Goal: Task Accomplishment & Management: Manage account settings

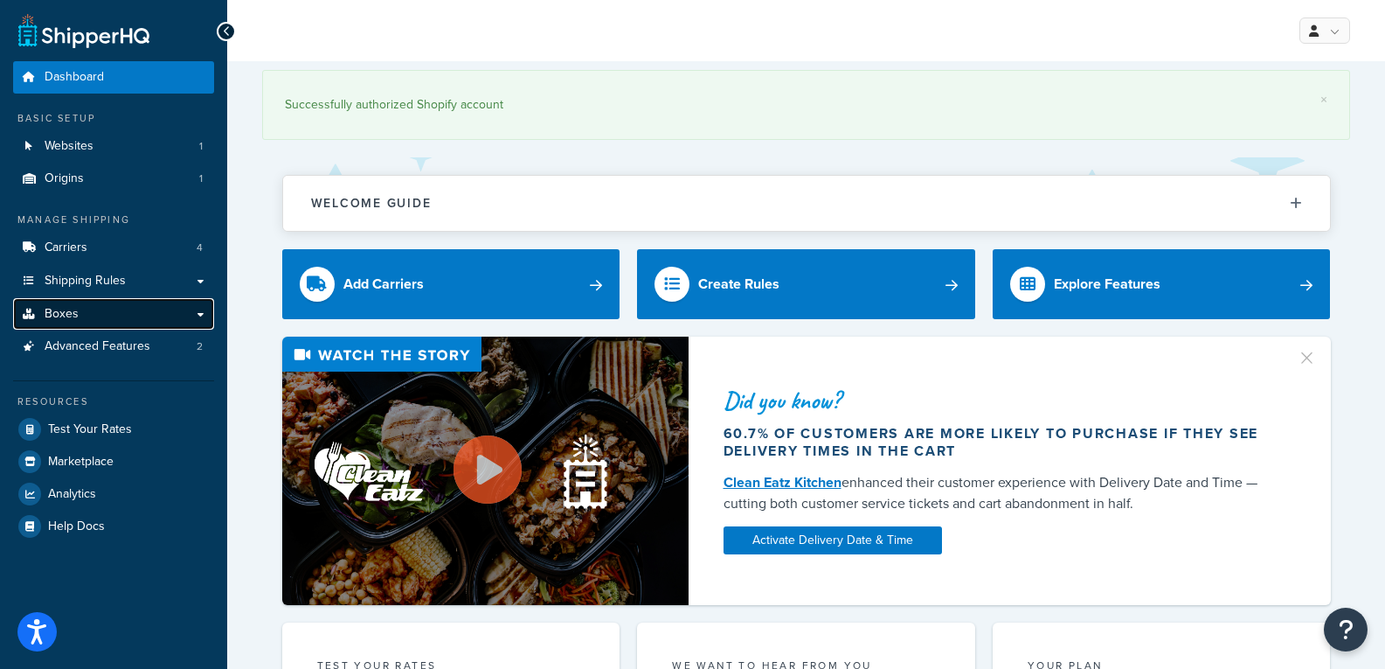
click at [94, 317] on link "Boxes" at bounding box center [113, 314] width 201 height 32
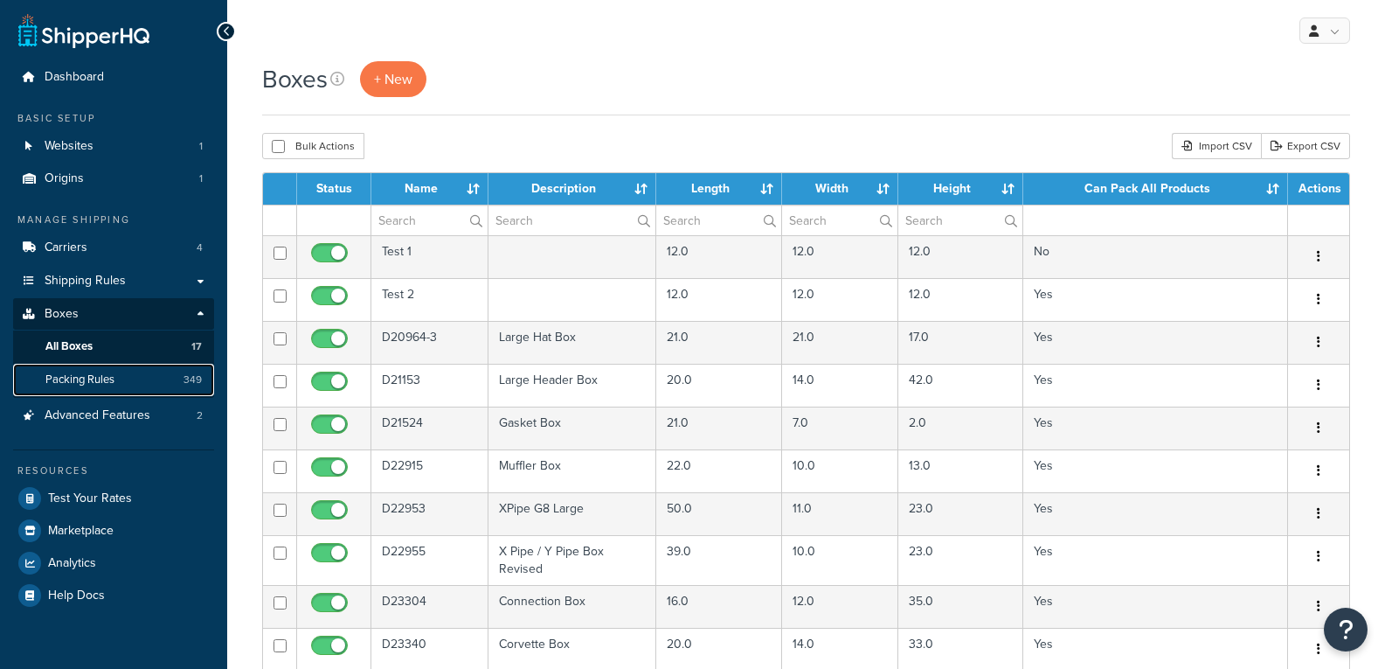
click at [177, 374] on link "Packing Rules 349" at bounding box center [113, 380] width 201 height 32
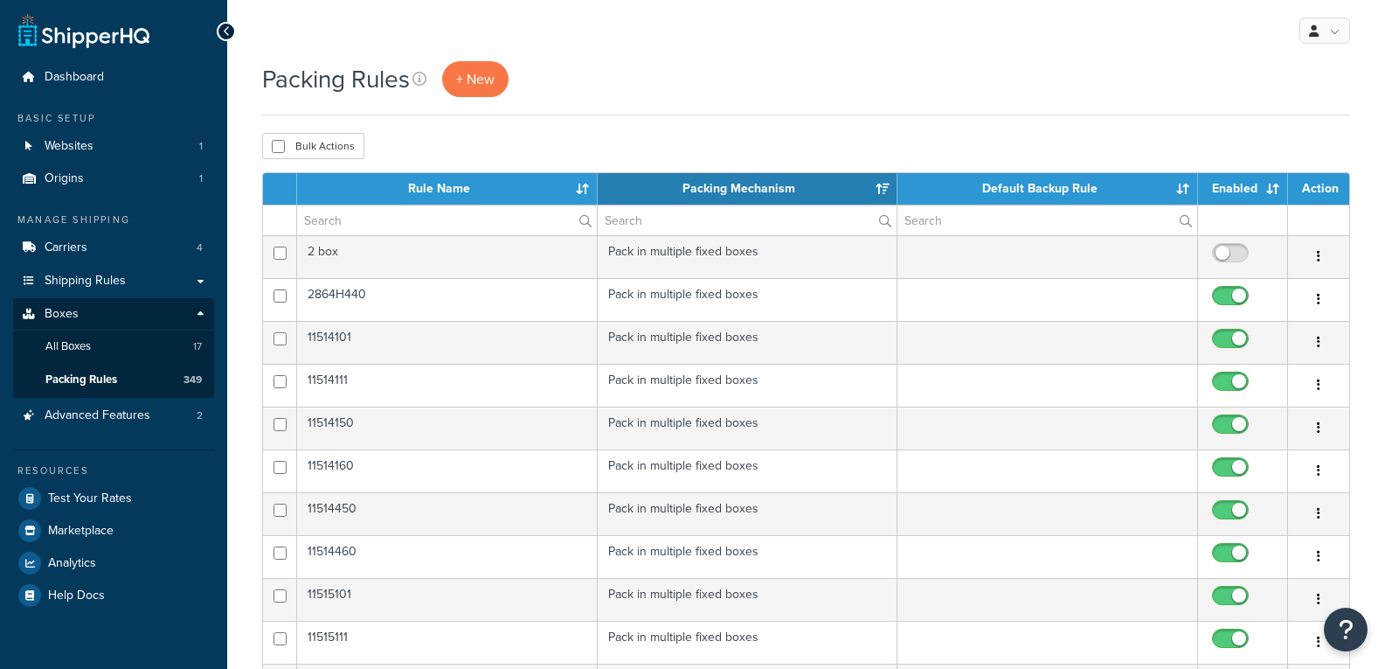
select select "15"
click at [467, 88] on span "+ New" at bounding box center [475, 79] width 38 height 20
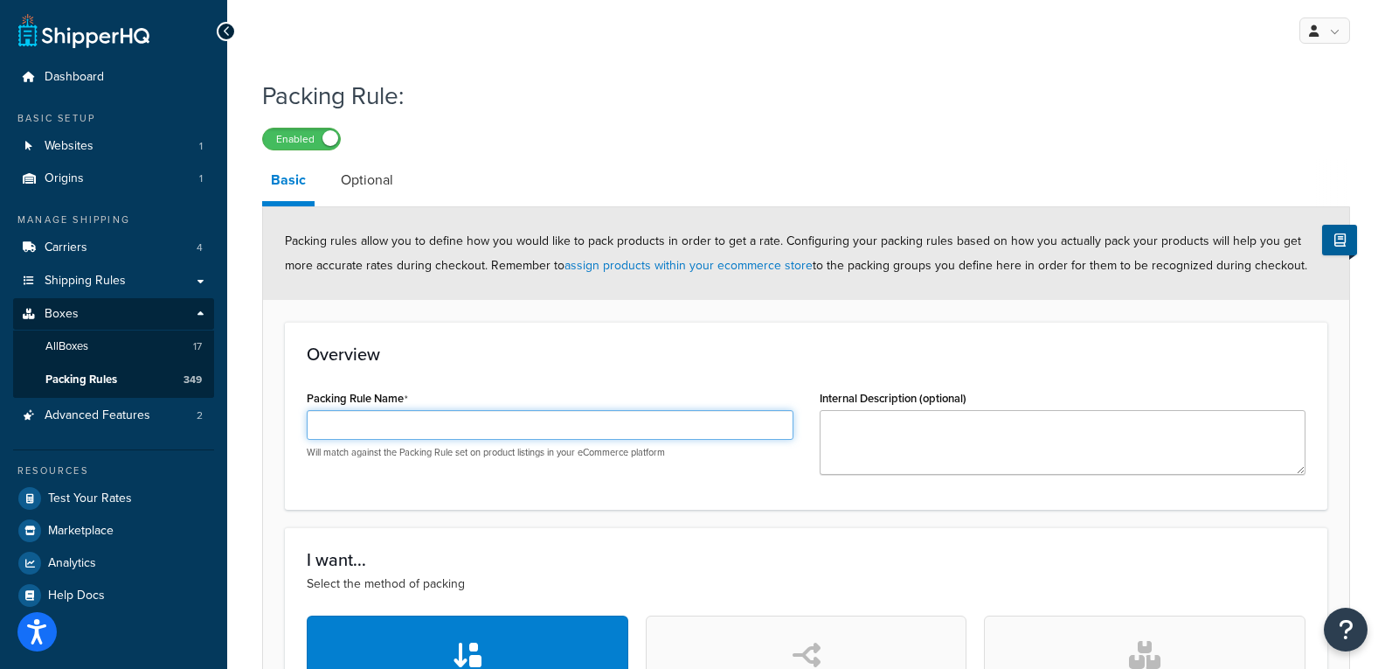
click at [668, 421] on input "Packing Rule Name" at bounding box center [550, 425] width 487 height 30
type input "7116"
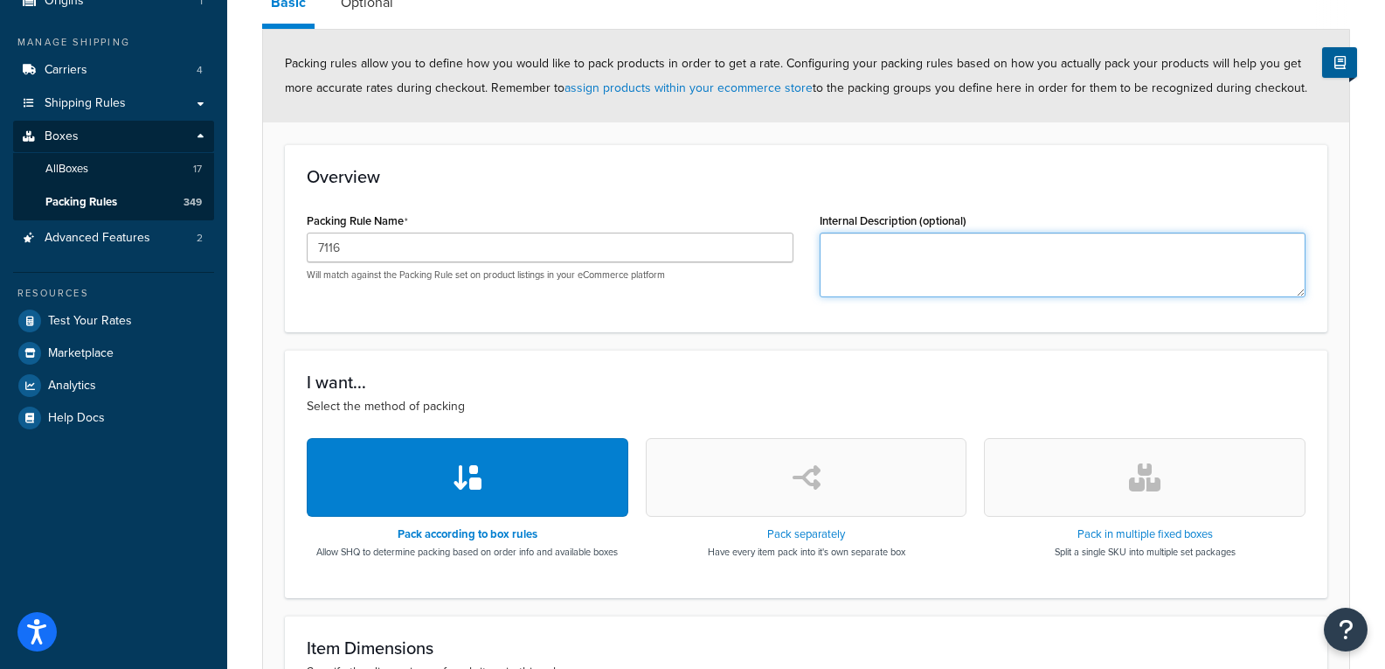
scroll to position [350, 0]
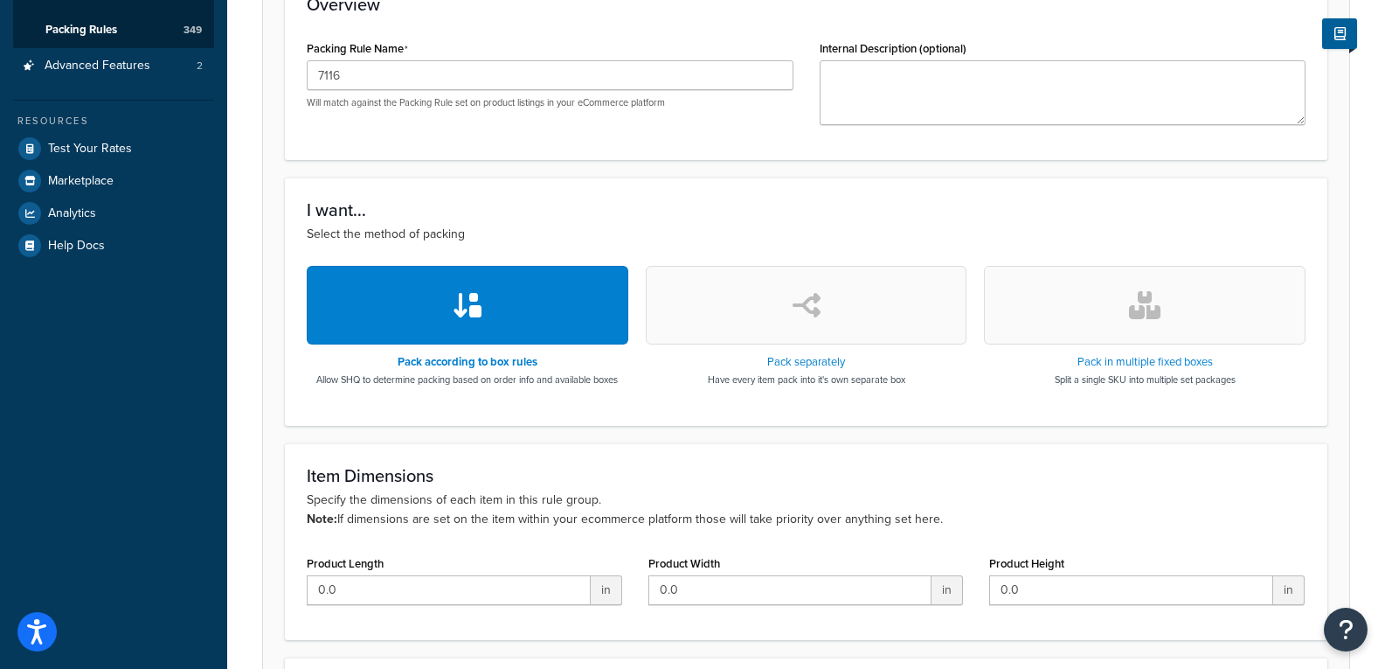
click at [1124, 318] on button "button" at bounding box center [1145, 305] width 322 height 79
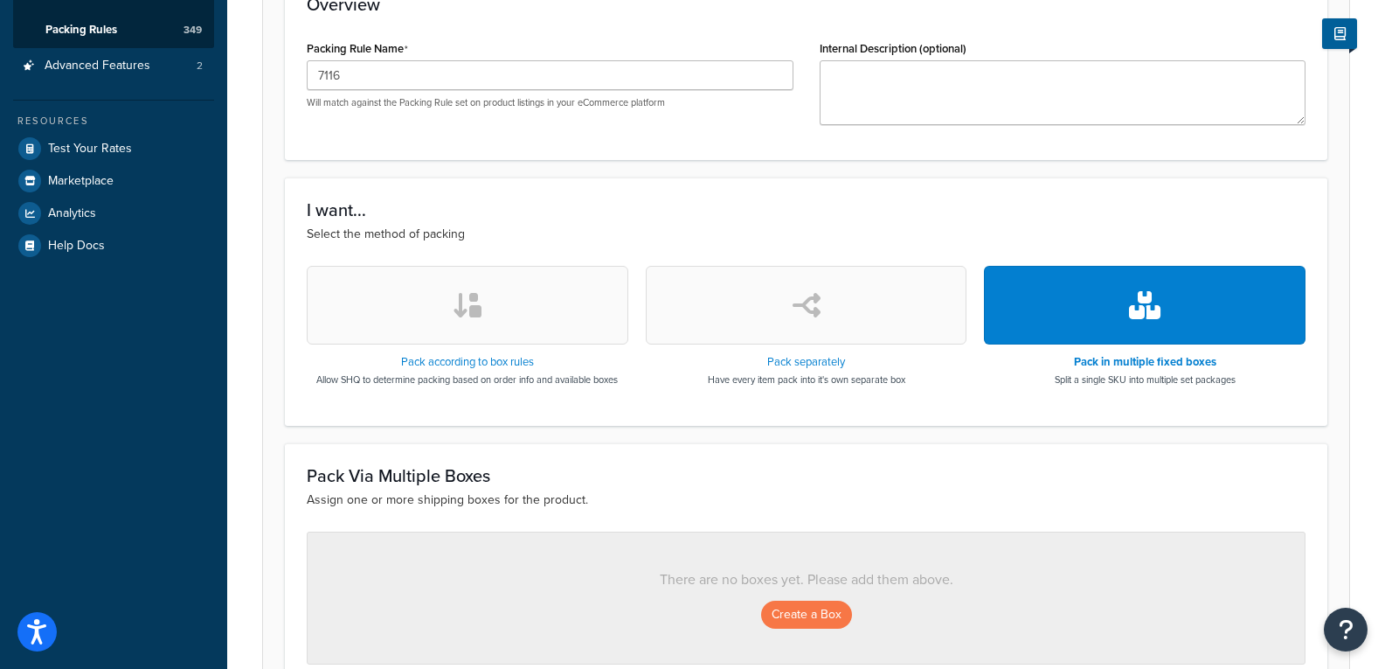
click at [579, 309] on button "button" at bounding box center [468, 305] width 322 height 79
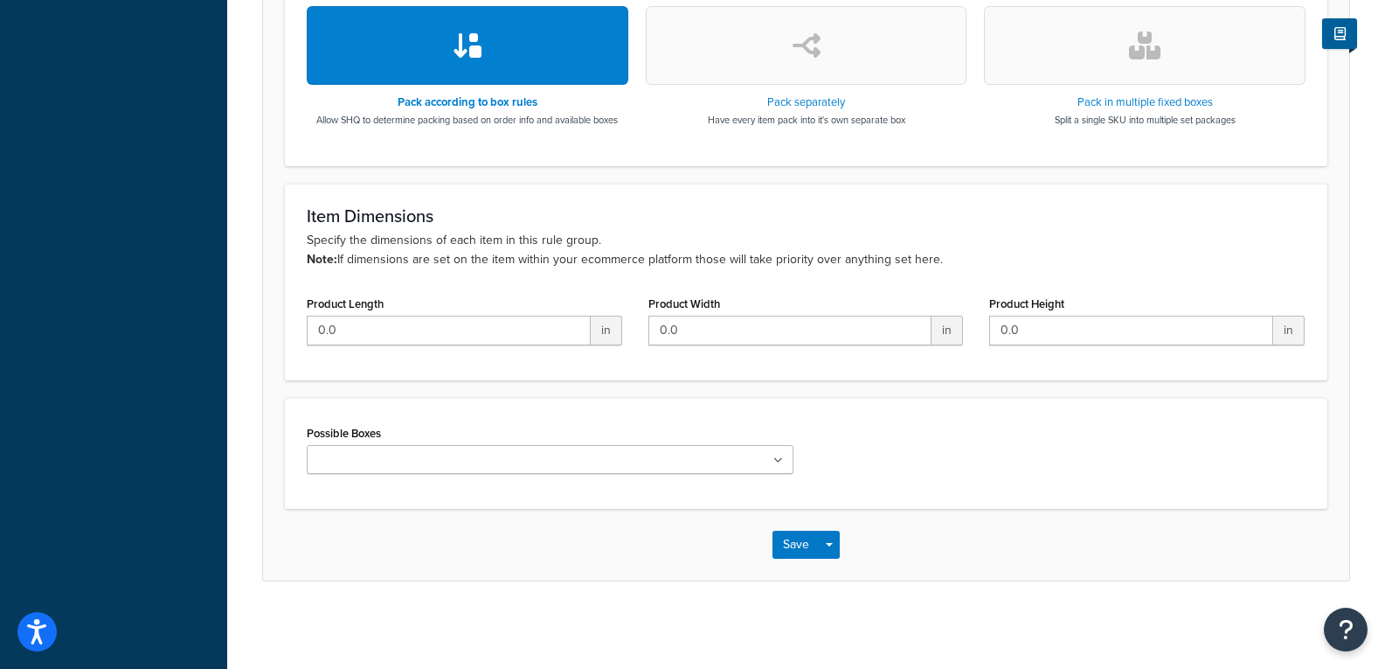
scroll to position [610, 0]
click at [775, 455] on icon at bounding box center [779, 460] width 10 height 10
click at [775, 455] on icon at bounding box center [779, 460] width 8 height 10
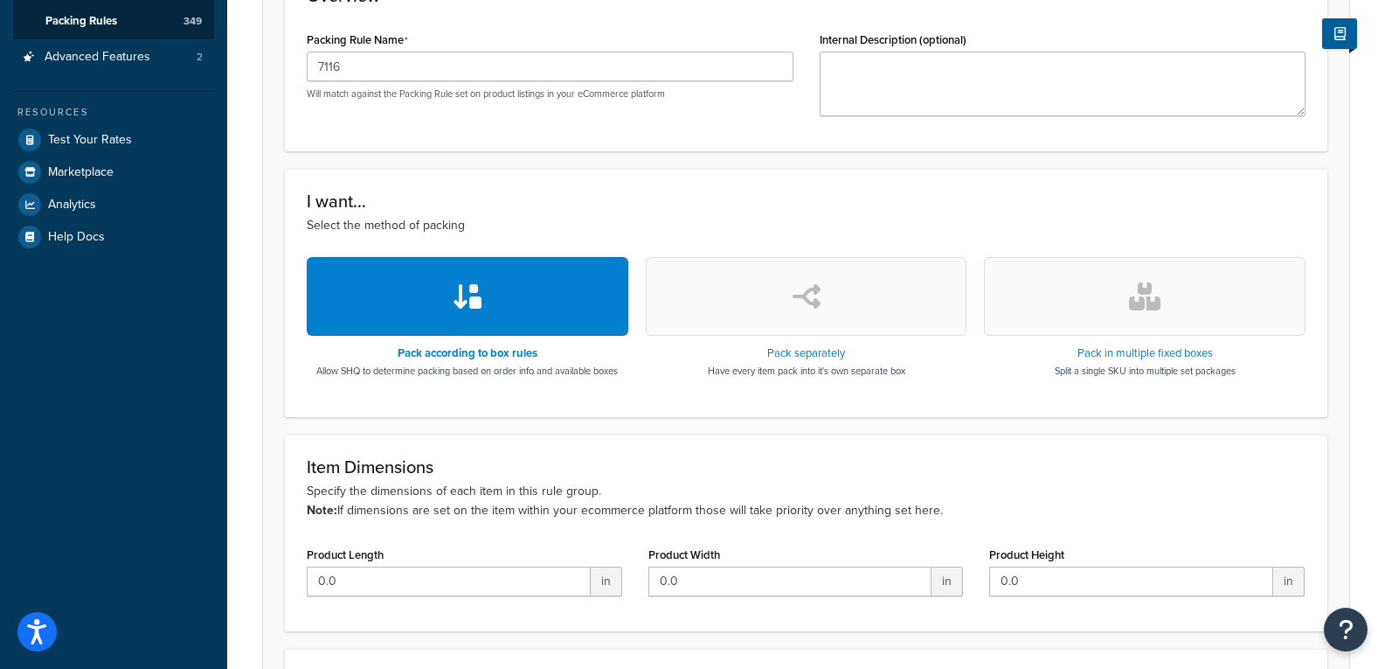
scroll to position [348, 0]
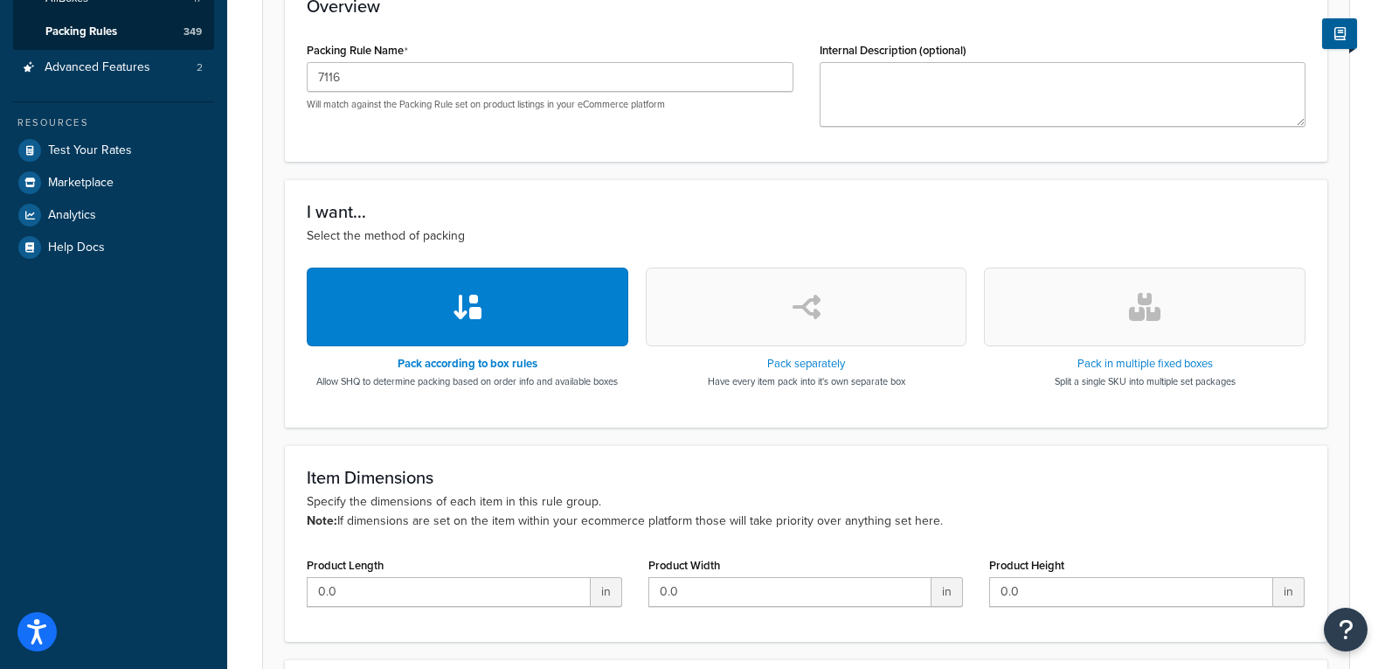
click at [898, 327] on button "button" at bounding box center [807, 306] width 322 height 79
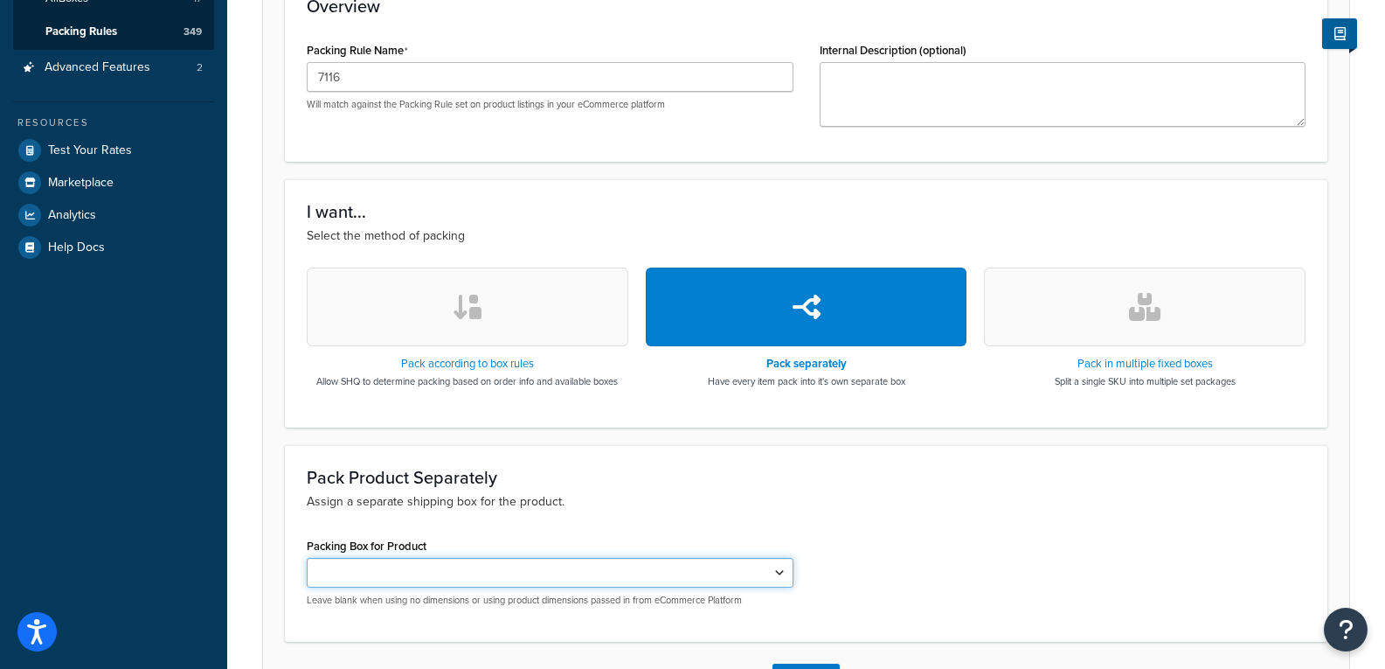
click at [774, 572] on select "Test 1" at bounding box center [550, 573] width 487 height 30
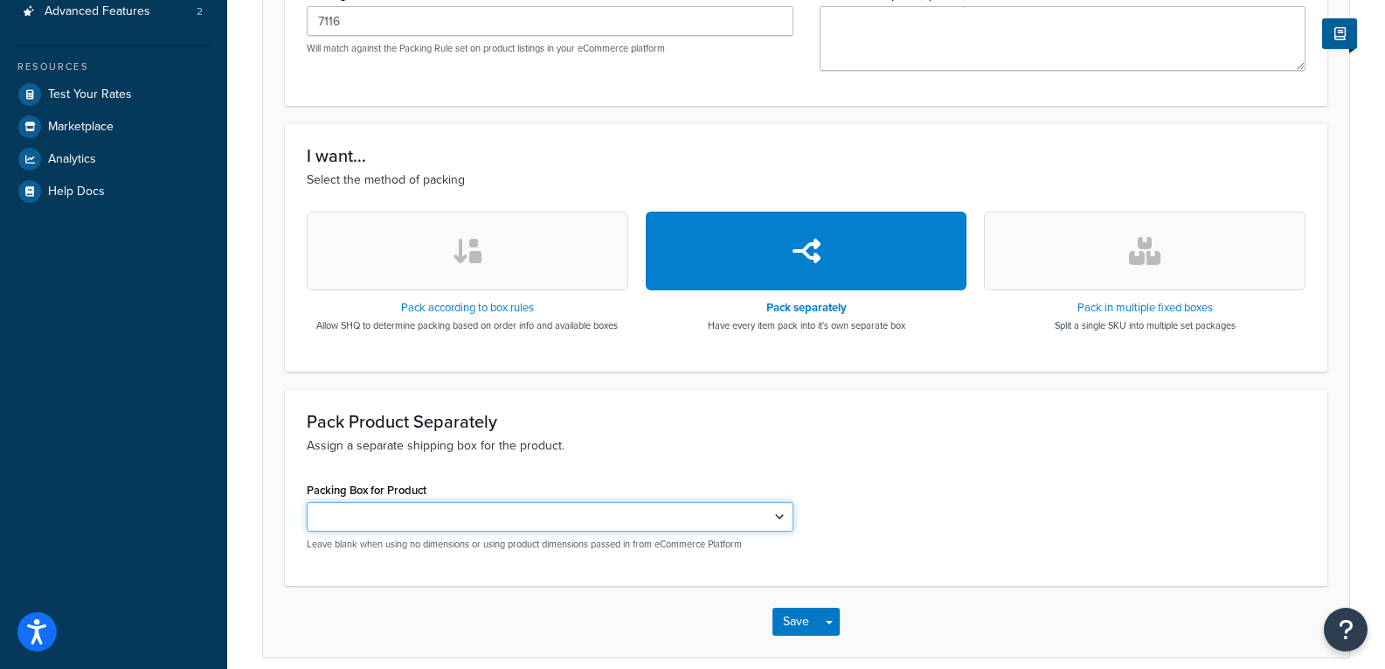
scroll to position [435, 0]
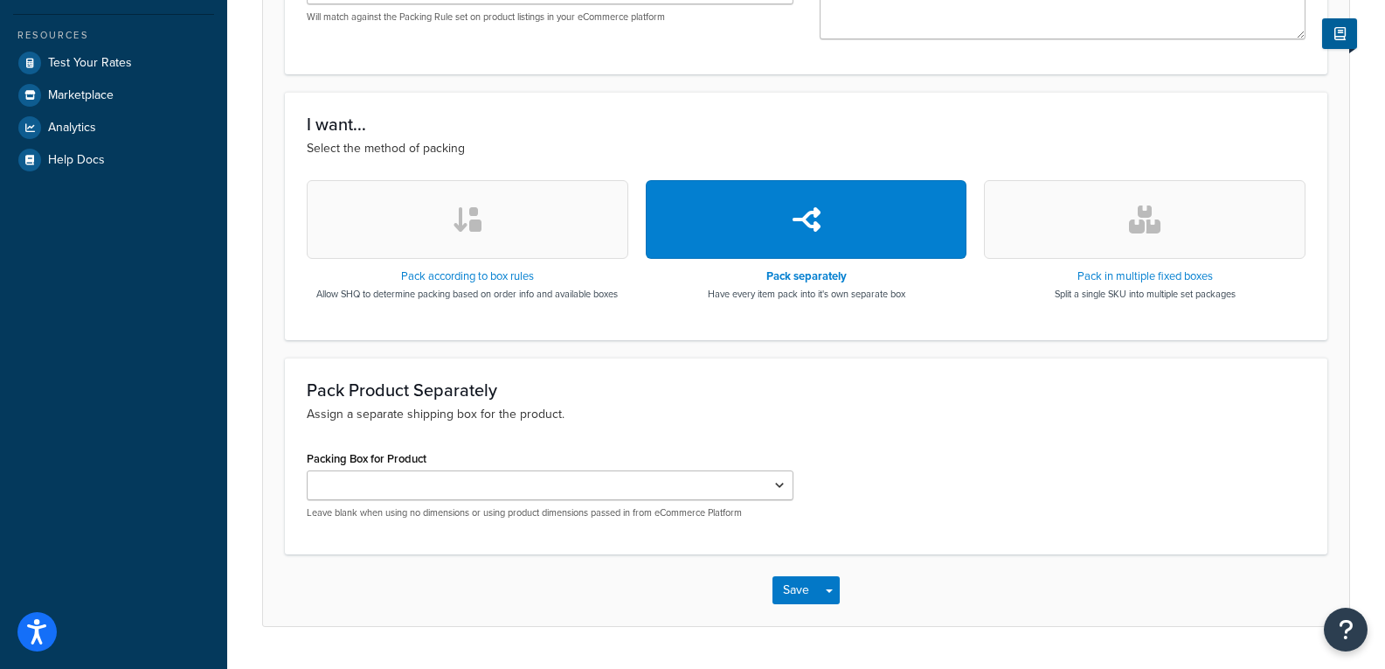
click at [1148, 201] on button "button" at bounding box center [1145, 219] width 322 height 79
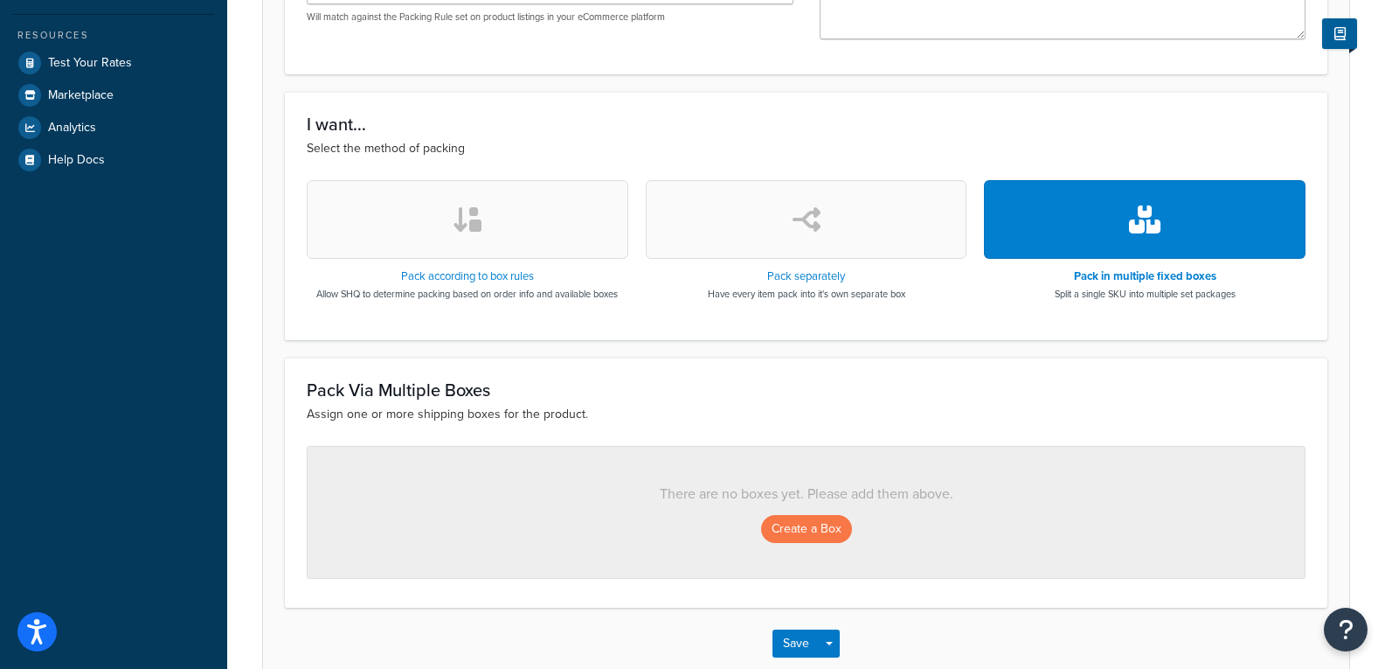
scroll to position [523, 0]
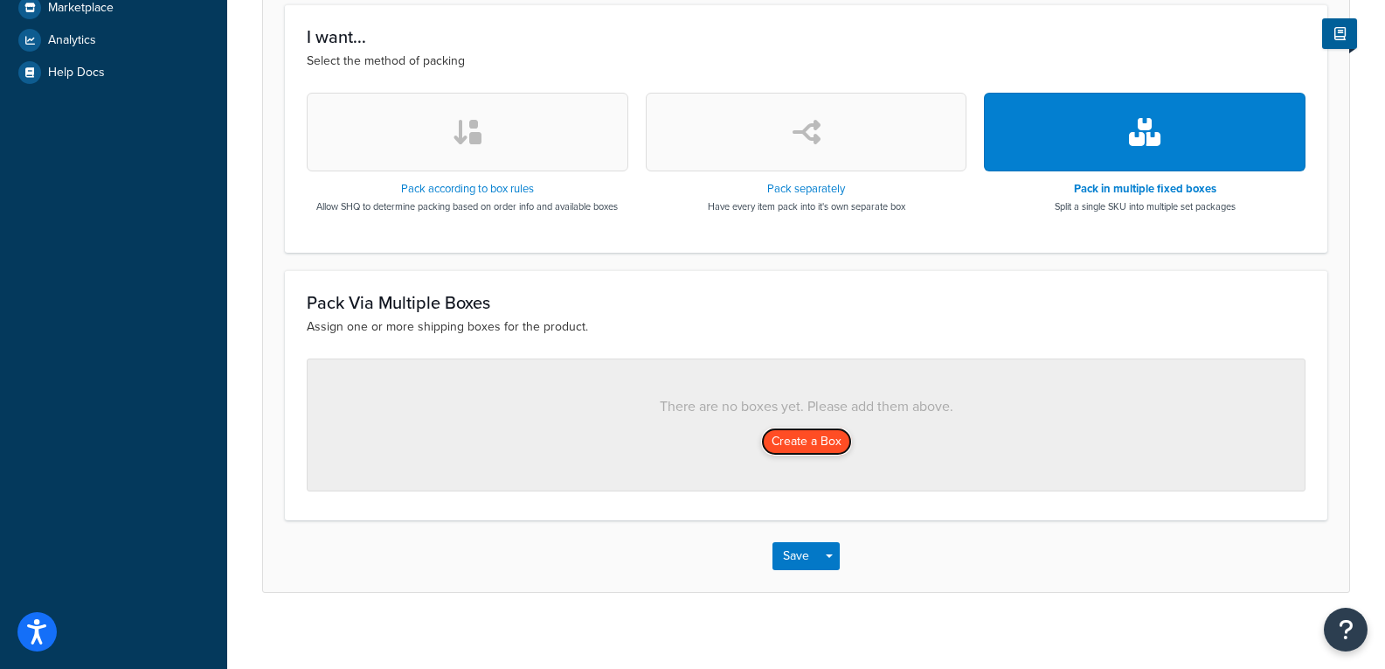
click at [802, 433] on button "Create a Box" at bounding box center [806, 441] width 91 height 28
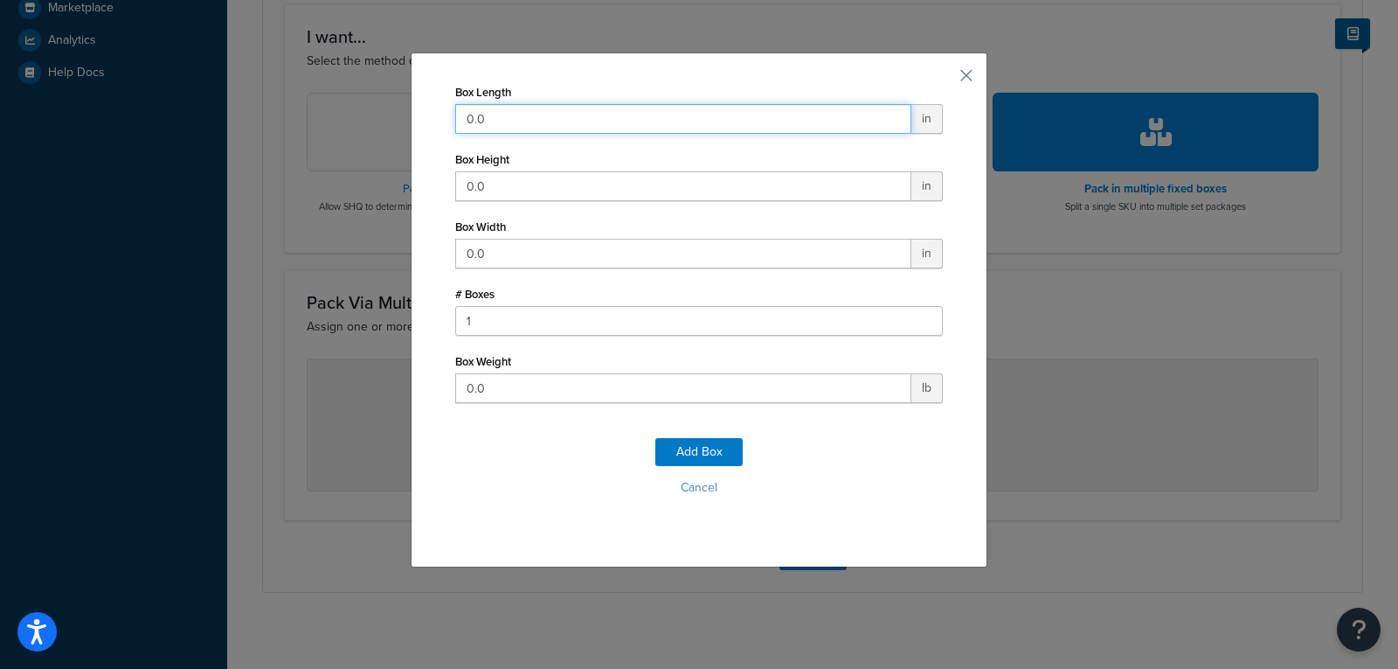
drag, startPoint x: 573, startPoint y: 116, endPoint x: 455, endPoint y: 101, distance: 118.9
click at [455, 101] on div "Box Length 0.0 in" at bounding box center [699, 107] width 488 height 54
type input "9"
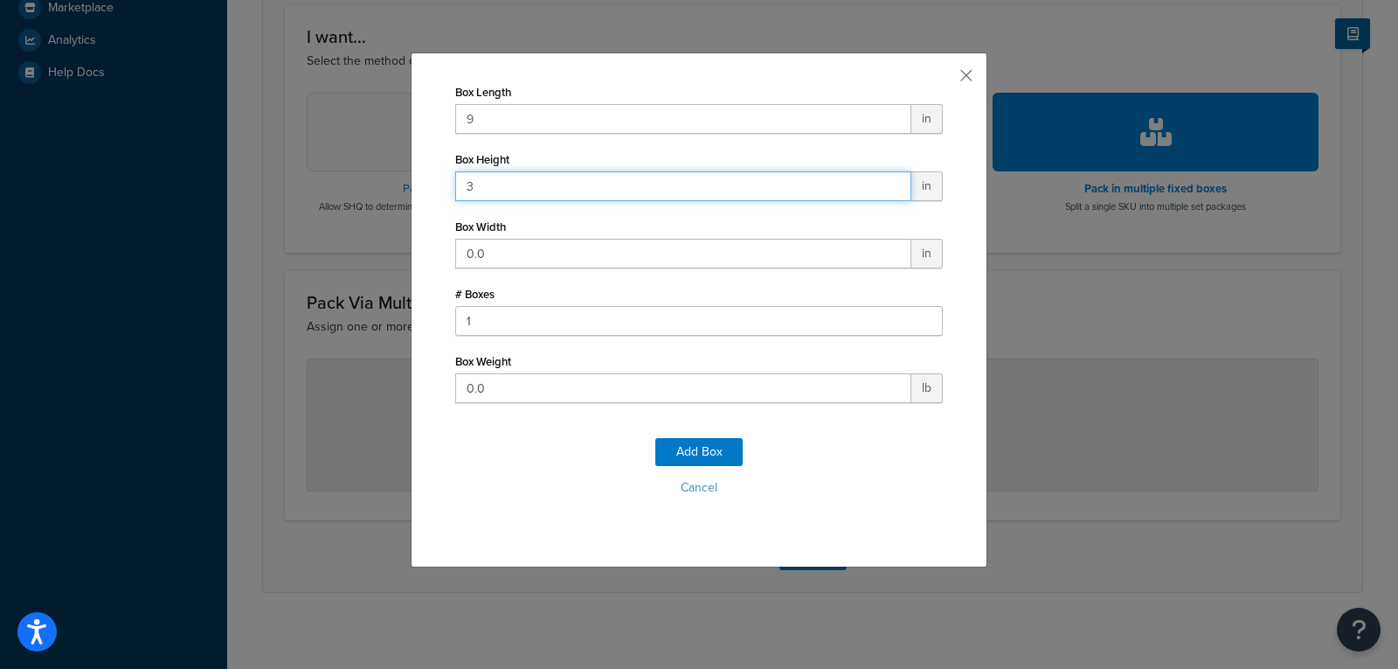
type input "3"
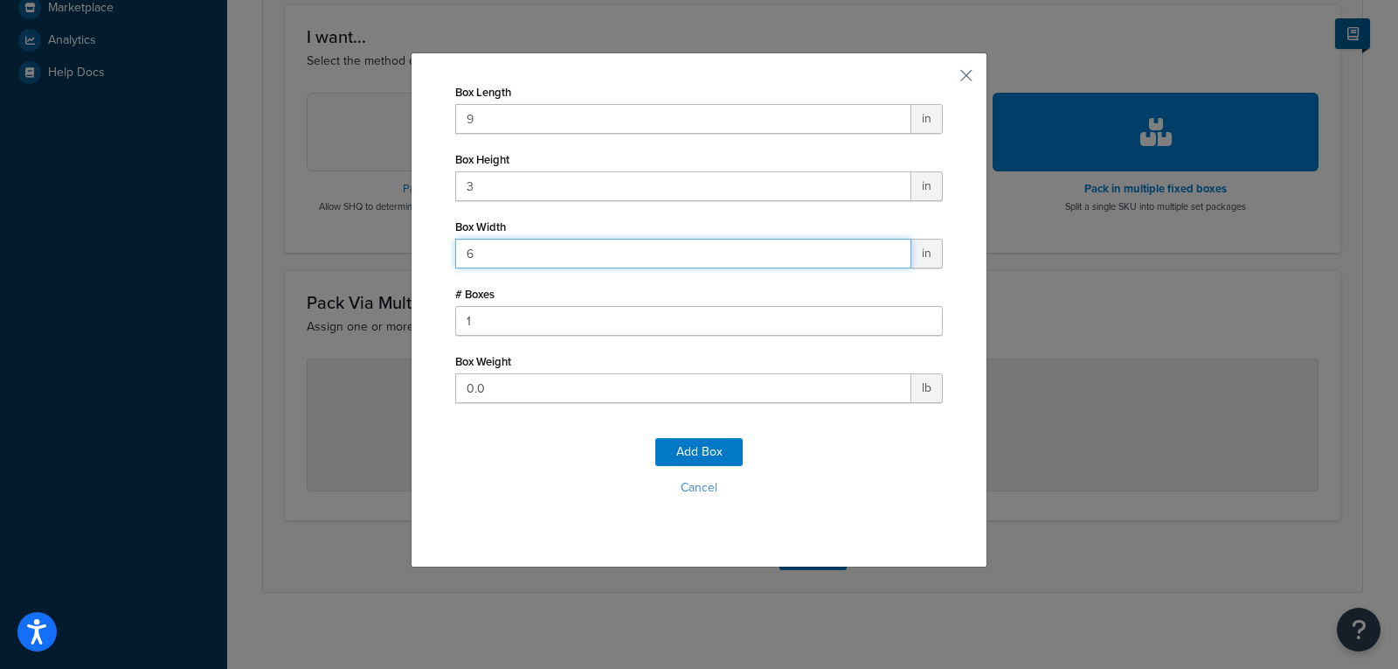
type input "6"
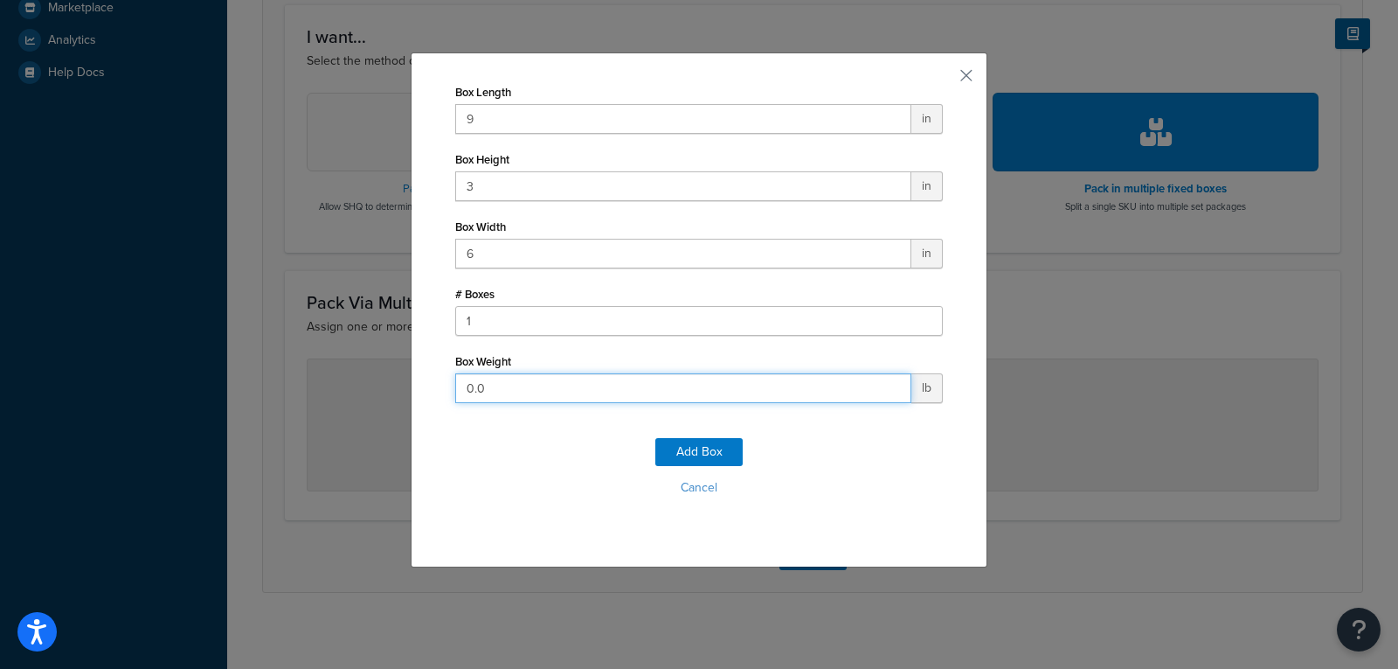
type input "2"
click button "Add Box" at bounding box center [699, 452] width 87 height 28
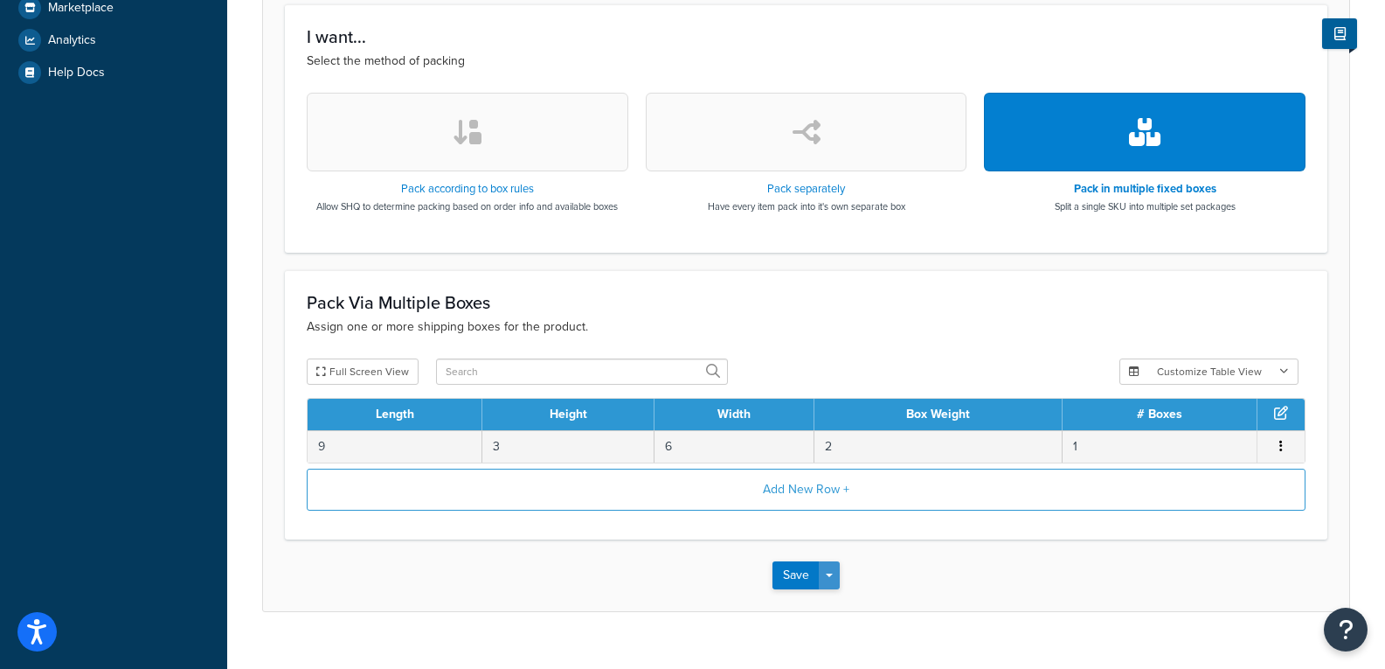
click at [832, 575] on span "button" at bounding box center [829, 574] width 7 height 3
click at [867, 637] on button "Save and Duplicate" at bounding box center [857, 643] width 169 height 37
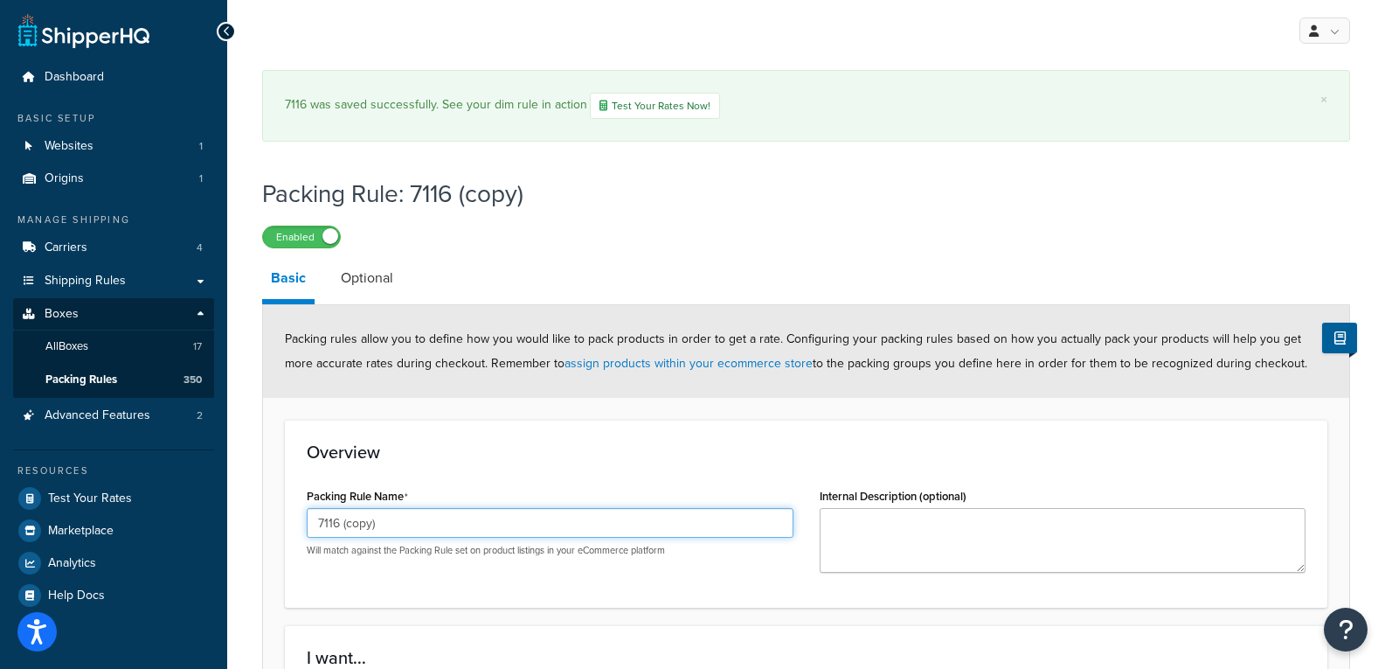
drag, startPoint x: 395, startPoint y: 535, endPoint x: 229, endPoint y: 531, distance: 166.1
click at [229, 531] on div "× 7116 was saved successfully. See your dim rule in action Test Your Rates Now!…" at bounding box center [806, 668] width 1158 height 1215
type input "9001"
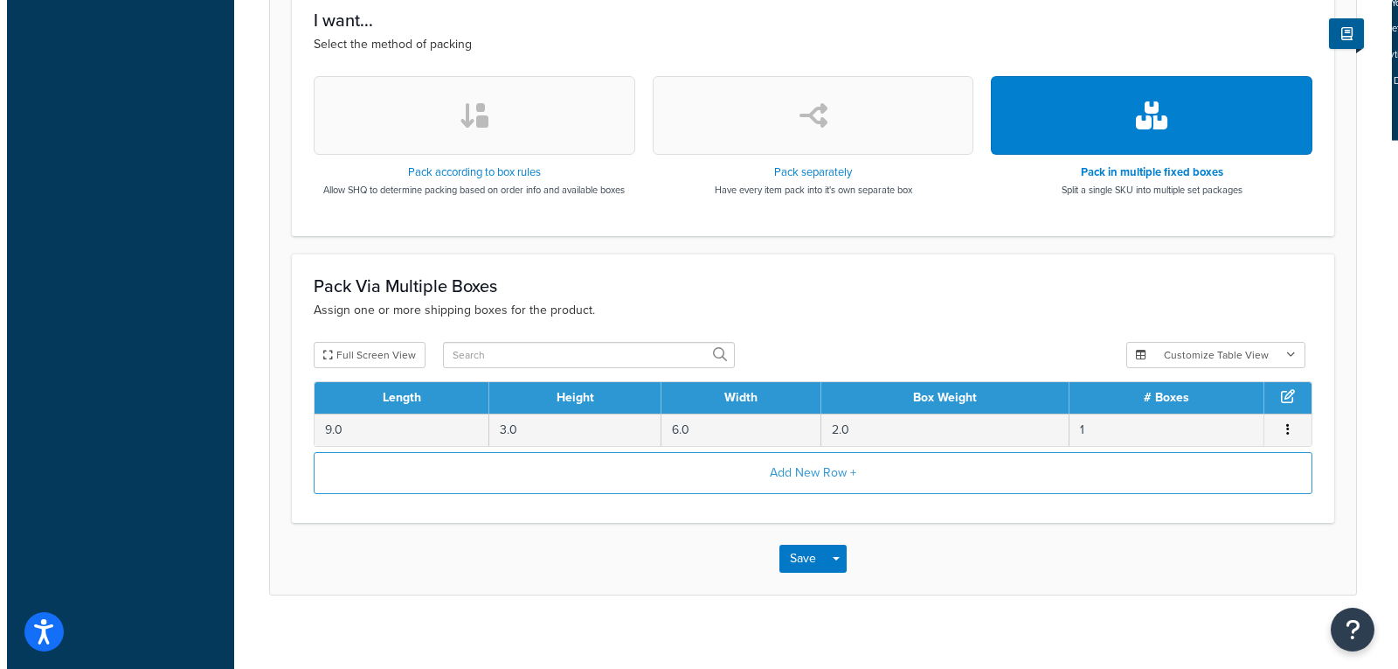
scroll to position [651, 0]
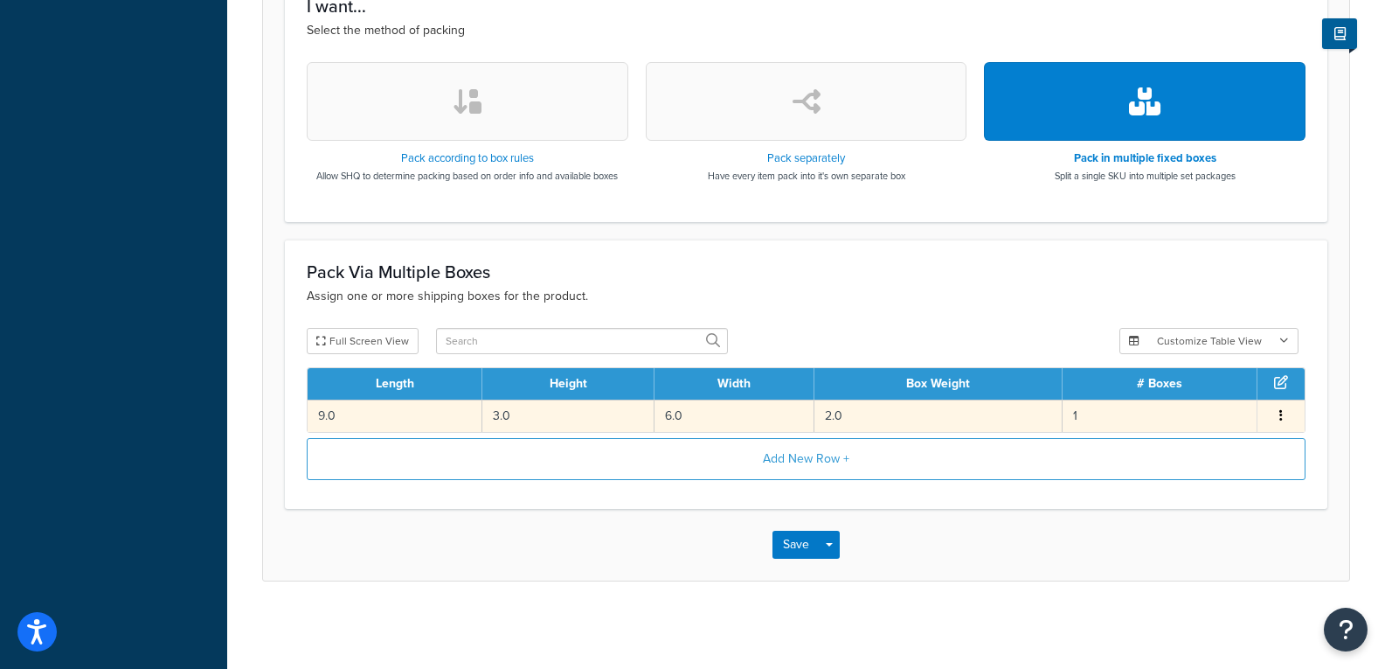
click at [470, 417] on td "9.0" at bounding box center [395, 415] width 175 height 32
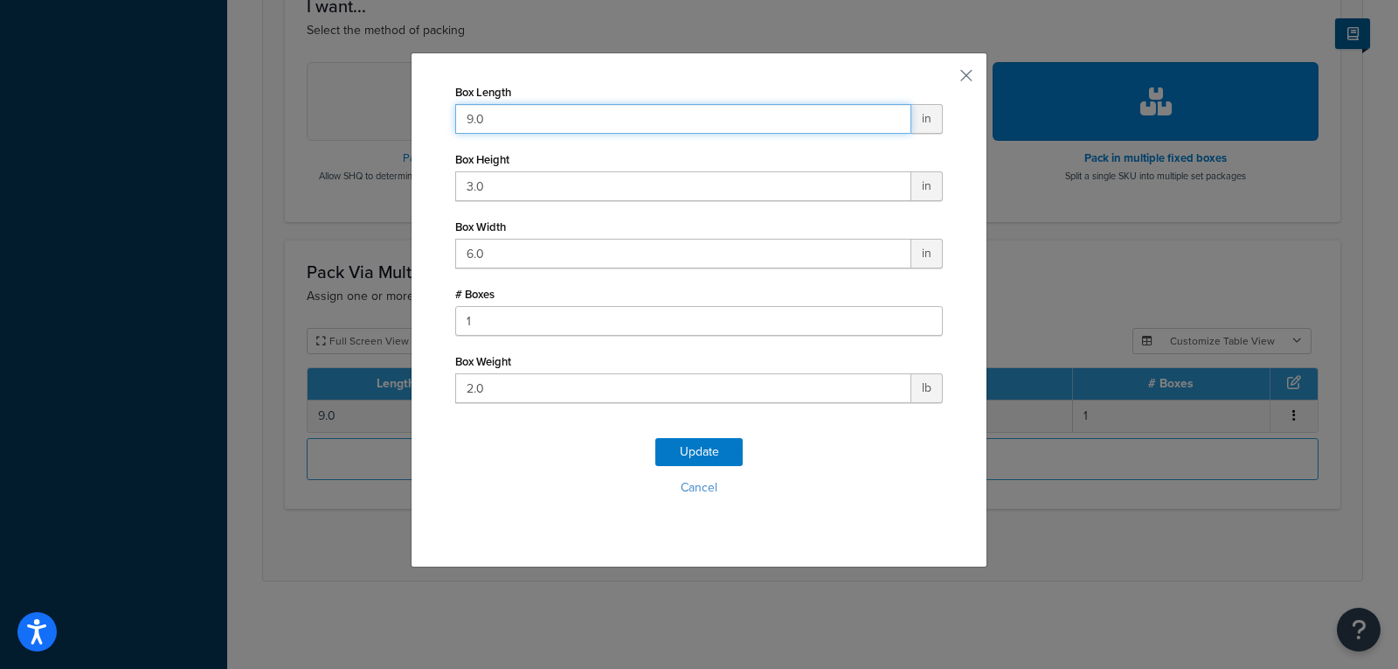
drag, startPoint x: 489, startPoint y: 121, endPoint x: 415, endPoint y: 102, distance: 75.7
click at [415, 103] on div "Box Length 9.0 in Box Height 3.0 in Box Width 6.0 in # Boxes 1 Box Weight 2.0 l…" at bounding box center [699, 309] width 577 height 515
type input "22"
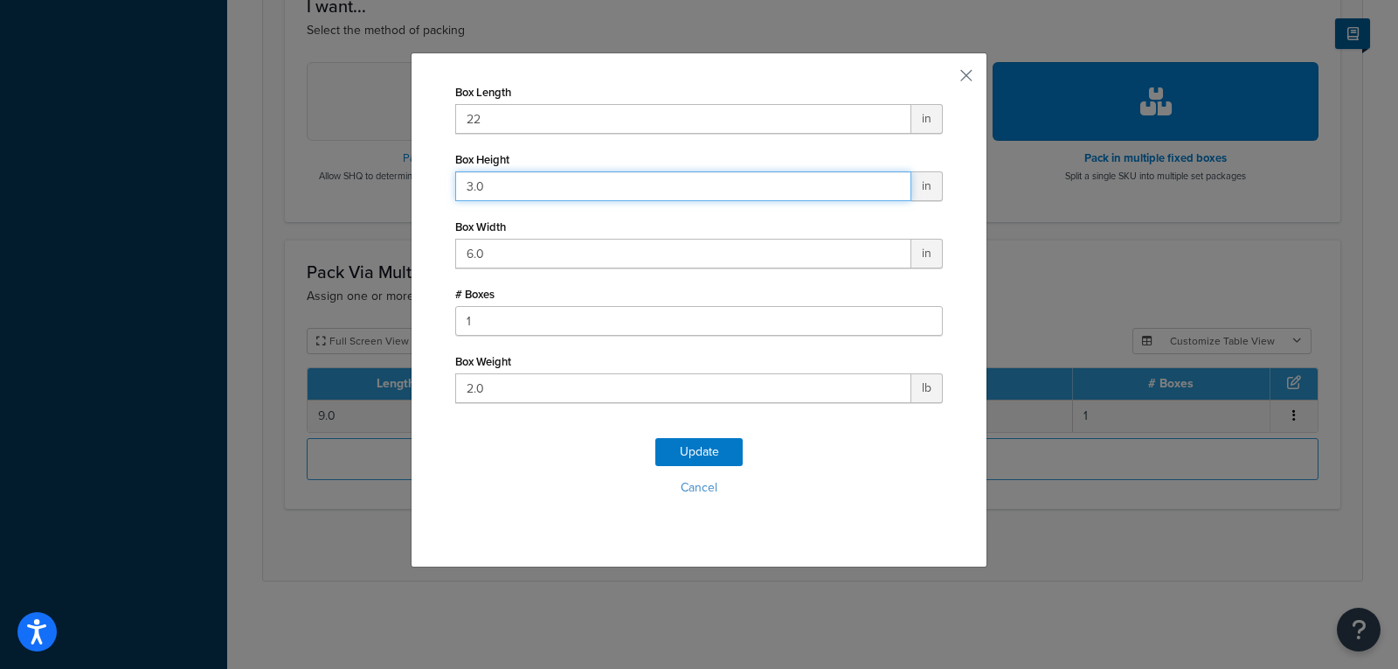
type input "1"
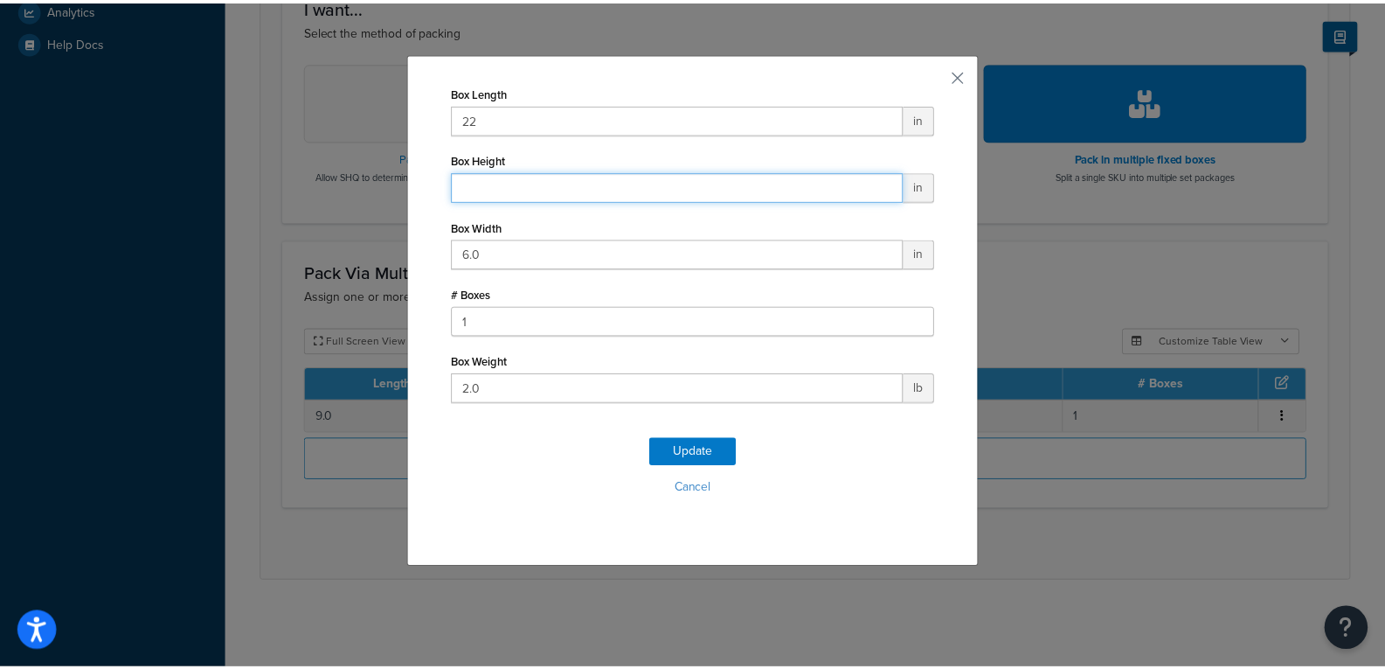
scroll to position [553, 0]
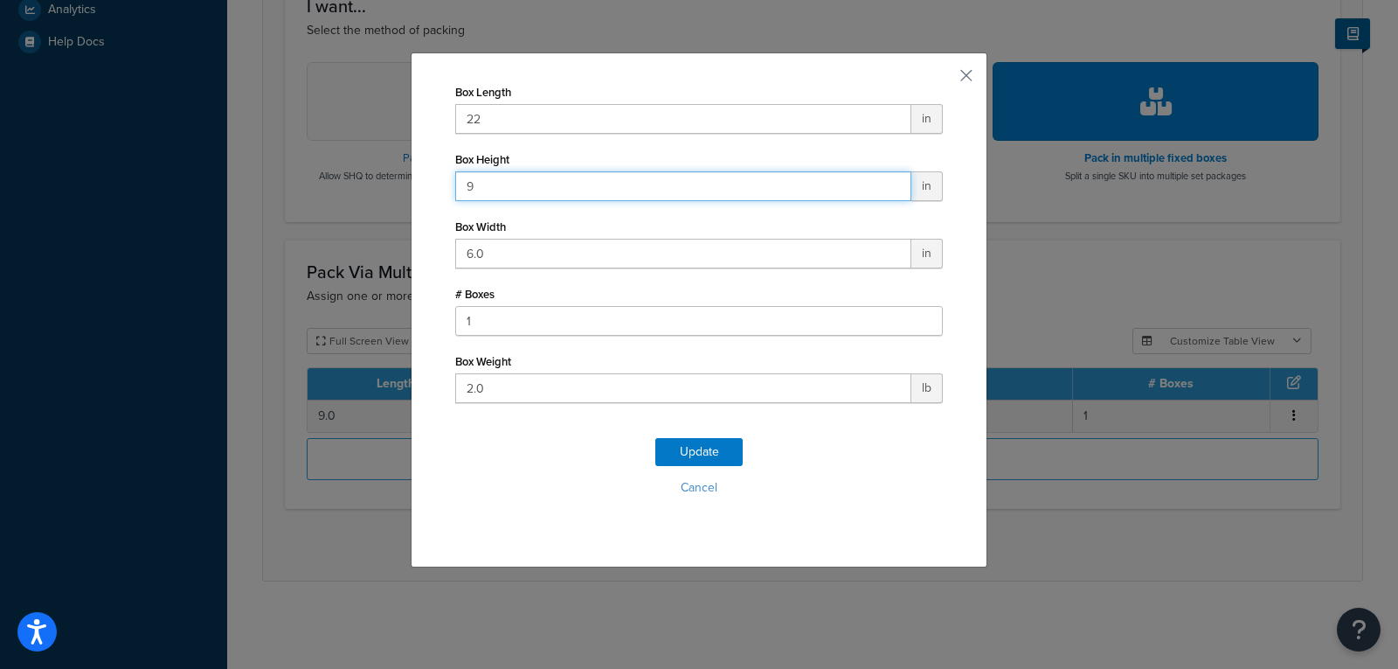
type input "9"
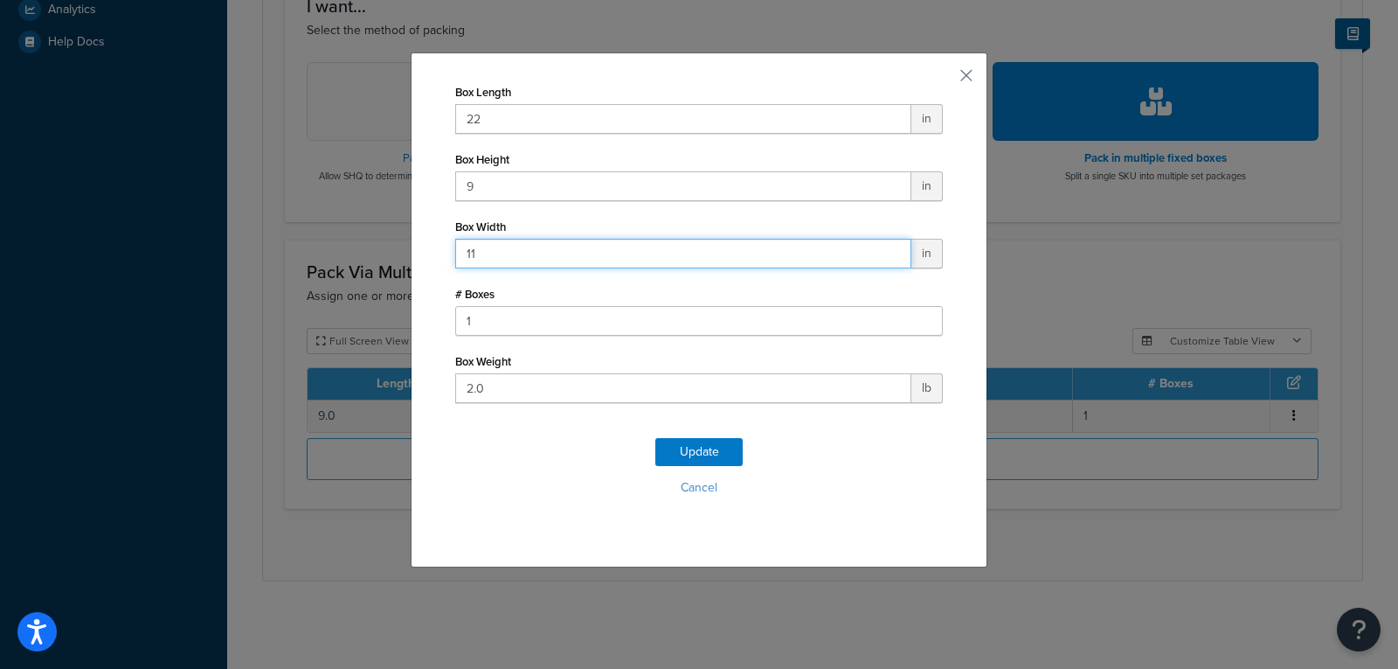
type input "11"
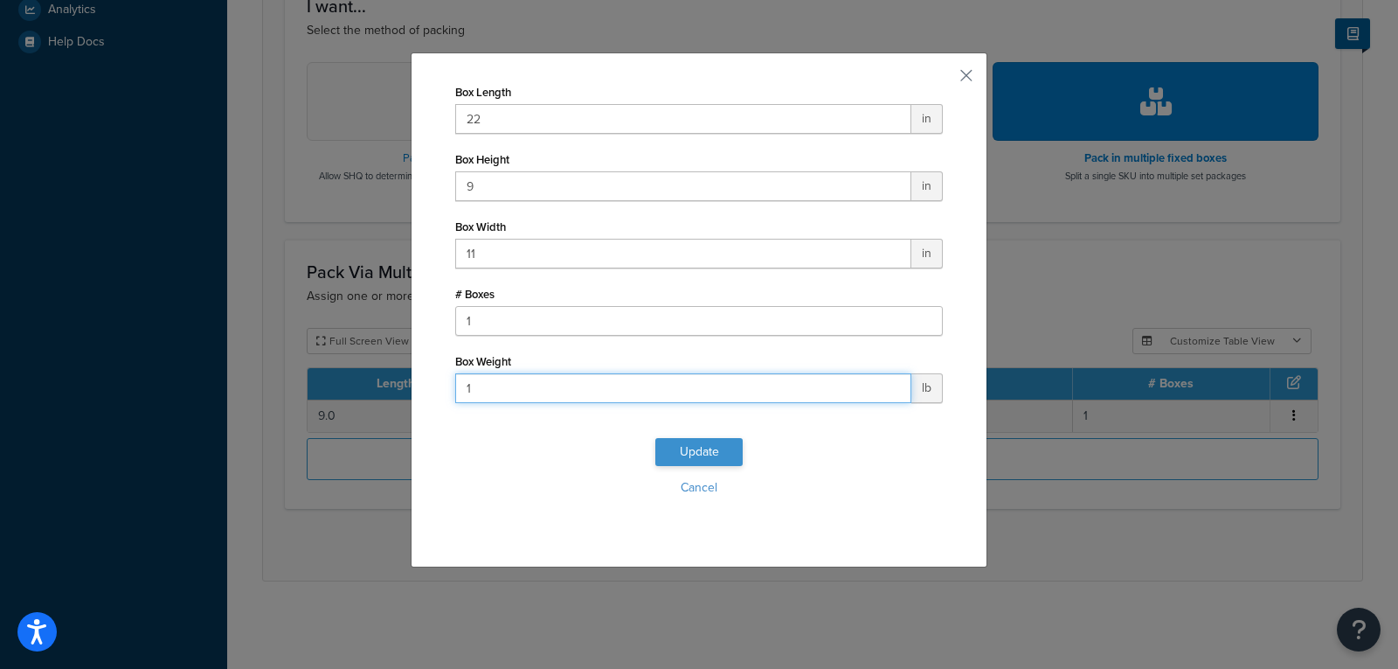
type input "1"
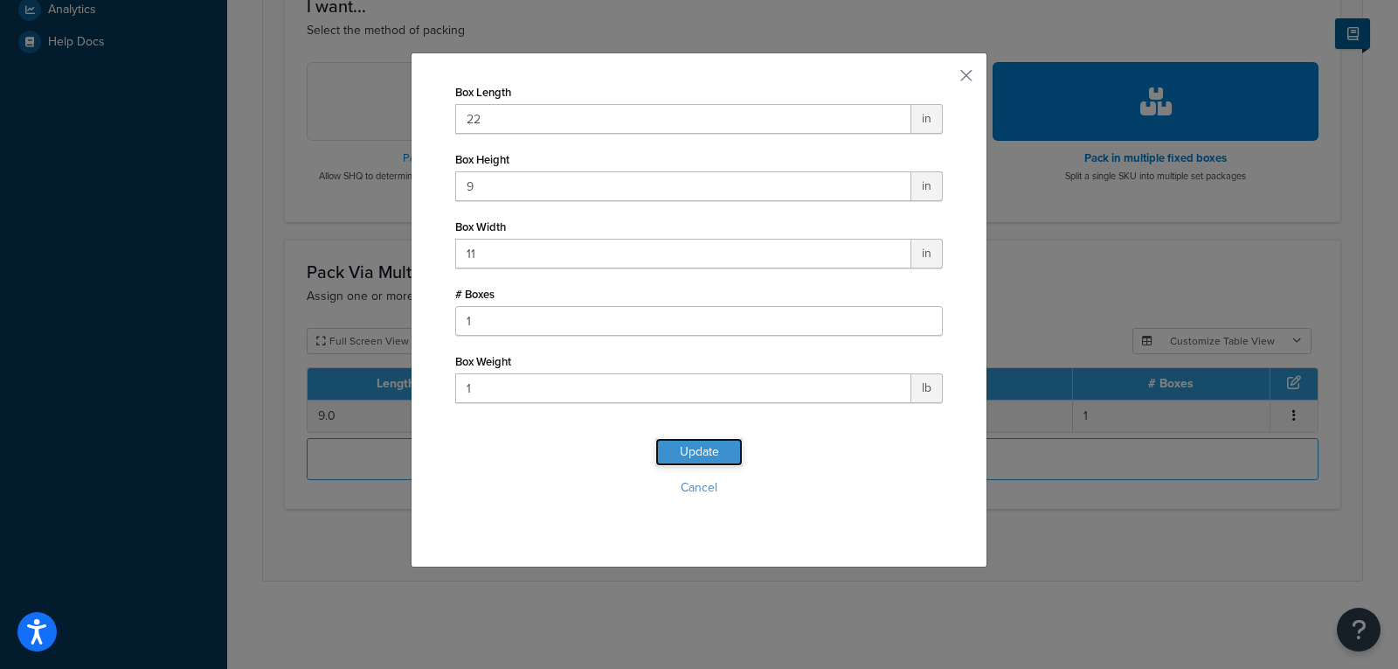
click at [693, 449] on button "Update" at bounding box center [699, 452] width 87 height 28
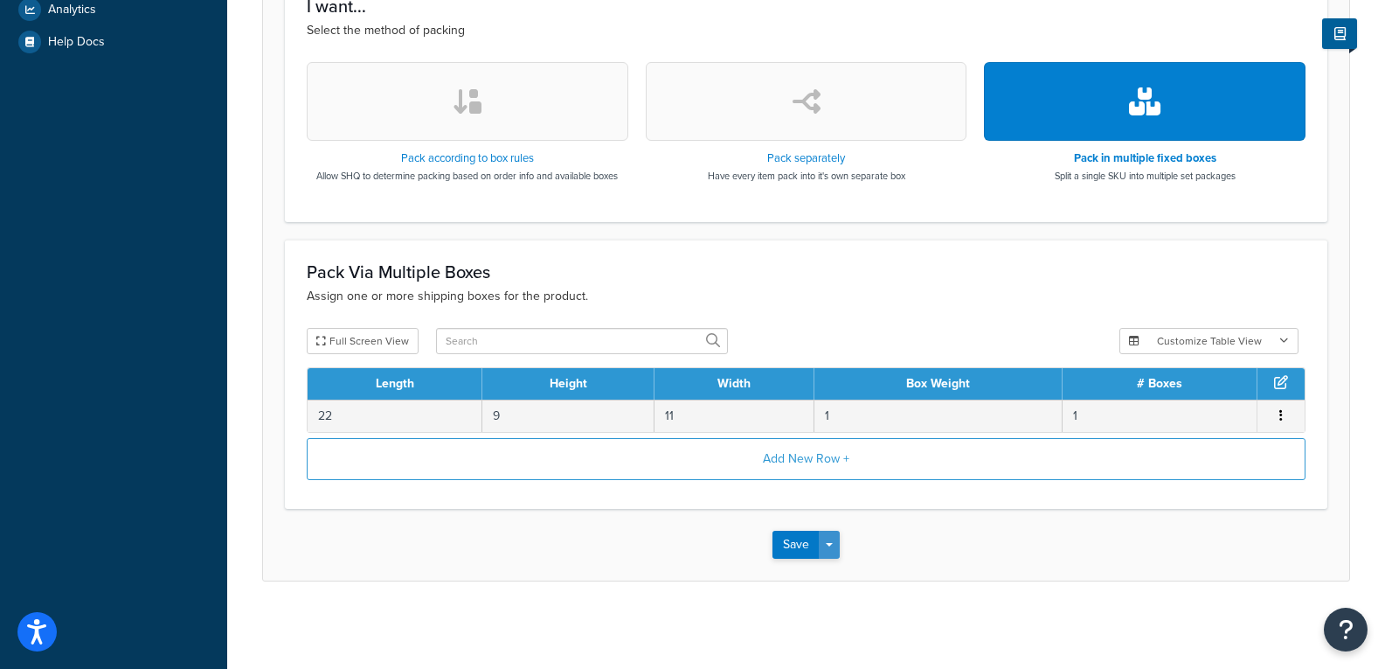
click at [830, 549] on button "Save Dropdown" at bounding box center [829, 545] width 21 height 28
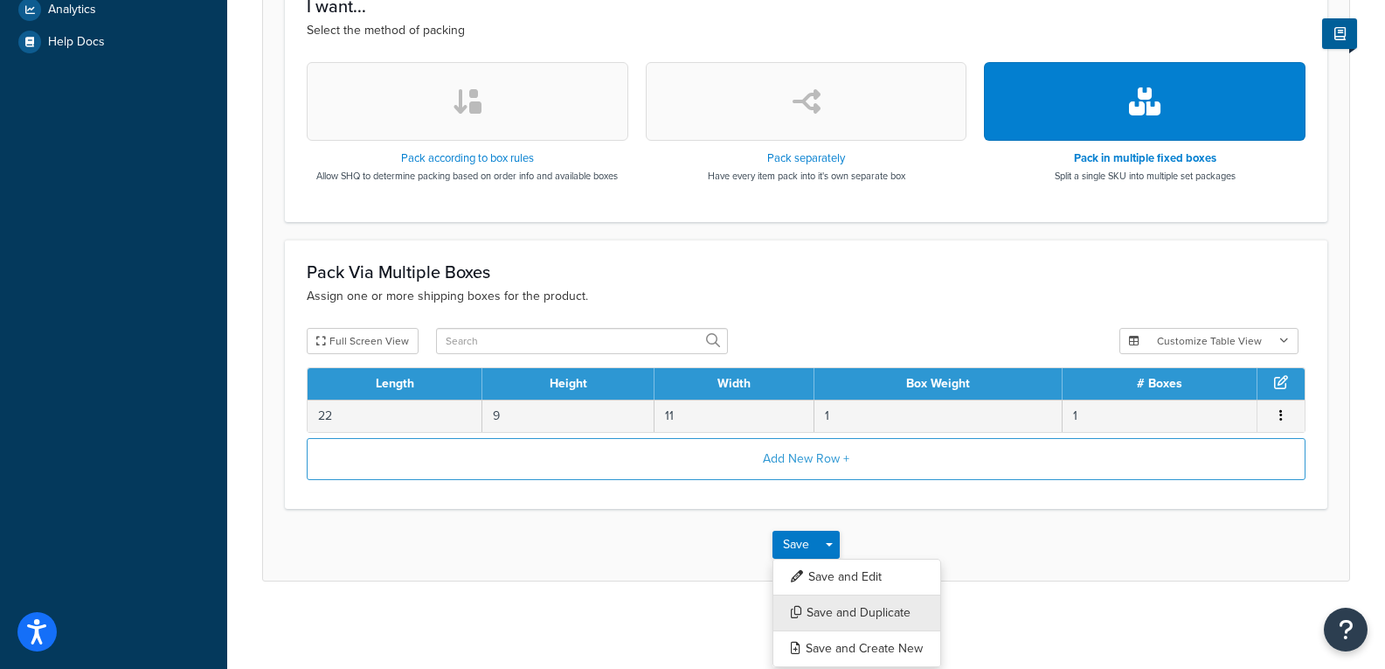
click at [854, 619] on button "Save and Duplicate" at bounding box center [857, 612] width 169 height 37
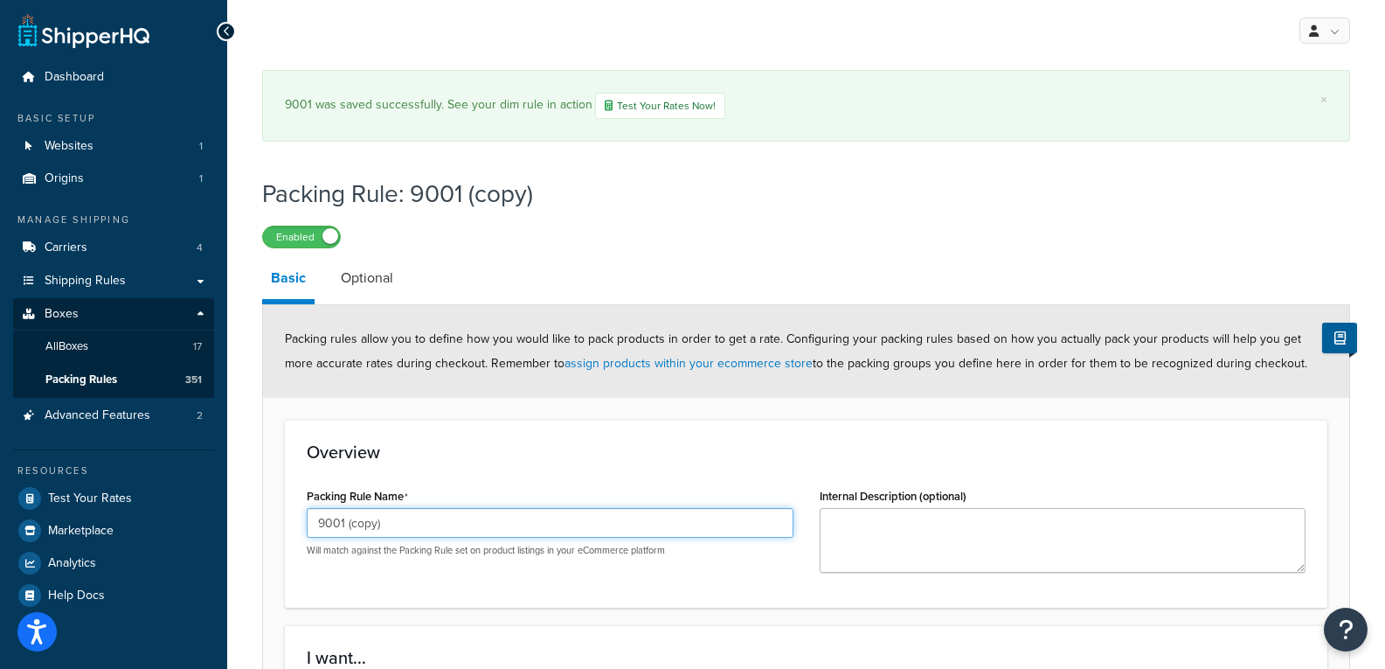
drag, startPoint x: 402, startPoint y: 536, endPoint x: 325, endPoint y: 531, distance: 77.1
click at [325, 531] on input "9001 (copy)" at bounding box center [550, 523] width 487 height 30
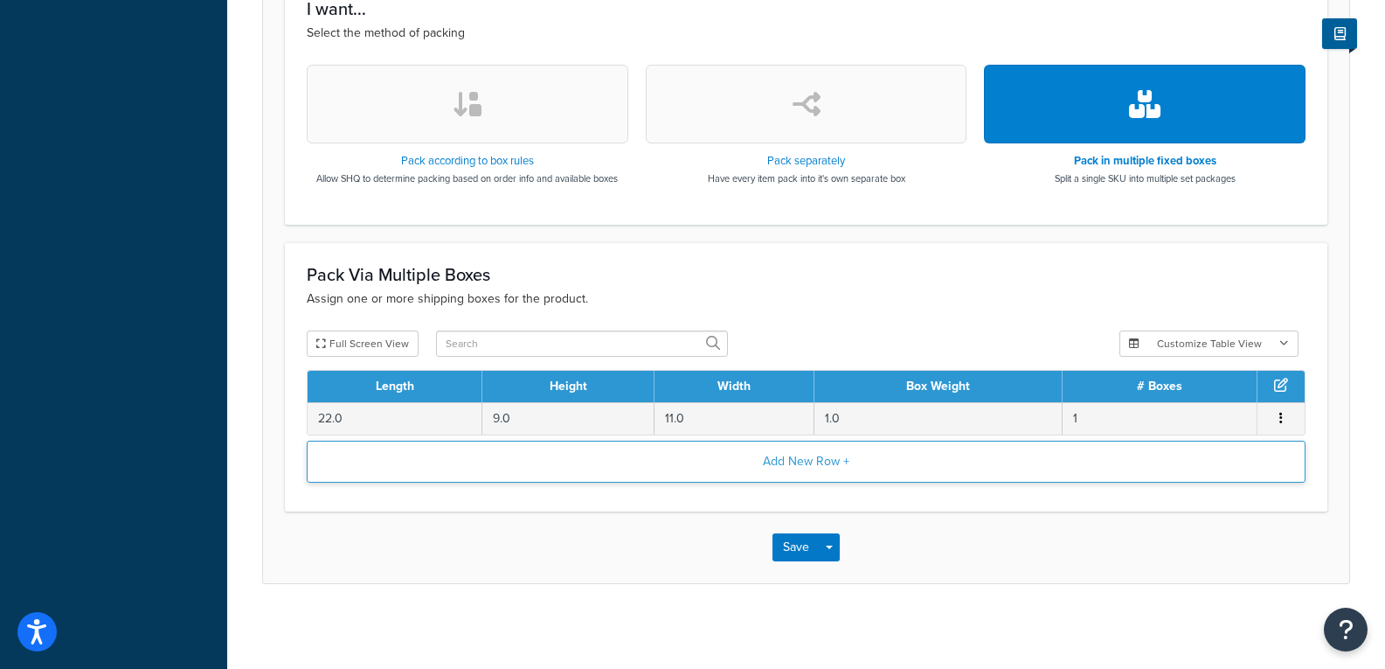
scroll to position [651, 0]
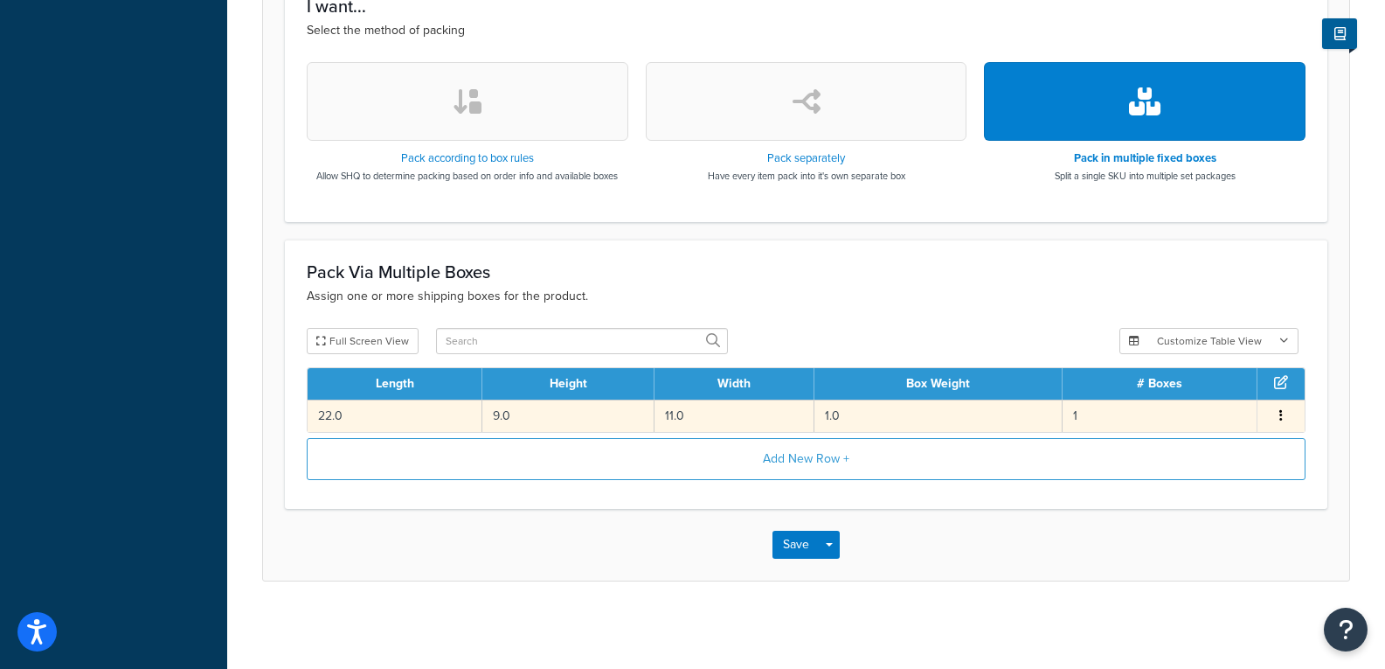
type input "9103"
click at [905, 412] on td "1.0" at bounding box center [939, 415] width 248 height 32
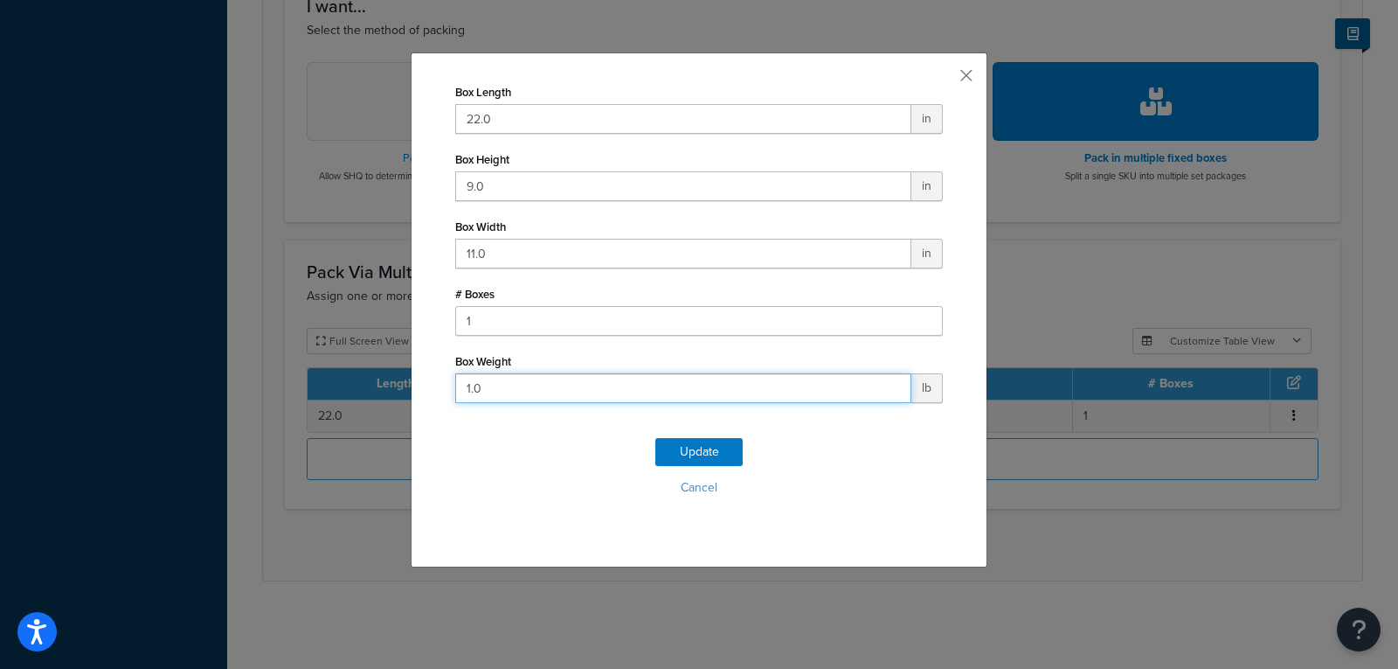
drag, startPoint x: 747, startPoint y: 390, endPoint x: 87, endPoint y: 390, distance: 659.9
click at [88, 390] on div "Box Length 22.0 in Box Height 9.0 in Box Width 11.0 in # Boxes 1 Box Weight 1.0…" at bounding box center [699, 334] width 1398 height 669
type input "1.5"
click button "Update" at bounding box center [699, 452] width 87 height 28
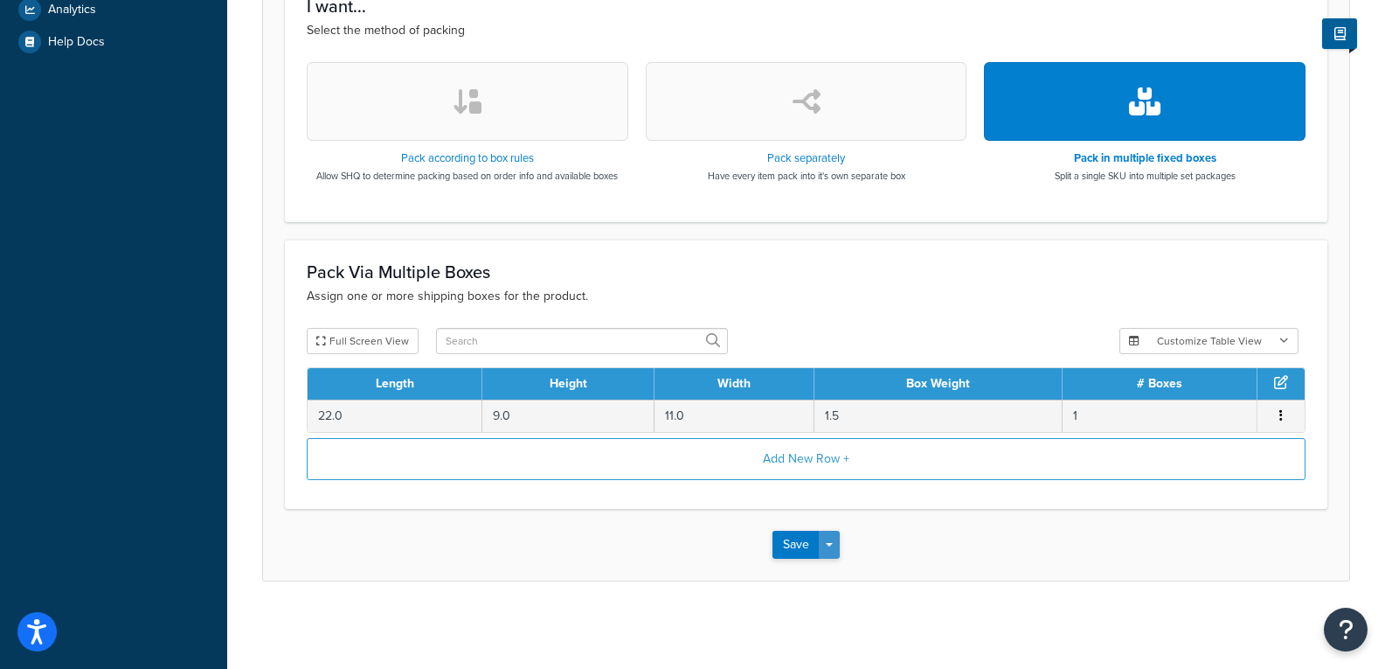
scroll to position [553, 0]
click at [830, 531] on button "Save Dropdown" at bounding box center [829, 545] width 21 height 28
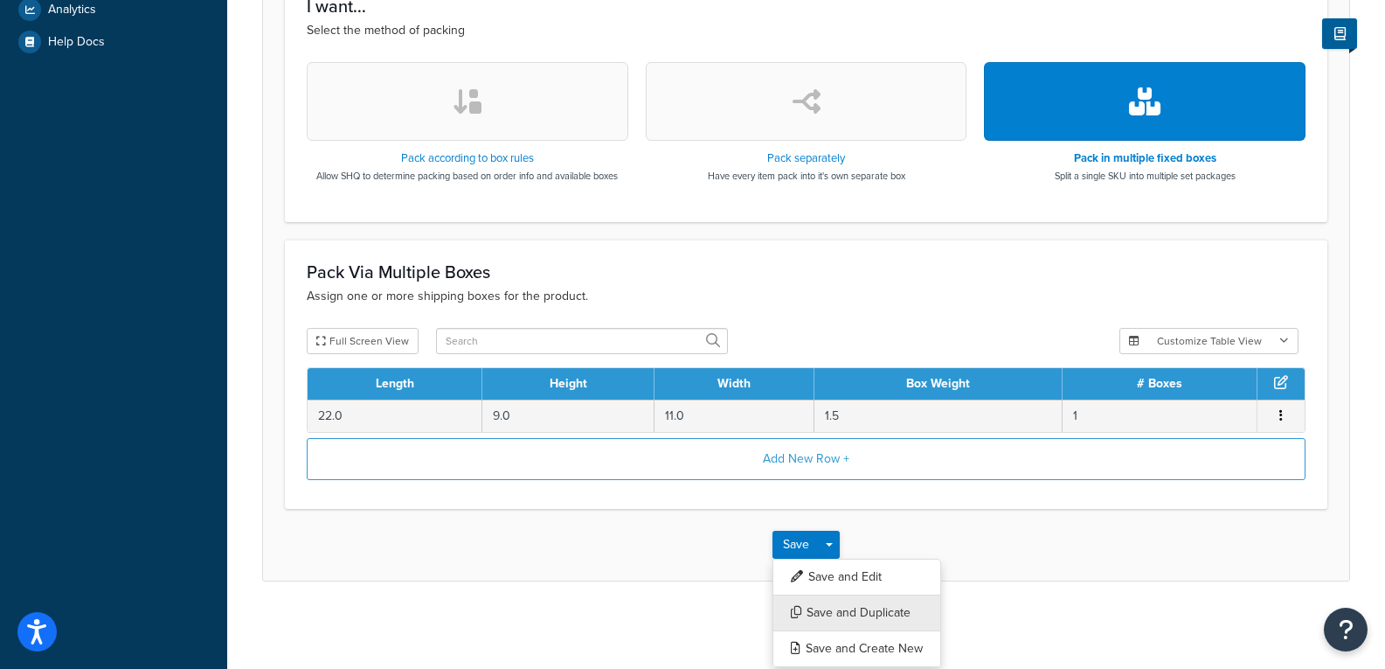
click at [812, 621] on button "Save and Duplicate" at bounding box center [857, 612] width 169 height 37
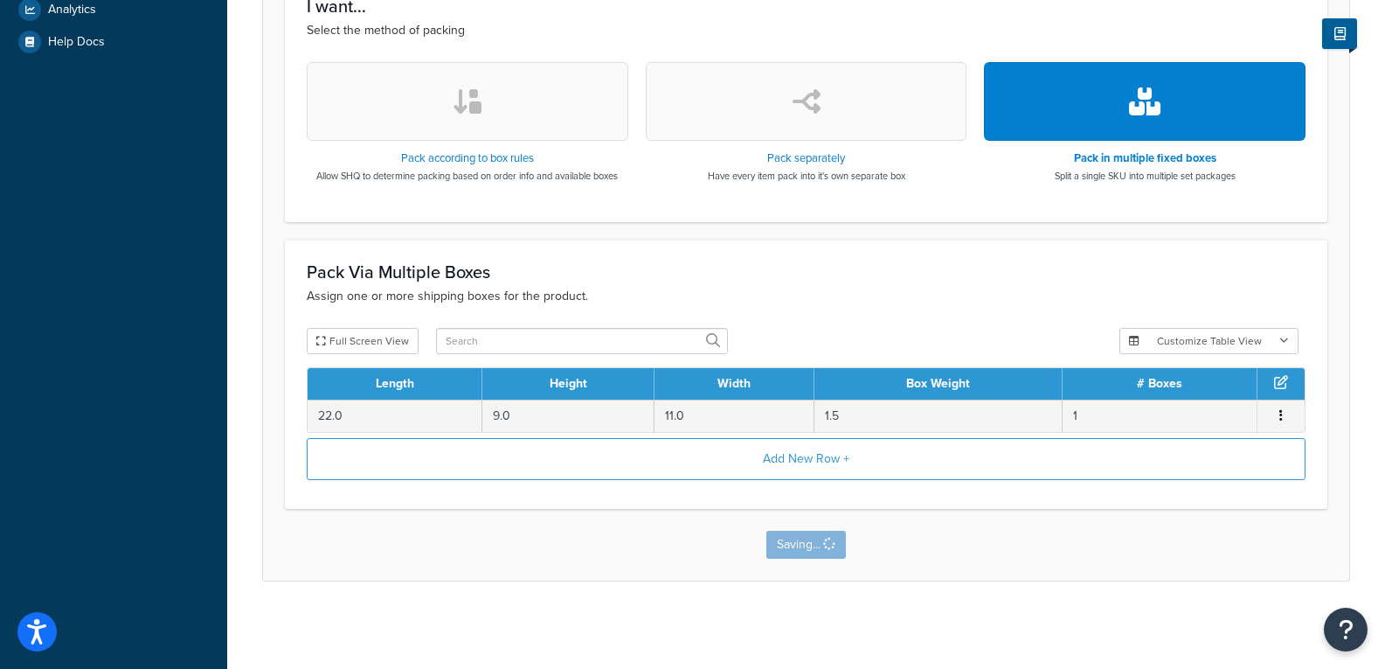
scroll to position [0, 0]
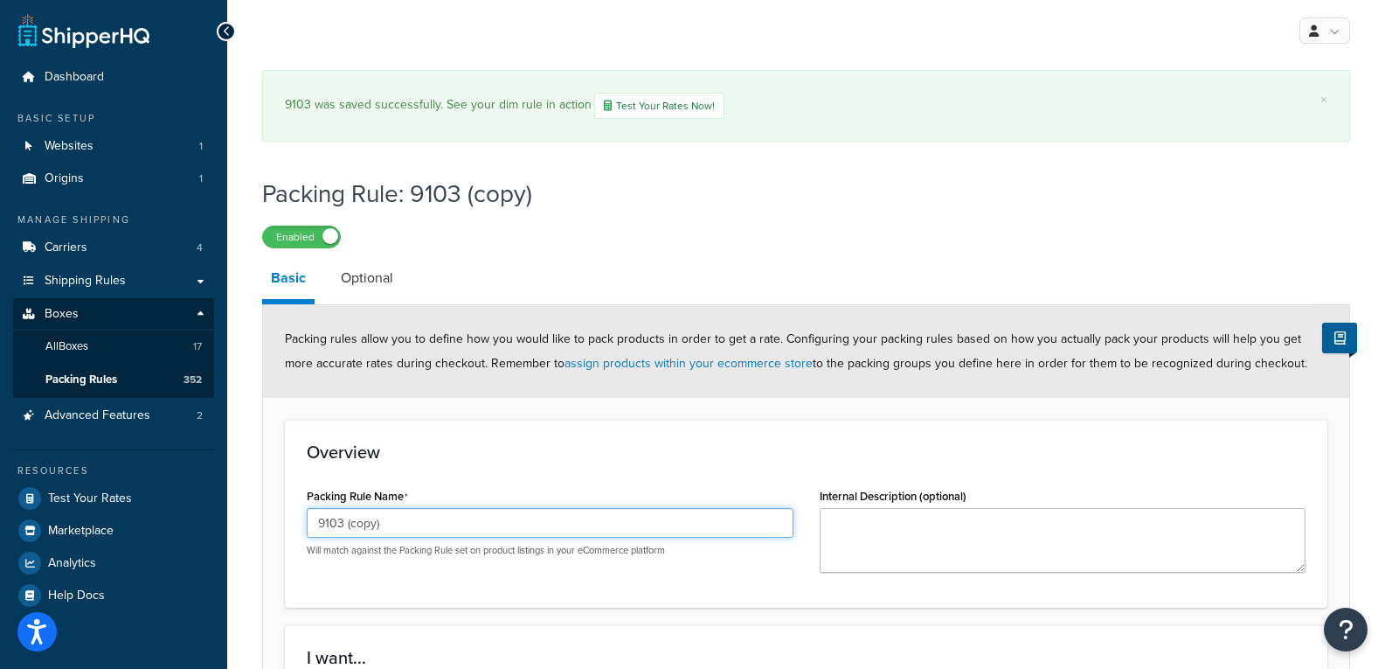
drag, startPoint x: 414, startPoint y: 529, endPoint x: 340, endPoint y: 533, distance: 74.4
click at [340, 533] on input "9103 (copy)" at bounding box center [550, 523] width 487 height 30
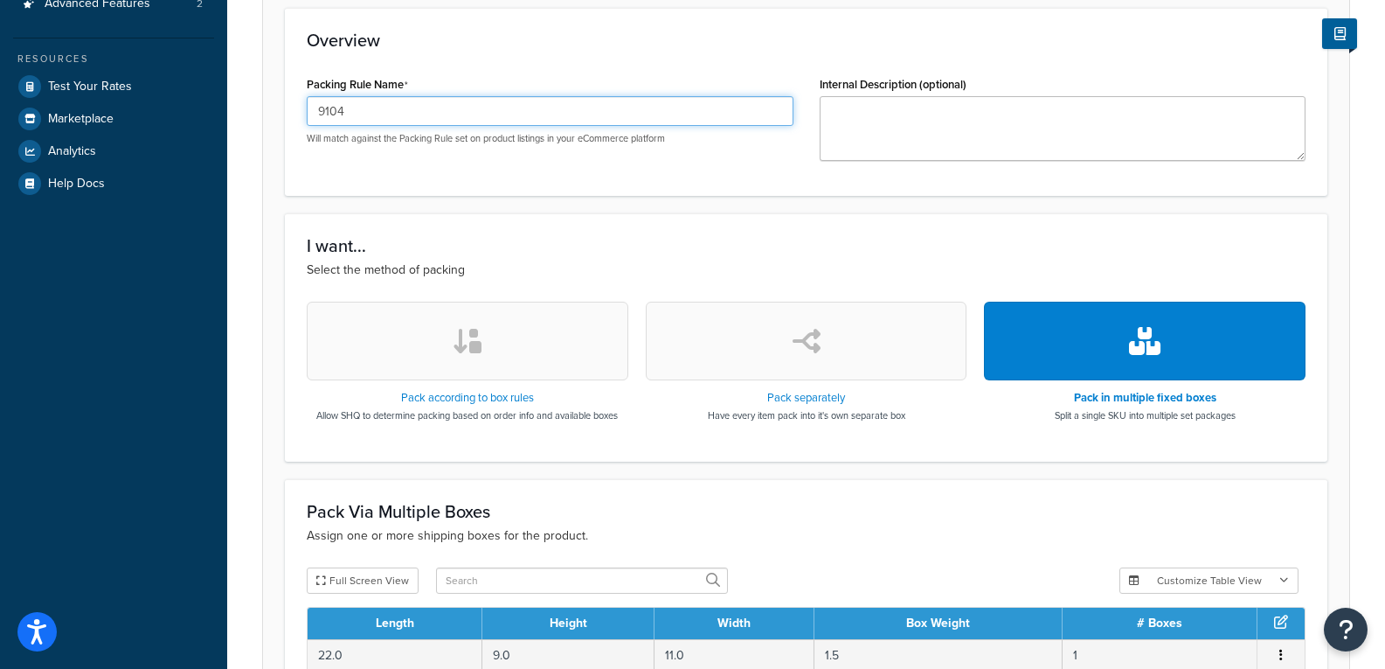
scroll to position [437, 0]
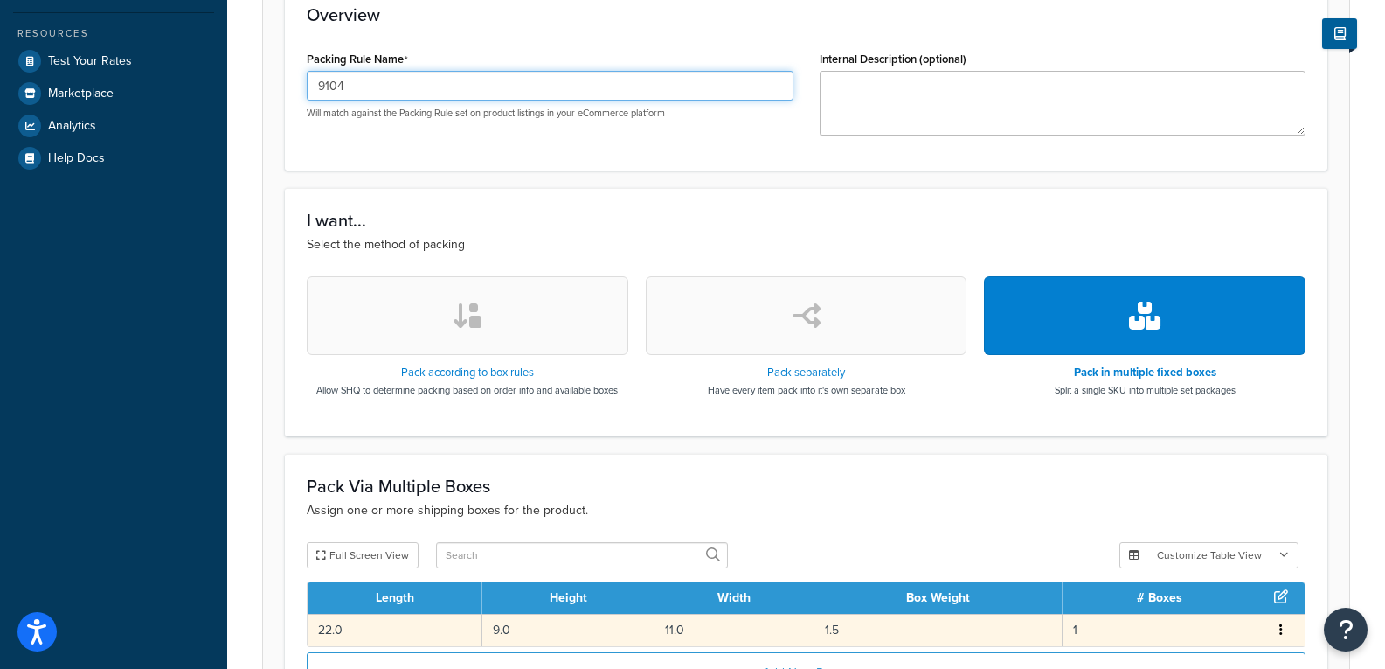
type input "9104"
click at [963, 632] on td "1.5" at bounding box center [939, 630] width 248 height 32
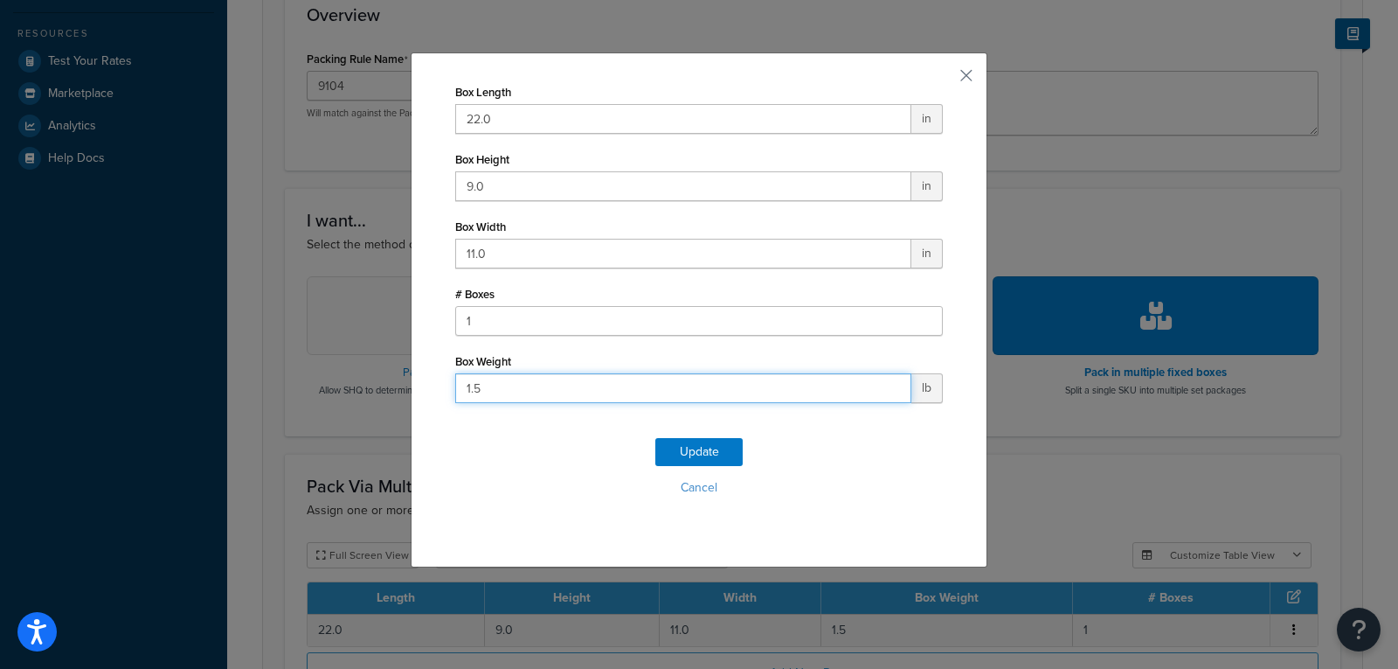
drag, startPoint x: 552, startPoint y: 399, endPoint x: -70, endPoint y: 321, distance: 626.3
click at [0, 321] on html "Press Alt+1 for screen-reader mode, Alt+0 to cancel Accessibility Screen-Reader…" at bounding box center [699, 223] width 1398 height 1320
type input "3"
click button "Update" at bounding box center [699, 452] width 87 height 28
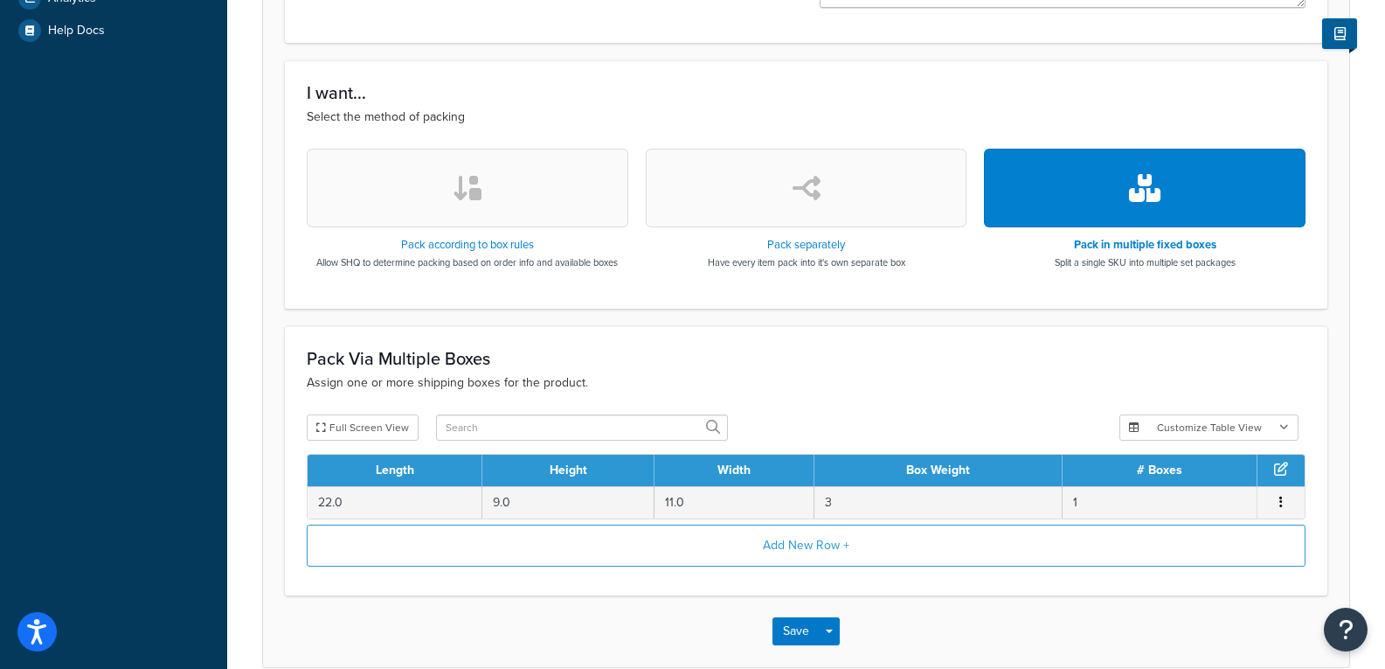
scroll to position [651, 0]
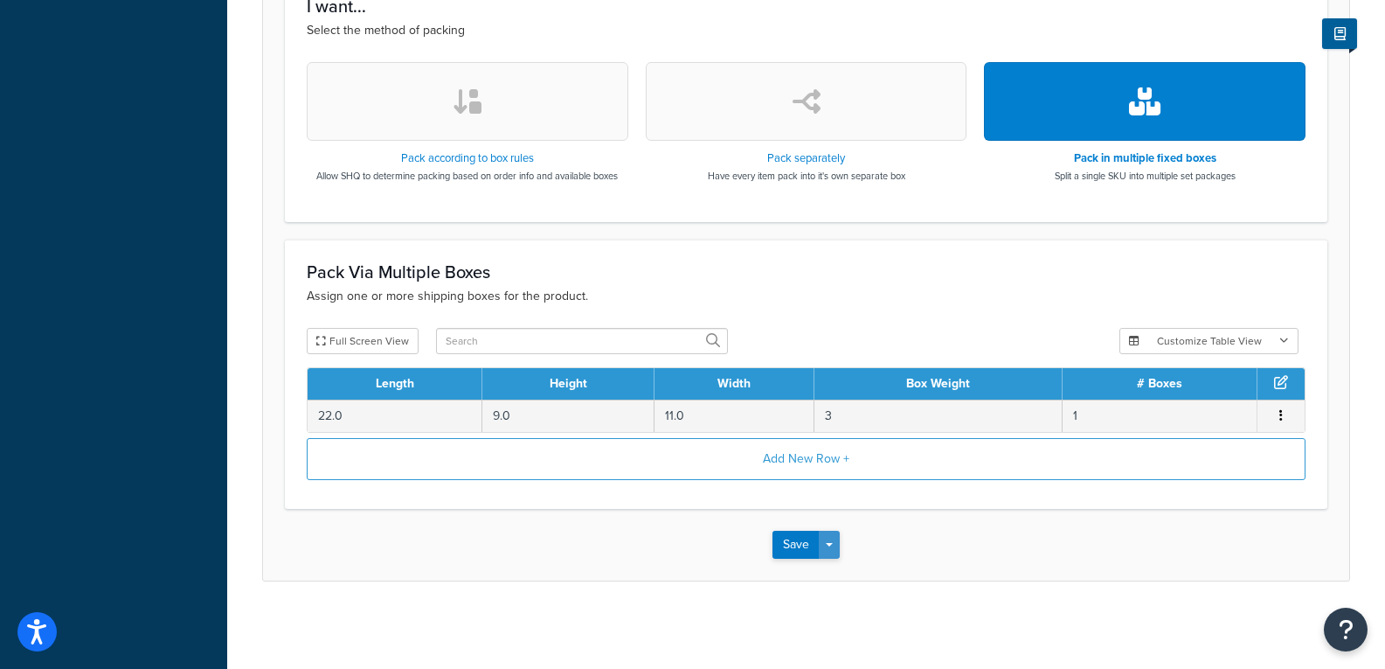
click at [840, 548] on button "Save Dropdown" at bounding box center [829, 545] width 21 height 28
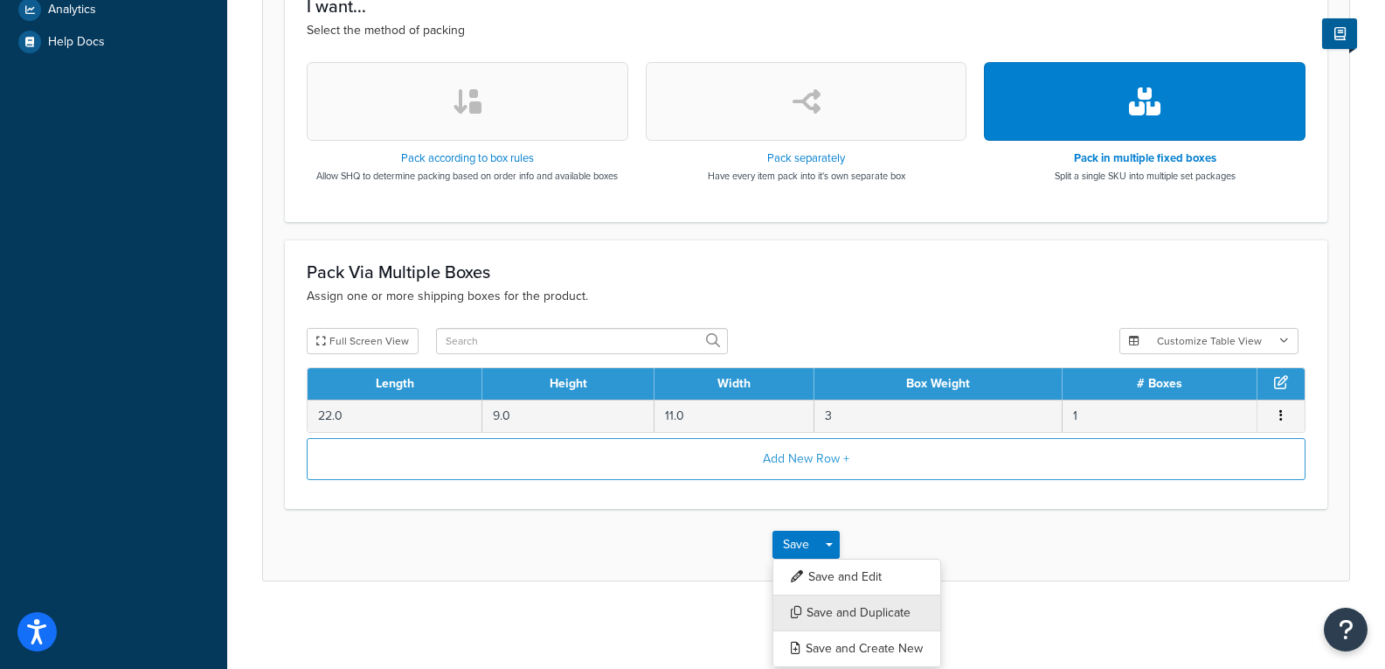
click at [829, 603] on button "Save and Duplicate" at bounding box center [857, 612] width 169 height 37
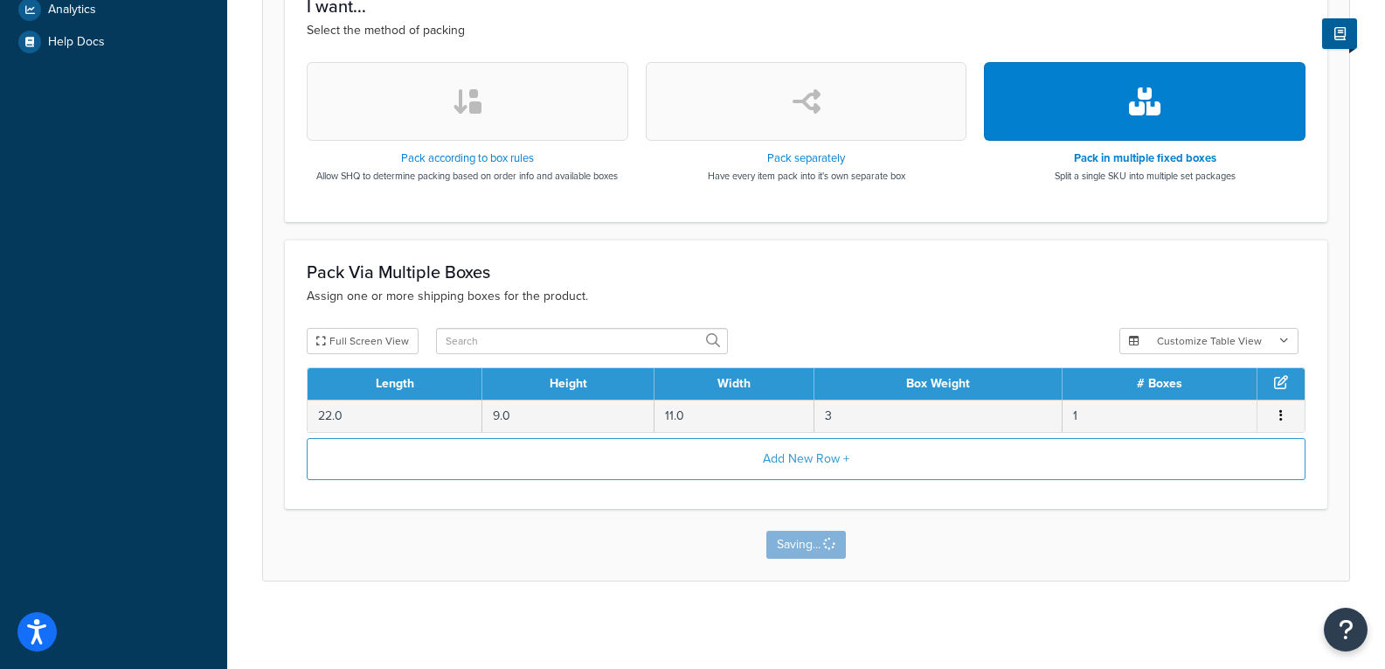
scroll to position [0, 0]
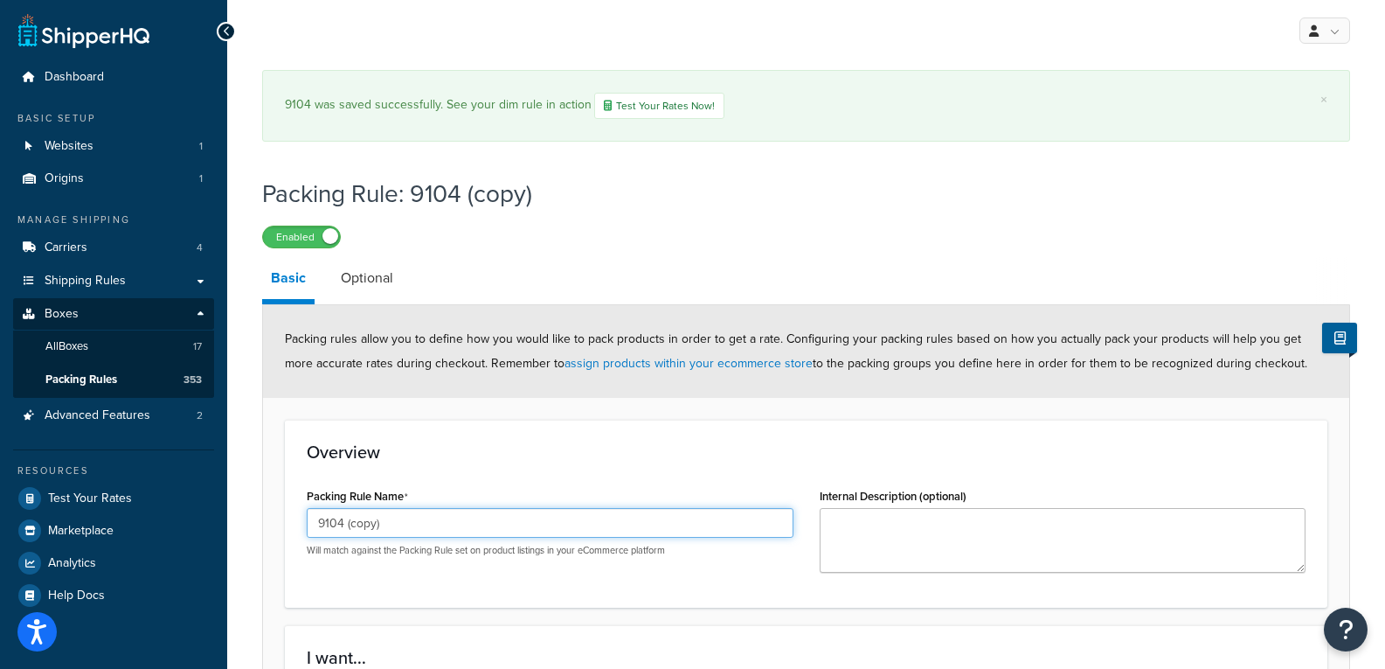
drag, startPoint x: 373, startPoint y: 520, endPoint x: 340, endPoint y: 534, distance: 36.0
click at [340, 534] on input "9104 (copy)" at bounding box center [550, 523] width 487 height 30
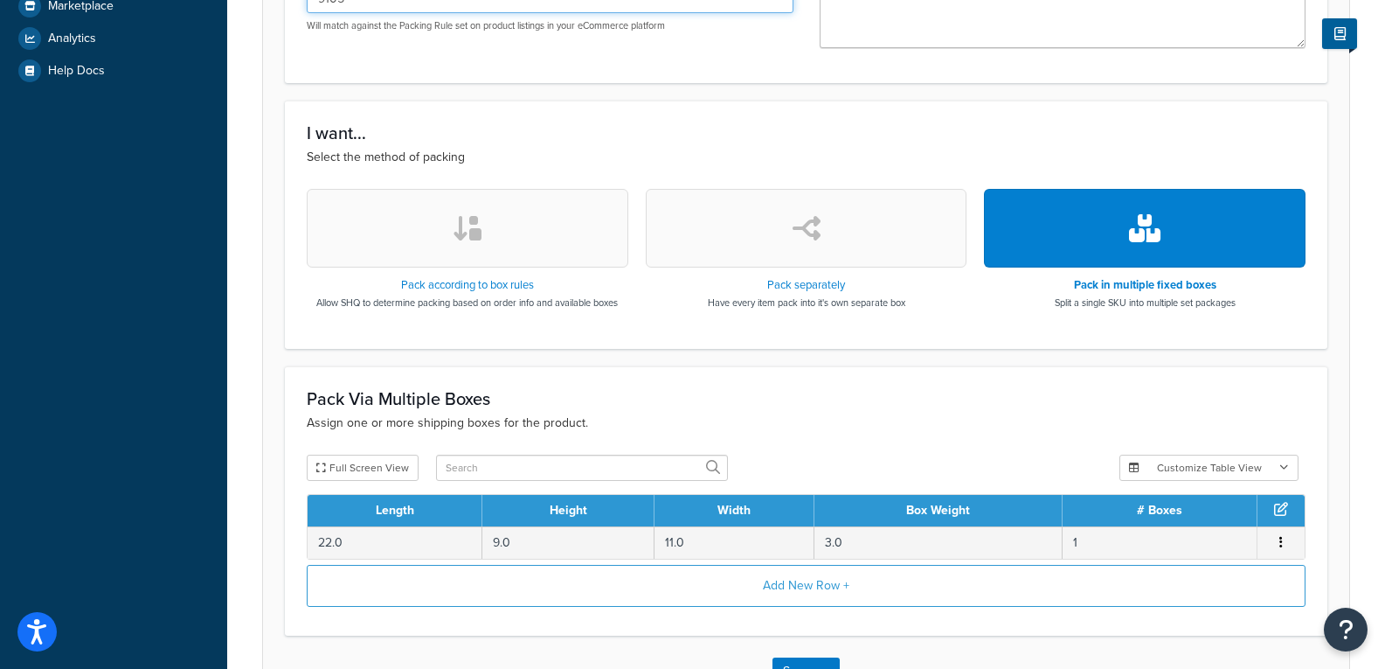
scroll to position [612, 0]
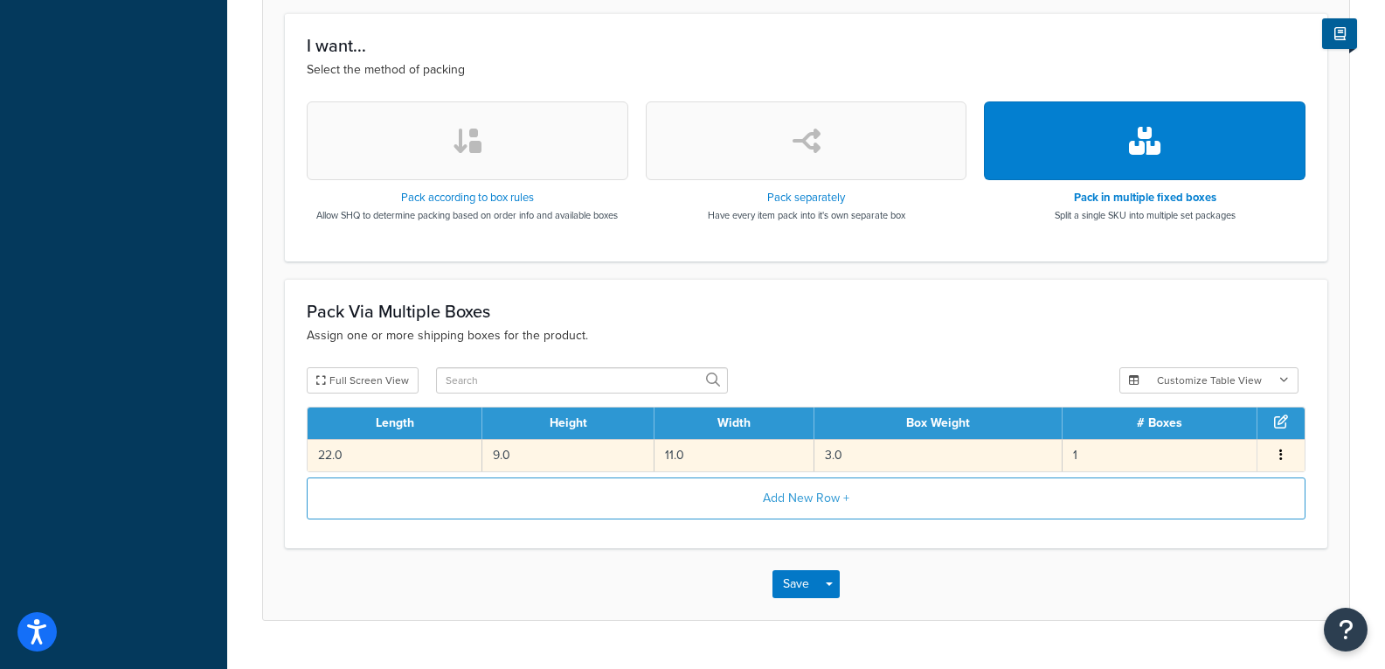
type input "9105"
click at [897, 459] on td "3.0" at bounding box center [939, 455] width 248 height 32
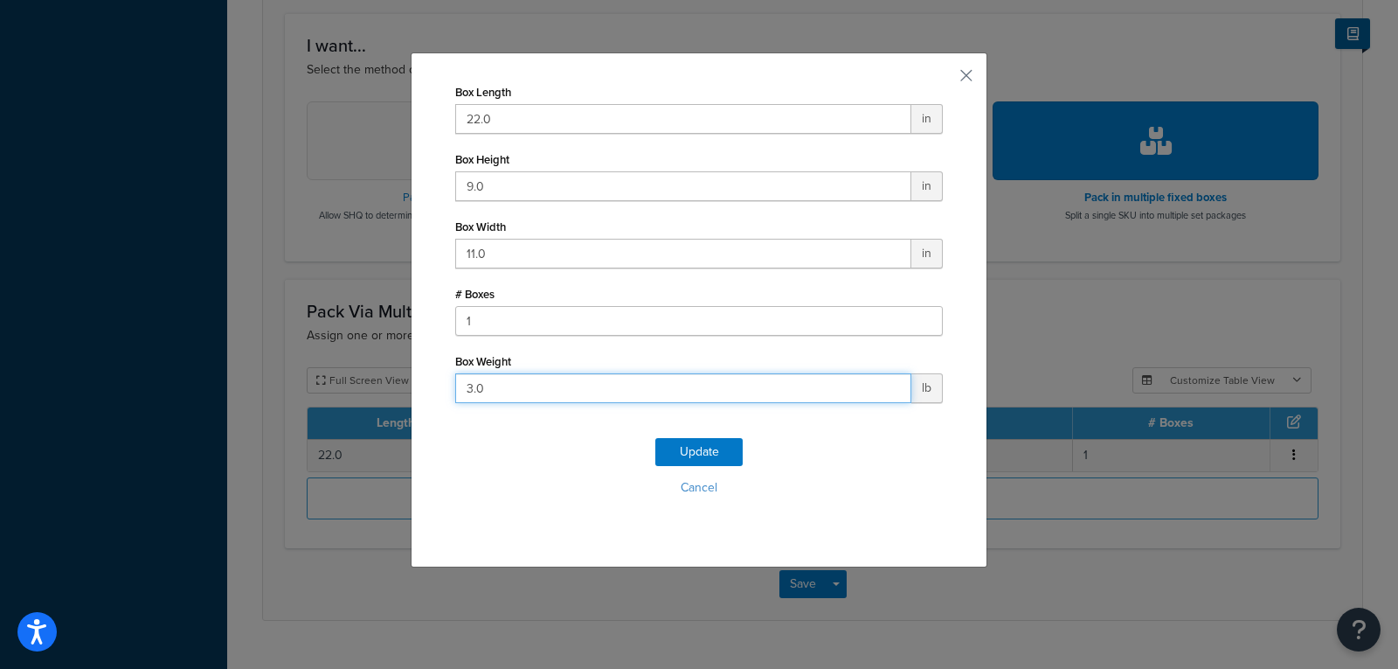
drag, startPoint x: 625, startPoint y: 390, endPoint x: -233, endPoint y: 391, distance: 857.5
click at [0, 391] on html "Press Alt+1 for screen-reader mode, Alt+0 to cancel Accessibility Screen-Reader…" at bounding box center [699, 48] width 1398 height 1320
type input "6"
click button "Update" at bounding box center [699, 452] width 87 height 28
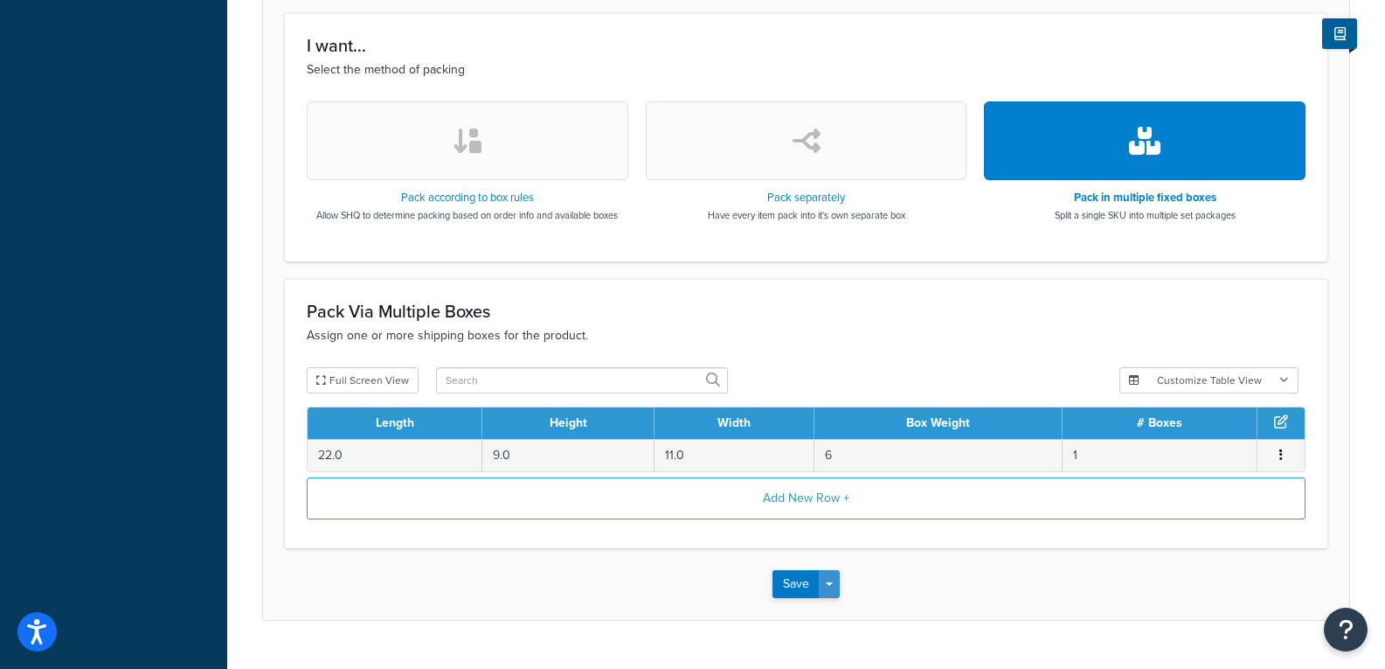
click at [829, 589] on button "Save Dropdown" at bounding box center [829, 584] width 21 height 28
click at [835, 642] on button "Save and Duplicate" at bounding box center [857, 652] width 169 height 37
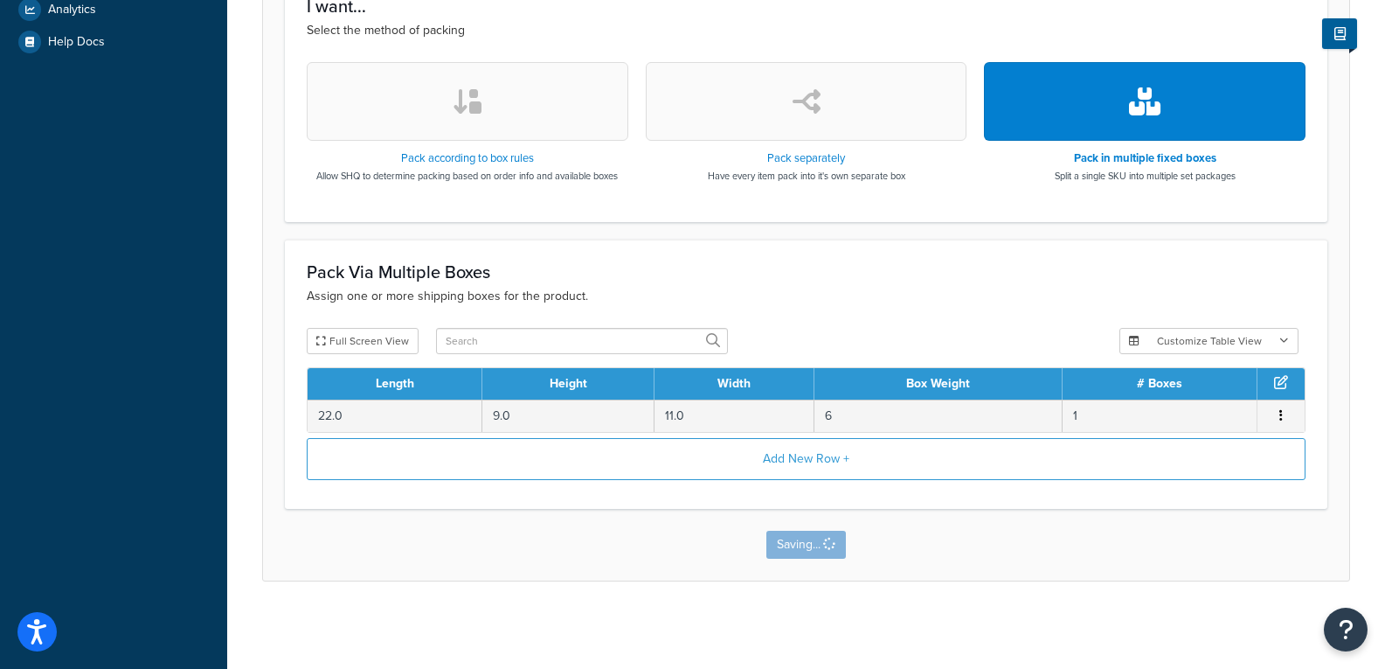
scroll to position [0, 0]
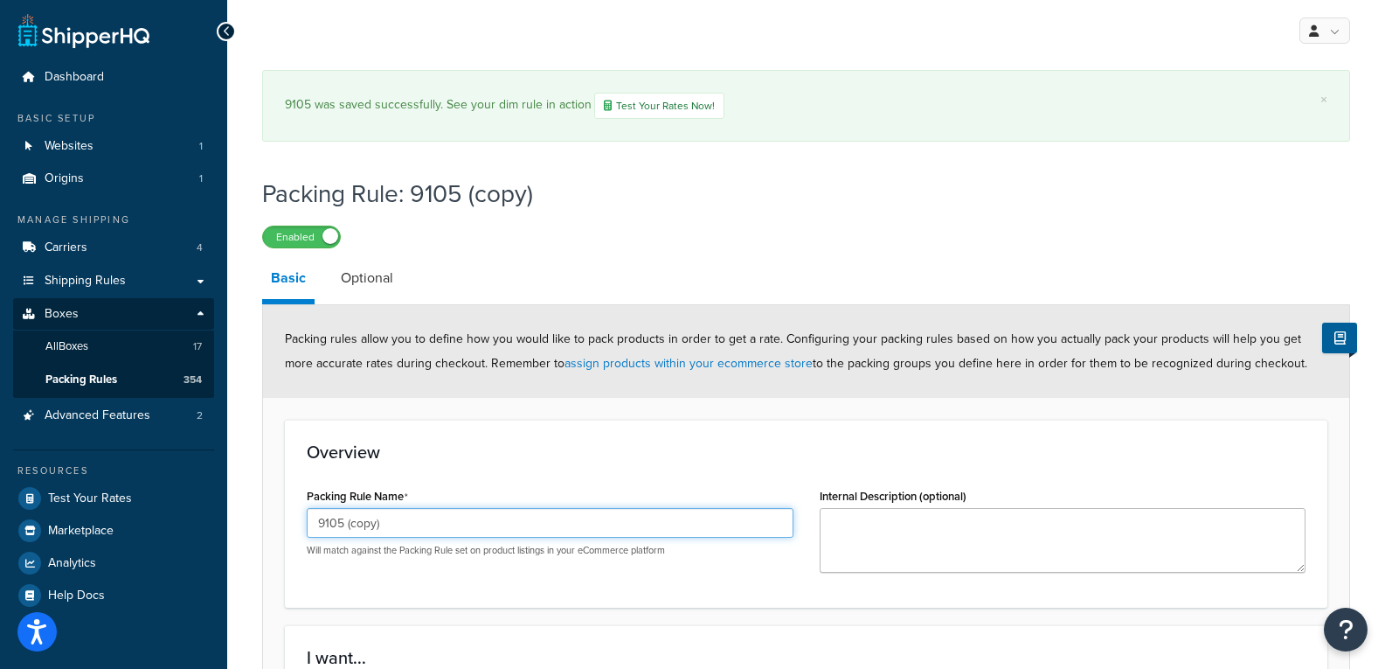
drag, startPoint x: 405, startPoint y: 523, endPoint x: 334, endPoint y: 528, distance: 71.0
click at [334, 528] on input "9105 (copy)" at bounding box center [550, 523] width 487 height 30
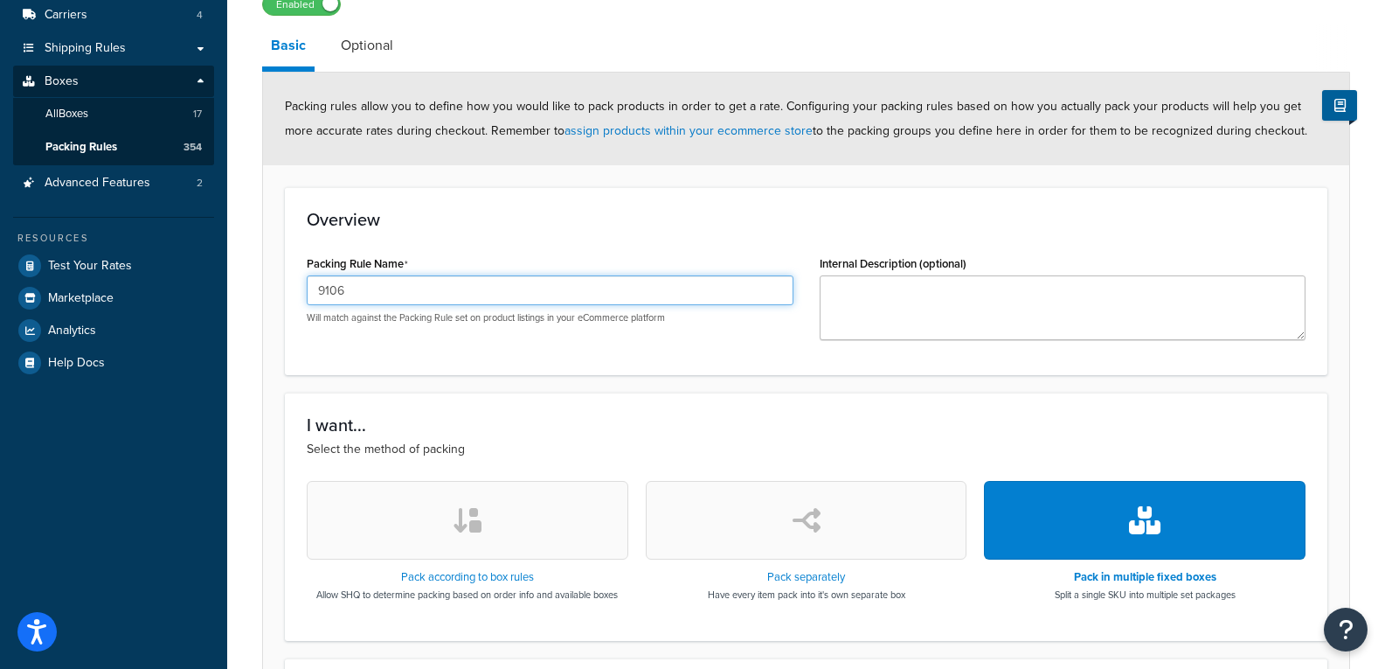
scroll to position [651, 0]
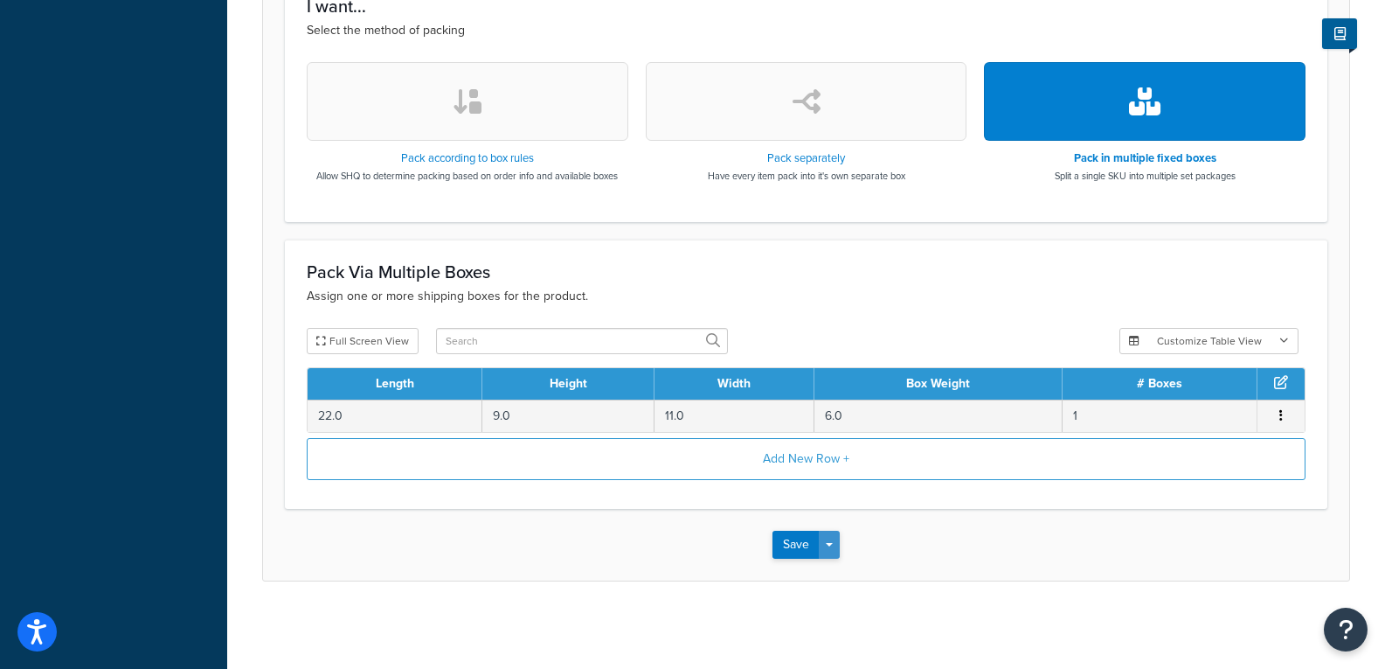
type input "9106"
click at [832, 543] on span "button" at bounding box center [829, 544] width 7 height 3
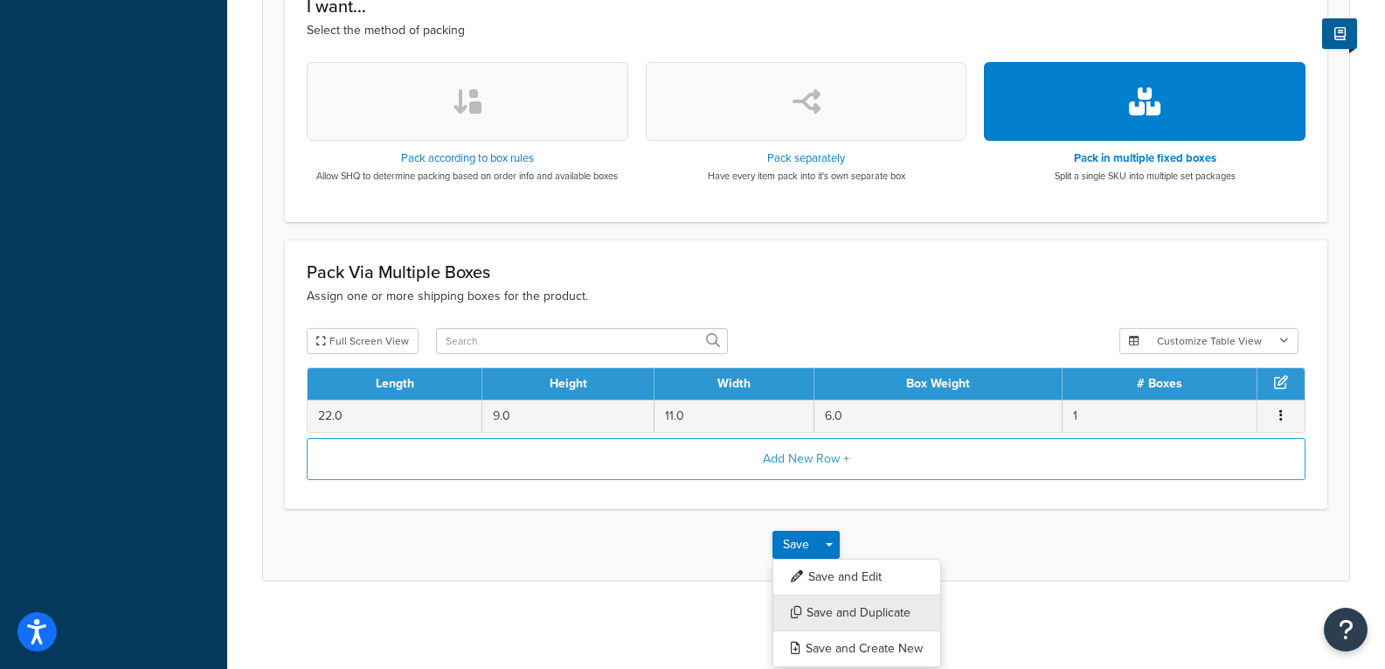
click at [810, 613] on button "Save and Duplicate" at bounding box center [857, 612] width 169 height 37
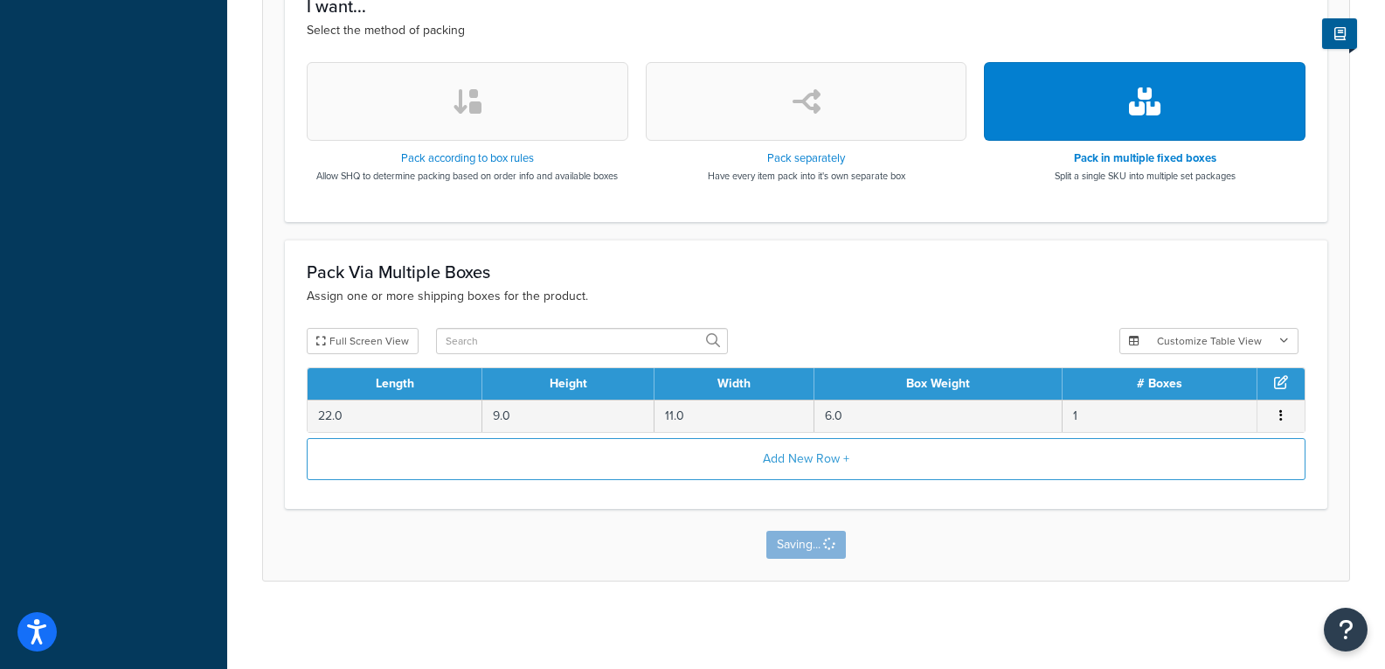
scroll to position [0, 0]
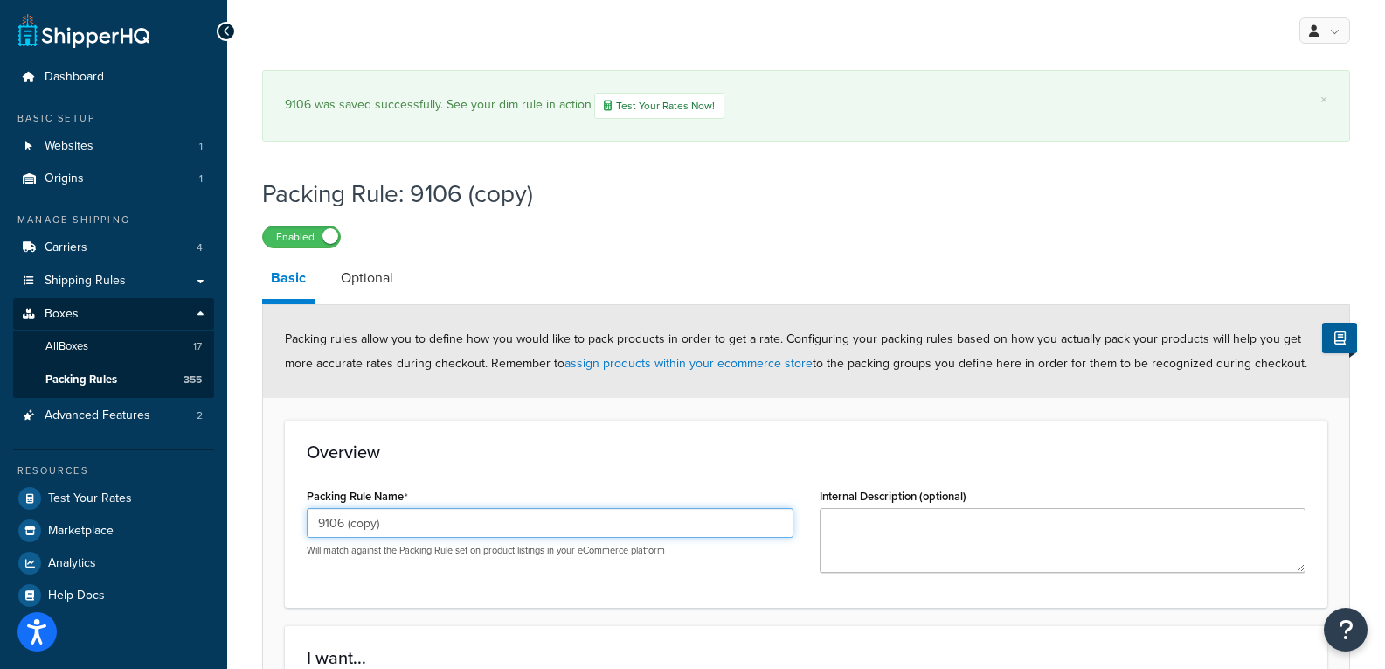
drag, startPoint x: 429, startPoint y: 524, endPoint x: -153, endPoint y: 470, distance: 584.6
click at [0, 470] on html "Press Alt+1 for screen-reader mode, Alt+0 to cancel Accessibility Screen-Reader…" at bounding box center [692, 660] width 1385 height 1320
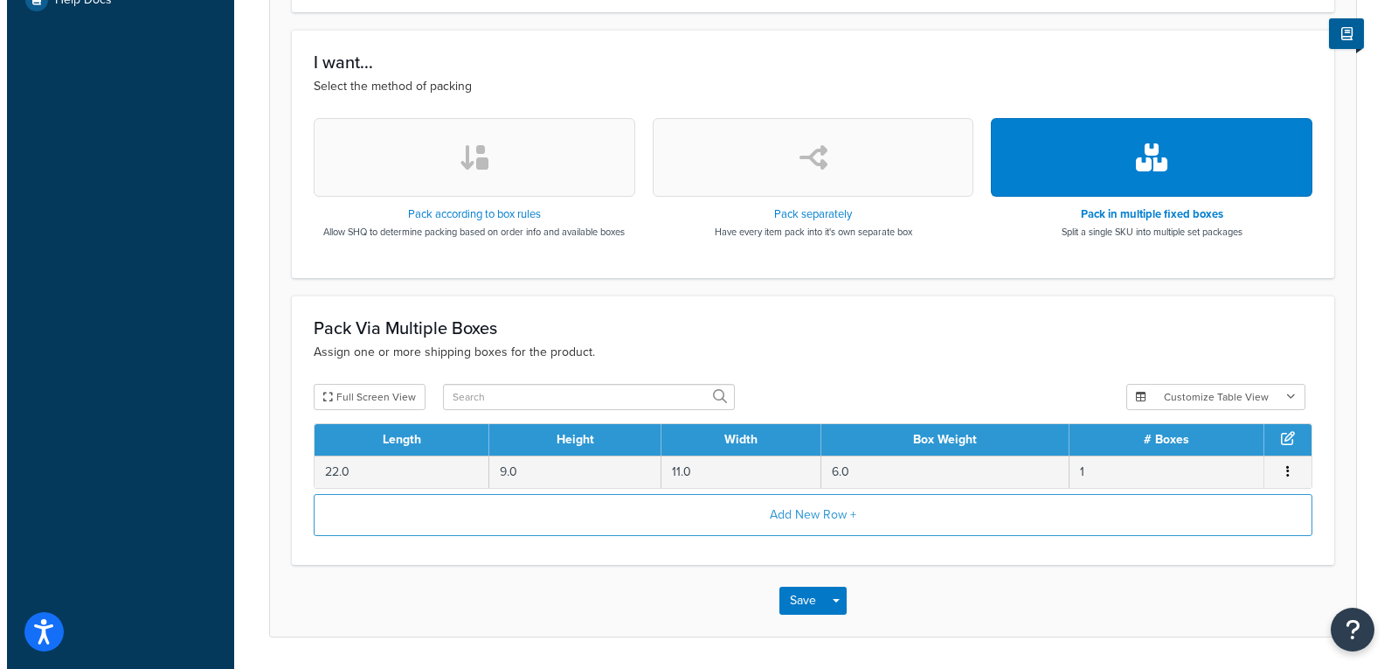
scroll to position [651, 0]
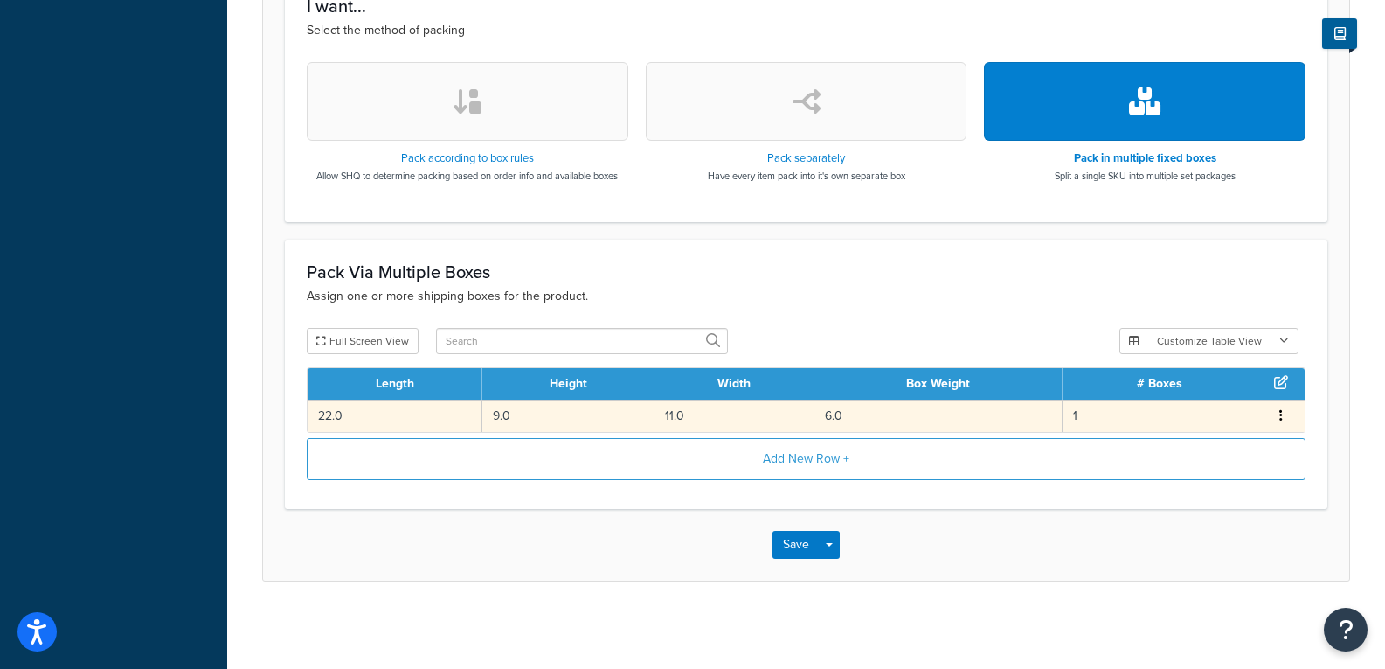
type input "750013"
click at [440, 402] on td "22.0" at bounding box center [395, 415] width 175 height 32
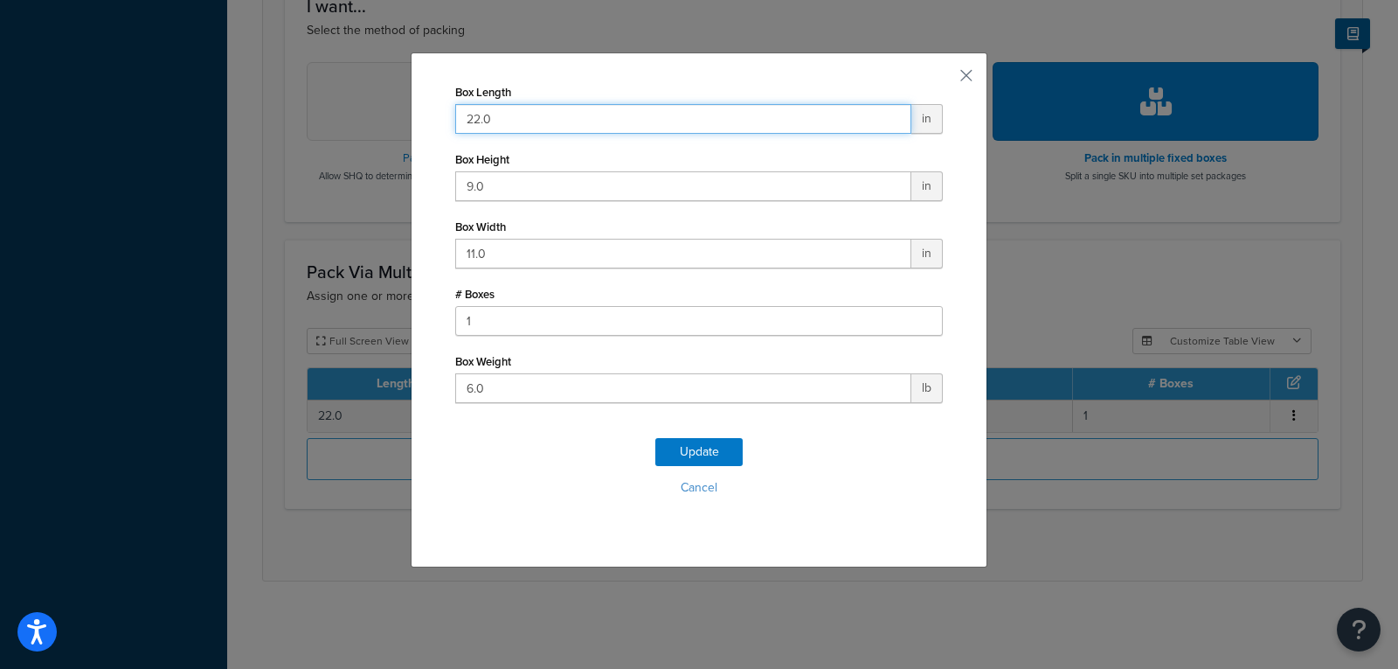
drag, startPoint x: 519, startPoint y: 108, endPoint x: 309, endPoint y: 84, distance: 212.0
click at [309, 84] on div "Box Length 22.0 in Box Height 9.0 in Box Width 11.0 in # Boxes 1 Box Weight 6.0…" at bounding box center [699, 334] width 1398 height 669
type input "9"
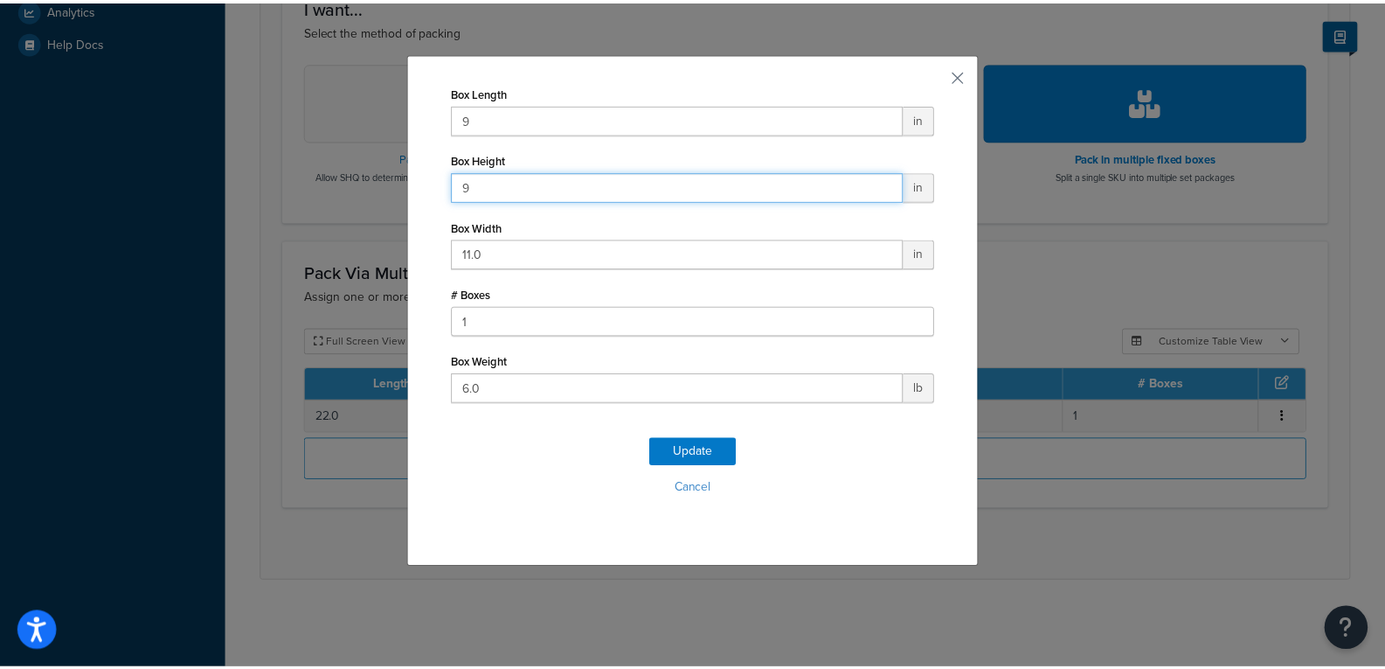
scroll to position [553, 0]
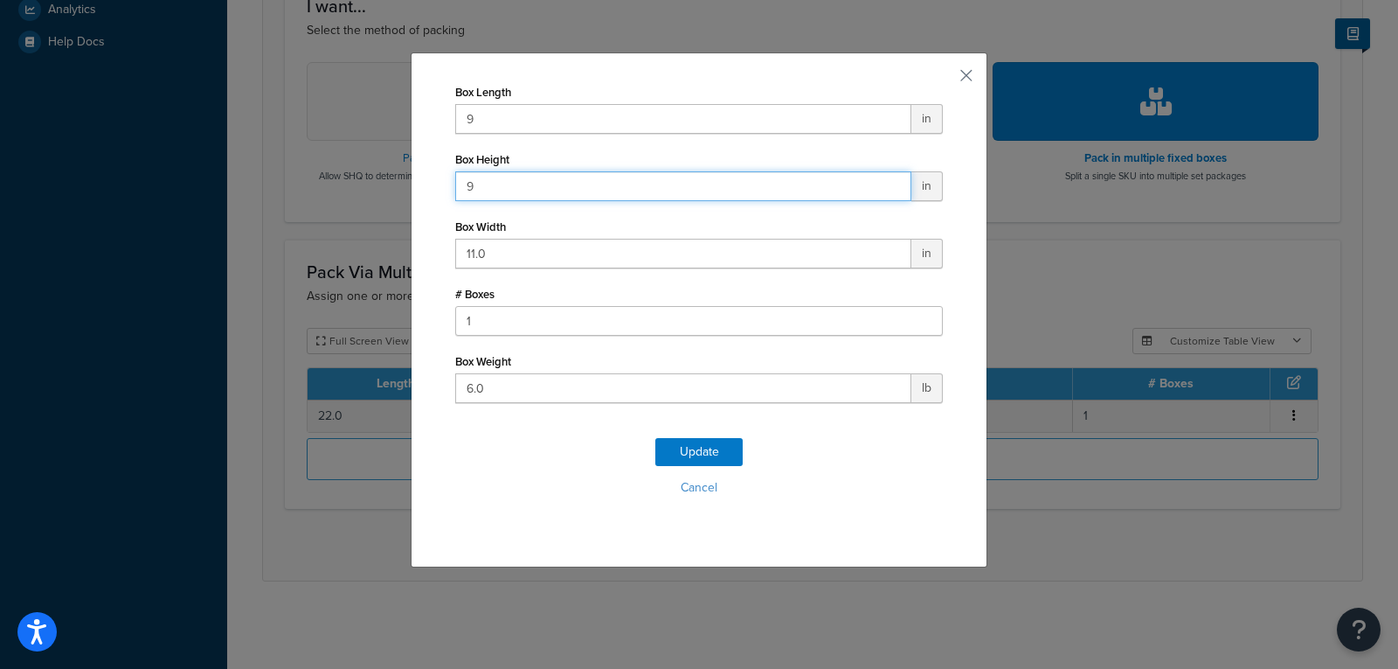
type input "9"
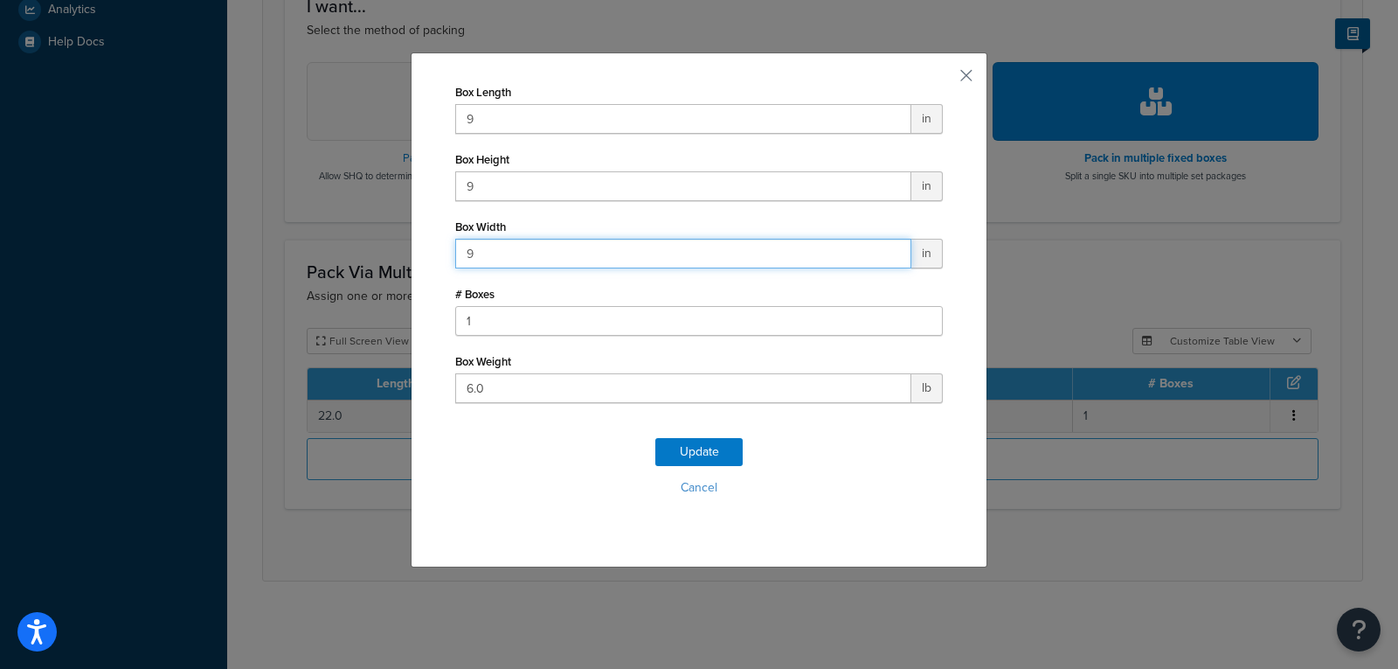
type input "9"
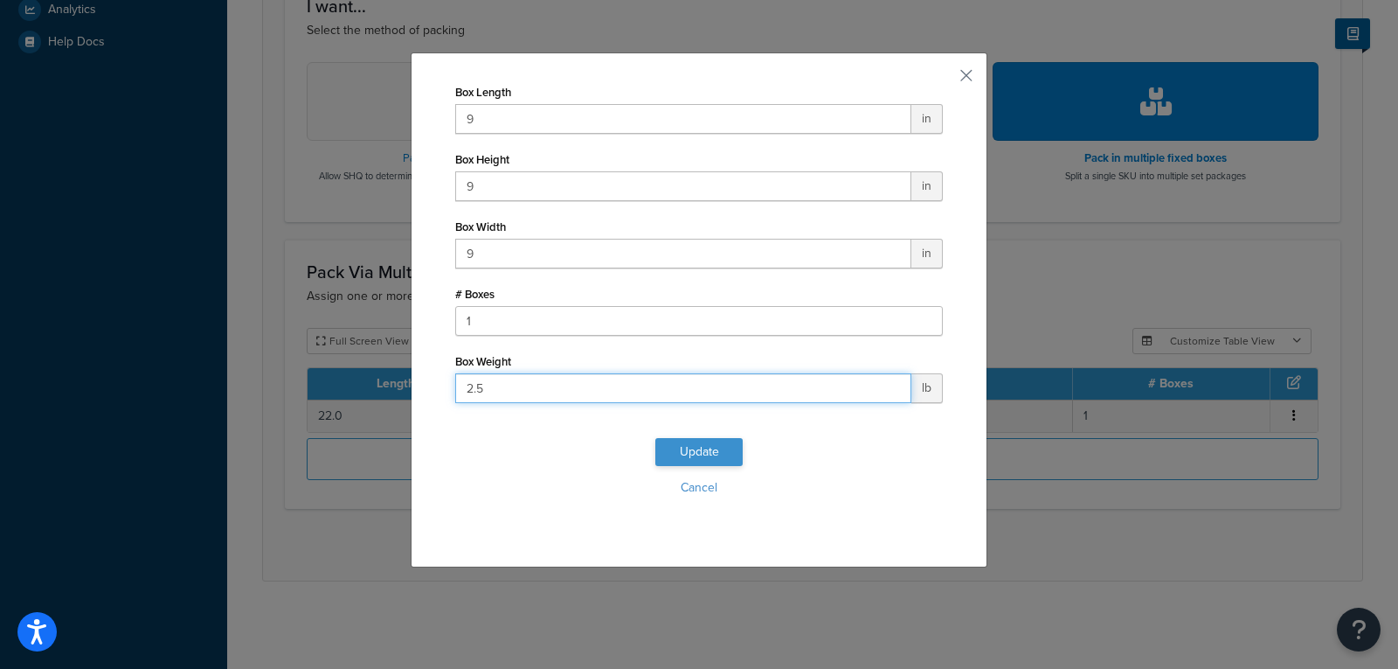
type input "2.5"
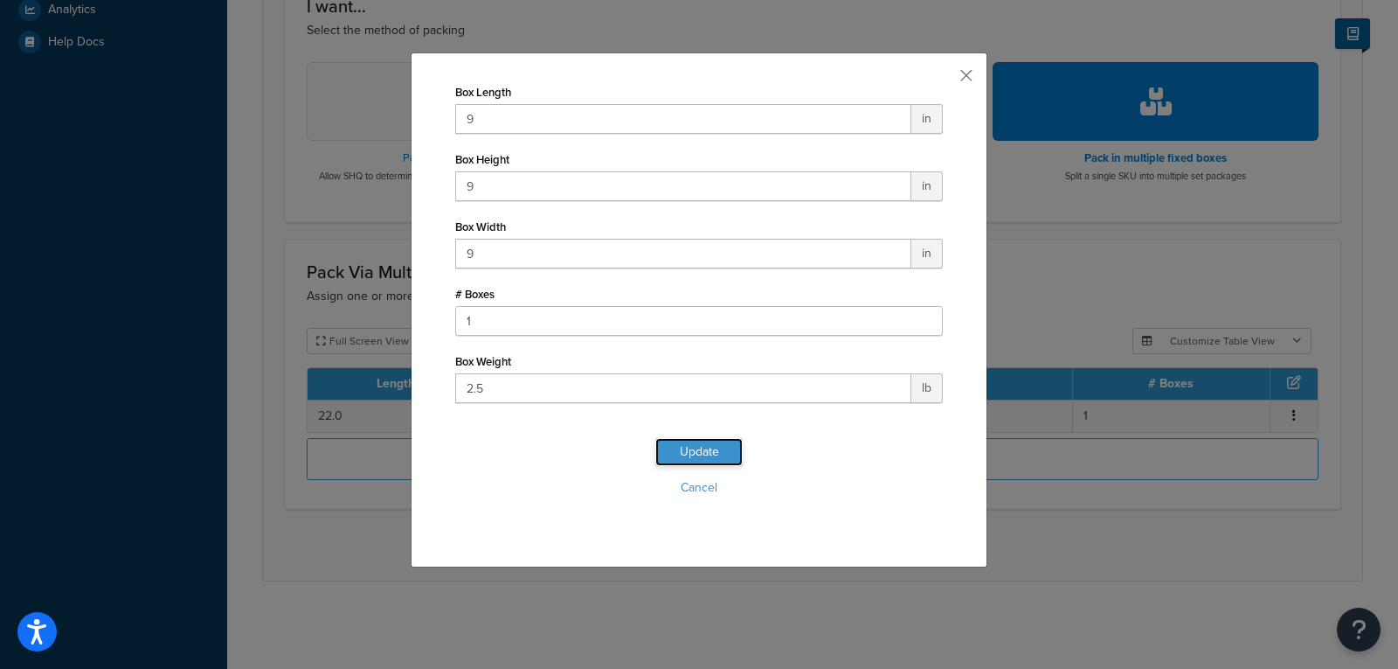
click at [698, 455] on button "Update" at bounding box center [699, 452] width 87 height 28
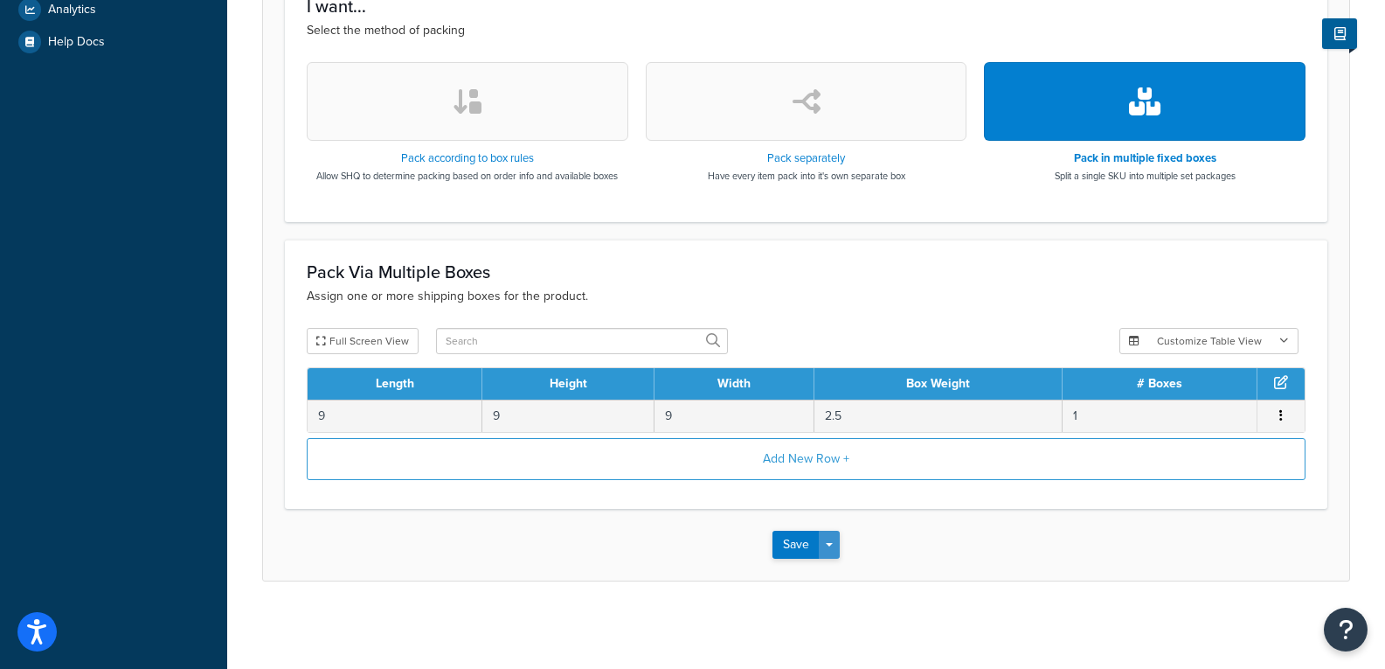
click at [831, 543] on span "button" at bounding box center [829, 544] width 7 height 3
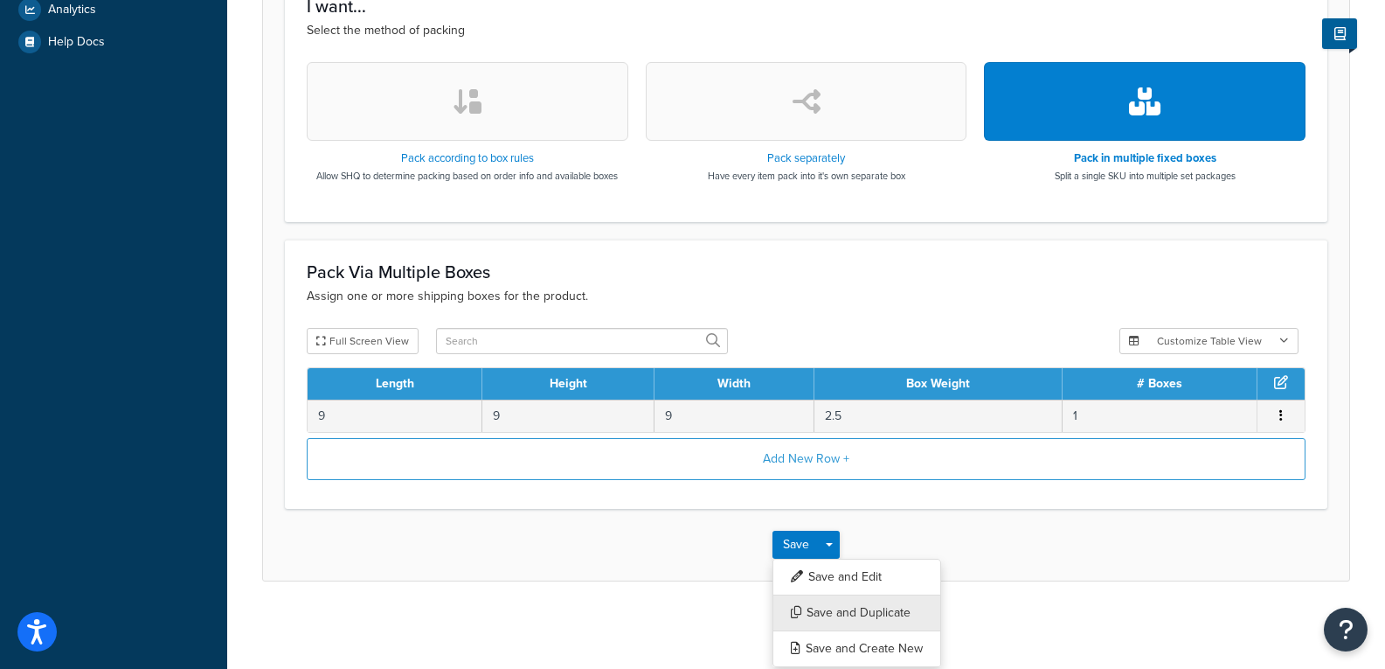
click at [816, 622] on button "Save and Duplicate" at bounding box center [857, 612] width 169 height 37
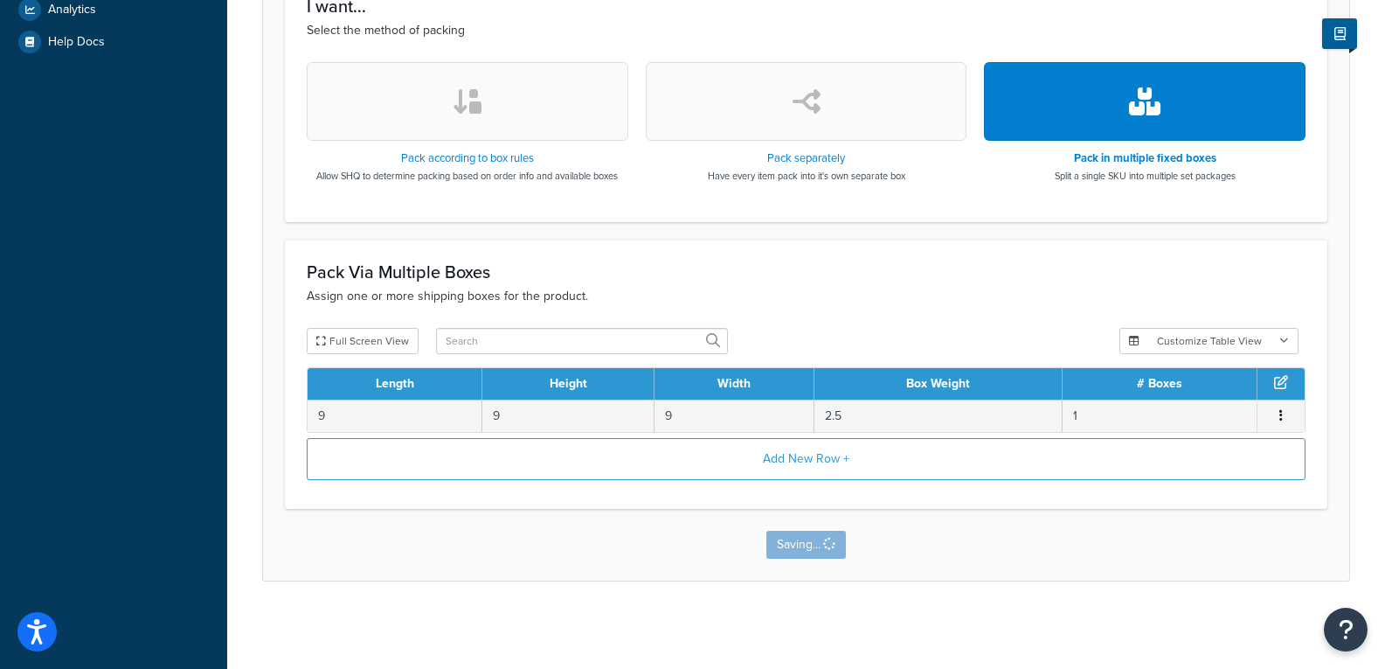
scroll to position [0, 0]
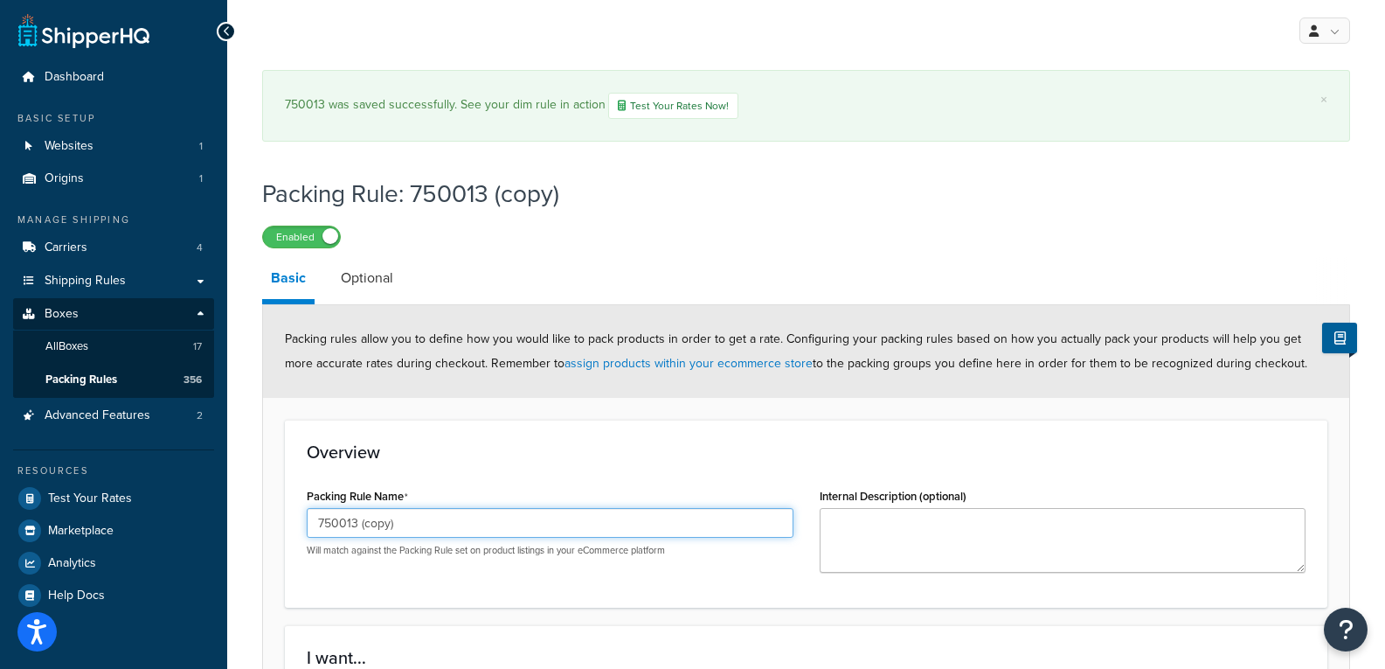
drag, startPoint x: 413, startPoint y: 517, endPoint x: 341, endPoint y: 524, distance: 72.0
click at [341, 524] on input "750013 (copy)" at bounding box center [550, 523] width 487 height 30
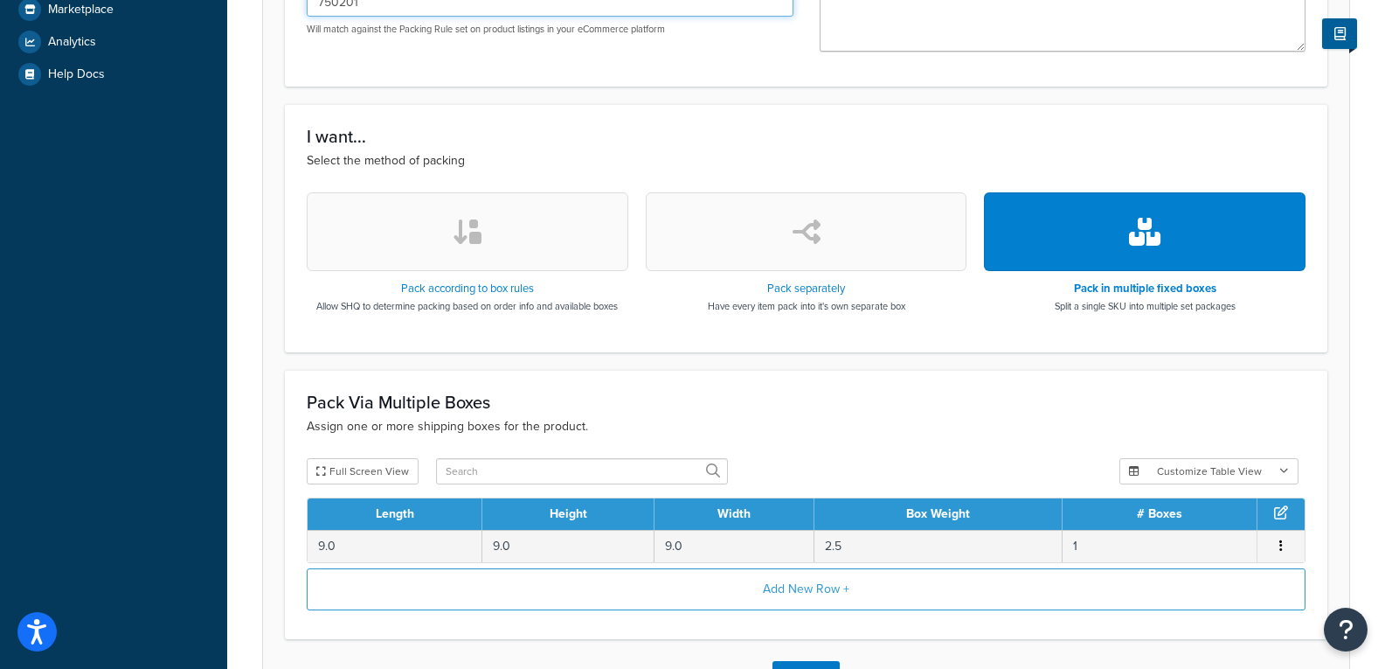
scroll to position [651, 0]
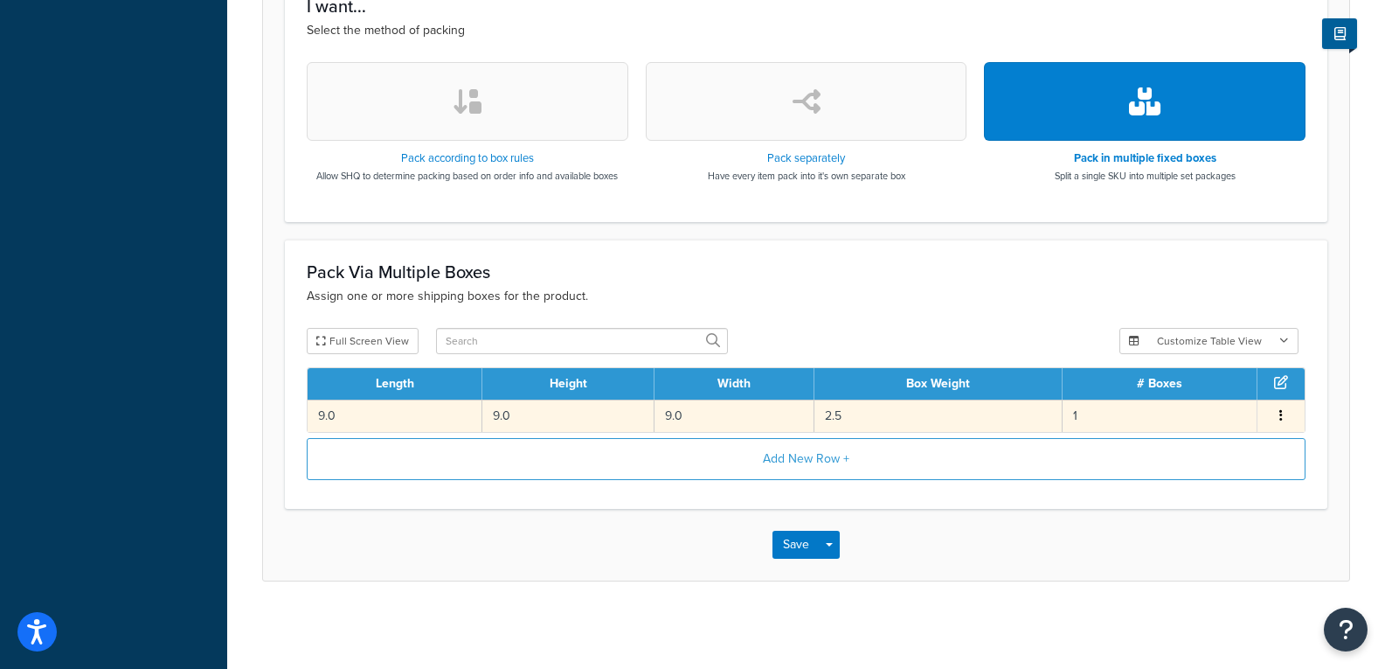
type input "750201"
click at [889, 411] on td "2.5" at bounding box center [939, 415] width 248 height 32
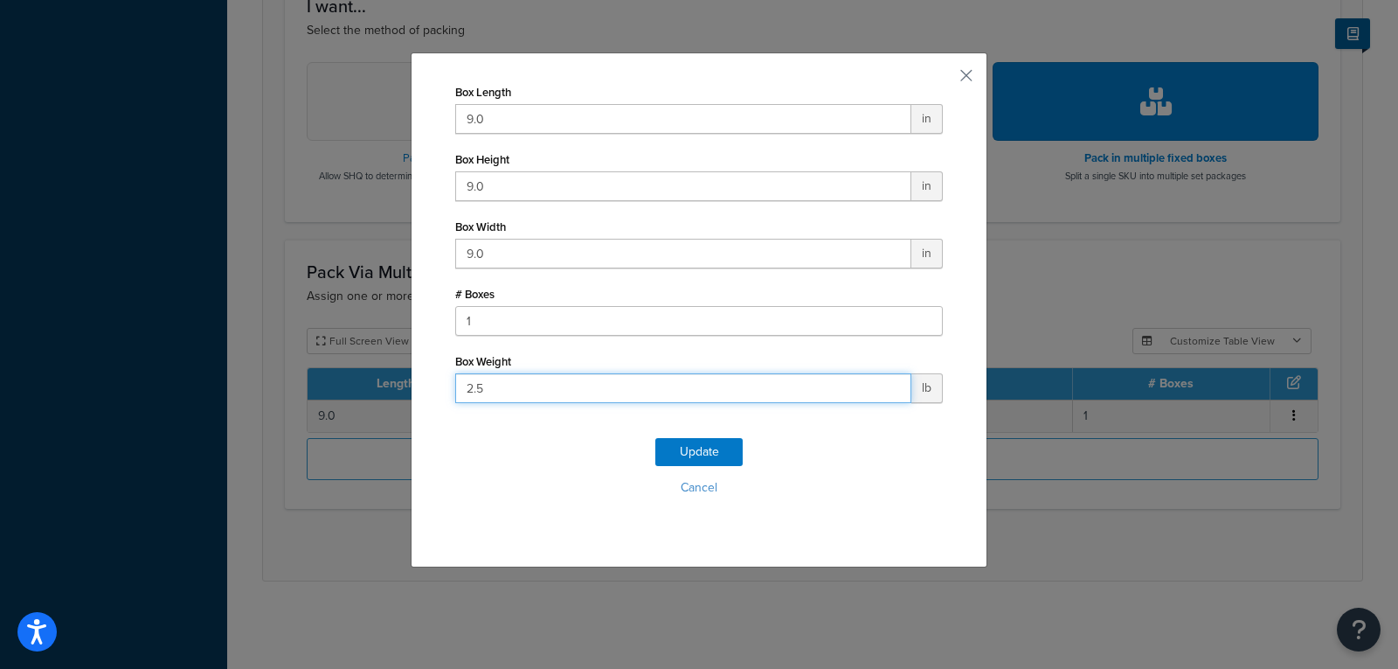
drag, startPoint x: 503, startPoint y: 387, endPoint x: 337, endPoint y: 384, distance: 165.2
click at [337, 384] on div "Box Length 9.0 in Box Height 9.0 in Box Width 9.0 in # Boxes 1 Box Weight 2.5 l…" at bounding box center [699, 334] width 1398 height 669
type input "1"
click button "Update" at bounding box center [699, 452] width 87 height 28
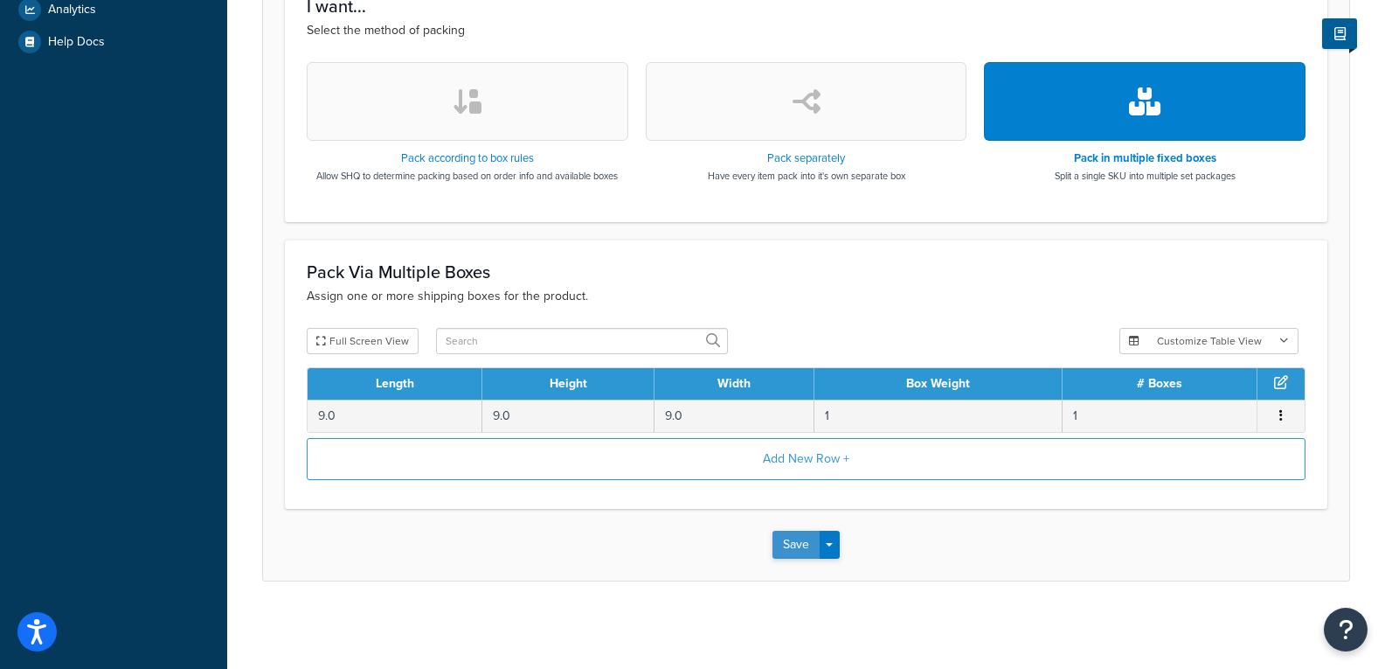
scroll to position [553, 0]
click at [832, 545] on span "button" at bounding box center [829, 544] width 7 height 3
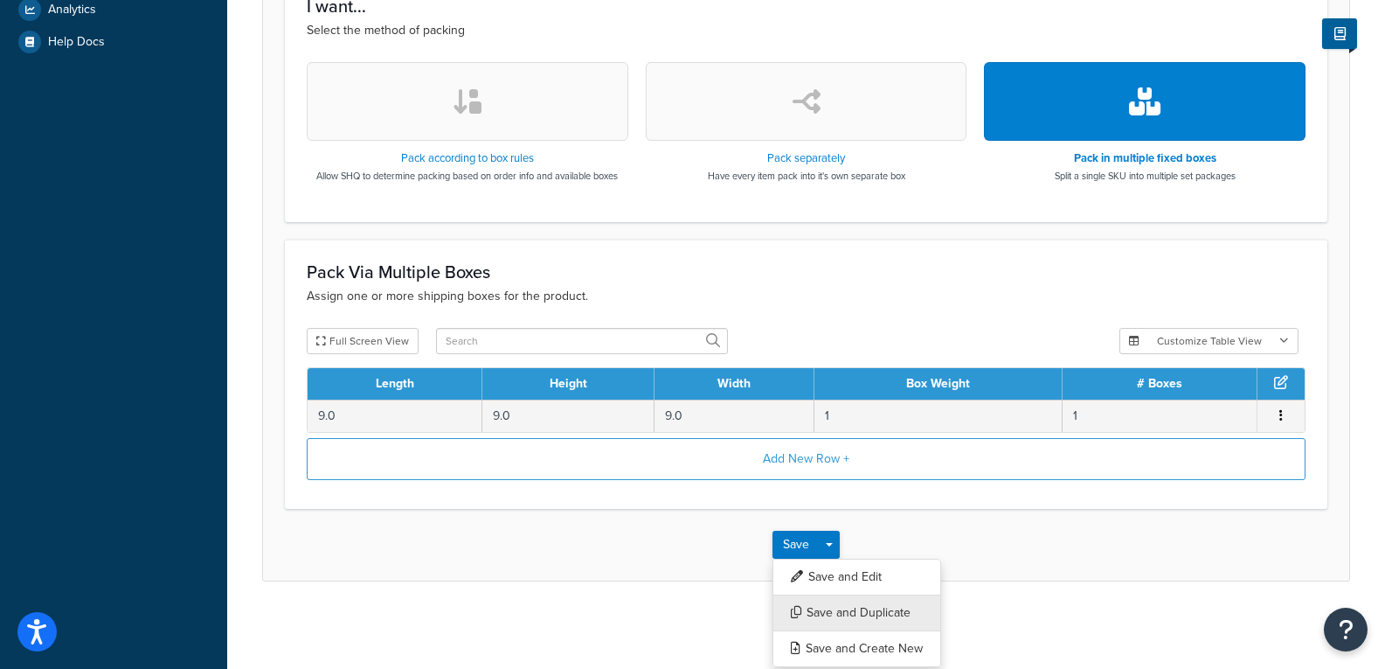
click at [818, 620] on button "Save and Duplicate" at bounding box center [857, 612] width 169 height 37
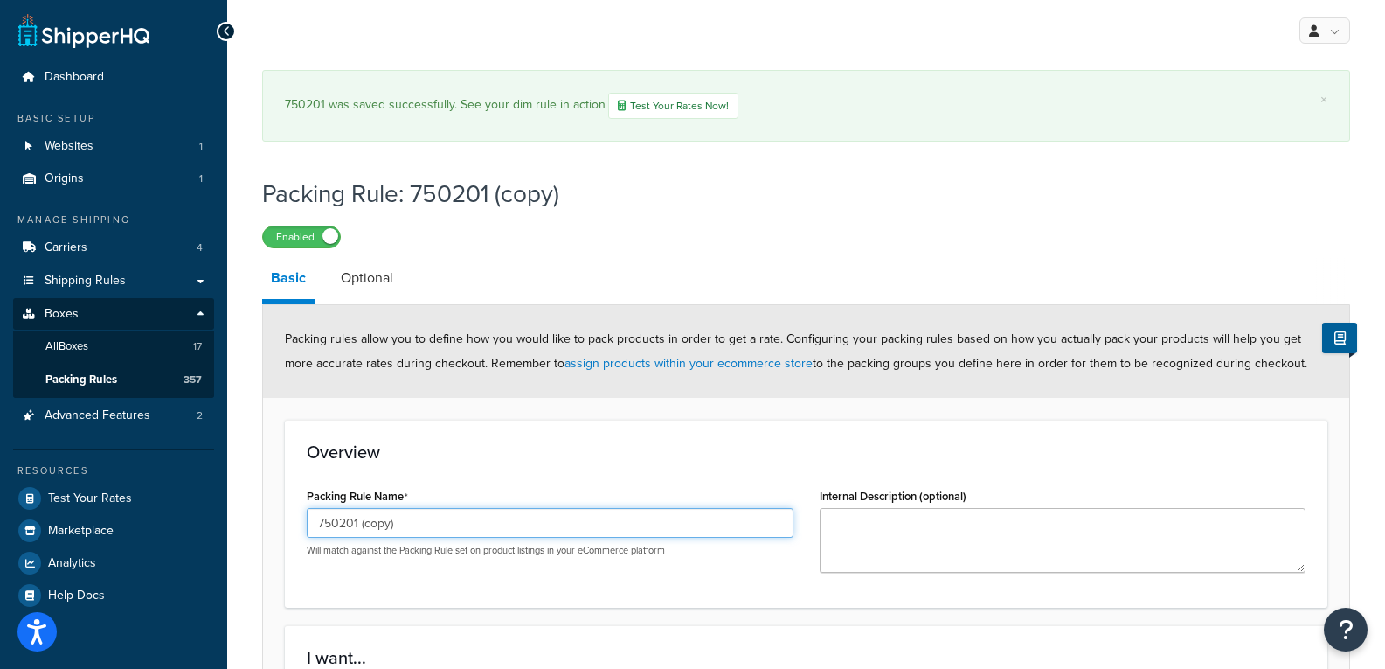
drag, startPoint x: 419, startPoint y: 523, endPoint x: 350, endPoint y: 531, distance: 69.6
click at [350, 531] on input "750201 (copy)" at bounding box center [550, 523] width 487 height 30
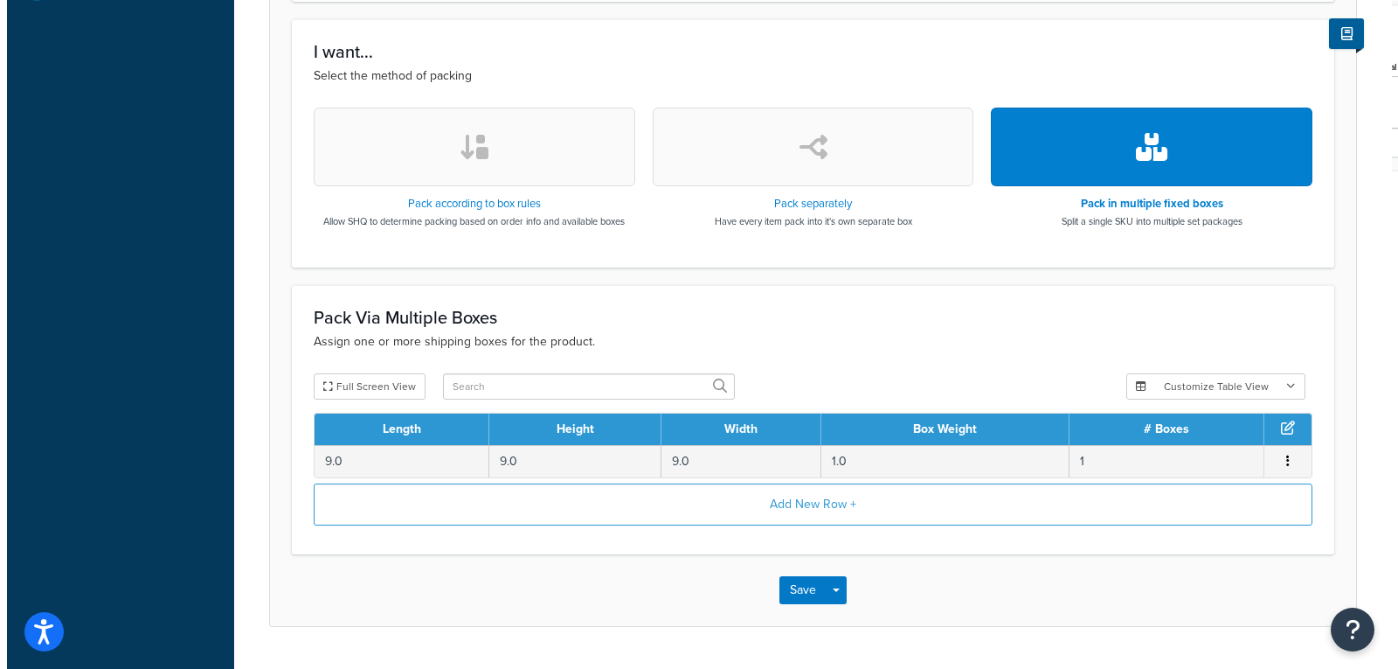
scroll to position [612, 0]
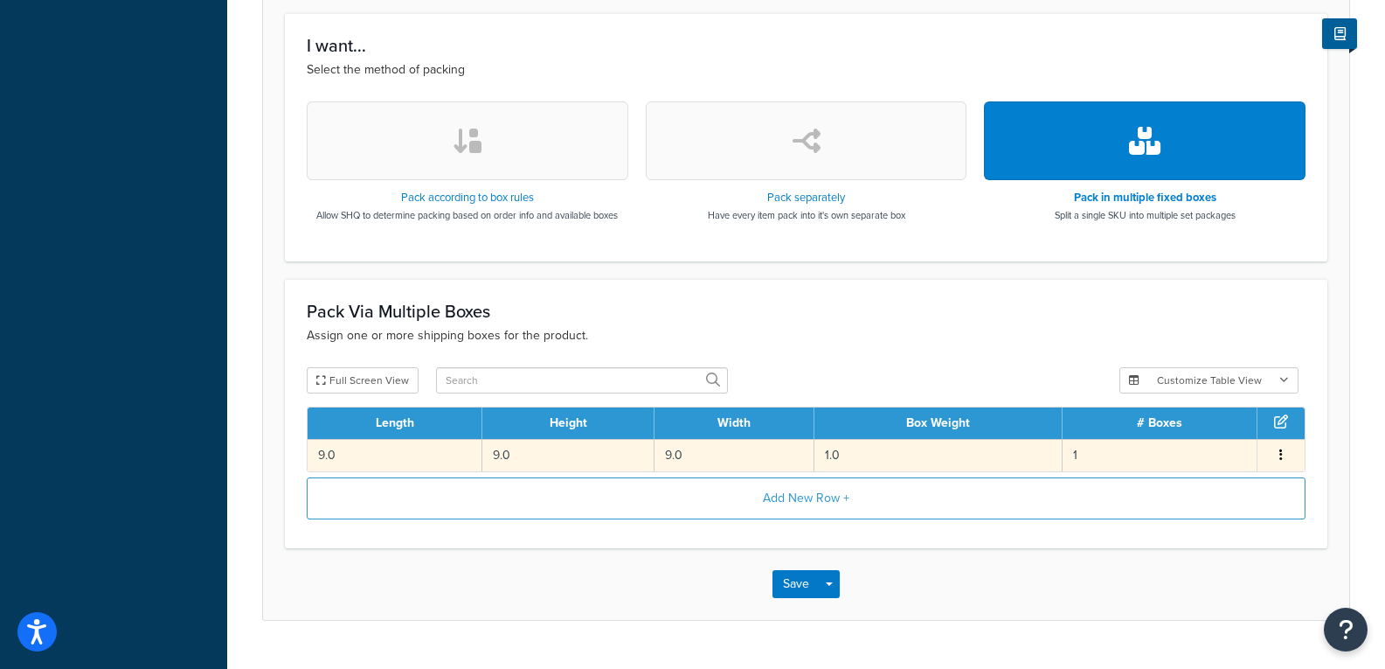
type input "750202"
click at [404, 442] on td "9.0" at bounding box center [395, 455] width 175 height 32
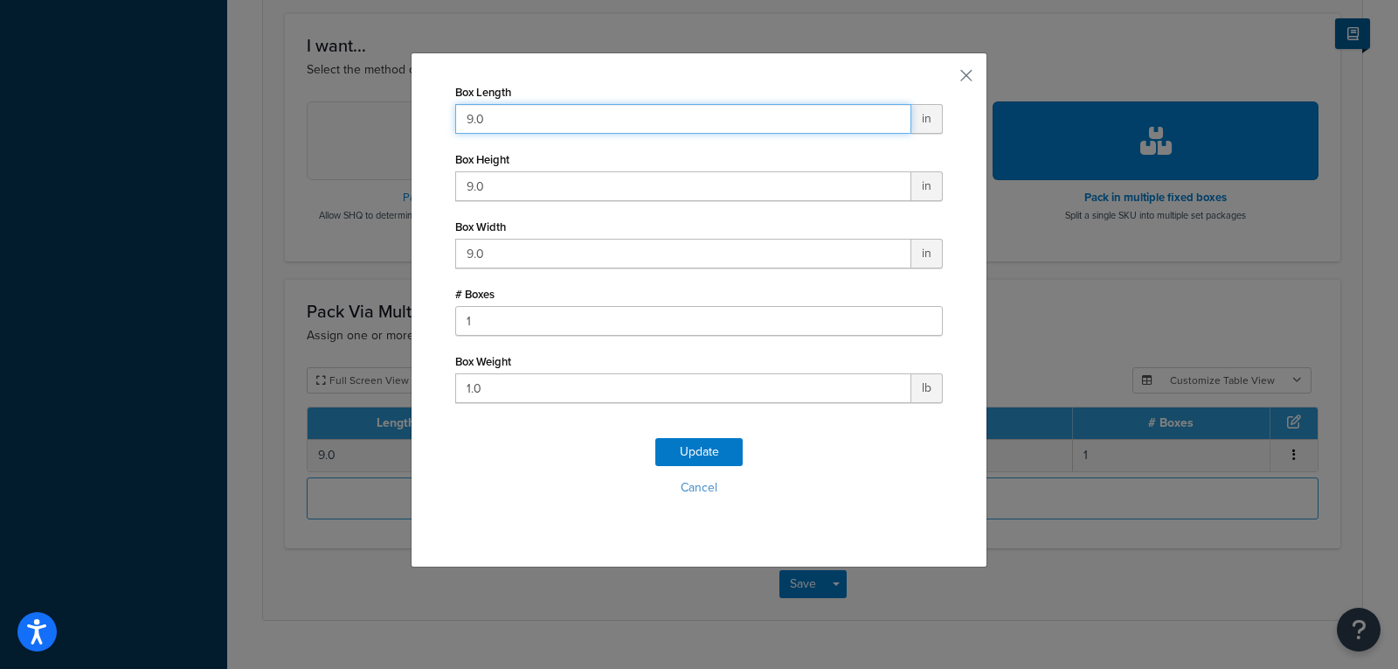
drag, startPoint x: 541, startPoint y: 118, endPoint x: 332, endPoint y: 119, distance: 208.9
click at [335, 119] on div "Box Length 9.0 in Box Height 9.0 in Box Width 9.0 in # Boxes 1 Box Weight 1.0 l…" at bounding box center [699, 334] width 1398 height 669
type input "9"
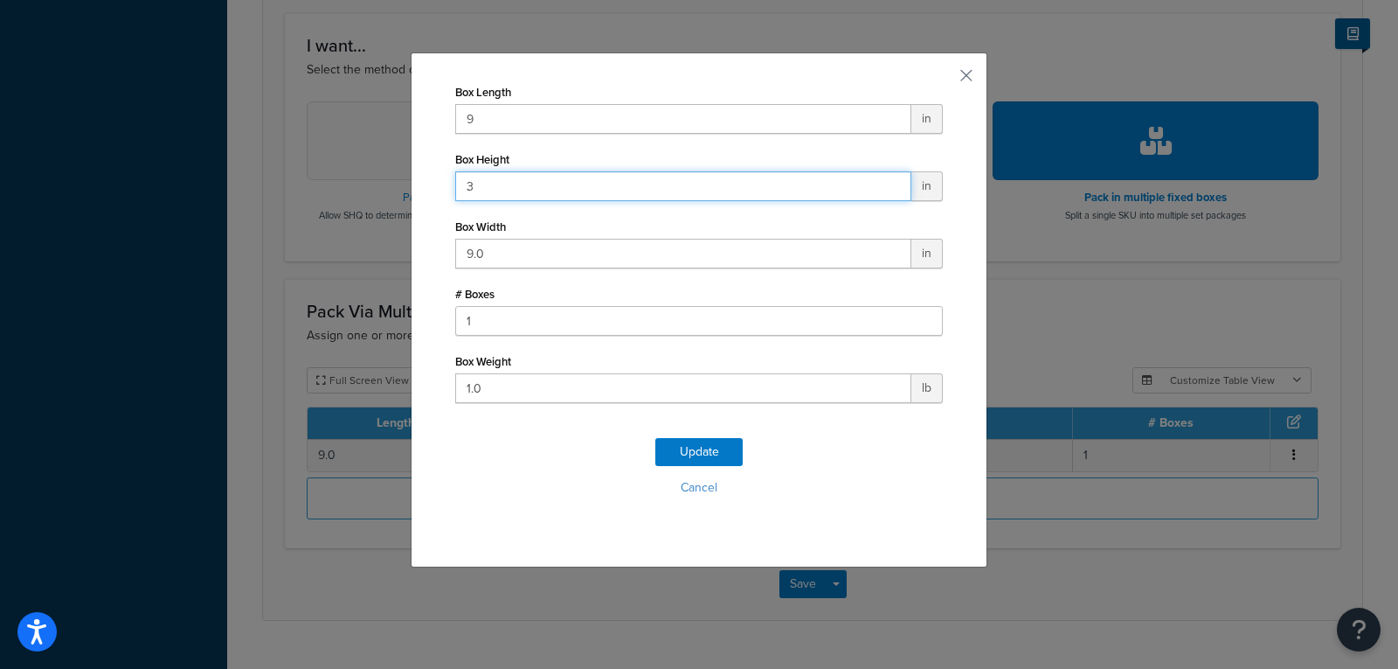
type input "3"
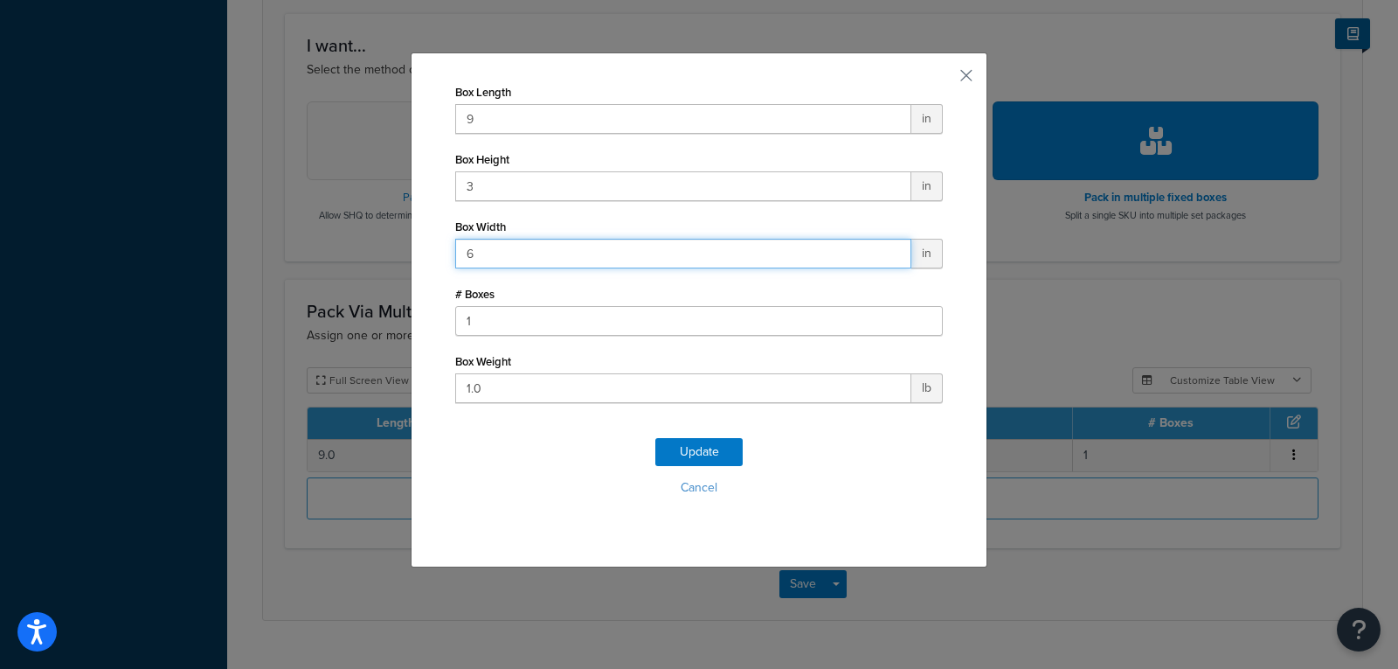
type input "6"
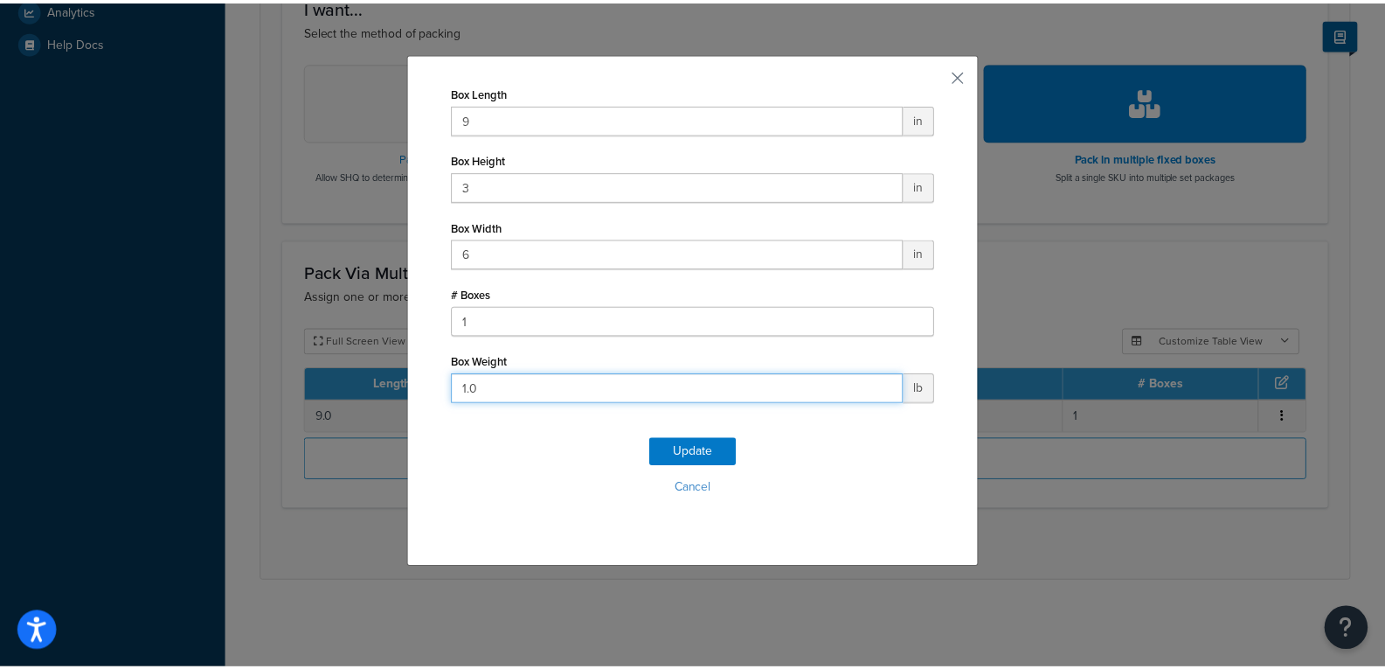
scroll to position [553, 0]
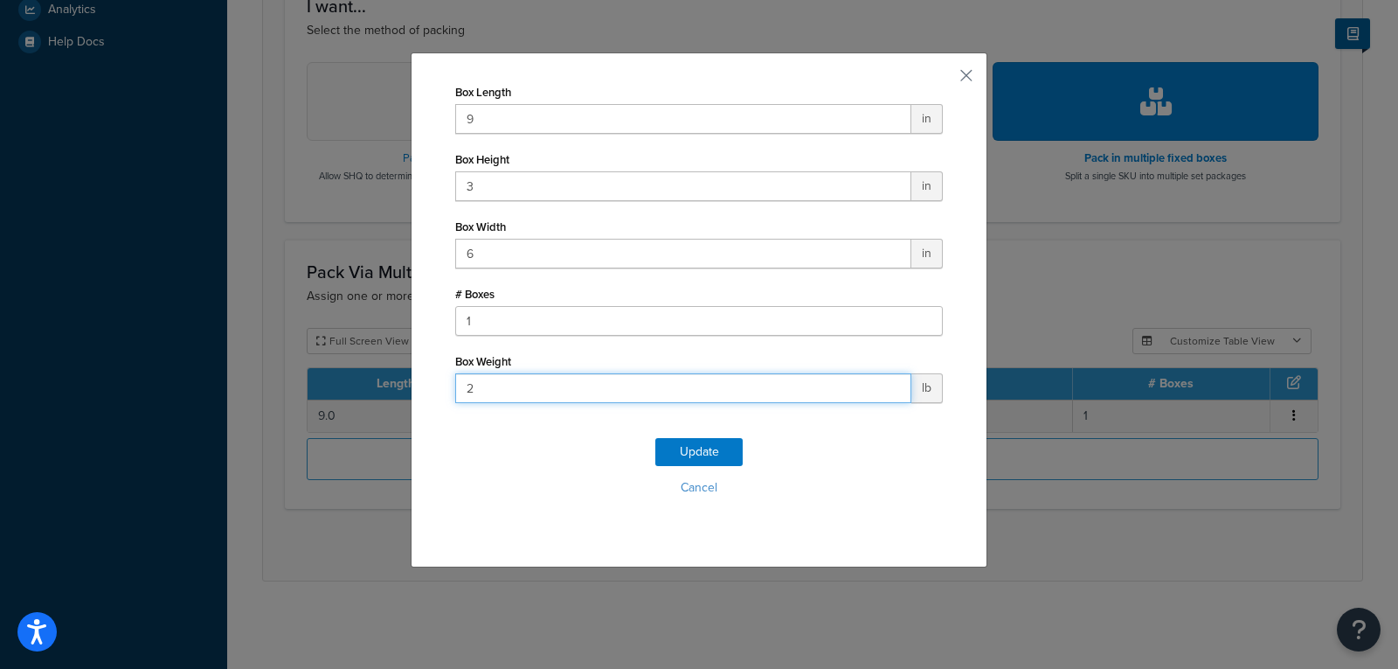
type input "2.5"
click button "Update" at bounding box center [699, 452] width 87 height 28
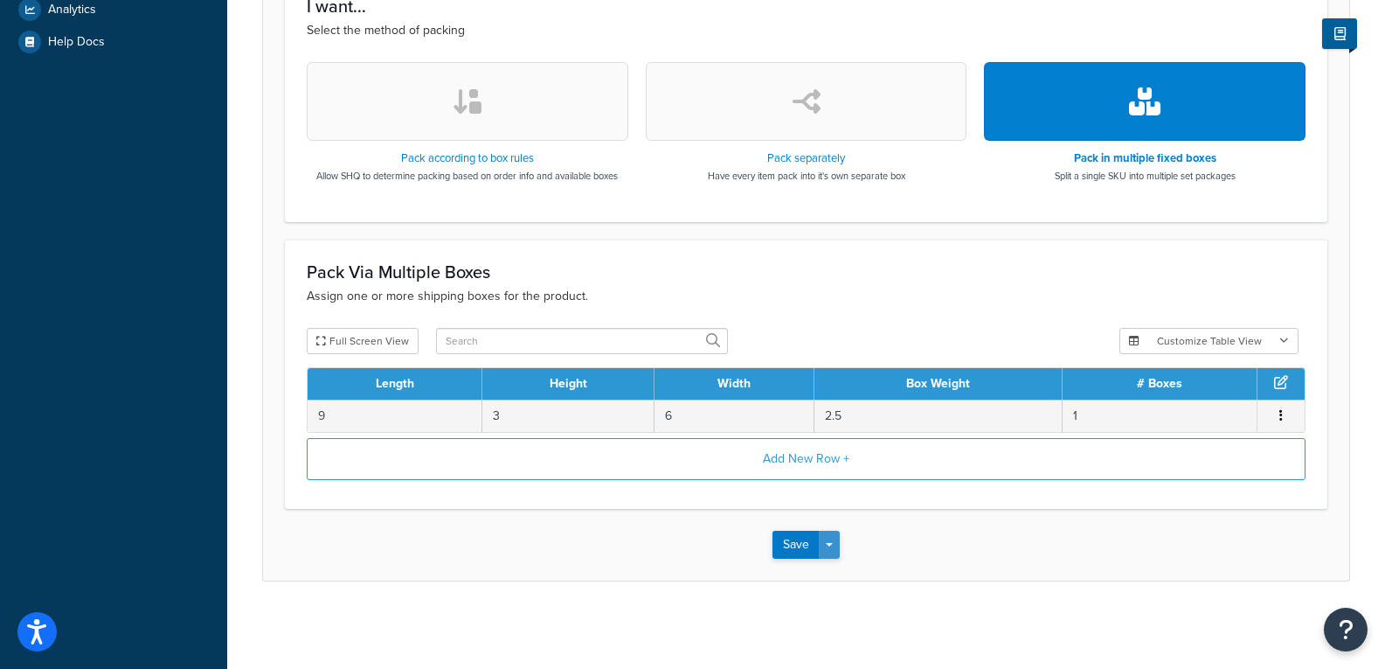
click at [838, 540] on button "Save Dropdown" at bounding box center [829, 545] width 21 height 28
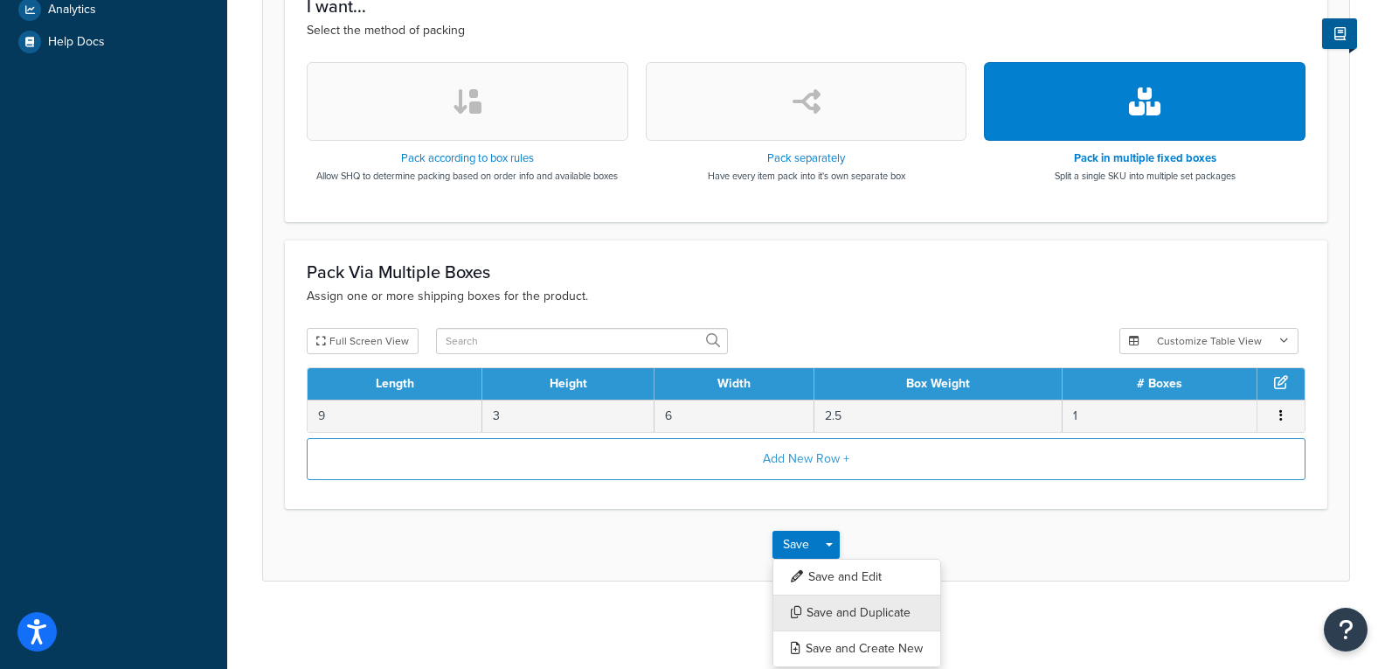
click at [832, 620] on button "Save and Duplicate" at bounding box center [857, 612] width 169 height 37
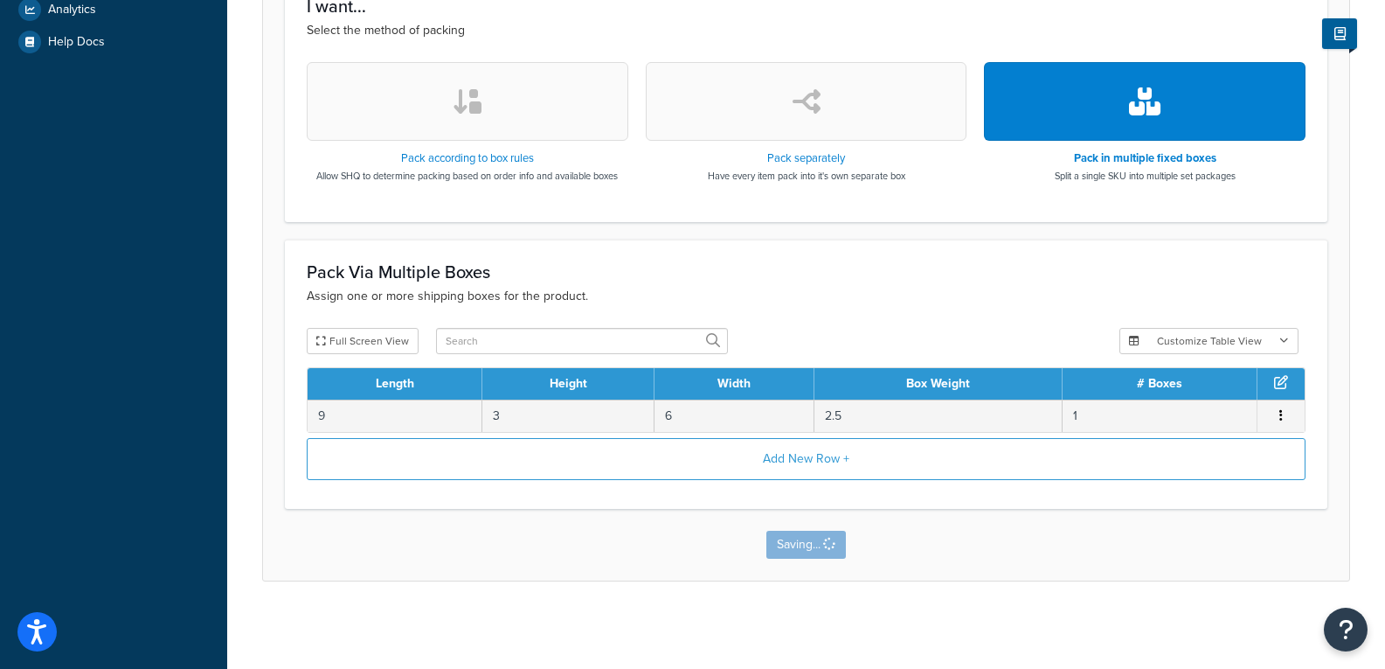
scroll to position [0, 0]
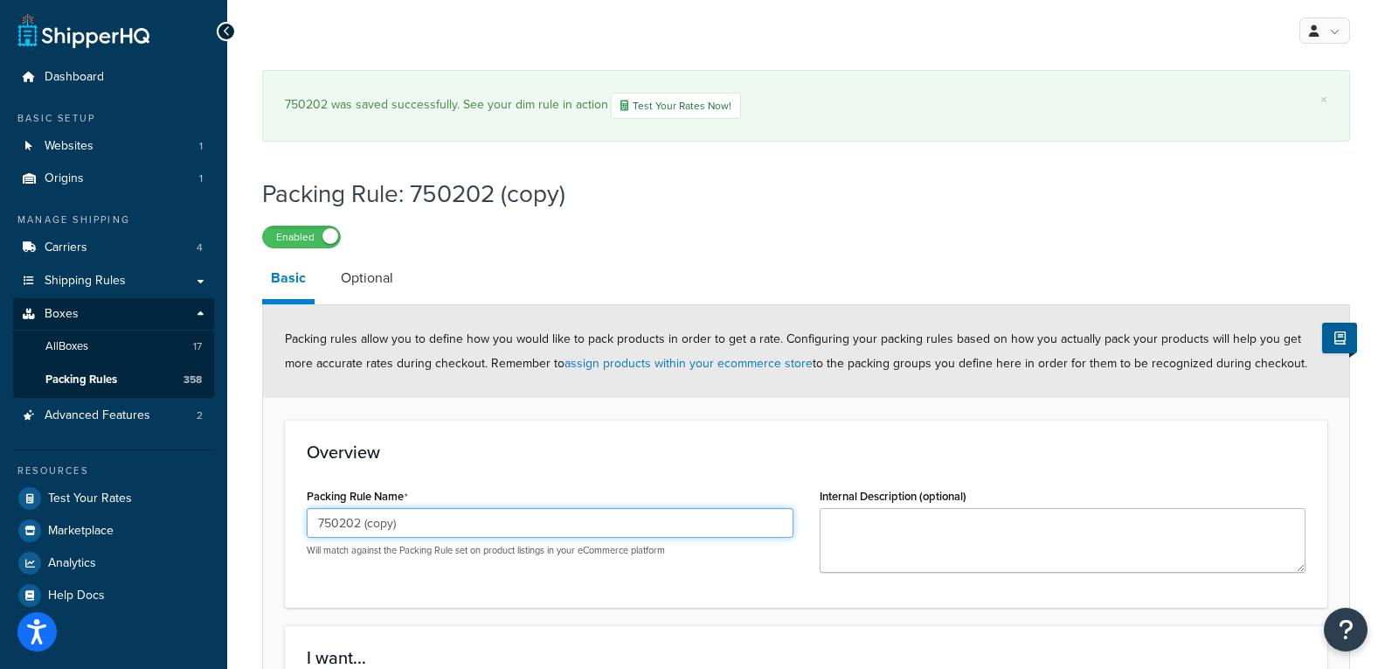
drag, startPoint x: 468, startPoint y: 534, endPoint x: 353, endPoint y: 535, distance: 115.4
click at [353, 535] on input "750202 (copy)" at bounding box center [550, 523] width 487 height 30
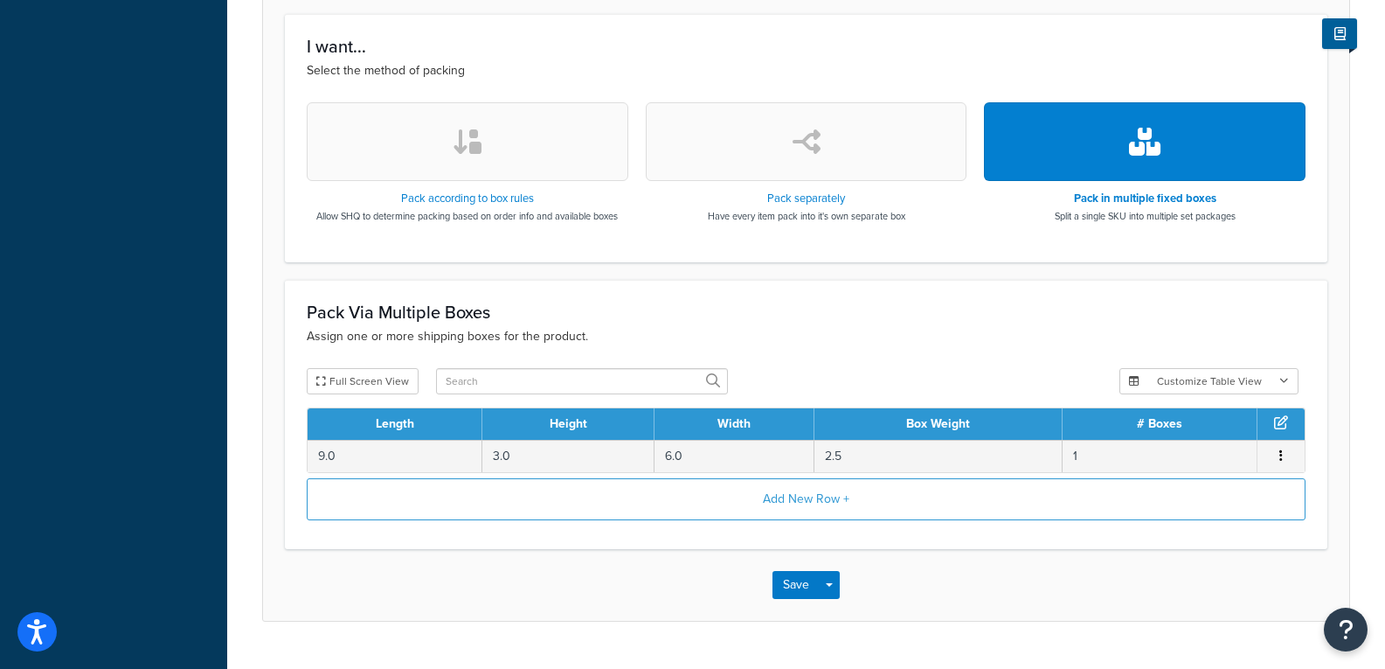
scroll to position [612, 0]
type input "750203"
click at [829, 590] on button "Save Dropdown" at bounding box center [829, 584] width 21 height 28
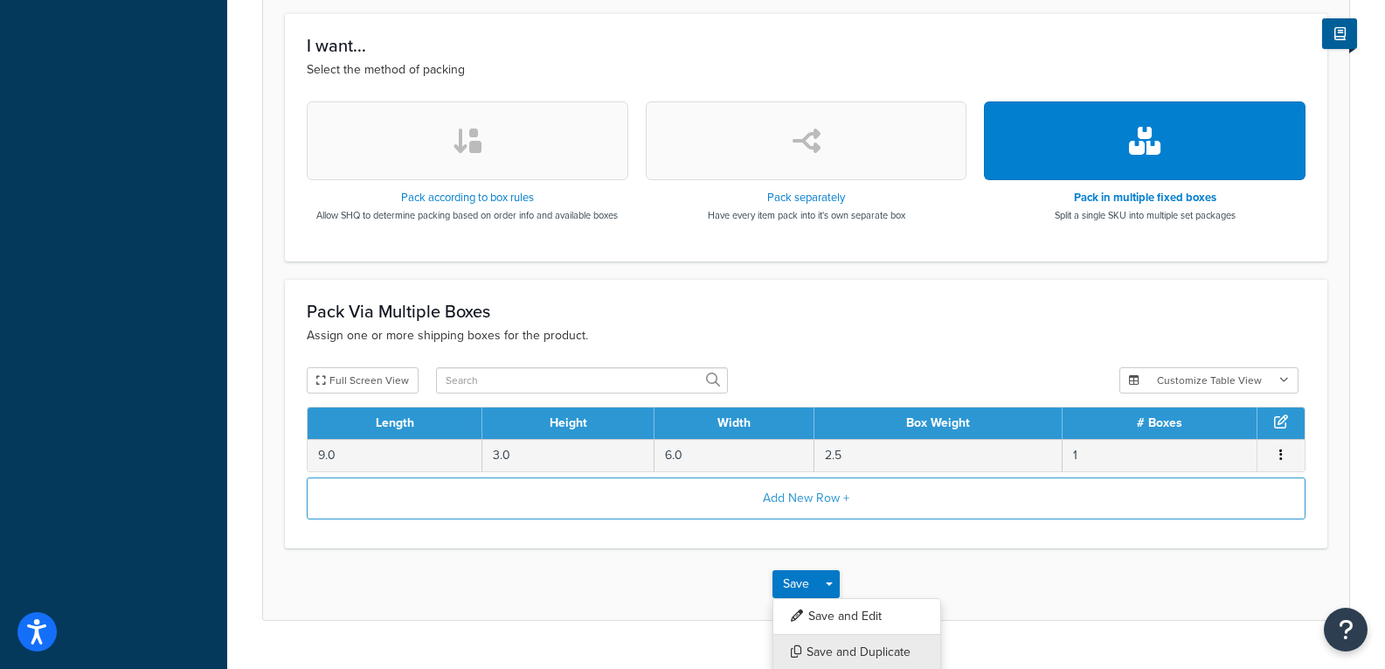
click at [837, 646] on button "Save and Duplicate" at bounding box center [857, 652] width 169 height 37
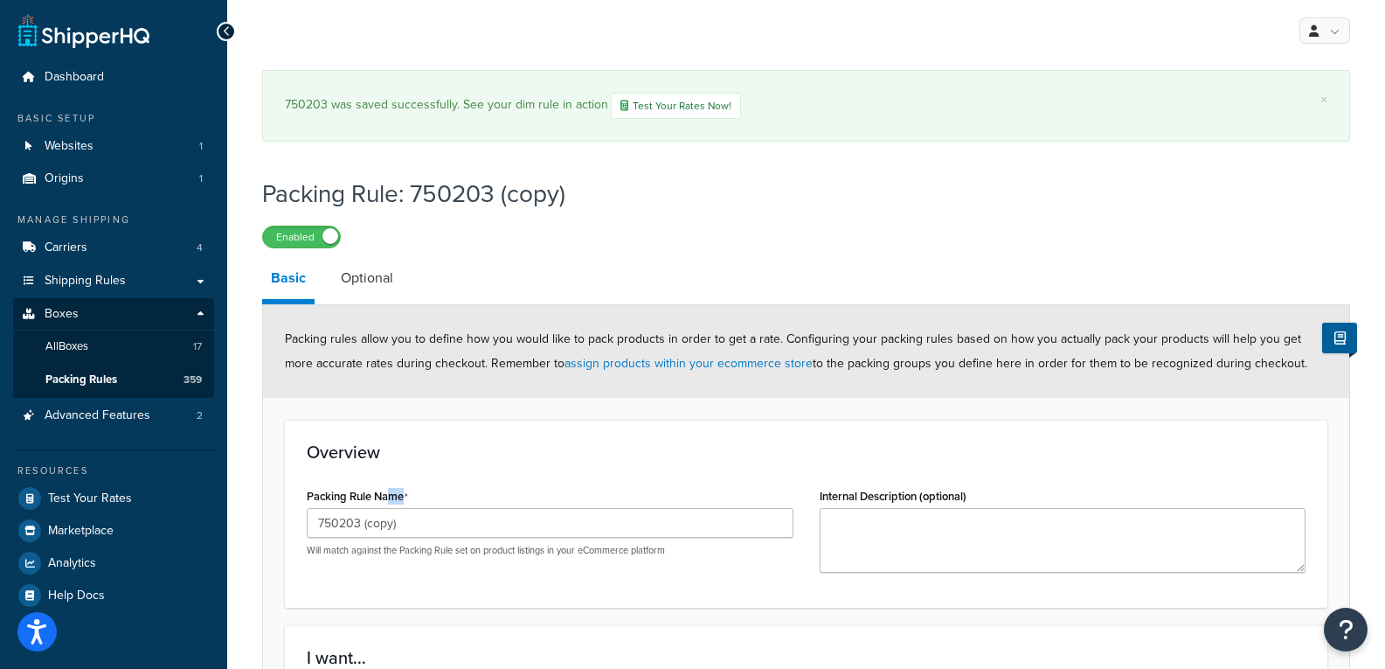
drag, startPoint x: 404, startPoint y: 469, endPoint x: 388, endPoint y: 506, distance: 39.9
click at [390, 495] on label "Packing Rule Name" at bounding box center [357, 496] width 101 height 14
click at [390, 508] on input "750203 (copy)" at bounding box center [550, 523] width 487 height 30
drag, startPoint x: 399, startPoint y: 516, endPoint x: 355, endPoint y: 521, distance: 44.0
click at [355, 521] on input "750203 (copy)" at bounding box center [550, 523] width 487 height 30
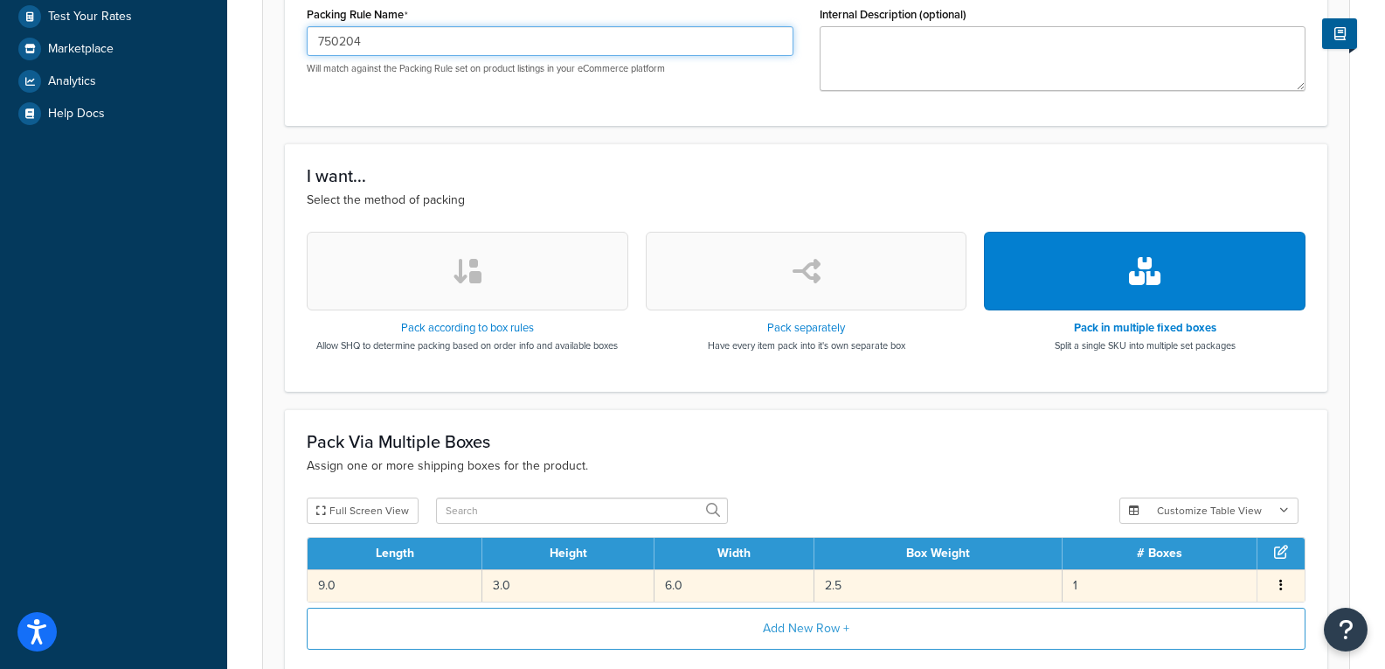
scroll to position [612, 0]
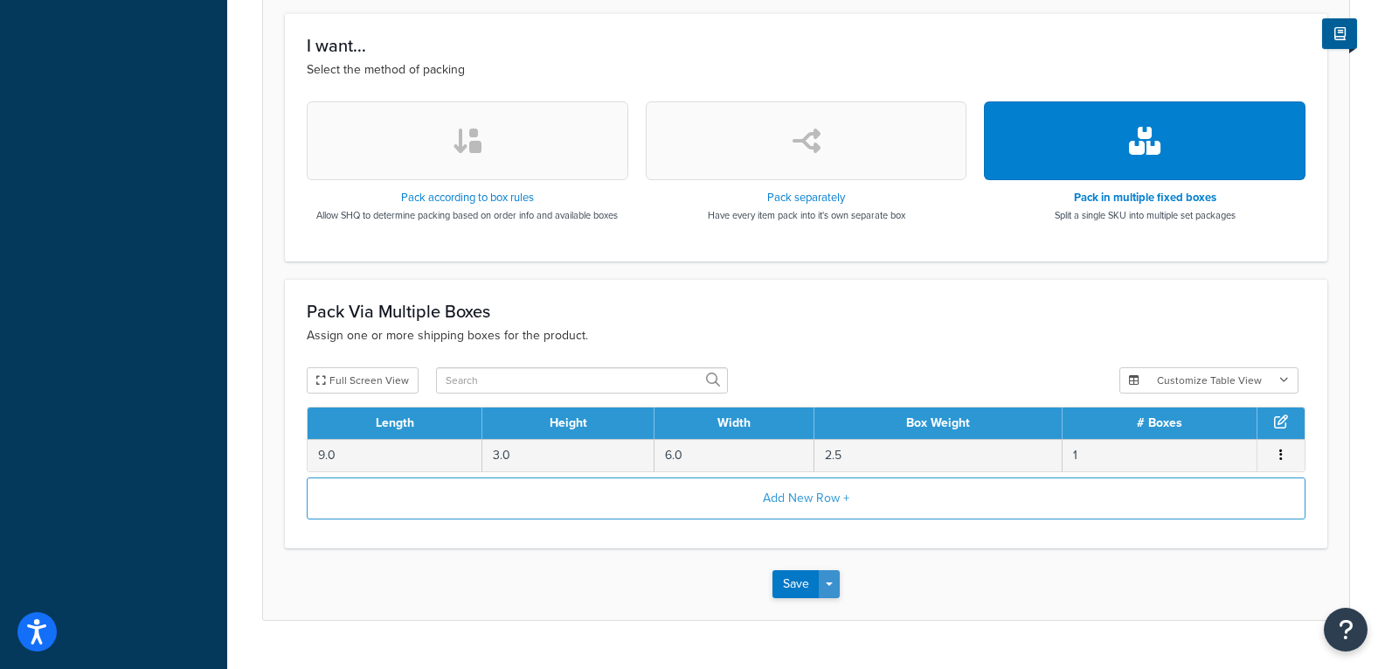
type input "750204"
click at [837, 580] on button "Save Dropdown" at bounding box center [829, 584] width 21 height 28
click at [841, 652] on button "Save and Duplicate" at bounding box center [857, 652] width 169 height 37
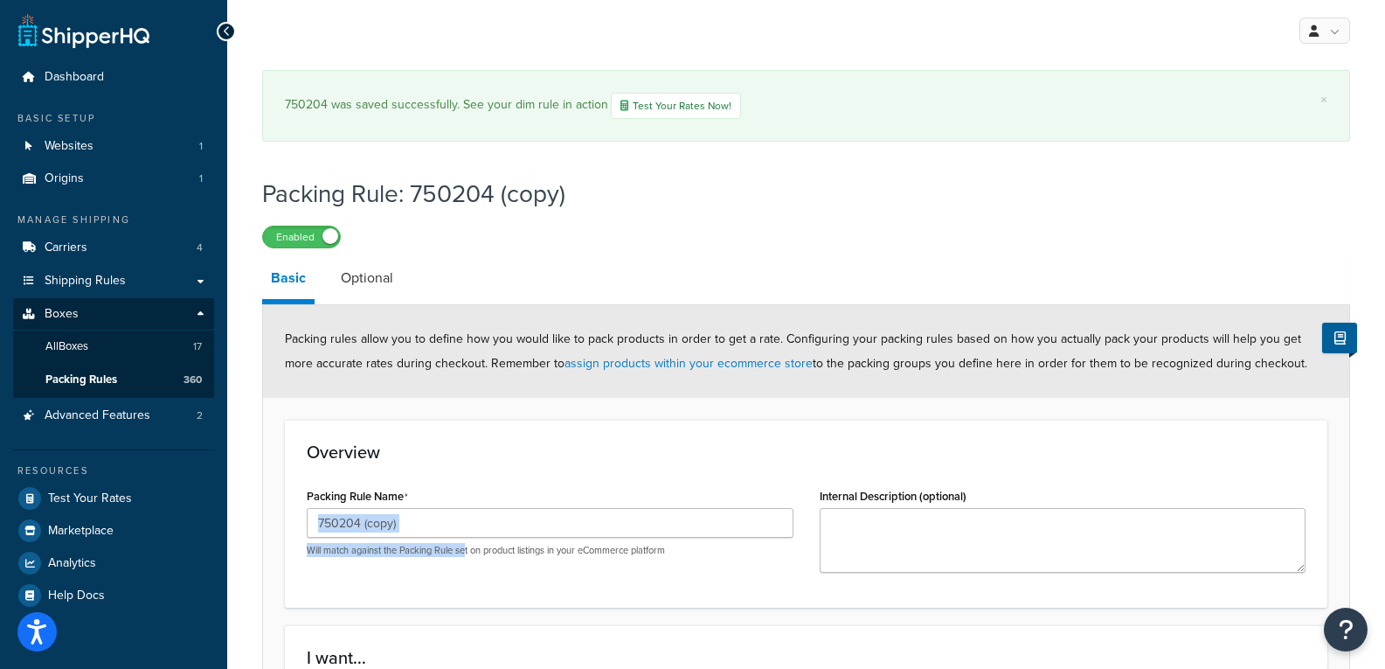
drag, startPoint x: 450, startPoint y: 538, endPoint x: 429, endPoint y: 531, distance: 22.1
click at [434, 533] on div "750204 (copy) Will match against the Packing Rule set on product listings in yo…" at bounding box center [550, 532] width 487 height 49
drag, startPoint x: 421, startPoint y: 521, endPoint x: 351, endPoint y: 530, distance: 70.5
click at [351, 530] on input "750204 (copy)" at bounding box center [550, 523] width 487 height 30
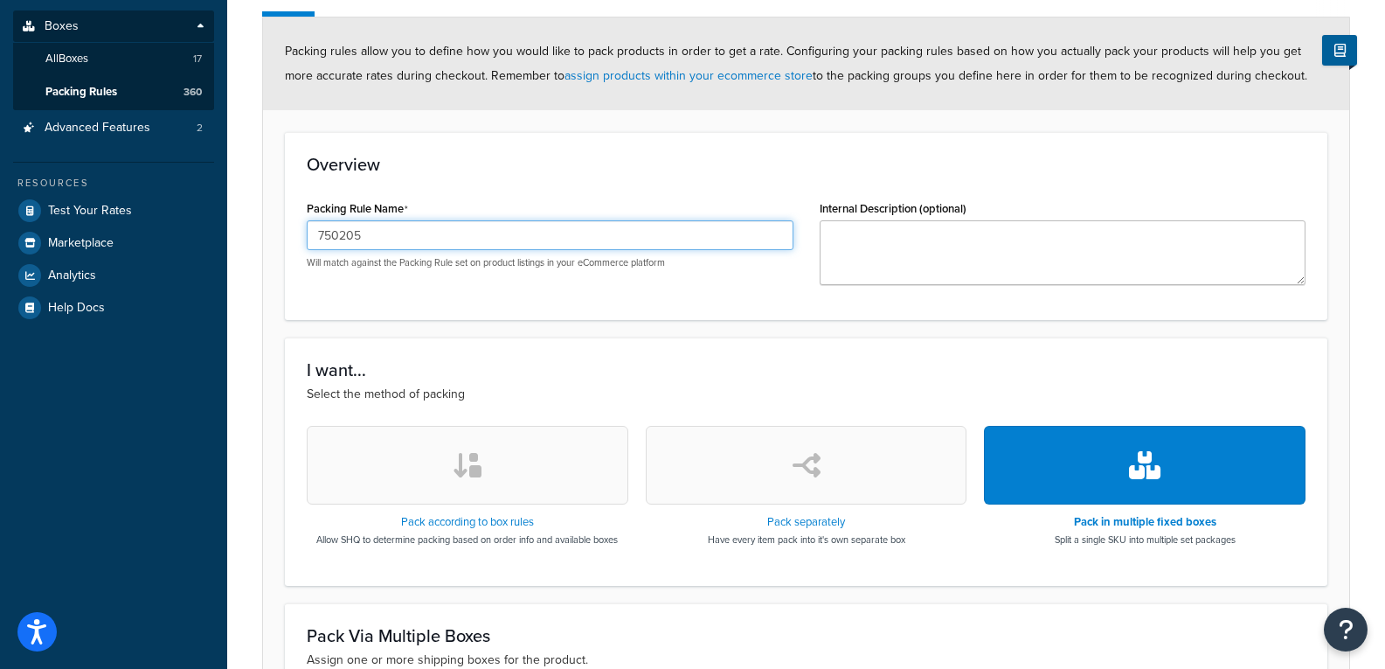
scroll to position [612, 0]
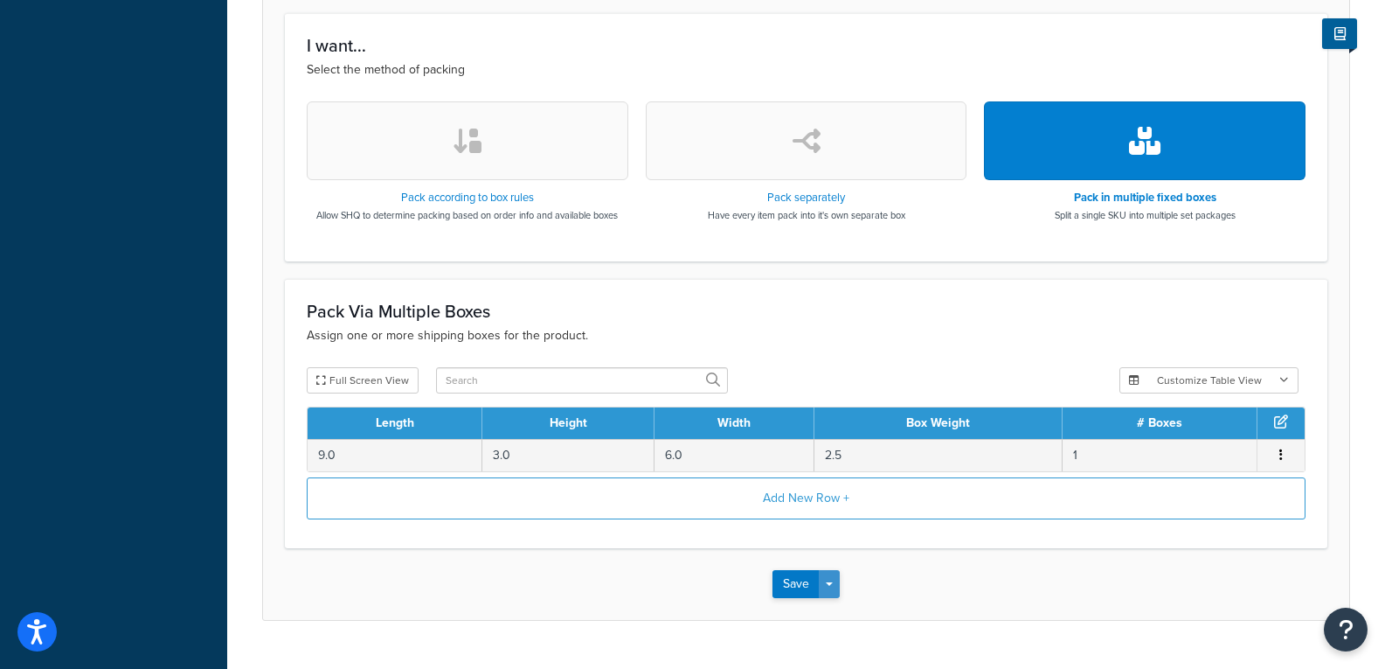
type input "750205"
click at [832, 577] on button "Save Dropdown" at bounding box center [829, 584] width 21 height 28
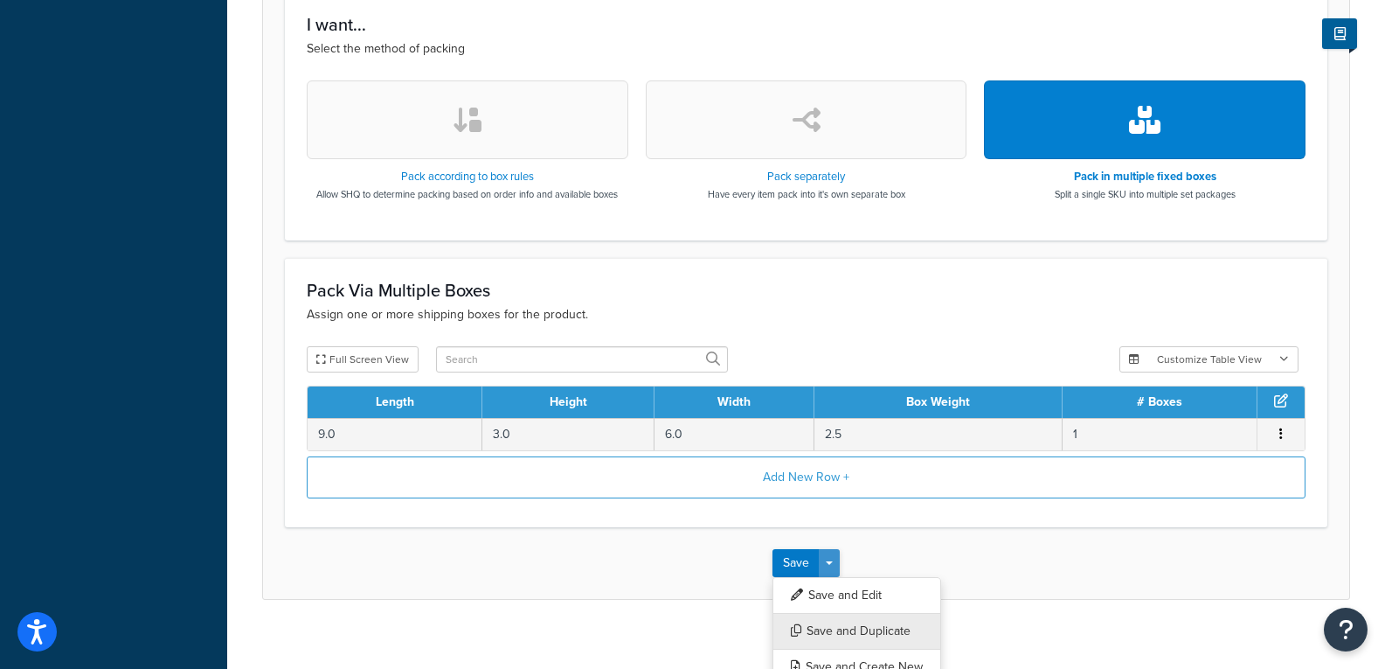
scroll to position [651, 0]
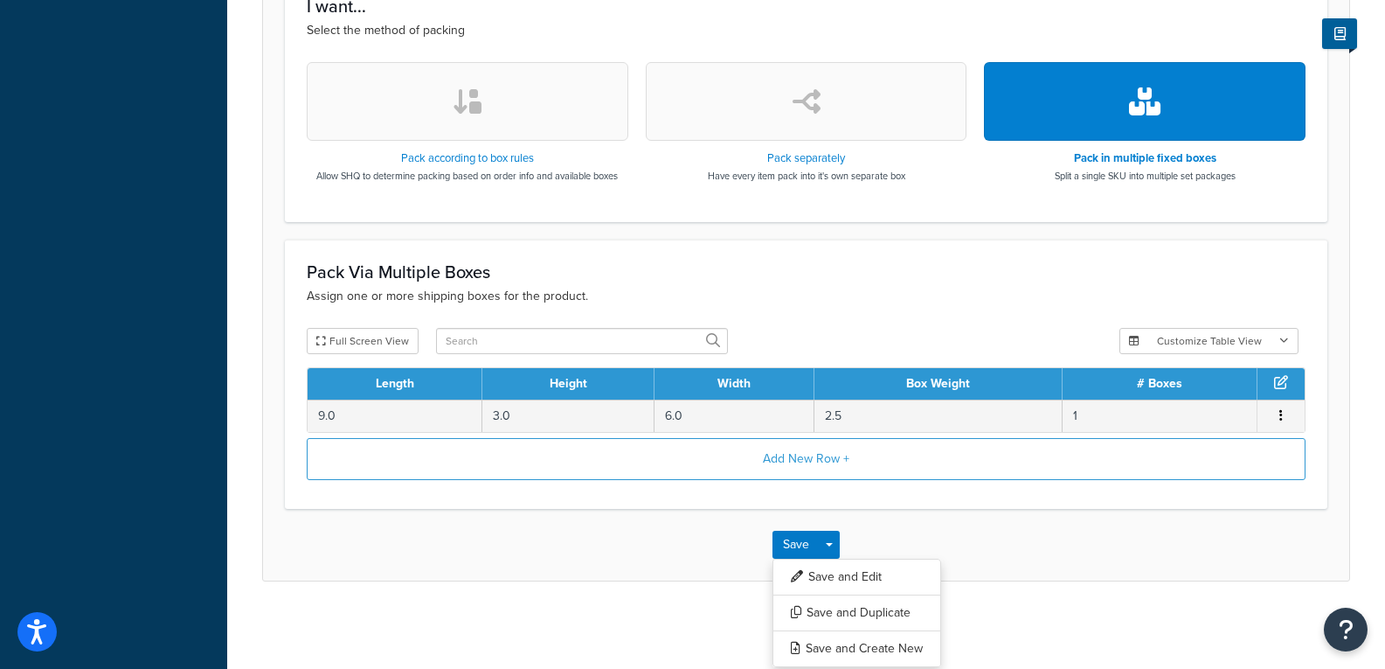
click at [684, 587] on div "× 750204 was saved successfully. See your dim rule in action Test Your Rates No…" at bounding box center [806, 17] width 1158 height 1215
click at [862, 524] on div "Save Save Dropdown Save and Edit Save and Duplicate Save and Create New" at bounding box center [806, 545] width 1086 height 72
click at [836, 542] on button "Save Dropdown" at bounding box center [829, 545] width 21 height 28
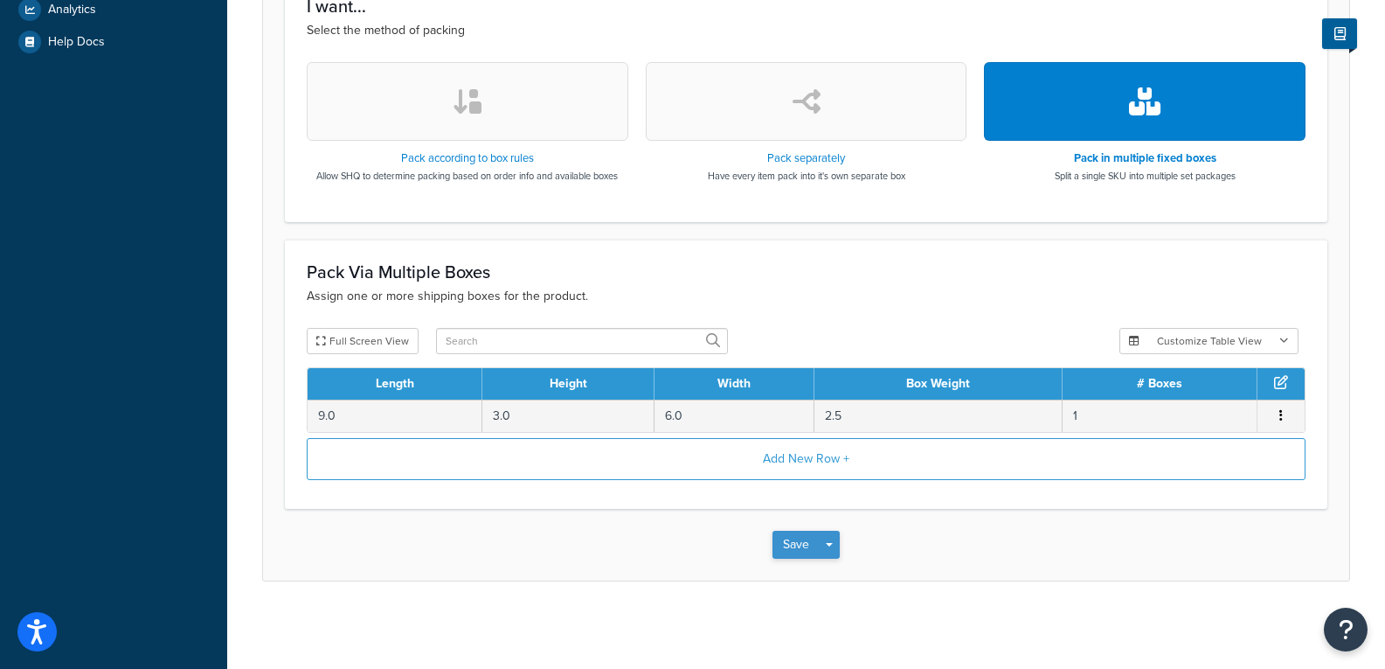
scroll to position [553, 0]
click at [809, 544] on button "Save" at bounding box center [796, 545] width 47 height 28
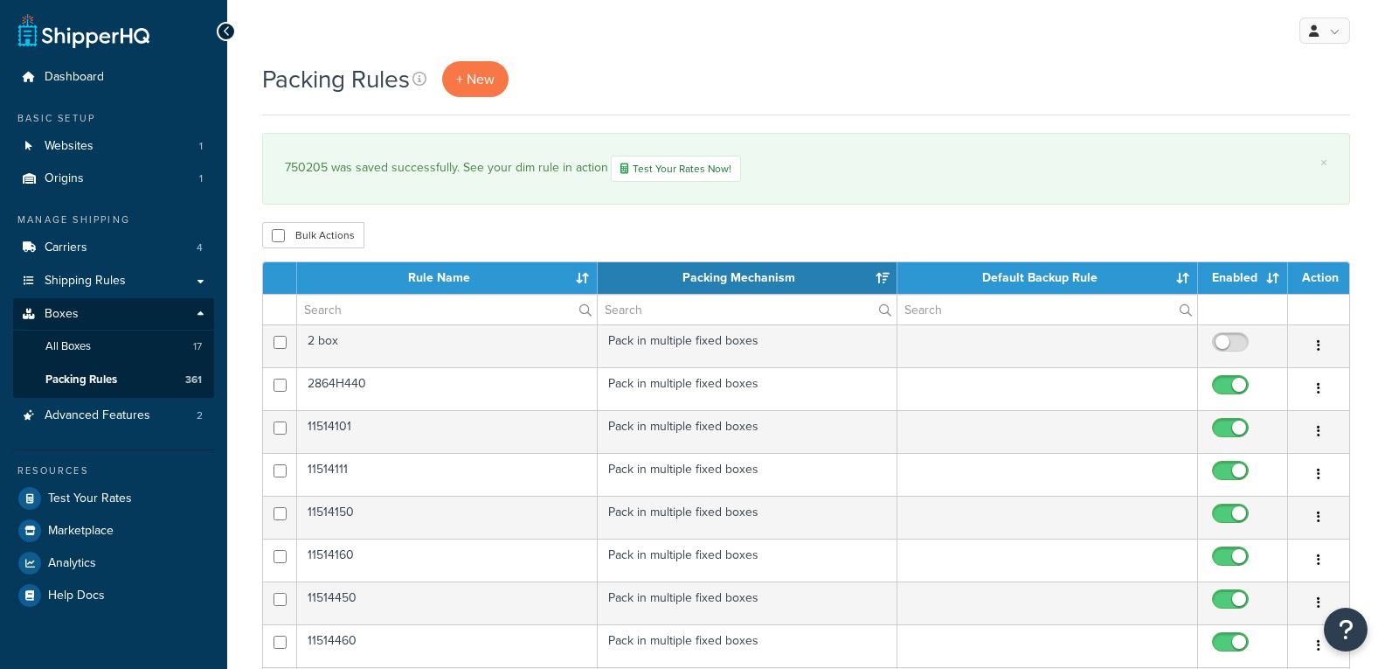
select select "15"
click at [481, 66] on link "+ New" at bounding box center [475, 79] width 66 height 36
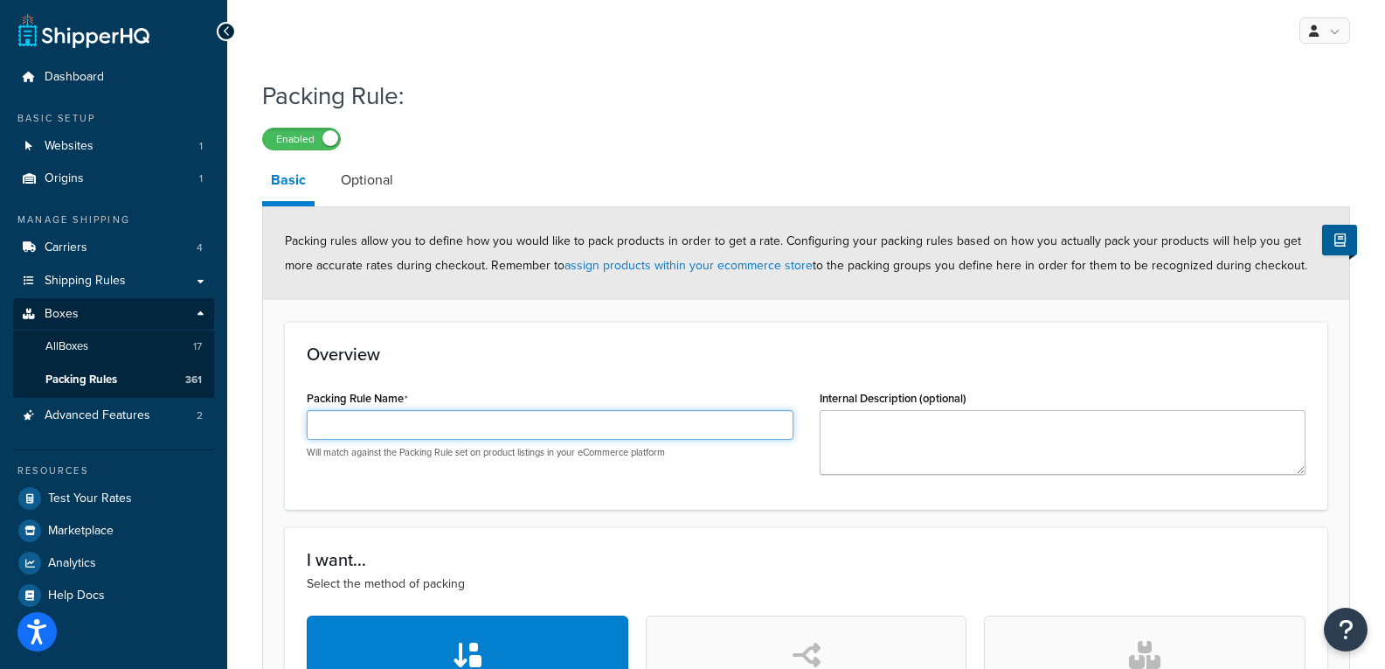
click at [455, 421] on input "Packing Rule Name" at bounding box center [550, 425] width 487 height 30
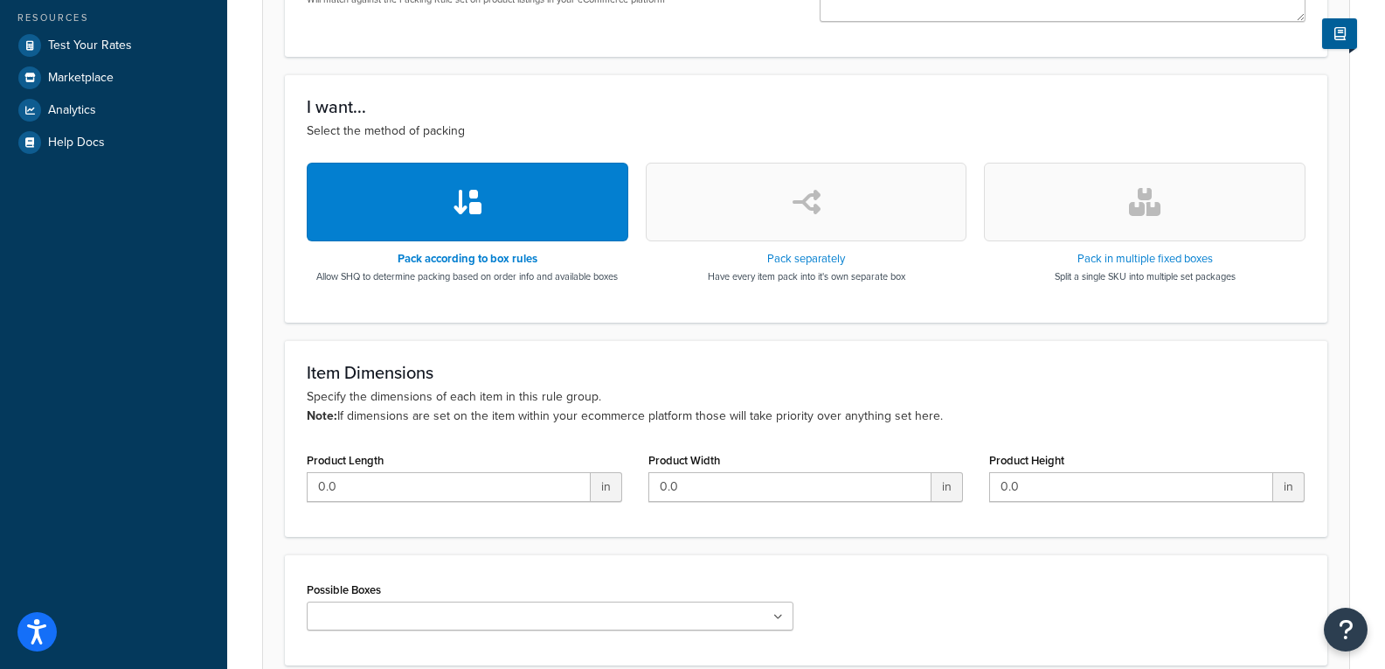
scroll to position [524, 0]
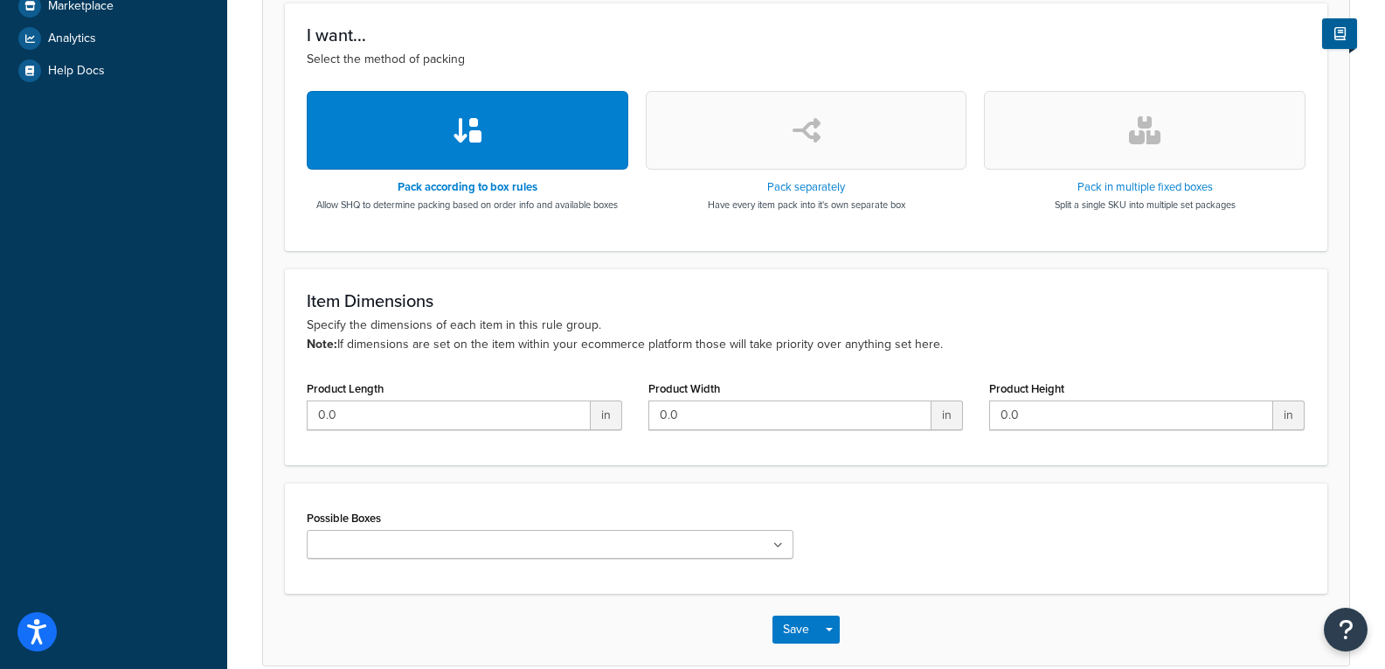
type input "10112400"
drag, startPoint x: 433, startPoint y: 405, endPoint x: 330, endPoint y: 421, distance: 104.5
click at [330, 421] on input "0.0" at bounding box center [449, 415] width 284 height 30
type input "0"
click at [1098, 140] on button "button" at bounding box center [1145, 130] width 322 height 79
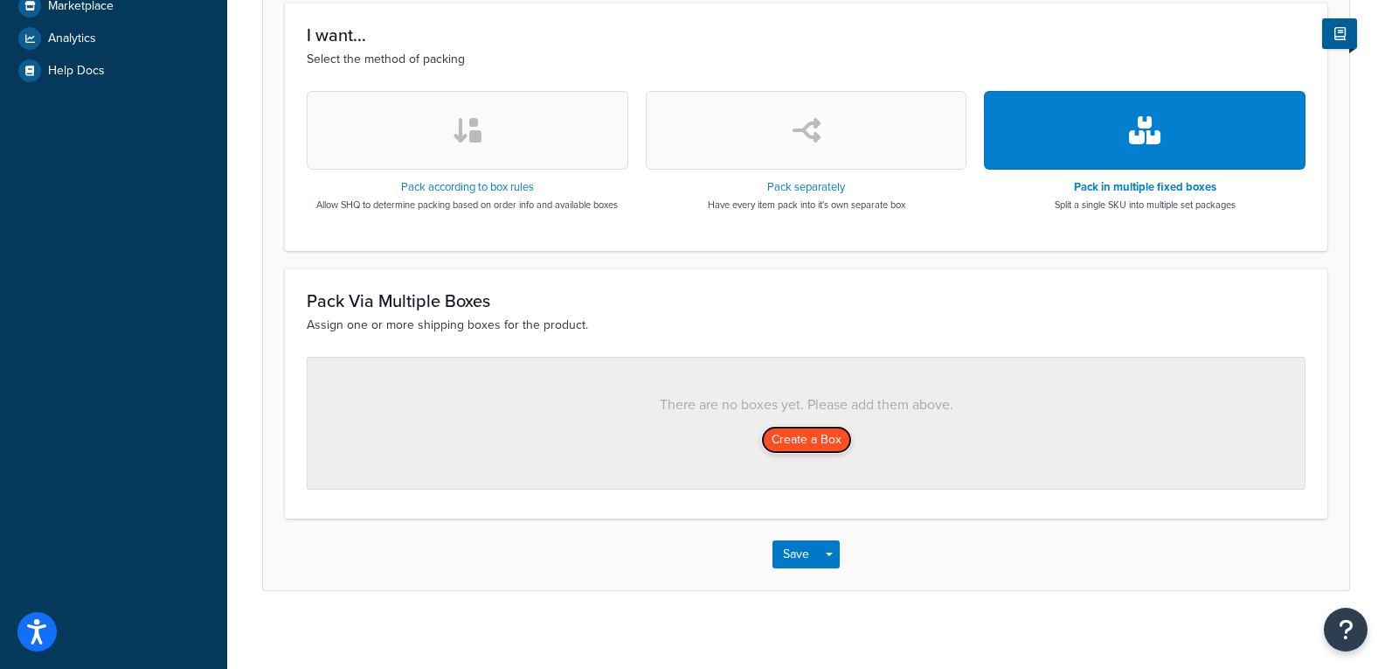
click at [804, 435] on button "Create a Box" at bounding box center [806, 440] width 91 height 28
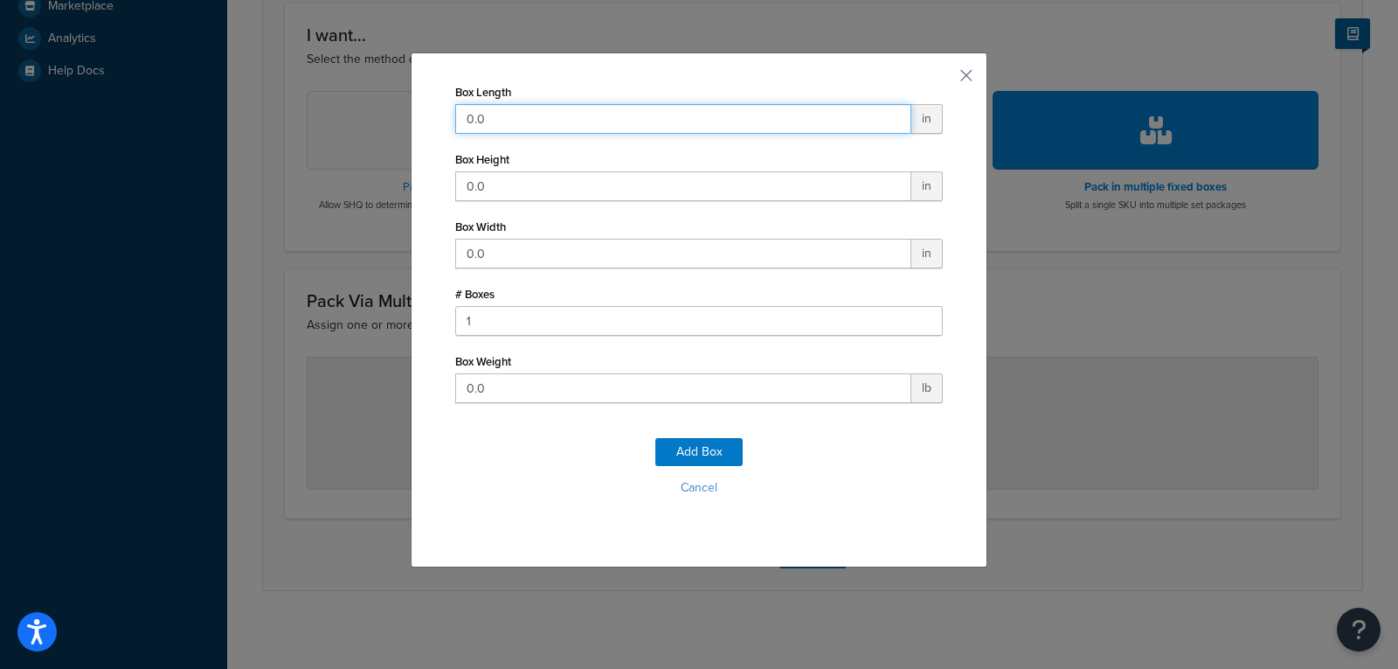
drag, startPoint x: 521, startPoint y: 116, endPoint x: 198, endPoint y: 115, distance: 323.4
click at [198, 115] on div "Box Length 0.0 in Box Height 0.0 in Box Width 0.0 in # Boxes 1 Box Weight 0.0 l…" at bounding box center [699, 334] width 1398 height 669
type input "42"
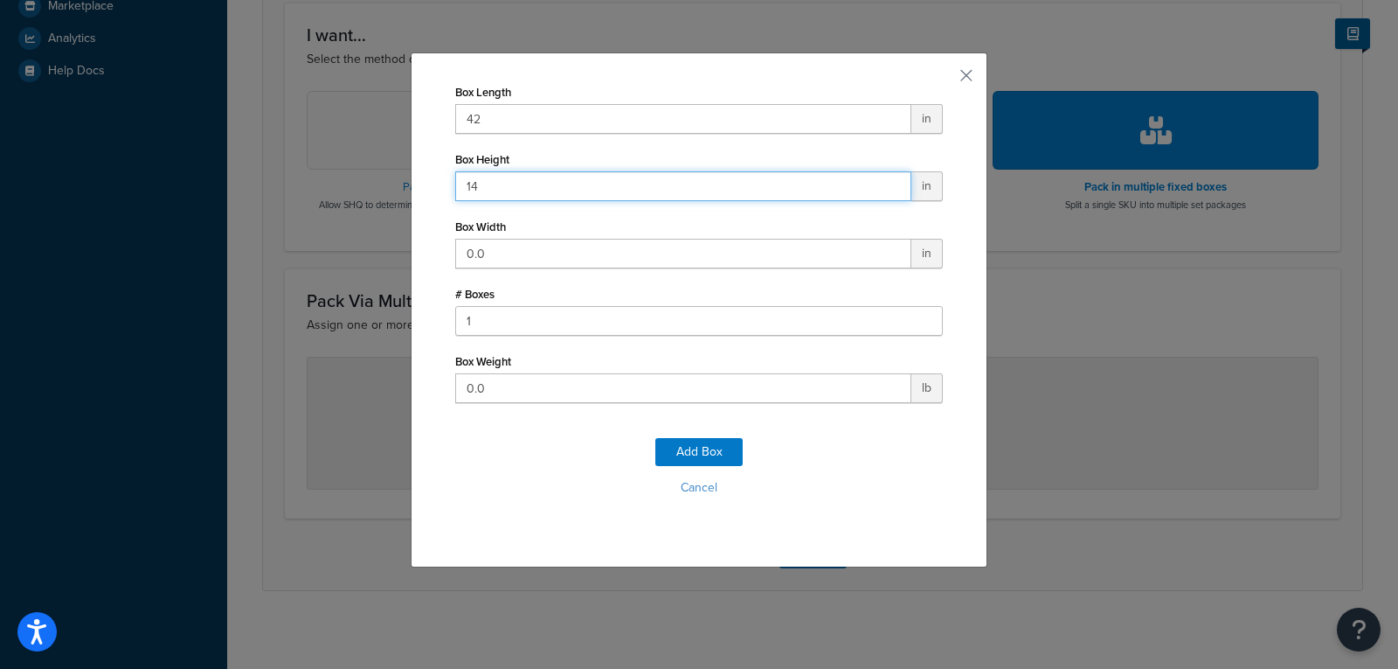
type input "14"
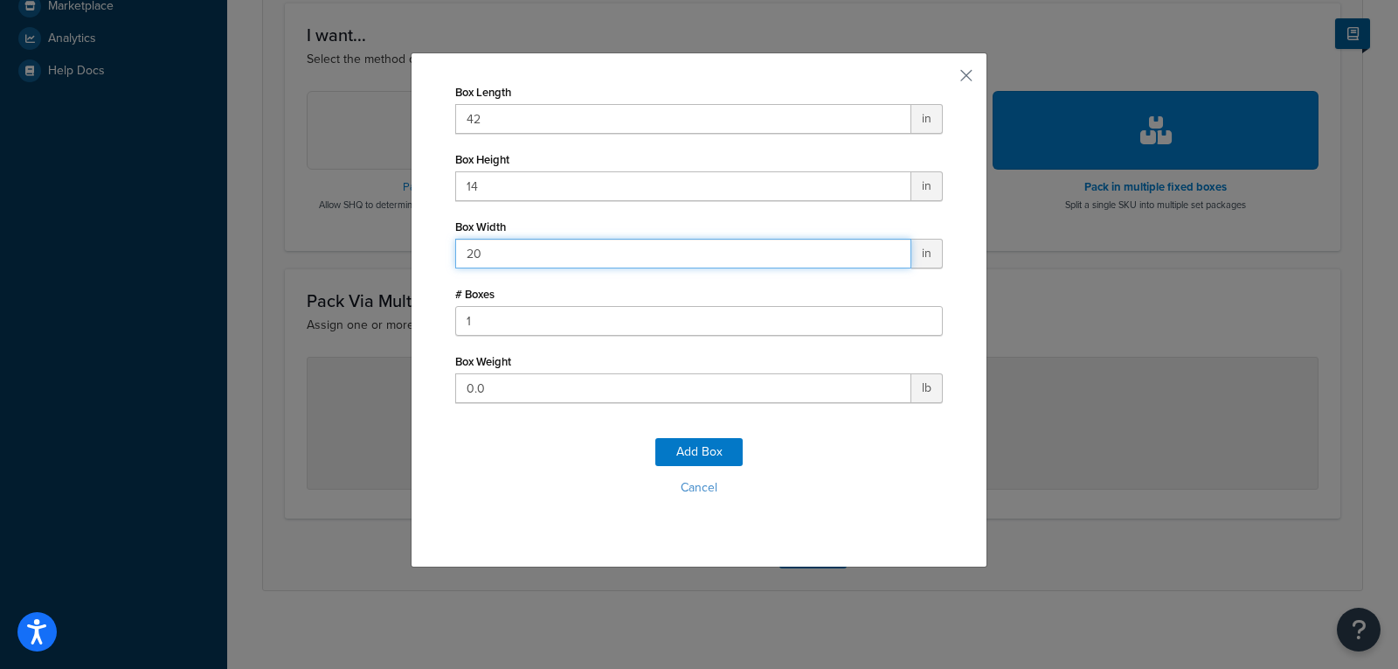
type input "20"
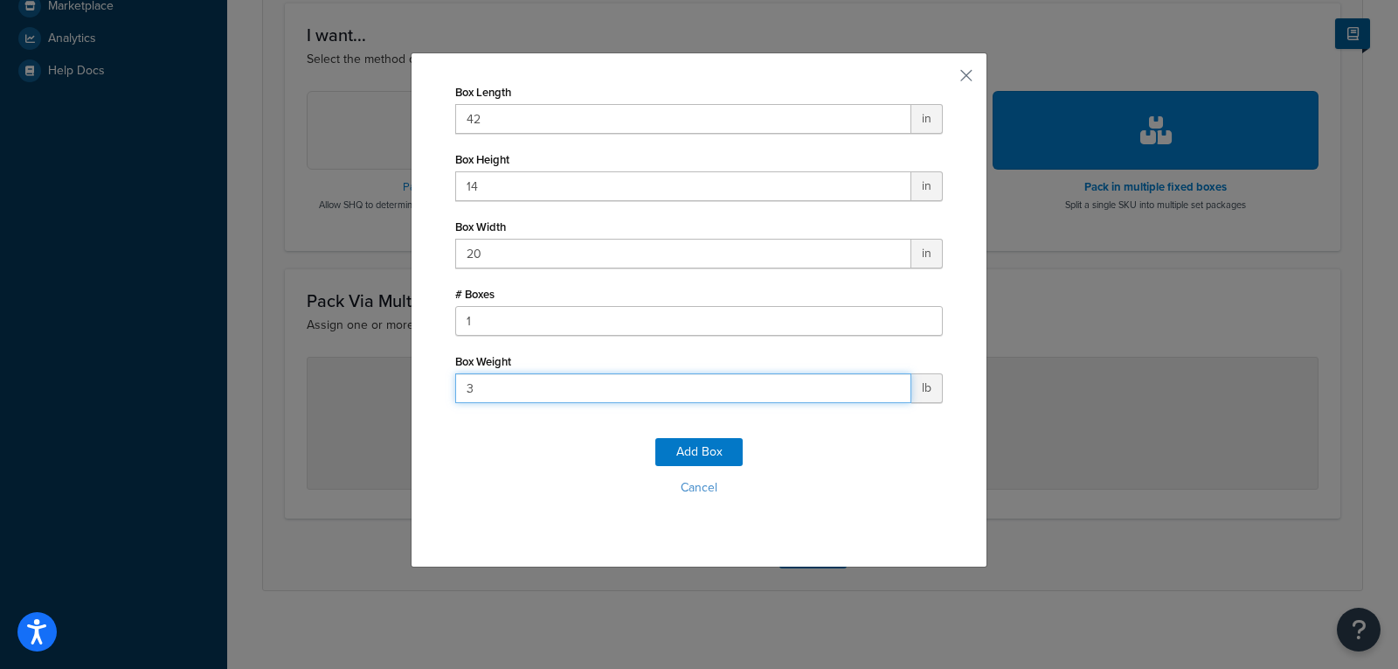
type input "38"
click button "Add Box" at bounding box center [699, 452] width 87 height 28
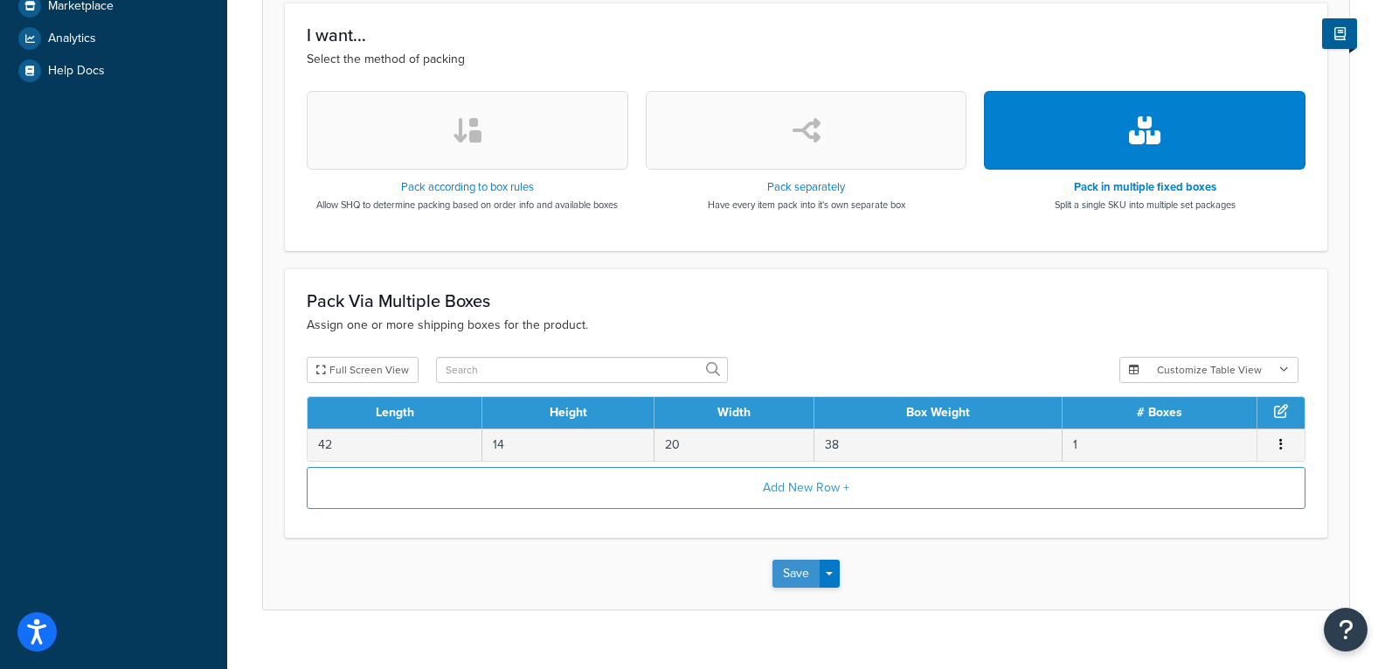
click at [788, 569] on button "Save" at bounding box center [796, 573] width 47 height 28
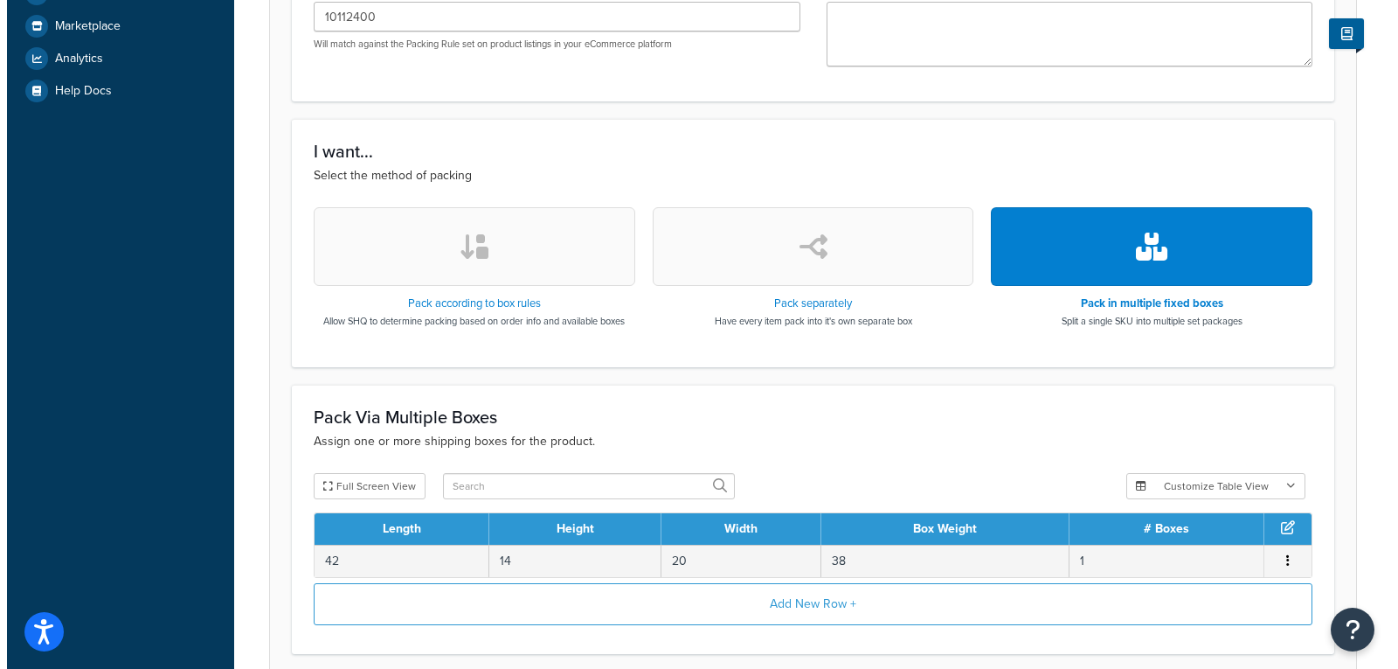
scroll to position [649, 0]
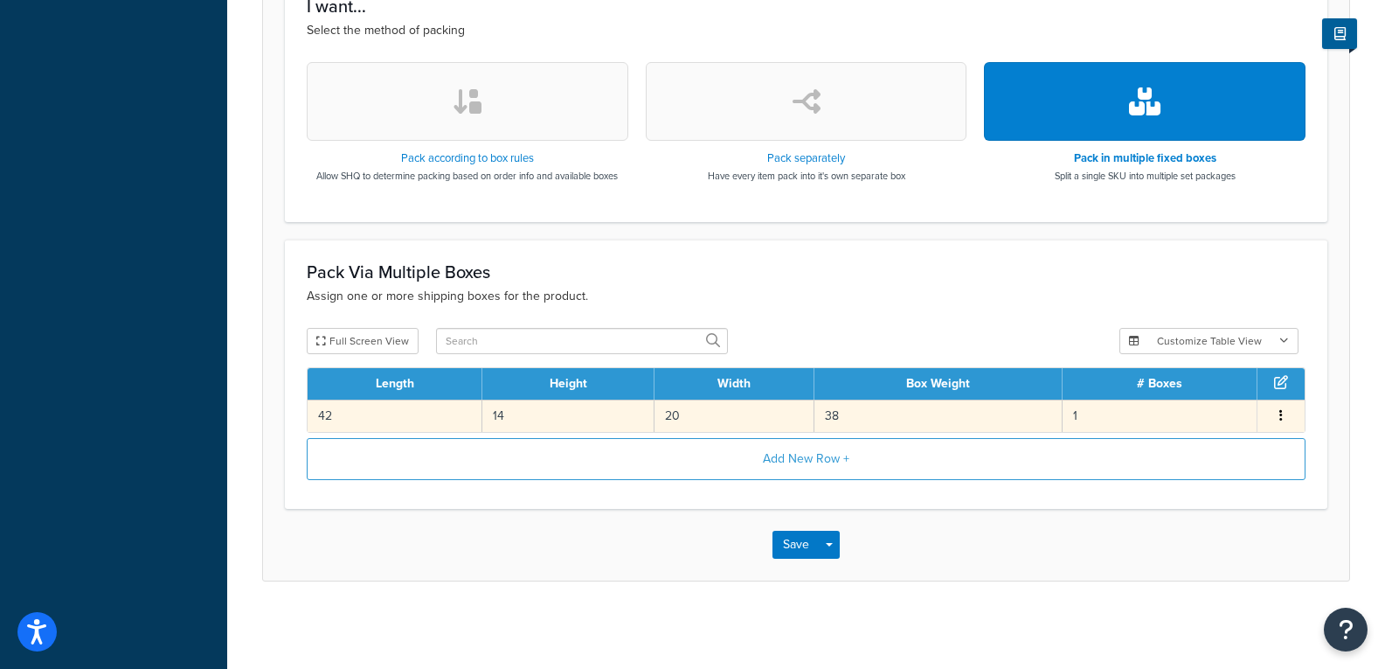
click at [401, 420] on td "42" at bounding box center [395, 415] width 175 height 32
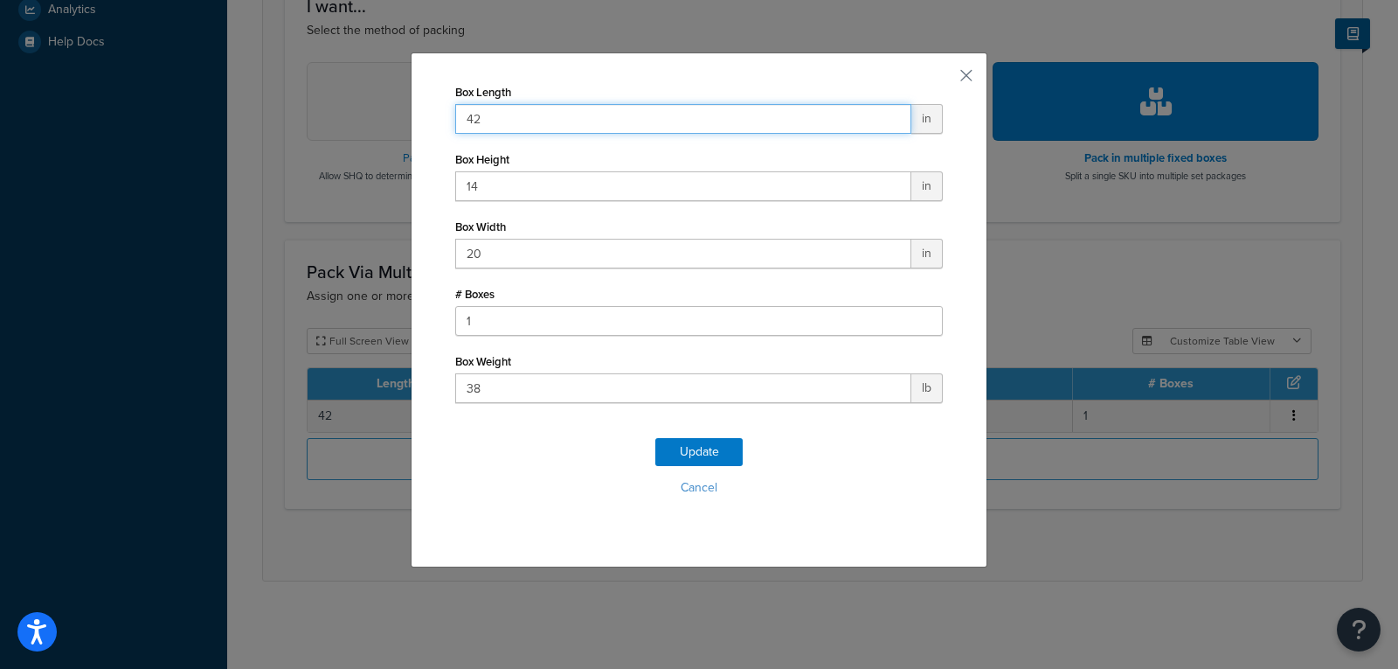
drag, startPoint x: 531, startPoint y: 118, endPoint x: 152, endPoint y: 81, distance: 380.2
click at [152, 81] on div "Box Length 42 in Box Height 14 in Box Width 20 in # Boxes 1 Box Weight 38 lb Up…" at bounding box center [699, 334] width 1398 height 669
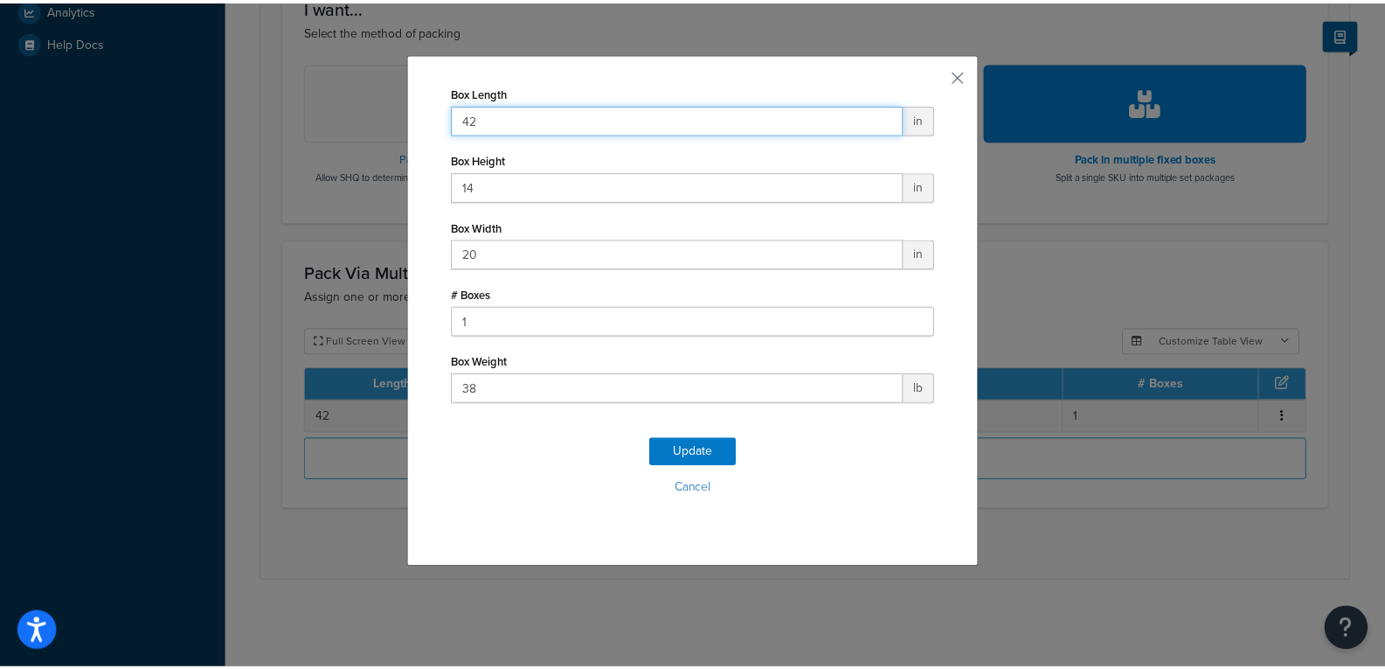
scroll to position [553, 0]
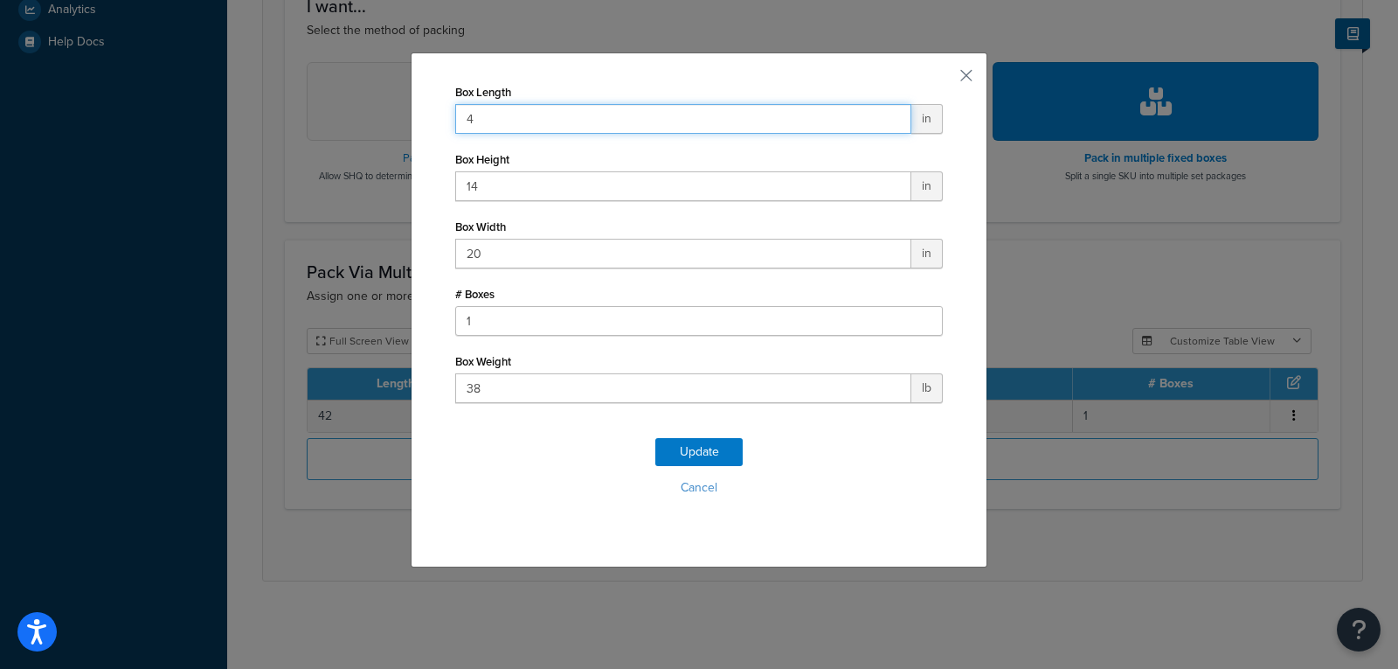
type input "42"
click button "Update" at bounding box center [699, 452] width 87 height 28
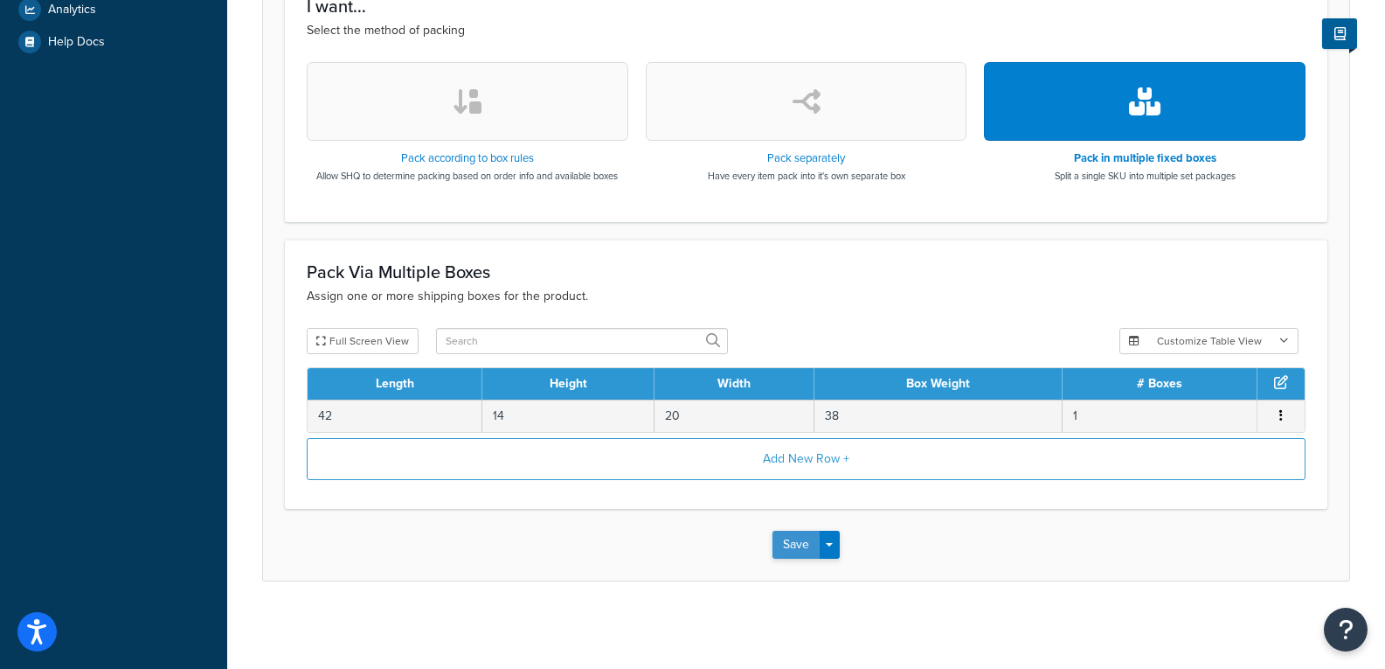
click at [792, 552] on button "Save" at bounding box center [796, 545] width 47 height 28
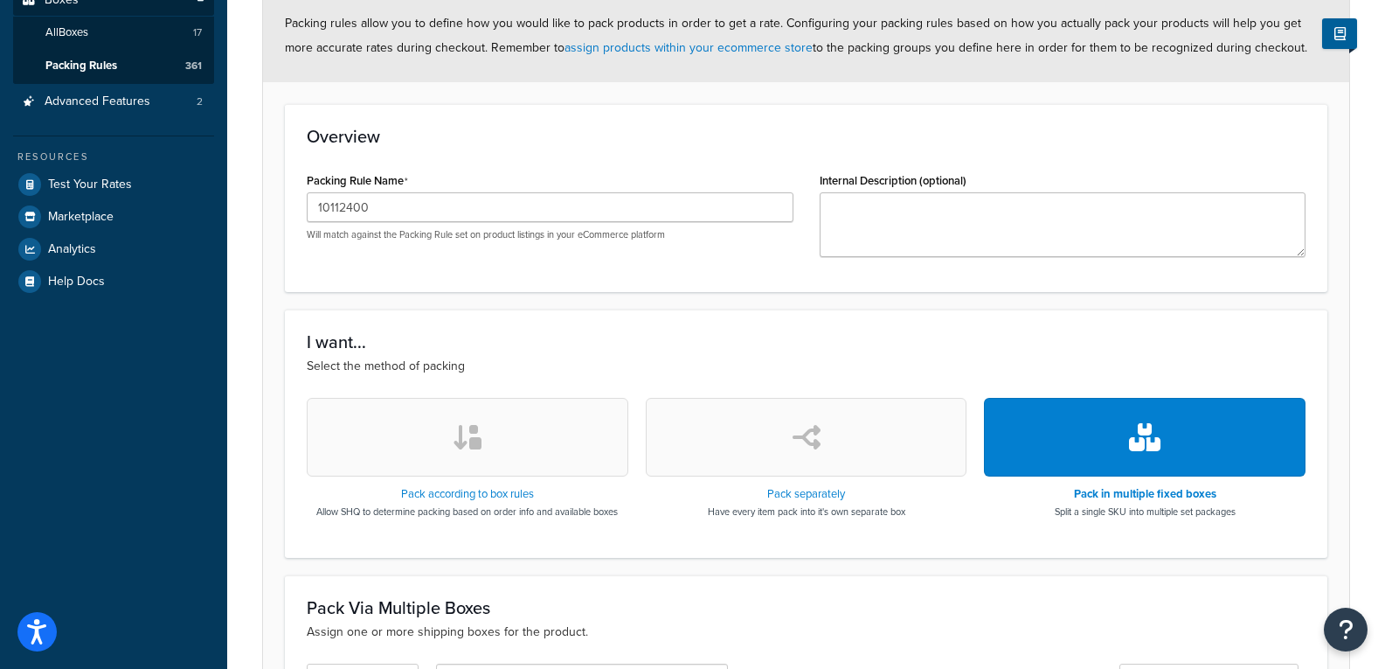
scroll to position [612, 0]
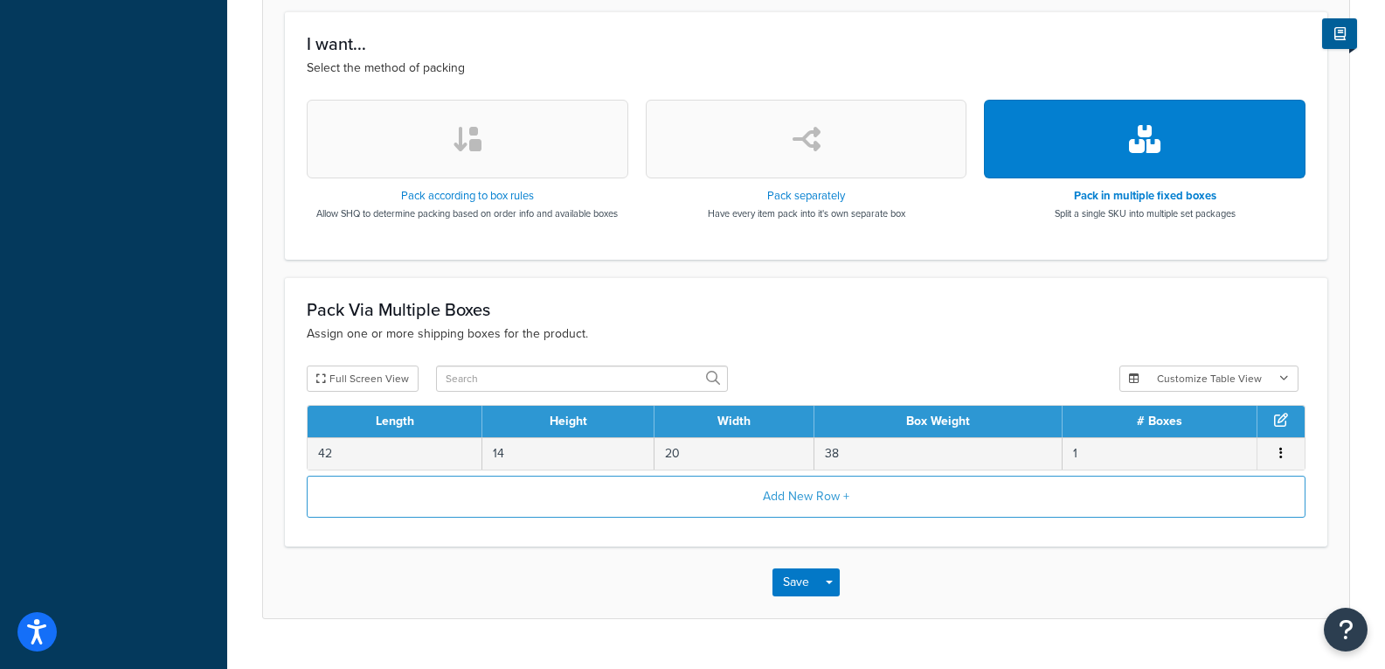
click at [516, 135] on button "button" at bounding box center [468, 139] width 322 height 79
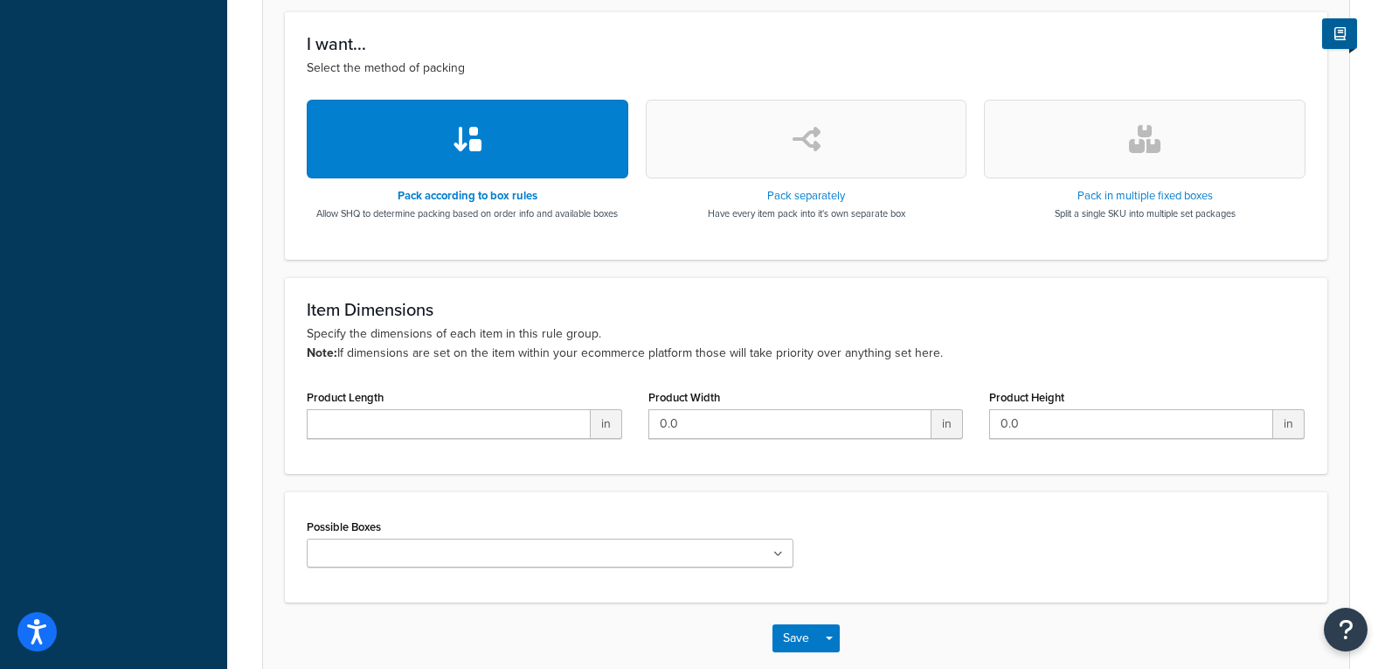
click at [817, 154] on button "button" at bounding box center [807, 139] width 322 height 79
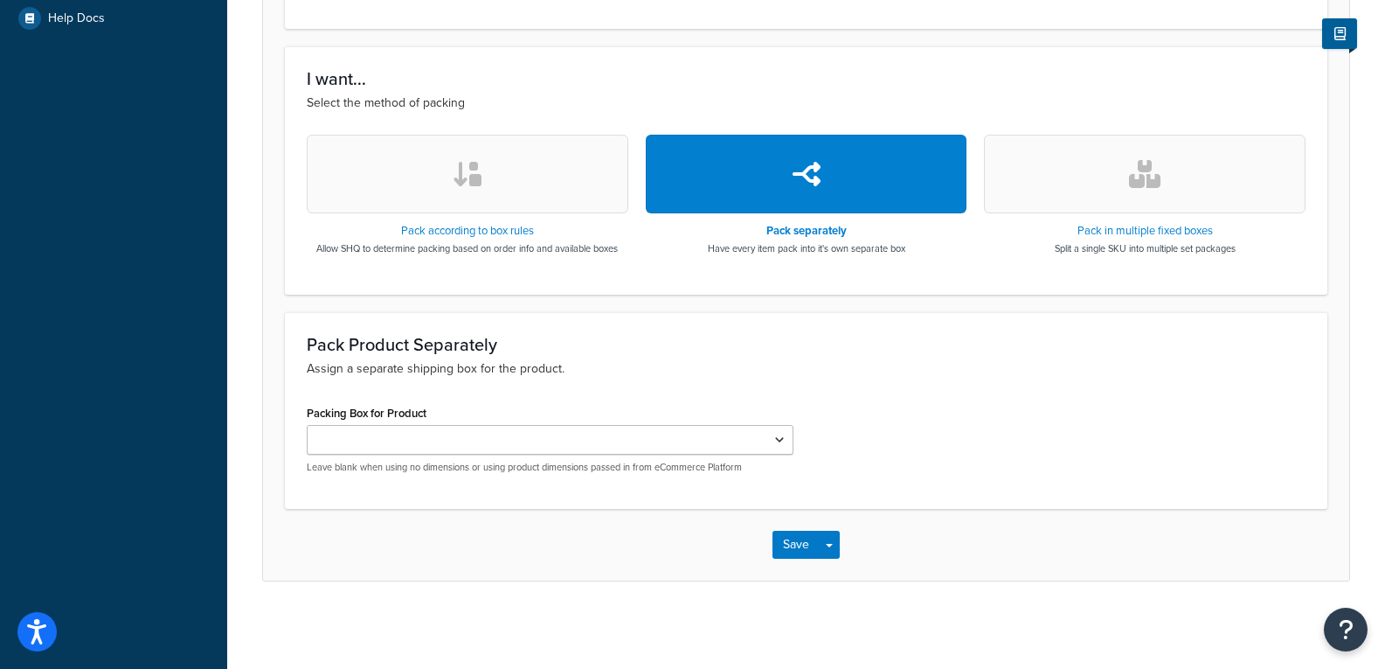
click at [1172, 177] on button "button" at bounding box center [1145, 174] width 322 height 79
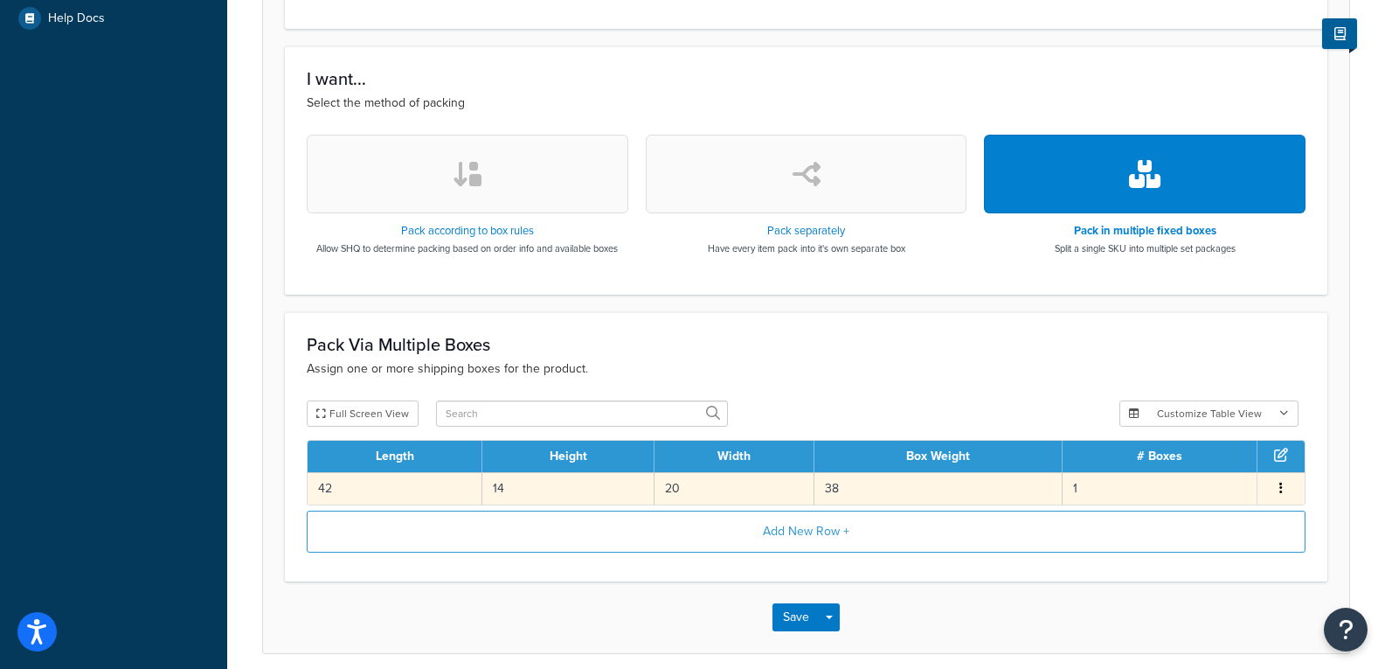
click at [1284, 488] on button "button" at bounding box center [1281, 488] width 14 height 19
click at [1222, 503] on div "Delete" at bounding box center [1192, 507] width 124 height 36
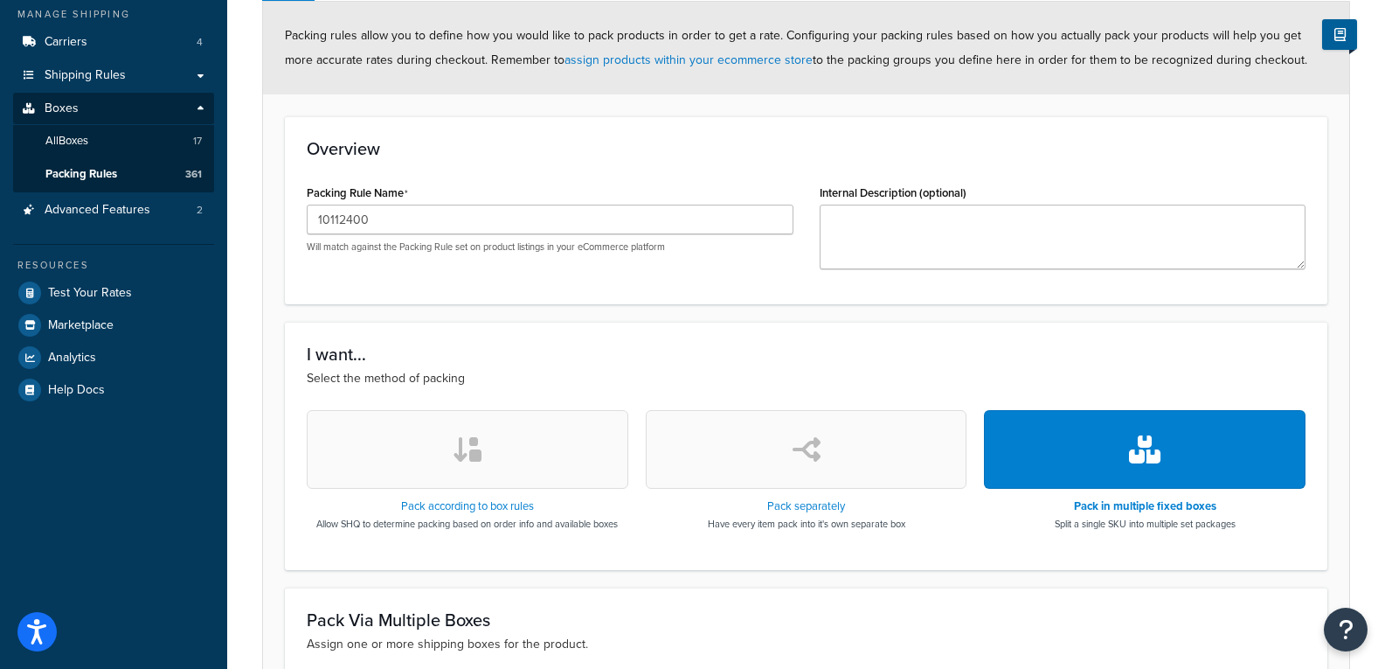
scroll to position [524, 0]
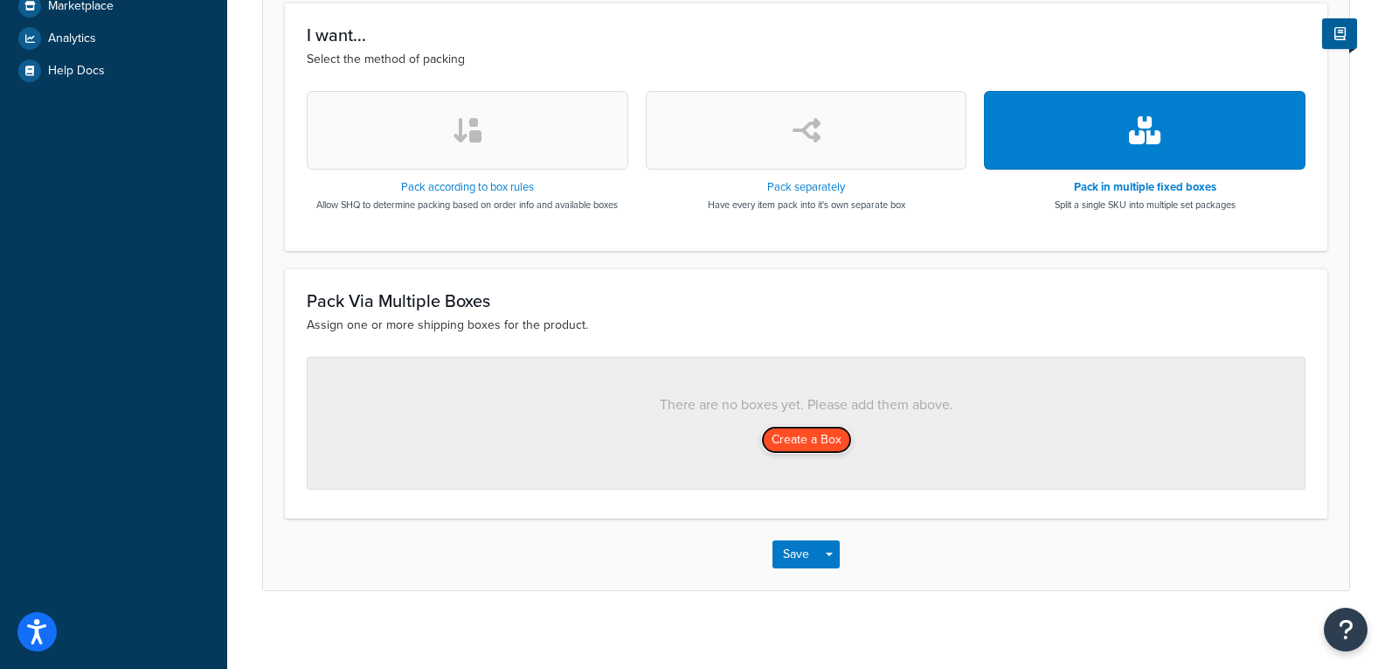
click at [817, 434] on button "Create a Box" at bounding box center [806, 440] width 91 height 28
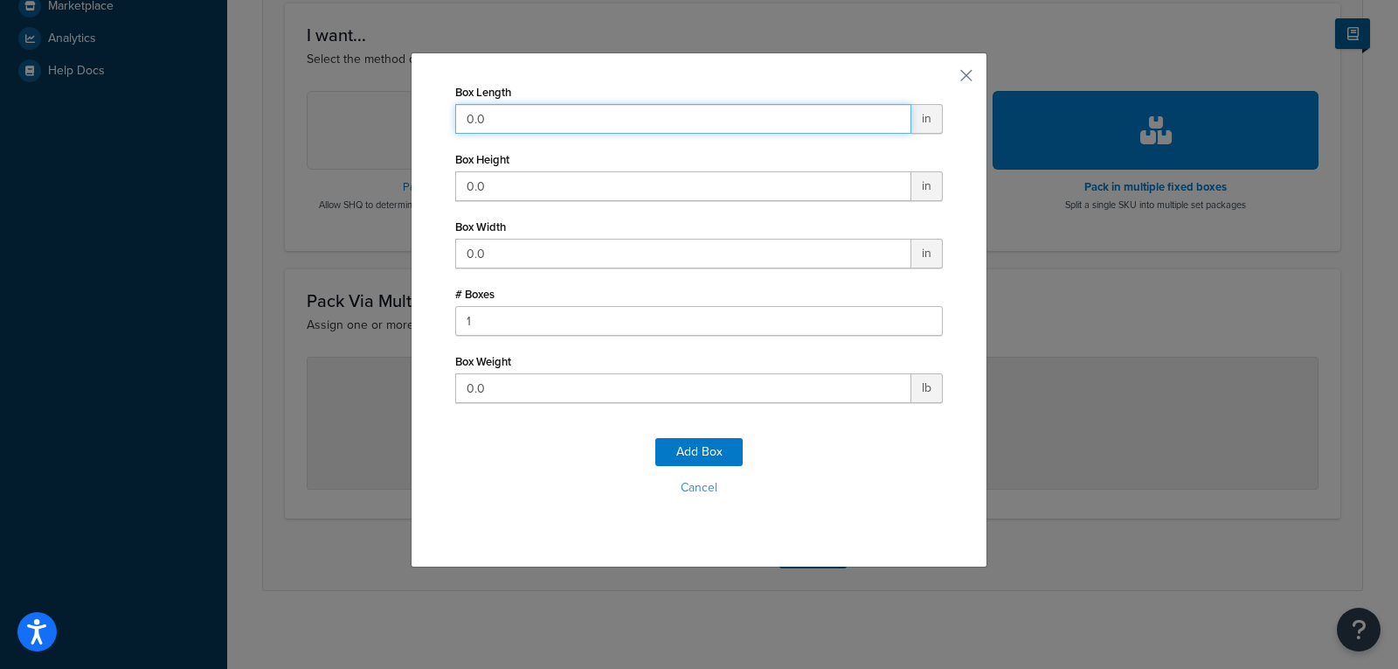
drag, startPoint x: 564, startPoint y: 119, endPoint x: 141, endPoint y: 65, distance: 426.5
click at [141, 65] on div "Box Length 0.0 in Box Height 0.0 in Box Width 0.0 in # Boxes 1 Box Weight 0.0 l…" at bounding box center [699, 334] width 1398 height 669
type input "42"
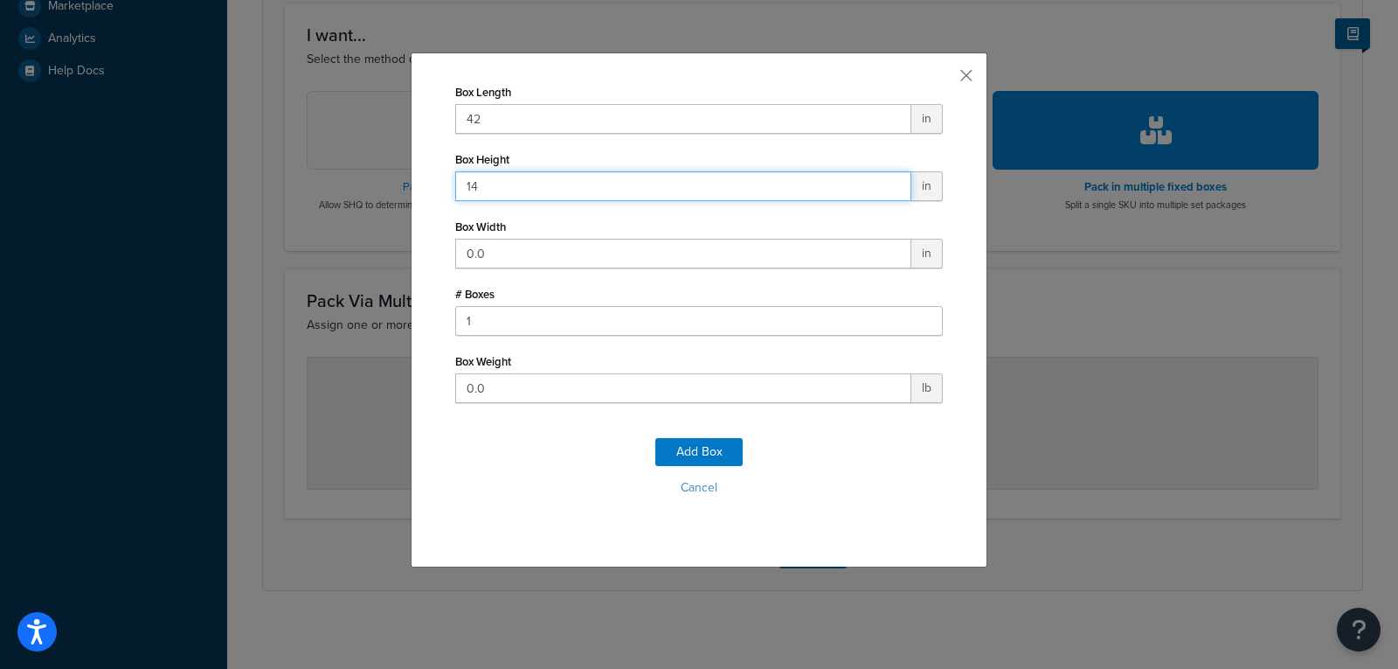
type input "14"
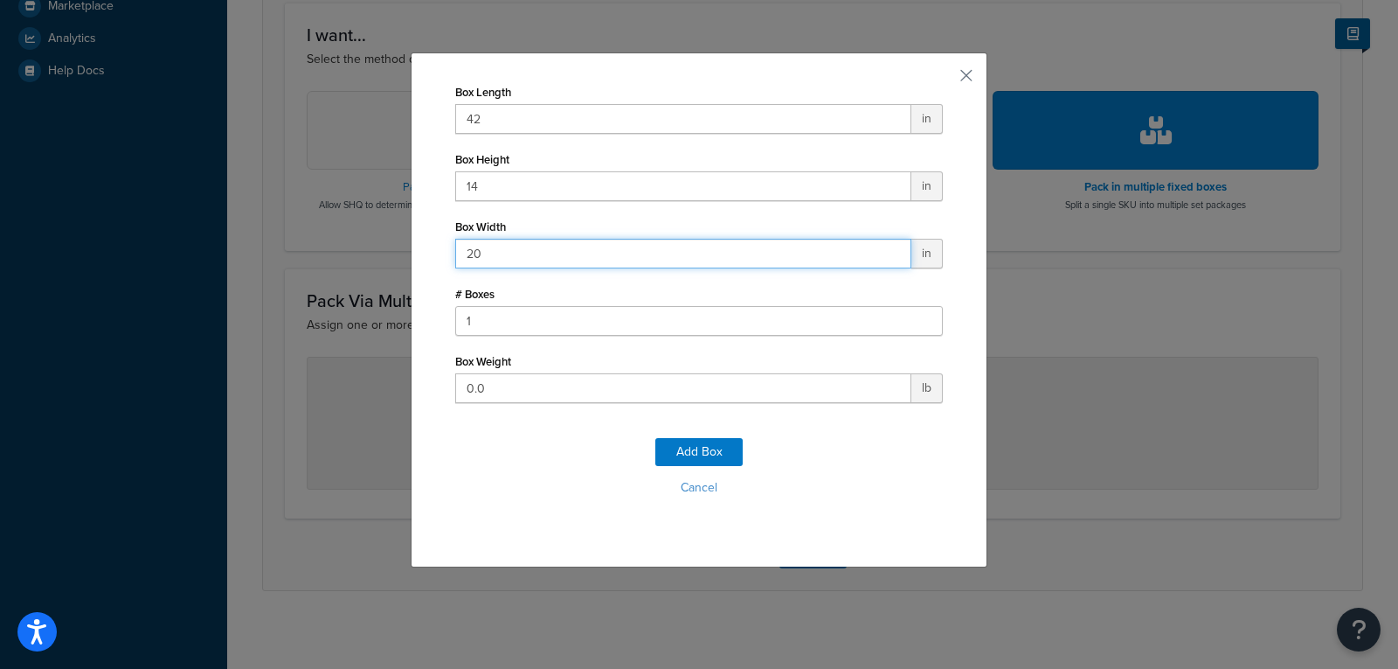
type input "20"
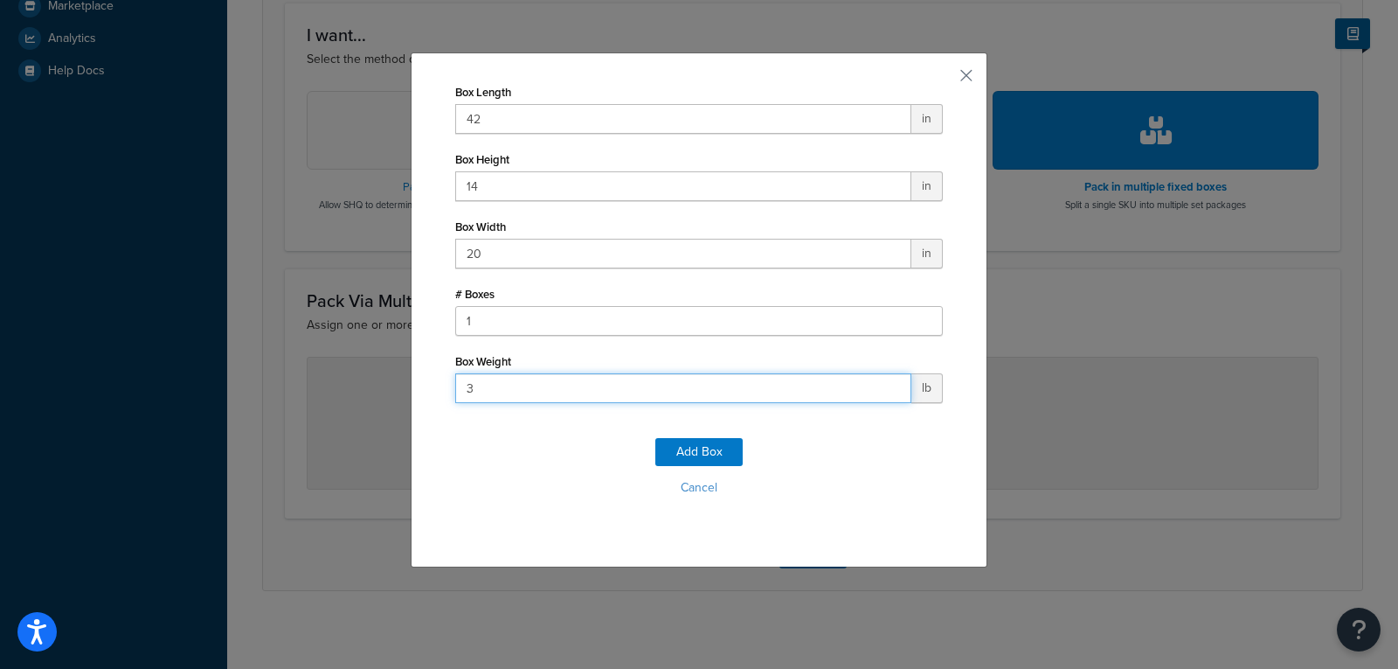
type input "38"
click button "Add Box" at bounding box center [699, 452] width 87 height 28
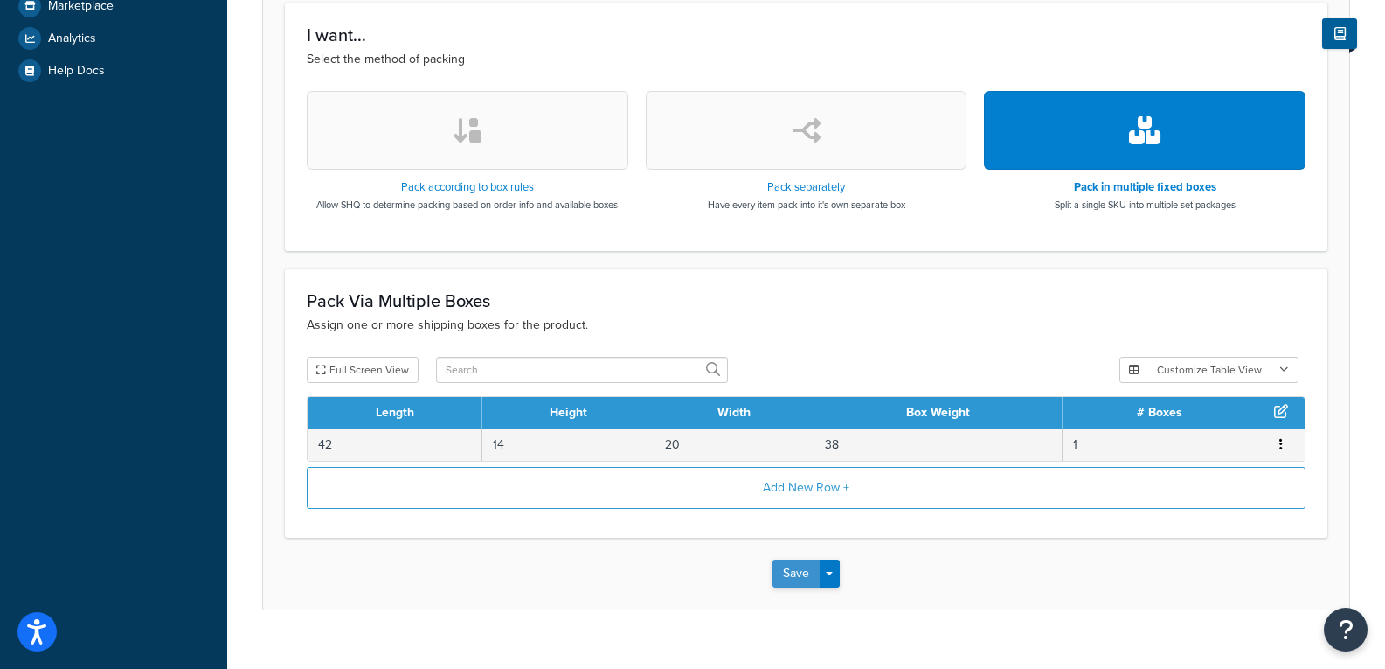
click at [794, 577] on button "Save" at bounding box center [796, 573] width 47 height 28
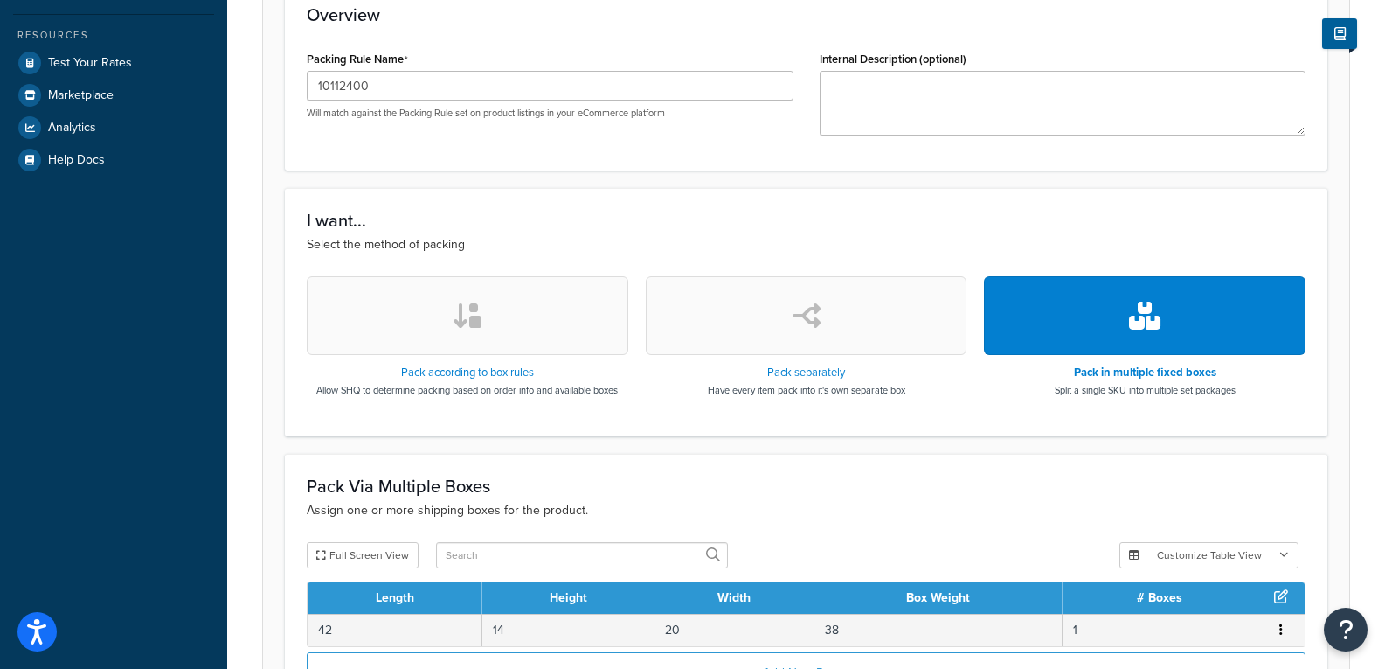
scroll to position [437, 0]
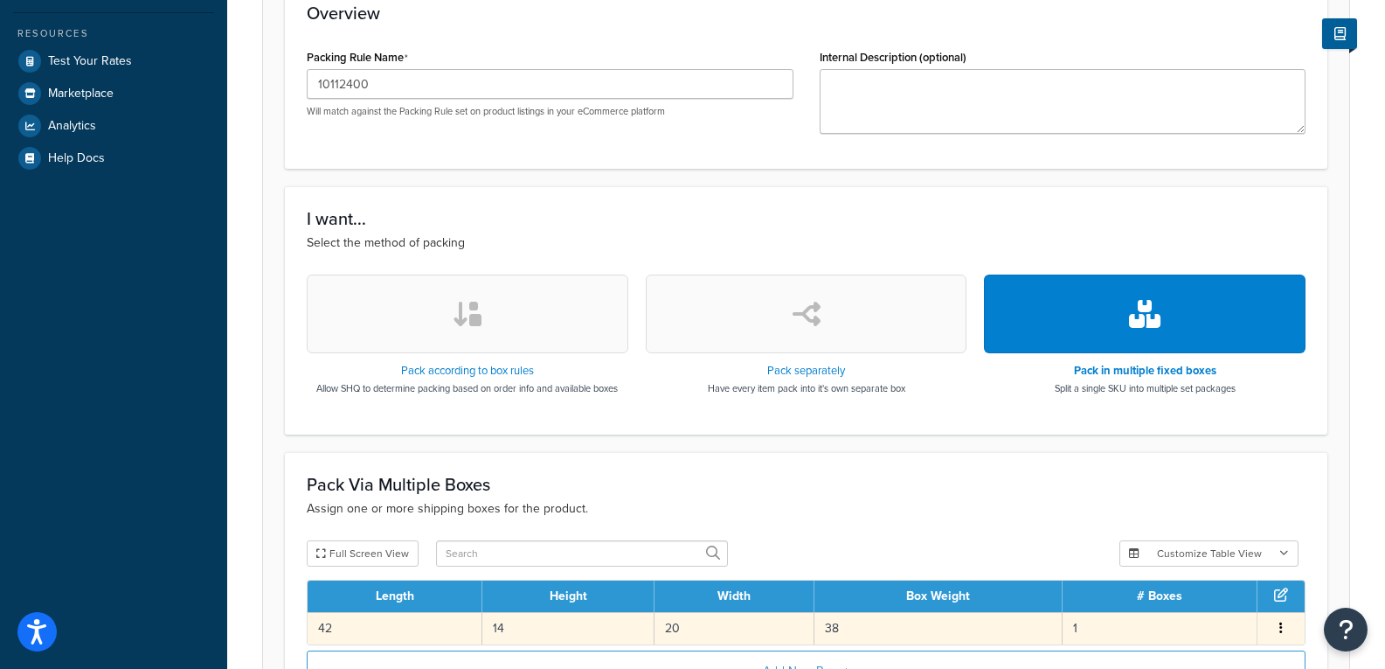
click at [451, 637] on td "42" at bounding box center [395, 628] width 175 height 32
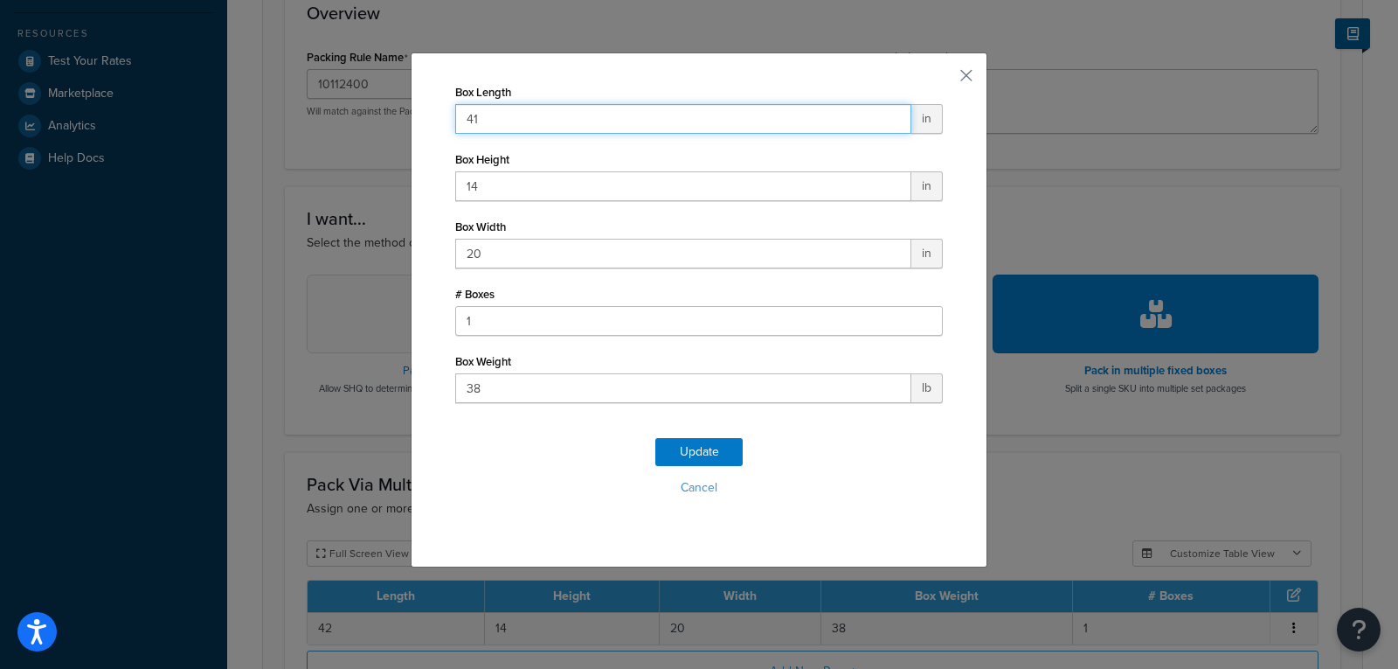
click at [891, 123] on input "41" at bounding box center [683, 119] width 456 height 30
click at [888, 108] on input "41" at bounding box center [683, 119] width 456 height 30
click at [886, 114] on input "42" at bounding box center [683, 119] width 456 height 30
click at [886, 114] on input "43" at bounding box center [683, 119] width 456 height 30
type input "44"
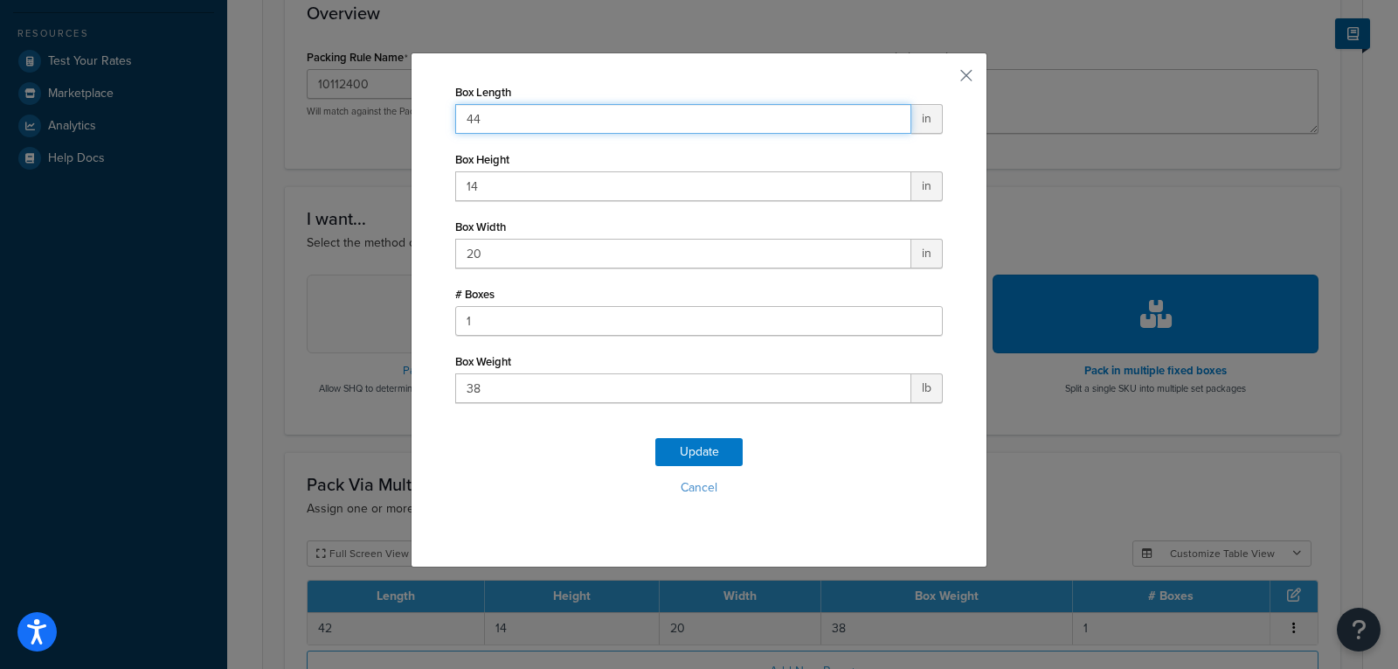
click at [886, 114] on input "44" at bounding box center [683, 119] width 456 height 30
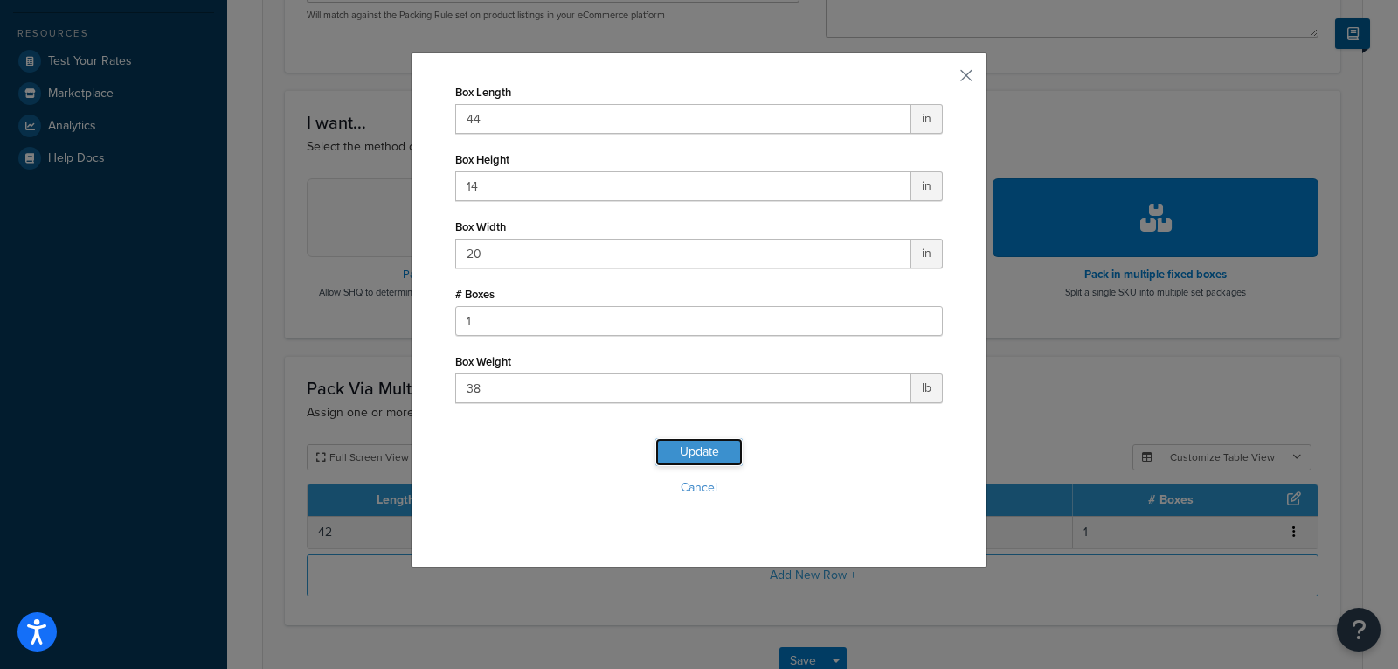
click at [698, 447] on button "Update" at bounding box center [699, 452] width 87 height 28
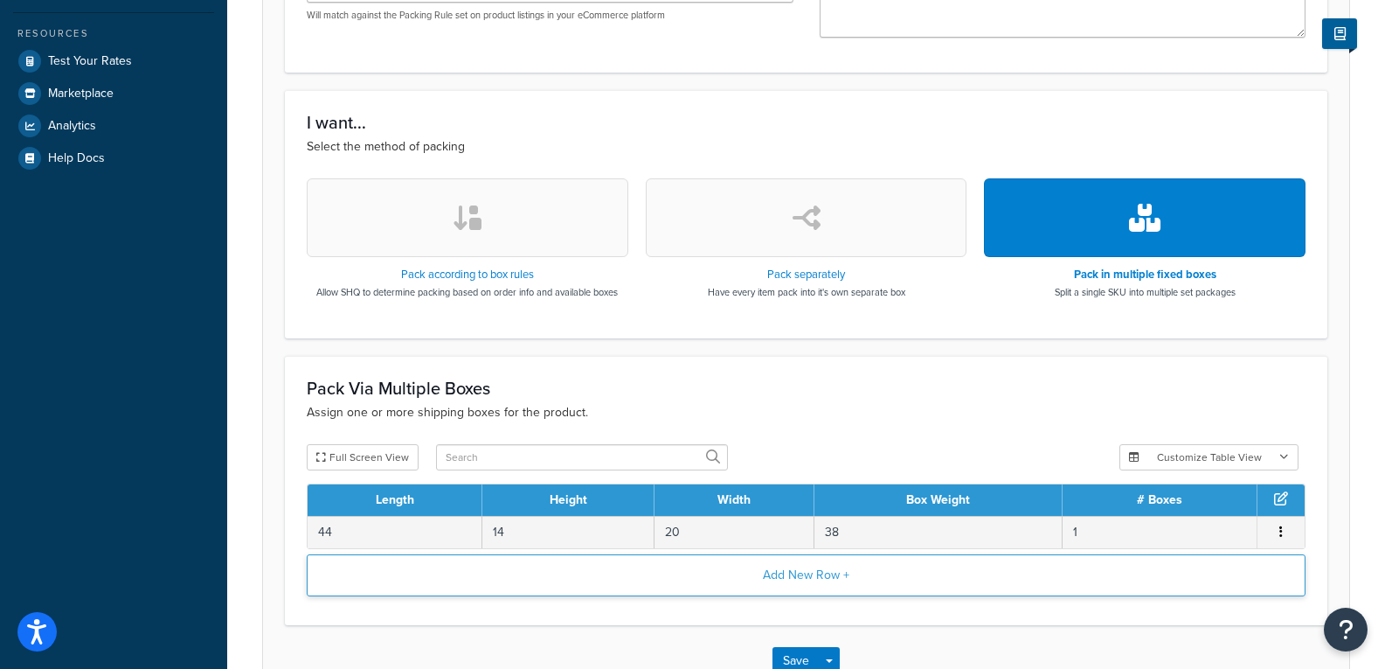
scroll to position [524, 0]
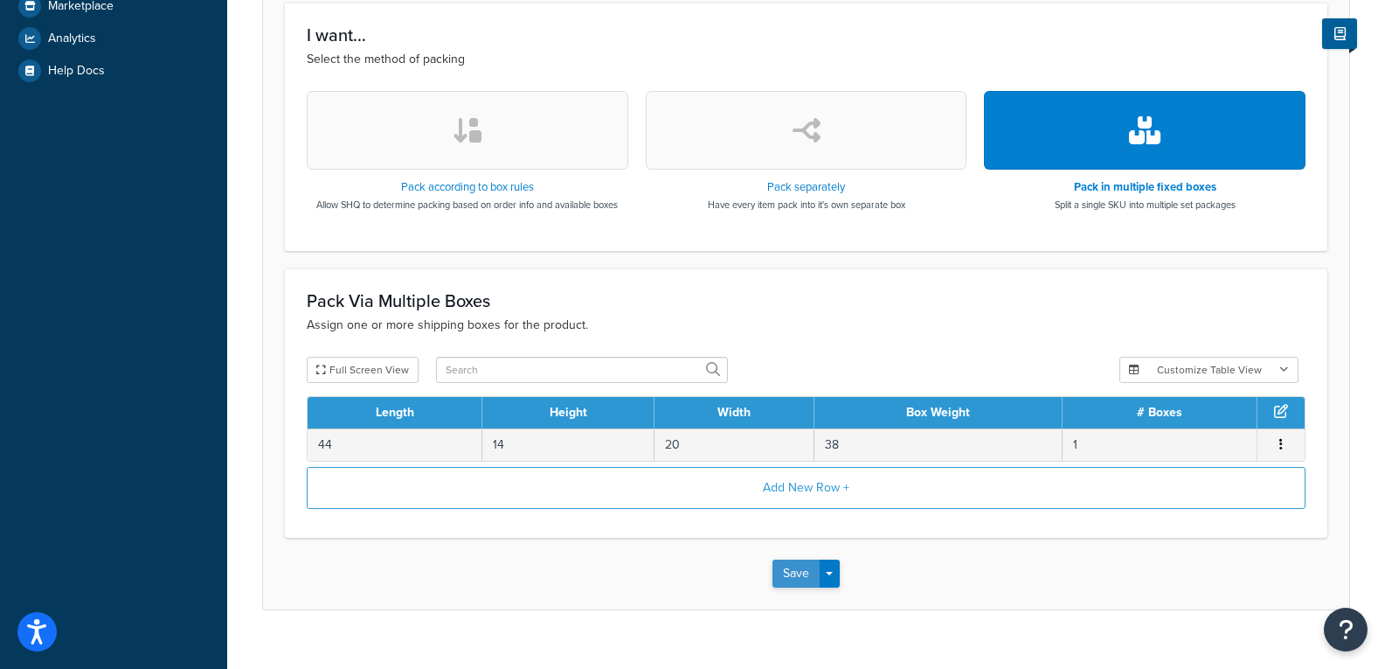
click at [808, 570] on button "Save" at bounding box center [796, 573] width 47 height 28
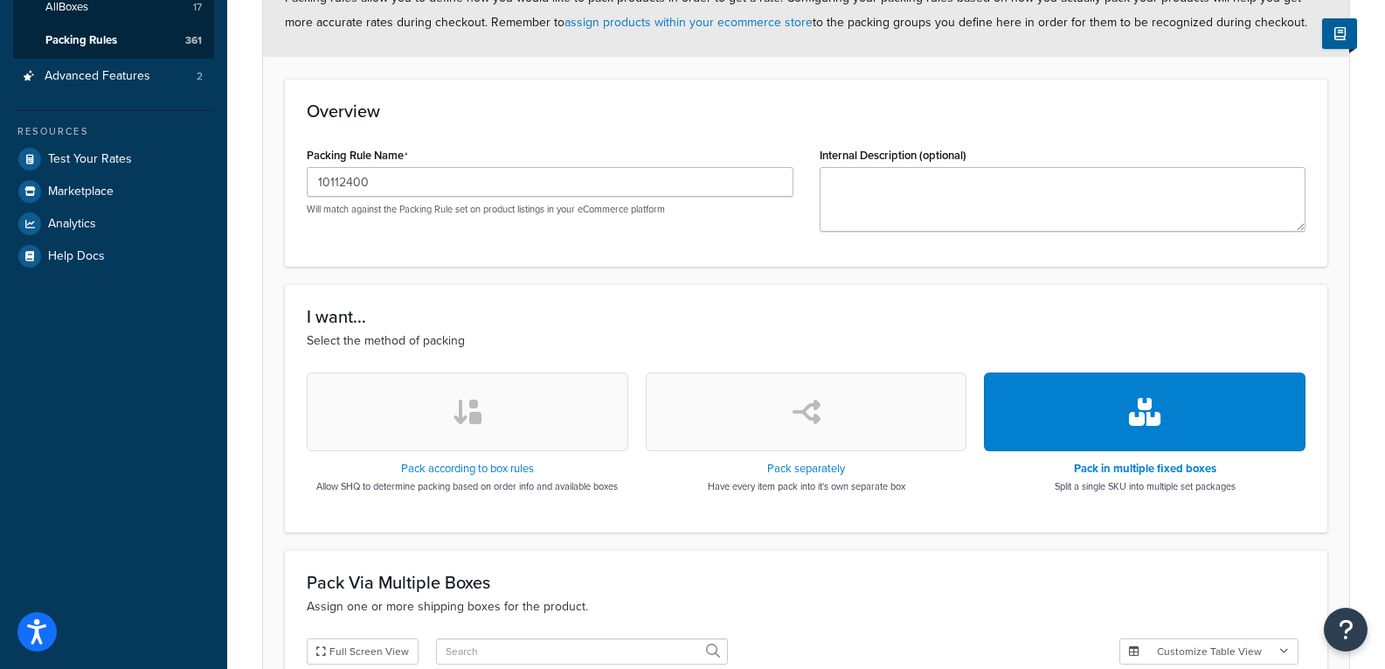
scroll to position [350, 0]
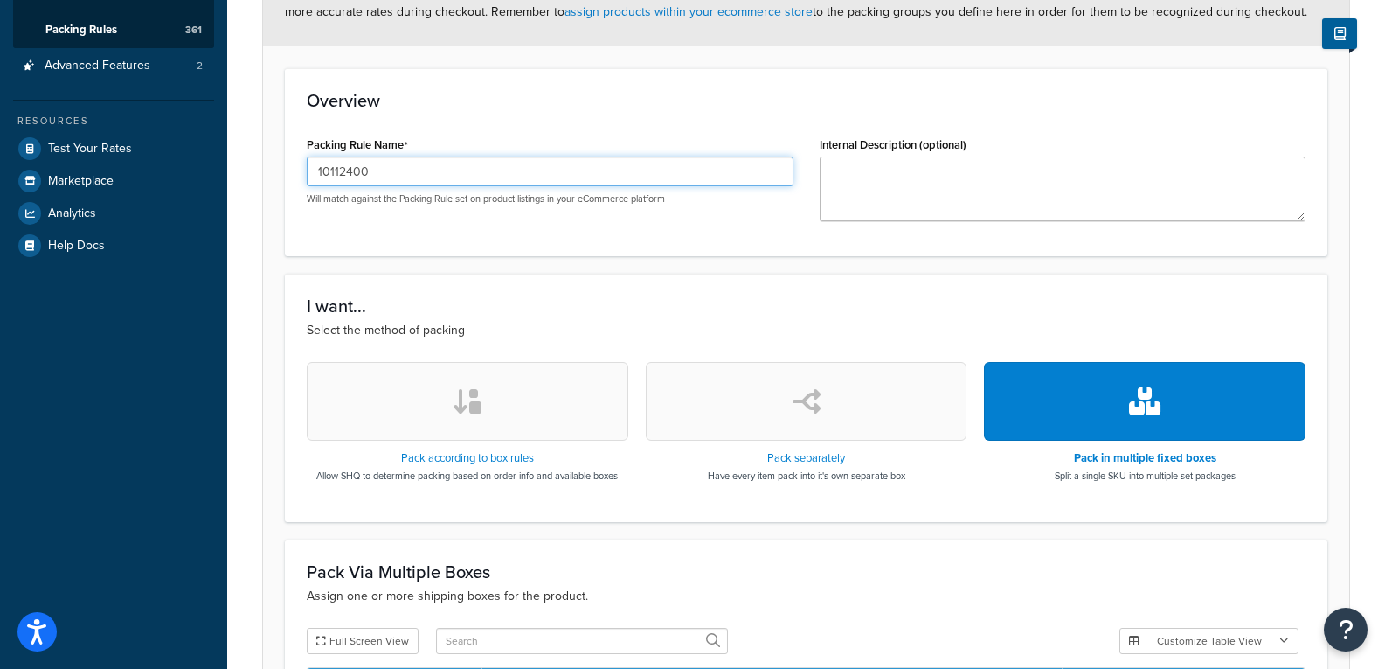
click at [637, 163] on input "10112400" at bounding box center [550, 171] width 487 height 30
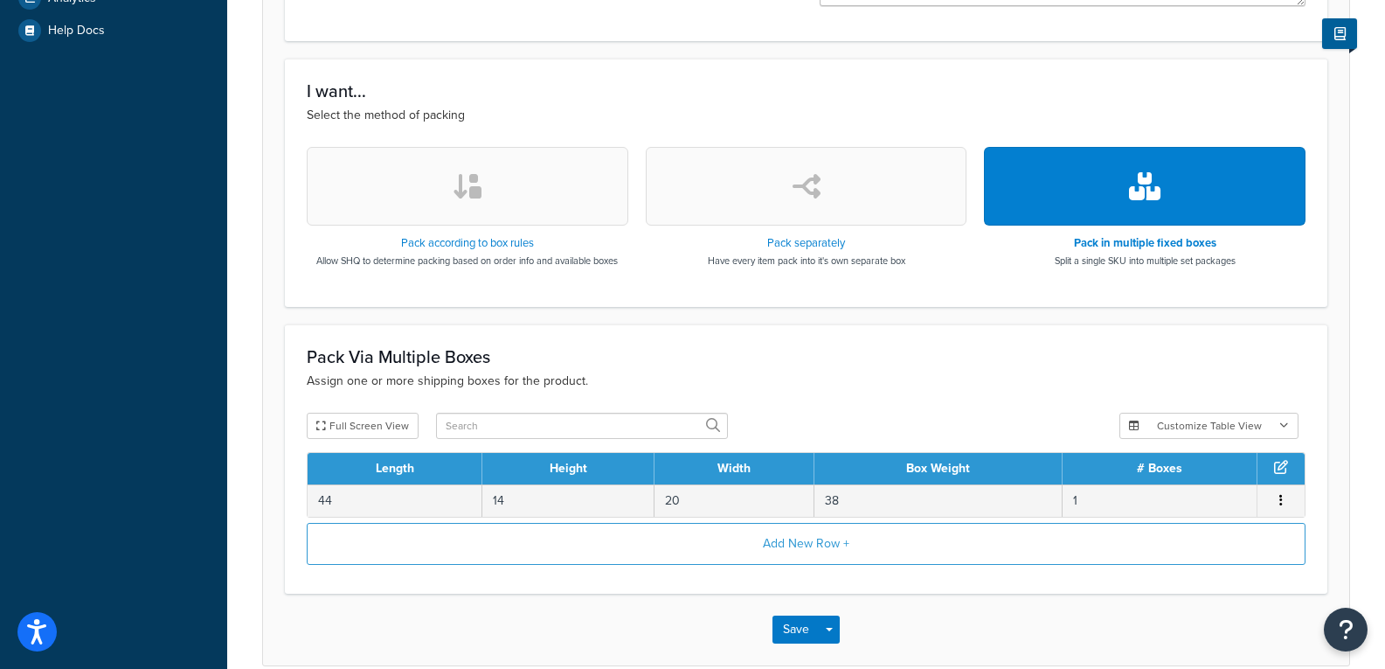
scroll to position [612, 0]
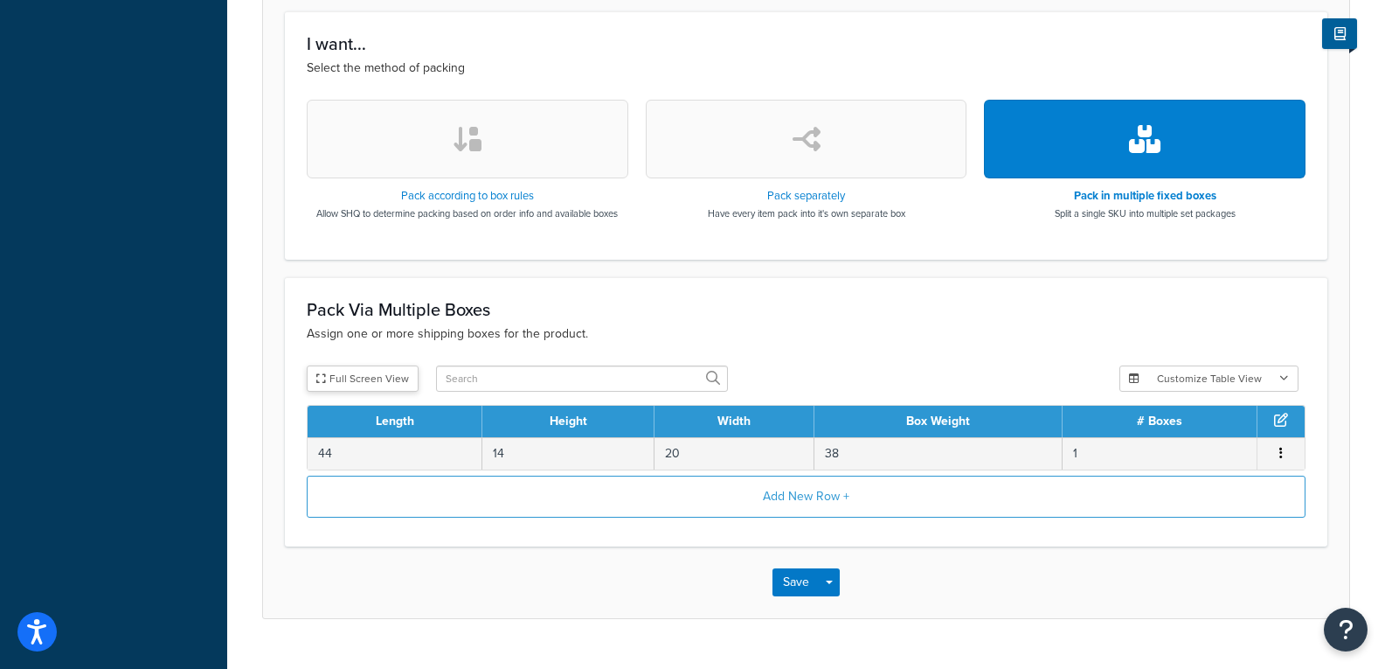
click at [377, 377] on button "Full Screen View" at bounding box center [363, 378] width 112 height 26
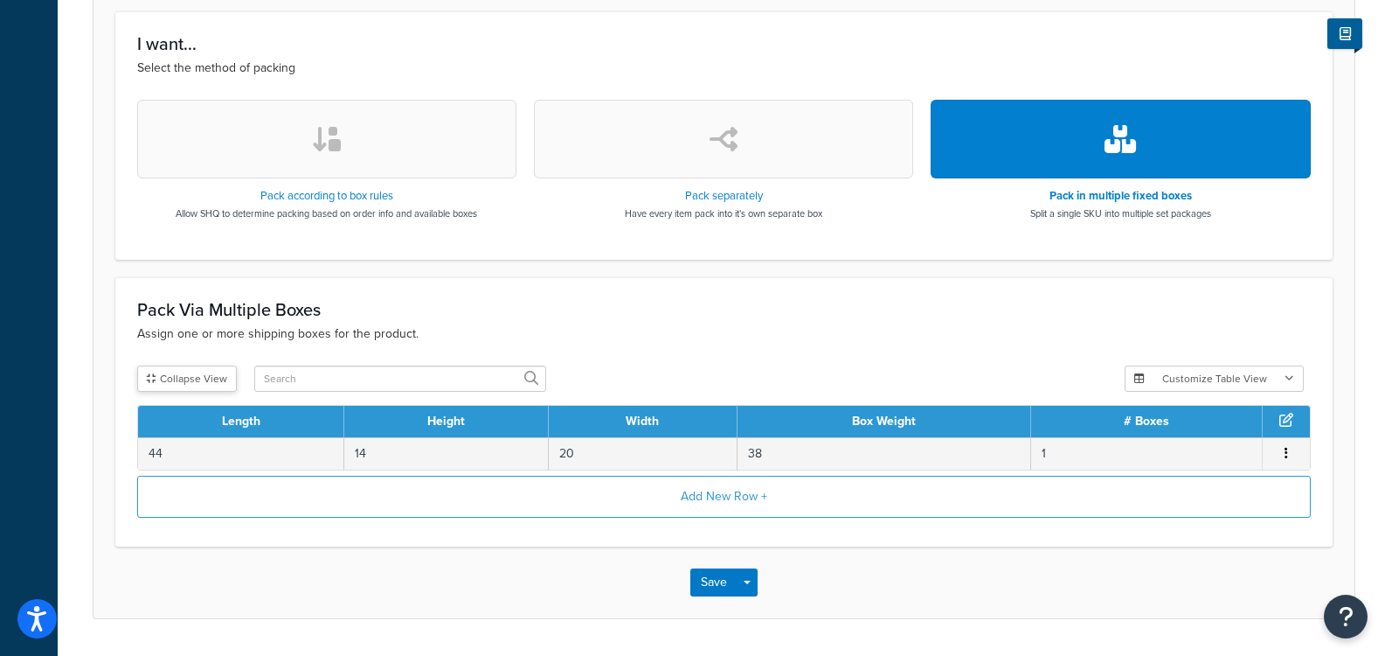
click at [225, 370] on button "Collapse View" at bounding box center [187, 378] width 100 height 26
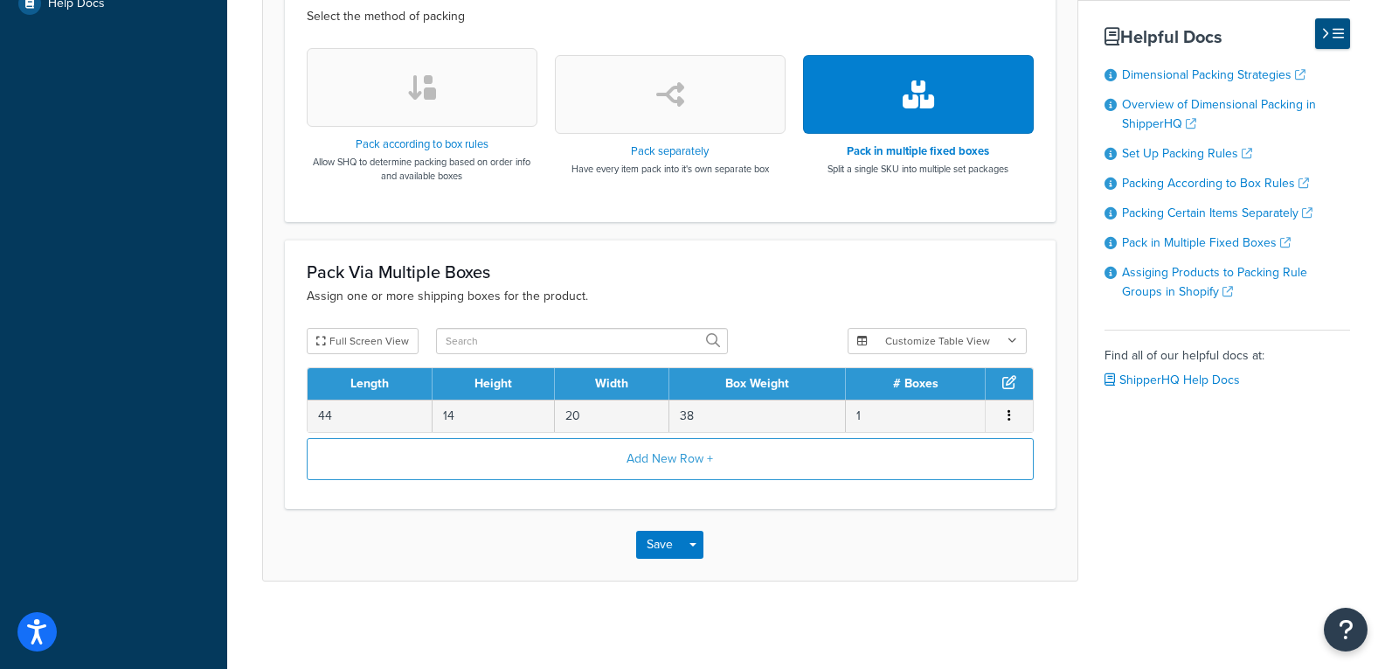
click at [1329, 35] on icon at bounding box center [1326, 33] width 8 height 13
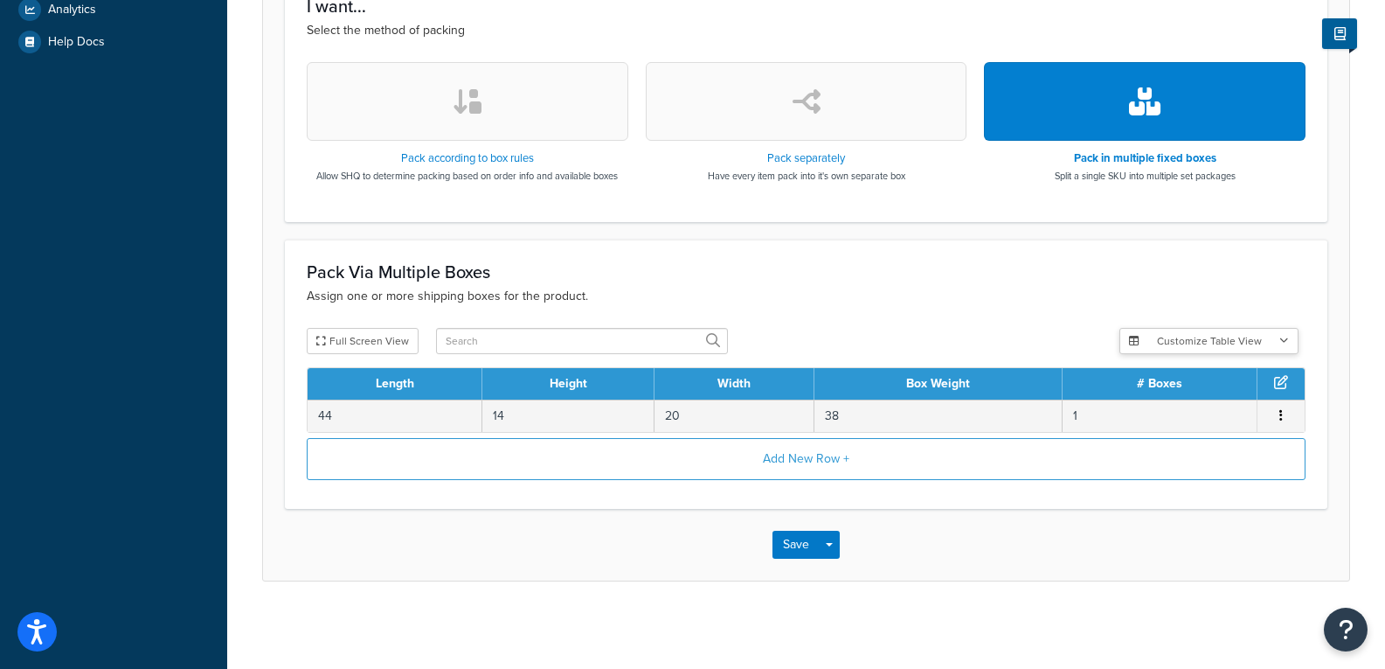
click at [1191, 344] on button "Customize Table View" at bounding box center [1209, 341] width 179 height 26
click at [1211, 401] on label "Show selected columns" at bounding box center [1210, 406] width 152 height 24
click at [1147, 401] on input "Show selected columns" at bounding box center [1140, 405] width 13 height 13
radio input "true"
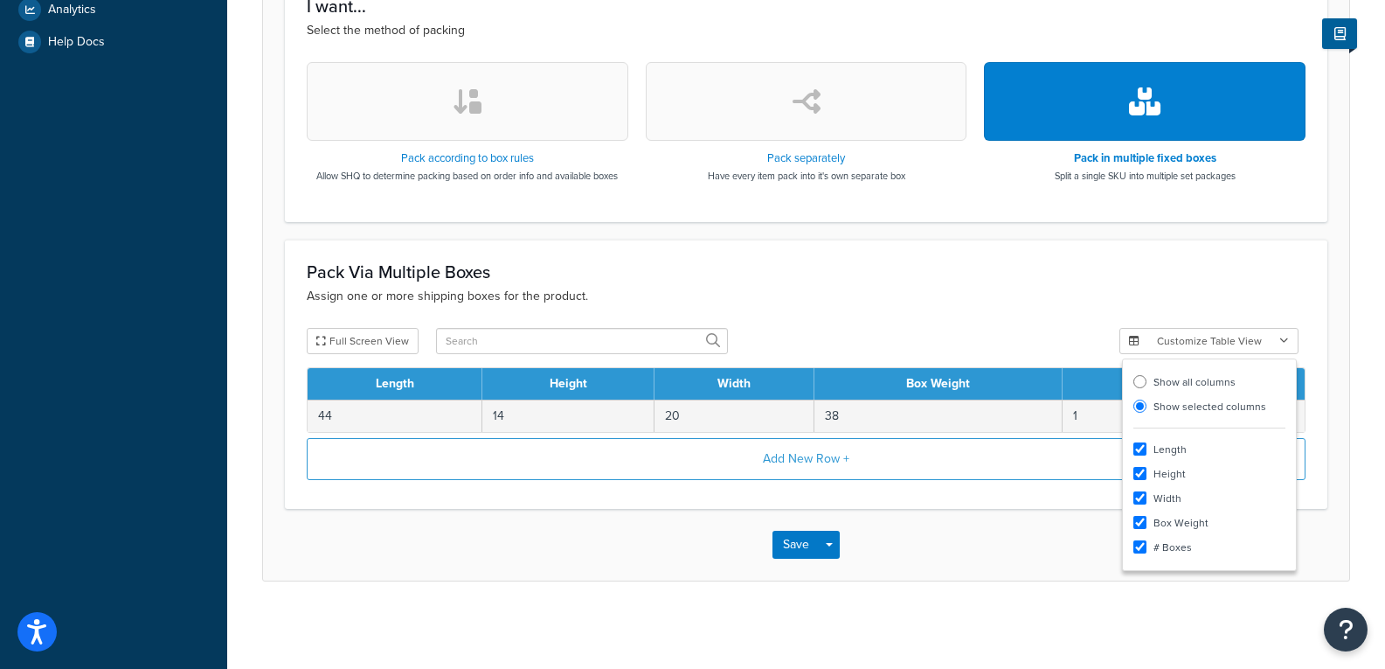
click at [1208, 359] on div "Show all columns Show selected columns Length Height Width Box Weight # Boxes" at bounding box center [1209, 464] width 175 height 212
click at [1145, 546] on input "# Boxes" at bounding box center [1140, 546] width 13 height 13
checkbox input "false"
click at [1133, 318] on div "Pack Via Multiple Boxes Assign one or more shipping boxes for the product. Full…" at bounding box center [806, 373] width 1043 height 269
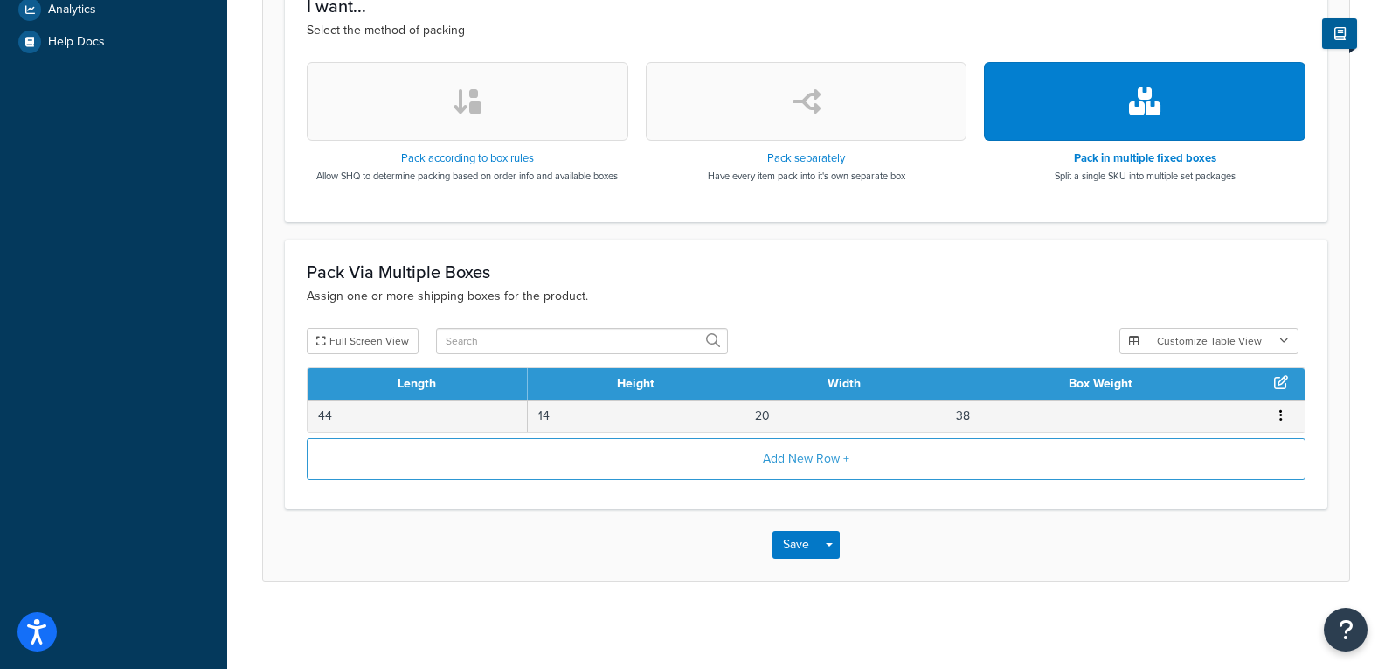
click at [901, 127] on button "button" at bounding box center [807, 101] width 322 height 79
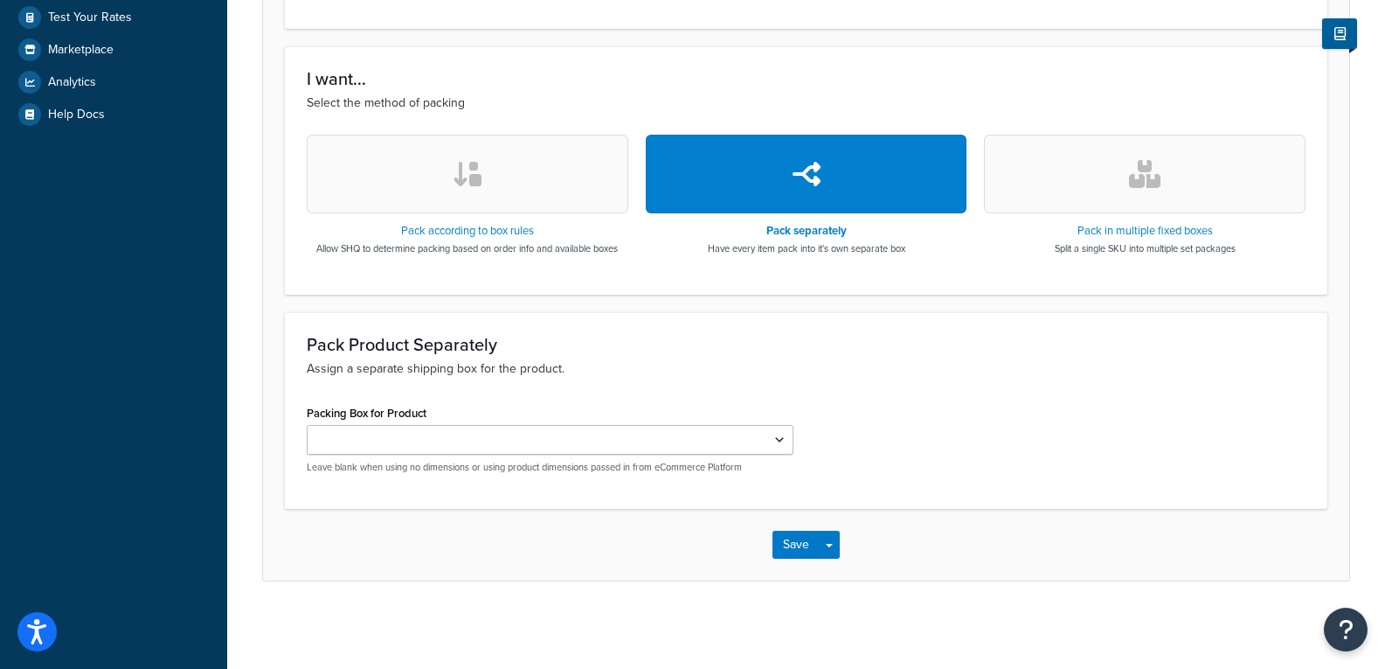
click at [423, 172] on button "button" at bounding box center [468, 174] width 322 height 79
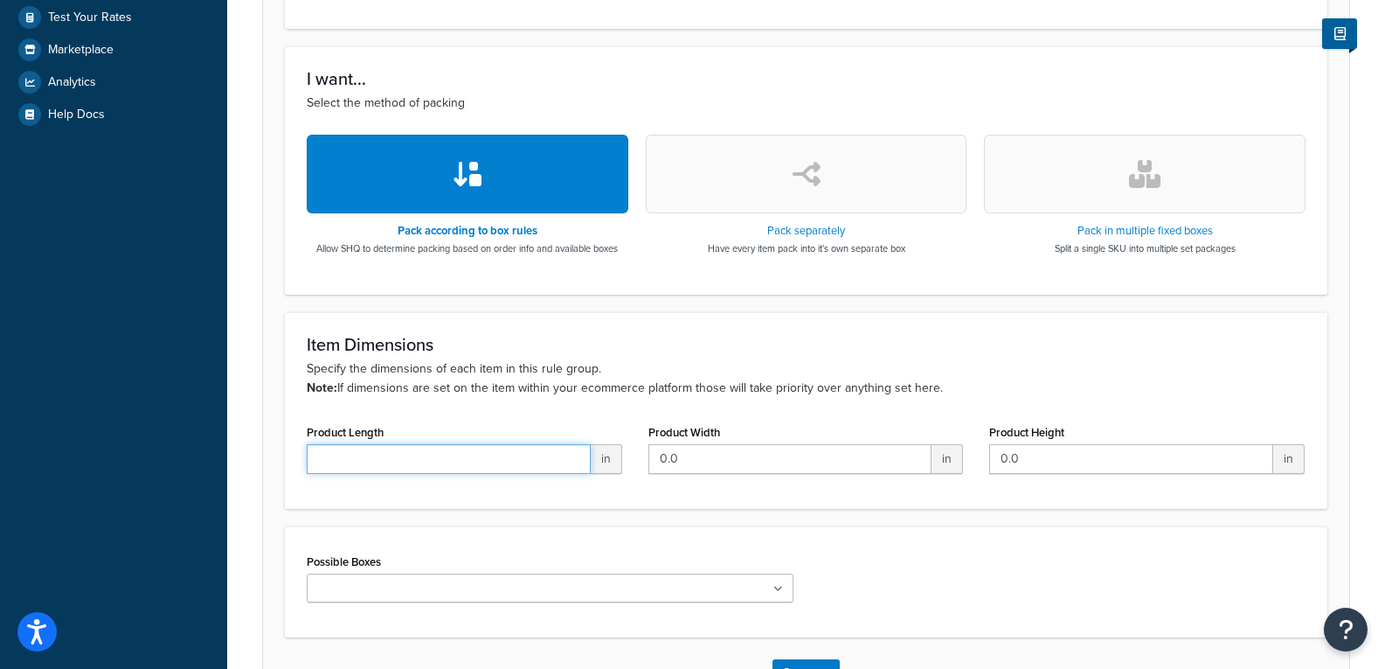
click at [431, 466] on input "Product Length" at bounding box center [449, 459] width 284 height 30
type input "42"
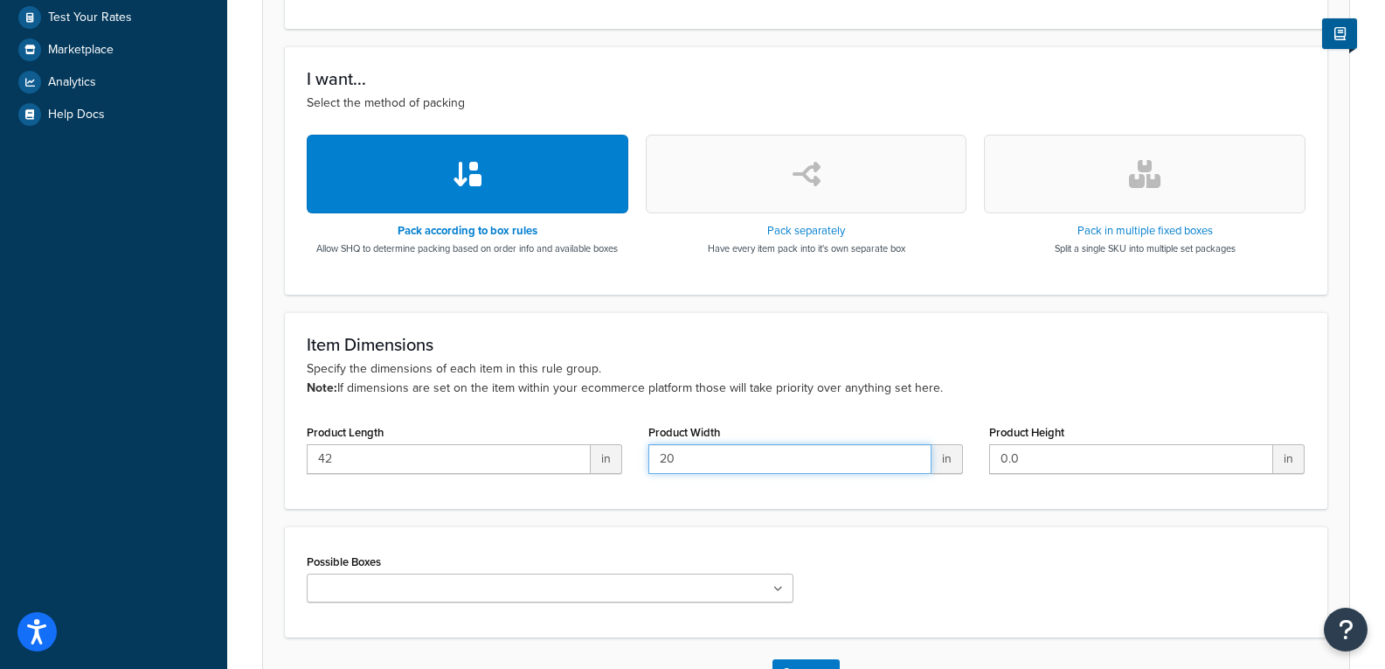
type input "20"
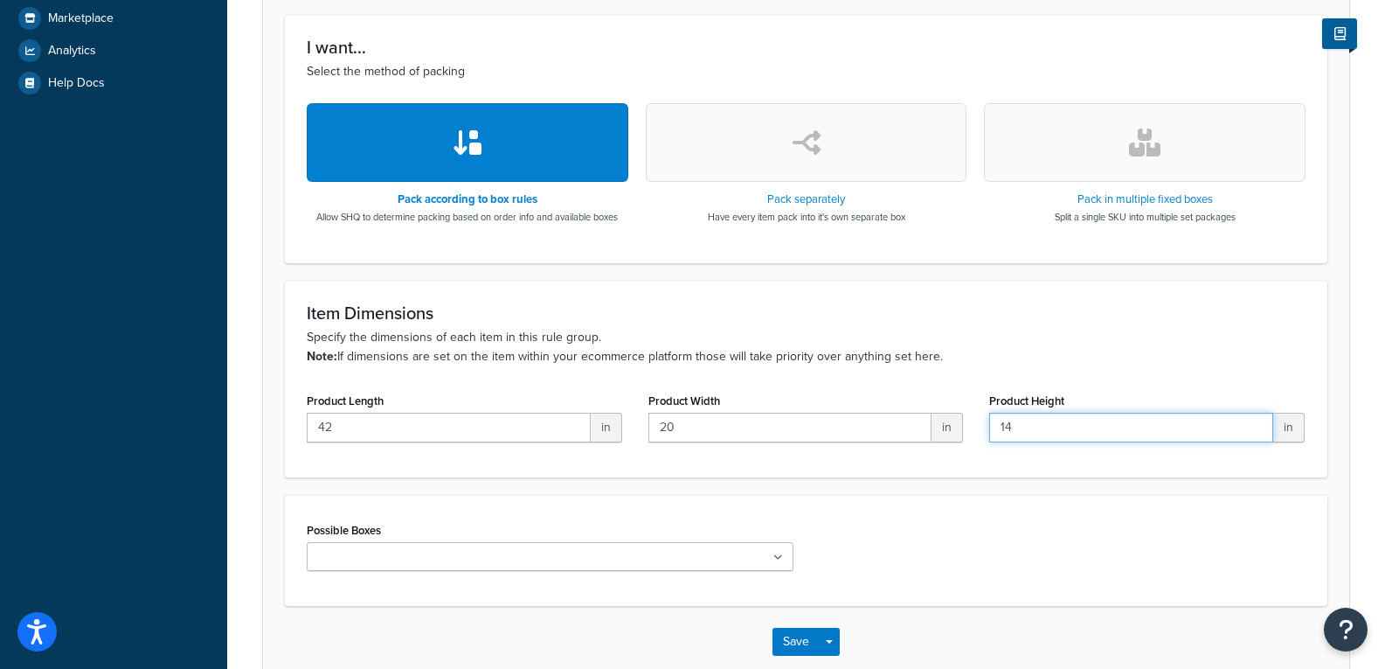
scroll to position [568, 0]
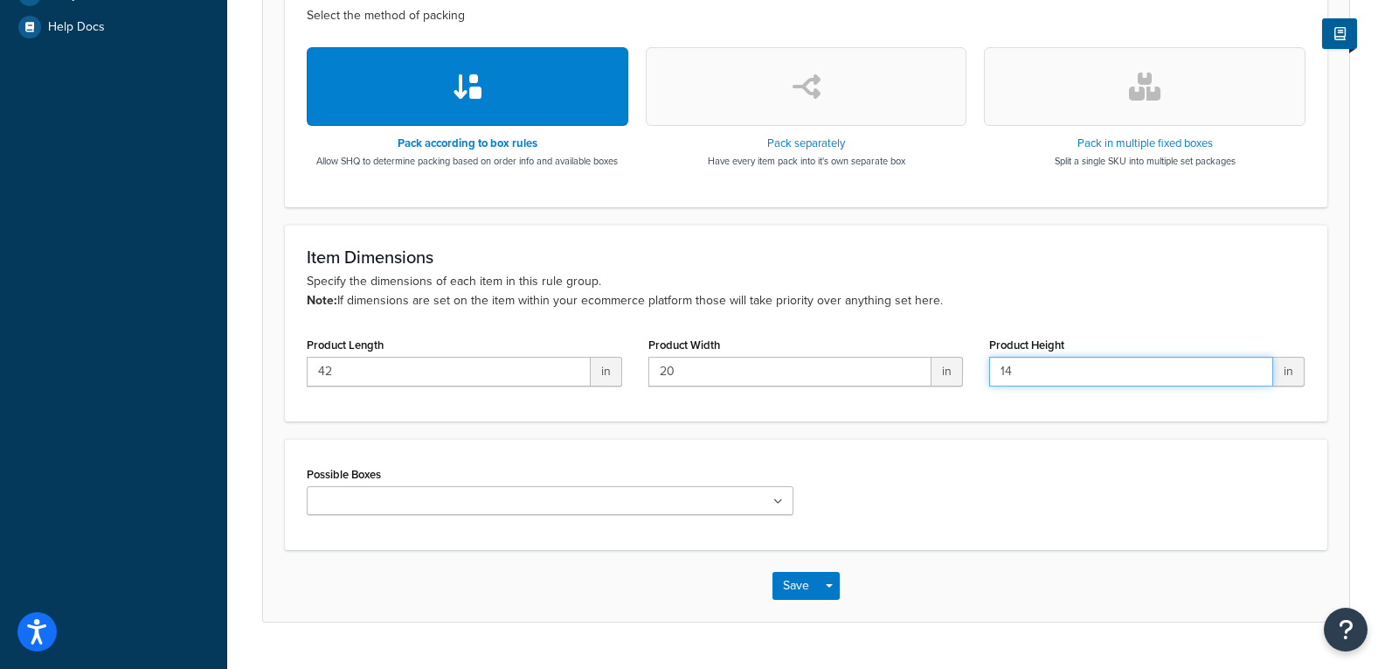
type input "14"
click at [875, 461] on div "Possible Boxes Test 1" at bounding box center [806, 494] width 1043 height 111
click at [776, 490] on ul at bounding box center [550, 500] width 487 height 29
click at [778, 497] on icon at bounding box center [779, 501] width 10 height 10
click at [799, 586] on button "Save" at bounding box center [796, 586] width 47 height 28
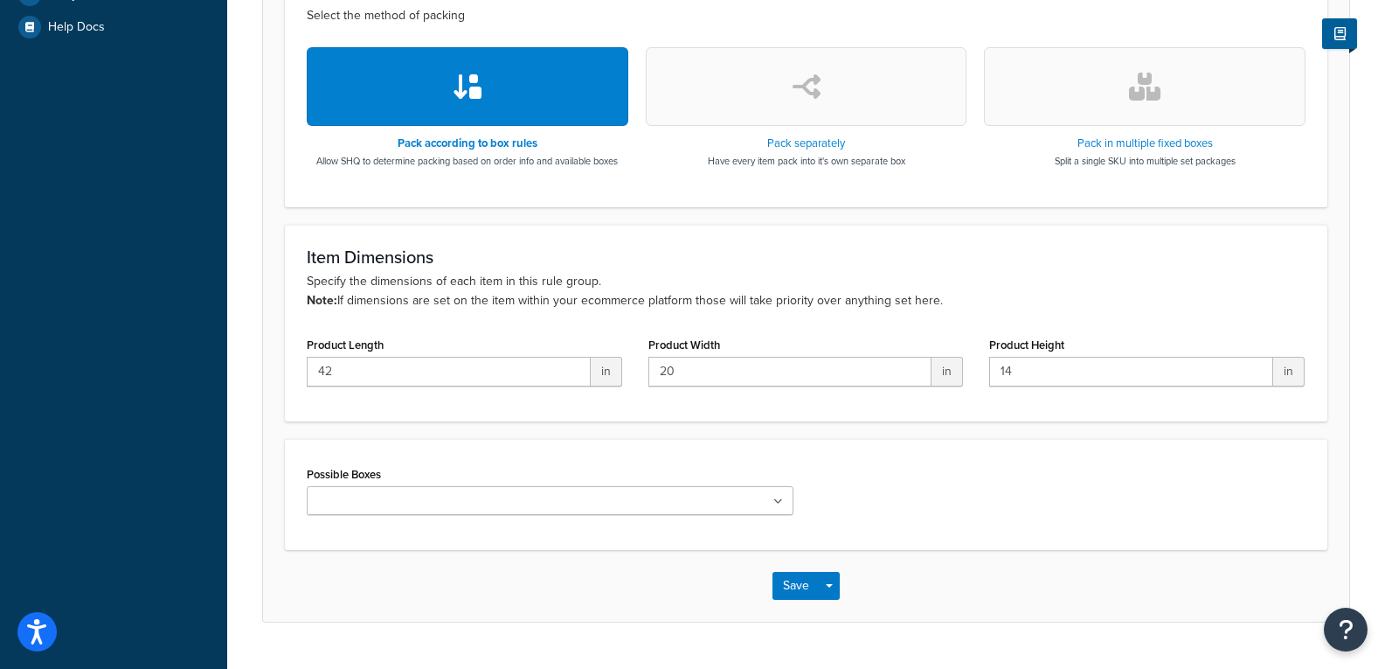
scroll to position [0, 0]
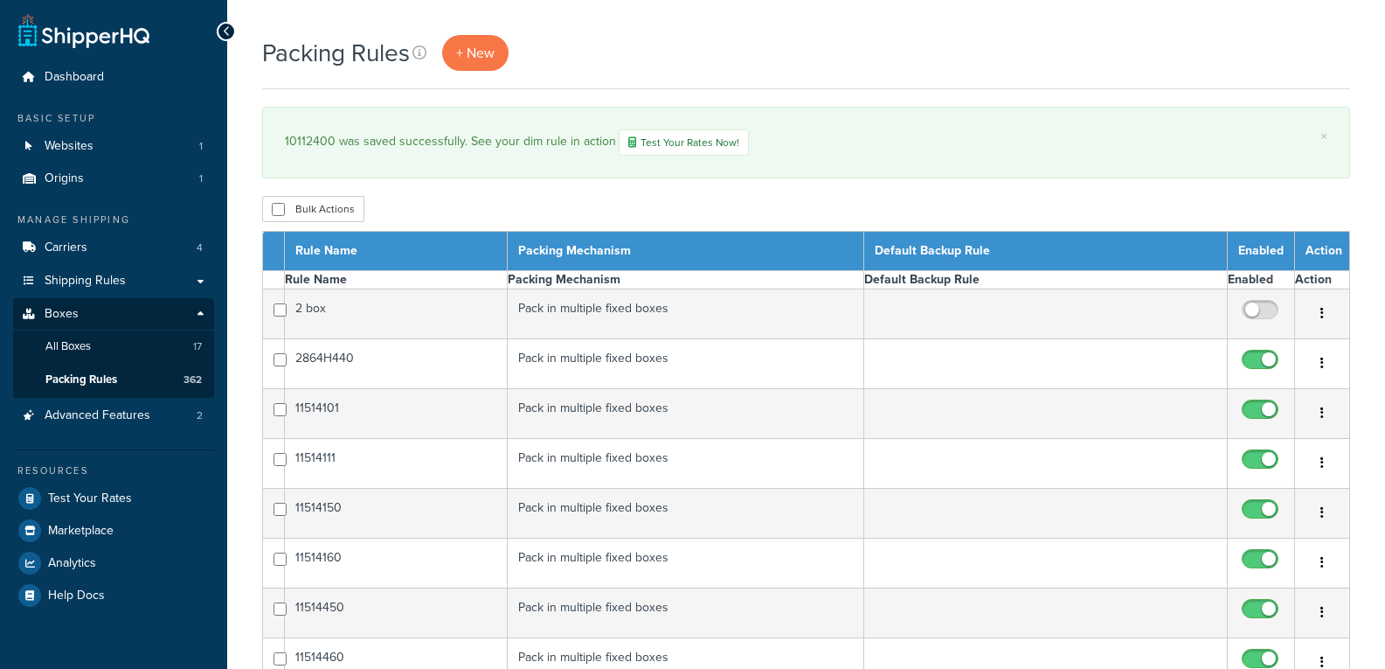
select select "15"
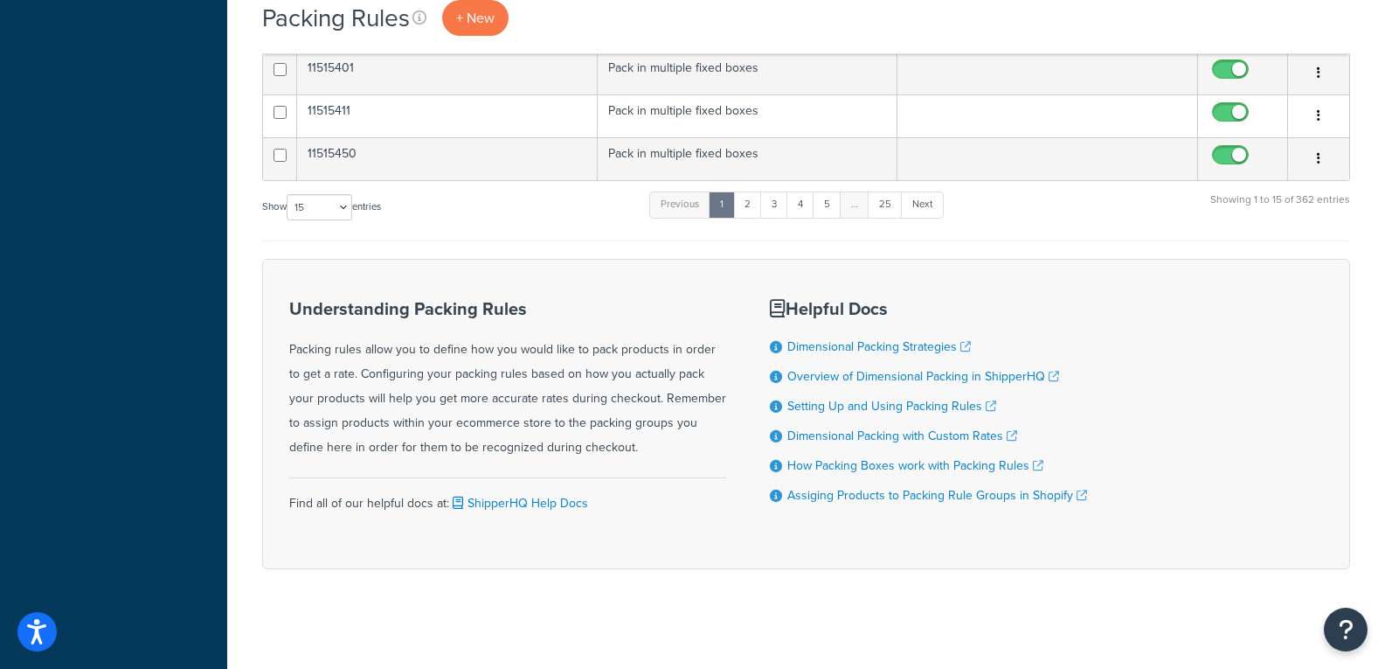
scroll to position [792, 0]
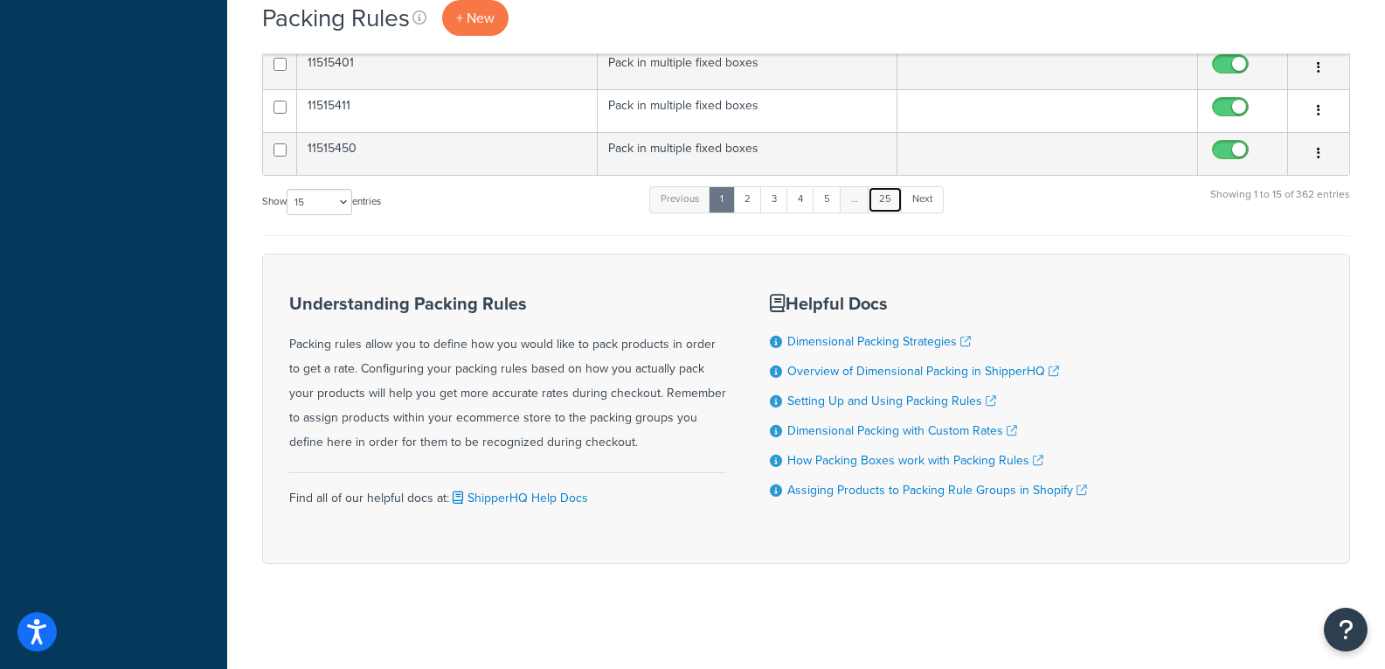
click at [885, 204] on link "25" at bounding box center [885, 199] width 35 height 26
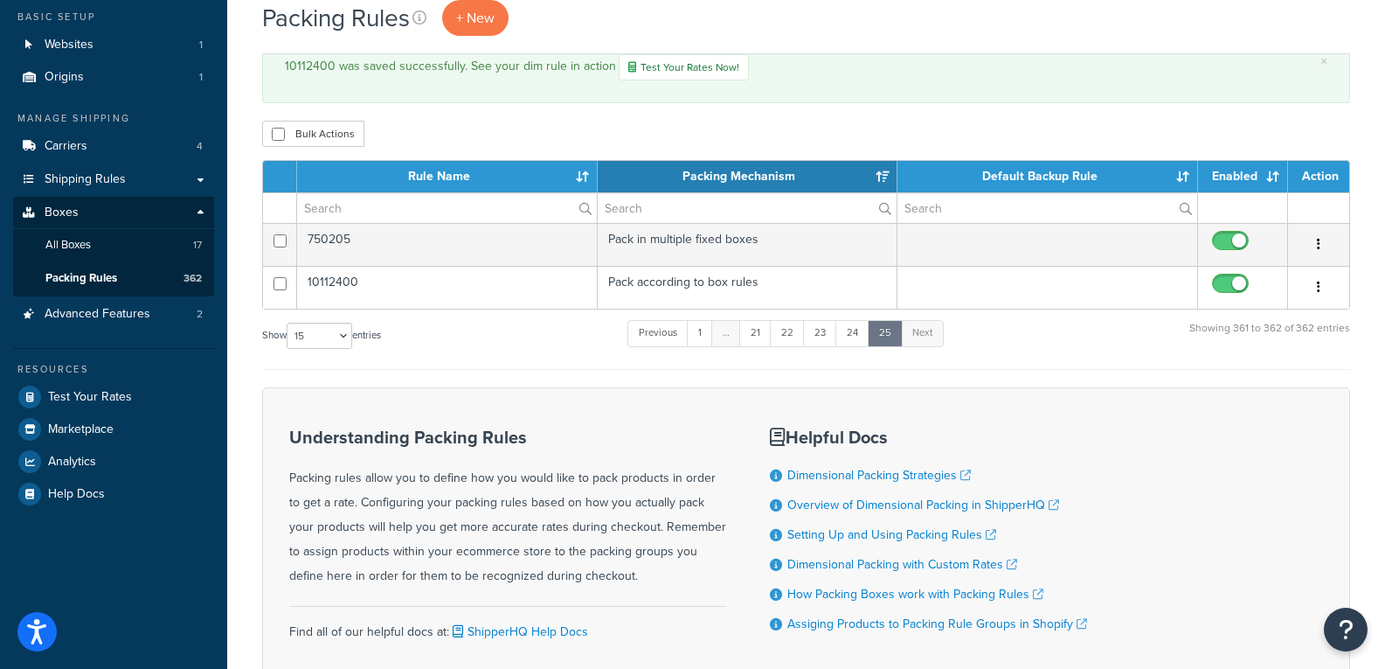
scroll to position [60, 0]
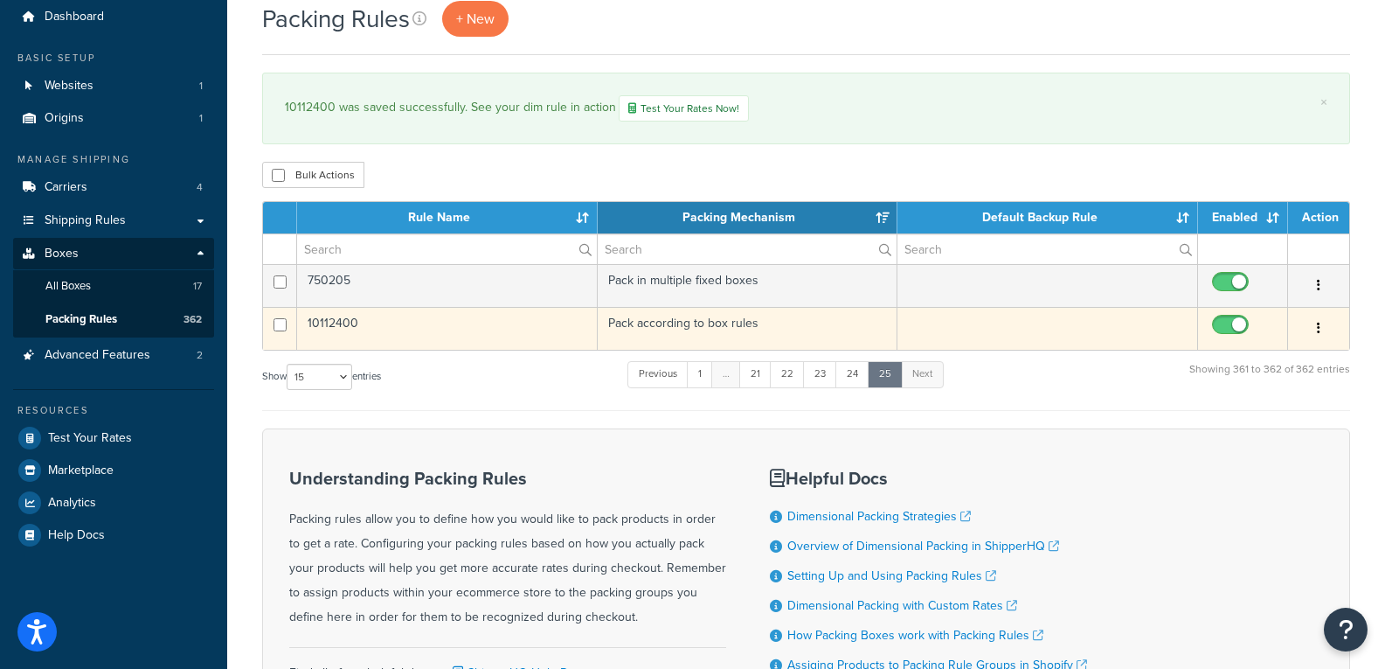
click at [691, 332] on td "Pack according to box rules" at bounding box center [748, 328] width 301 height 43
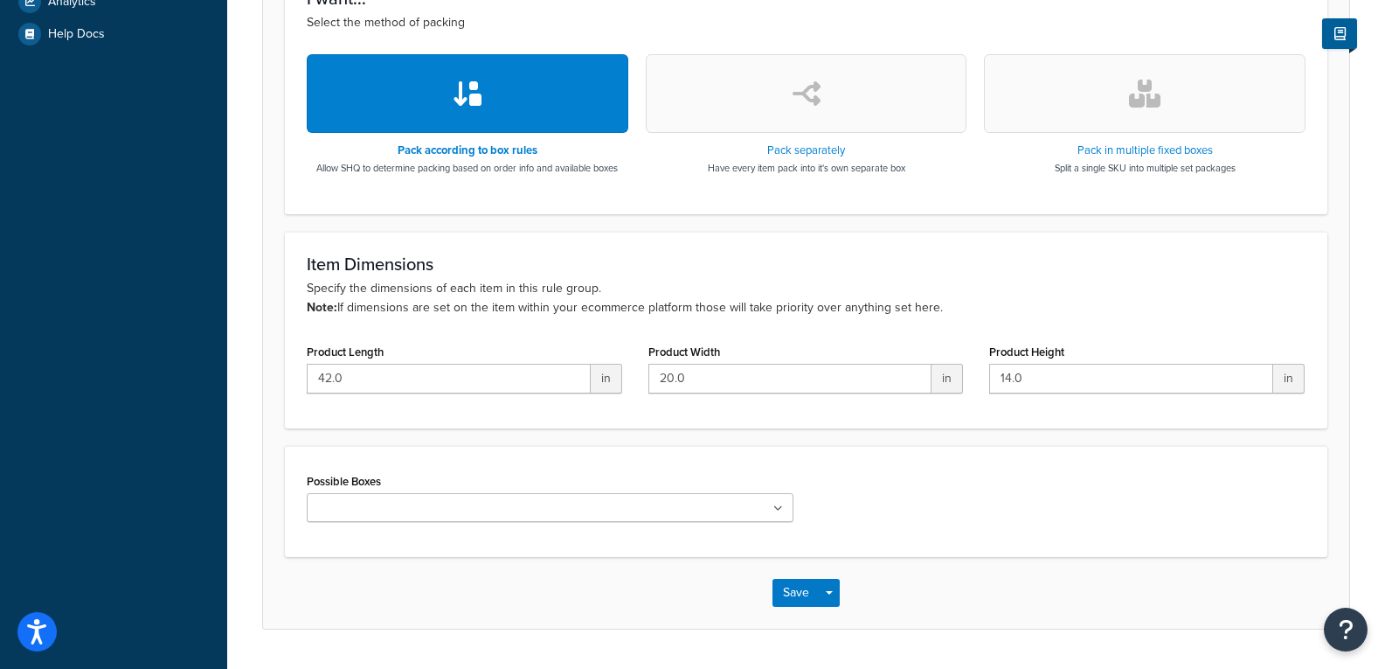
scroll to position [610, 0]
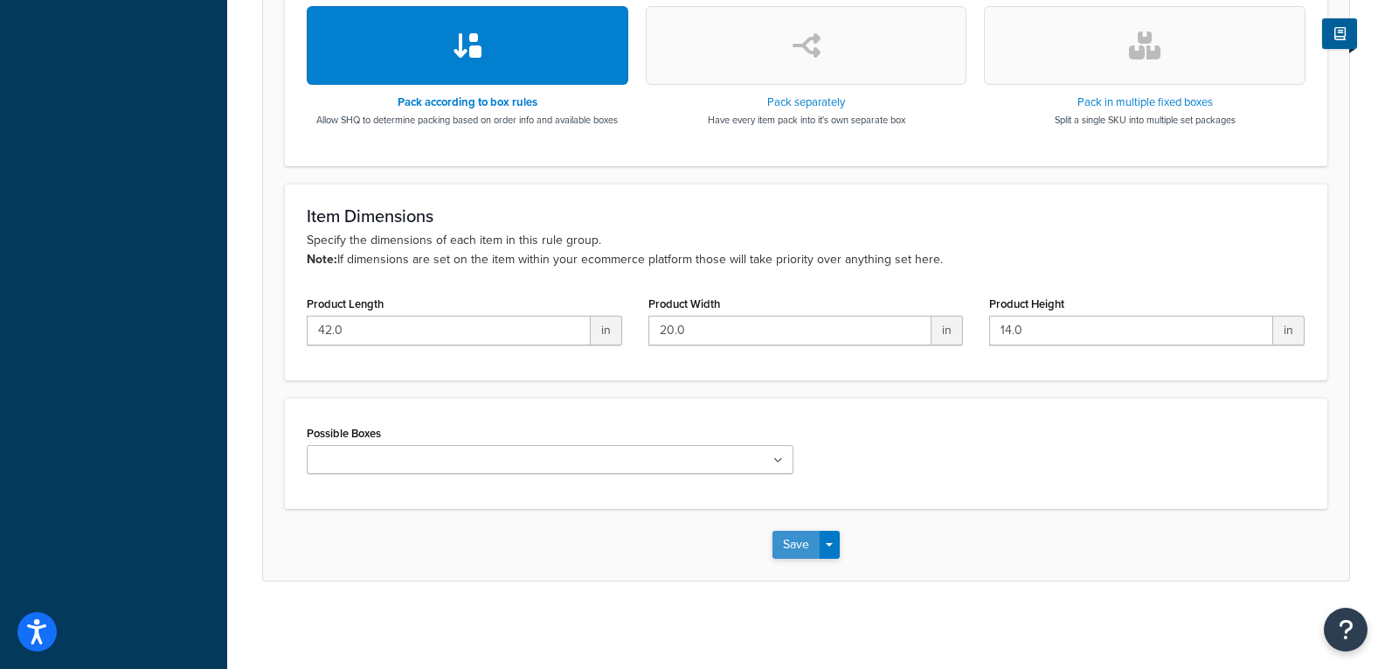
click at [796, 545] on button "Save" at bounding box center [796, 545] width 47 height 28
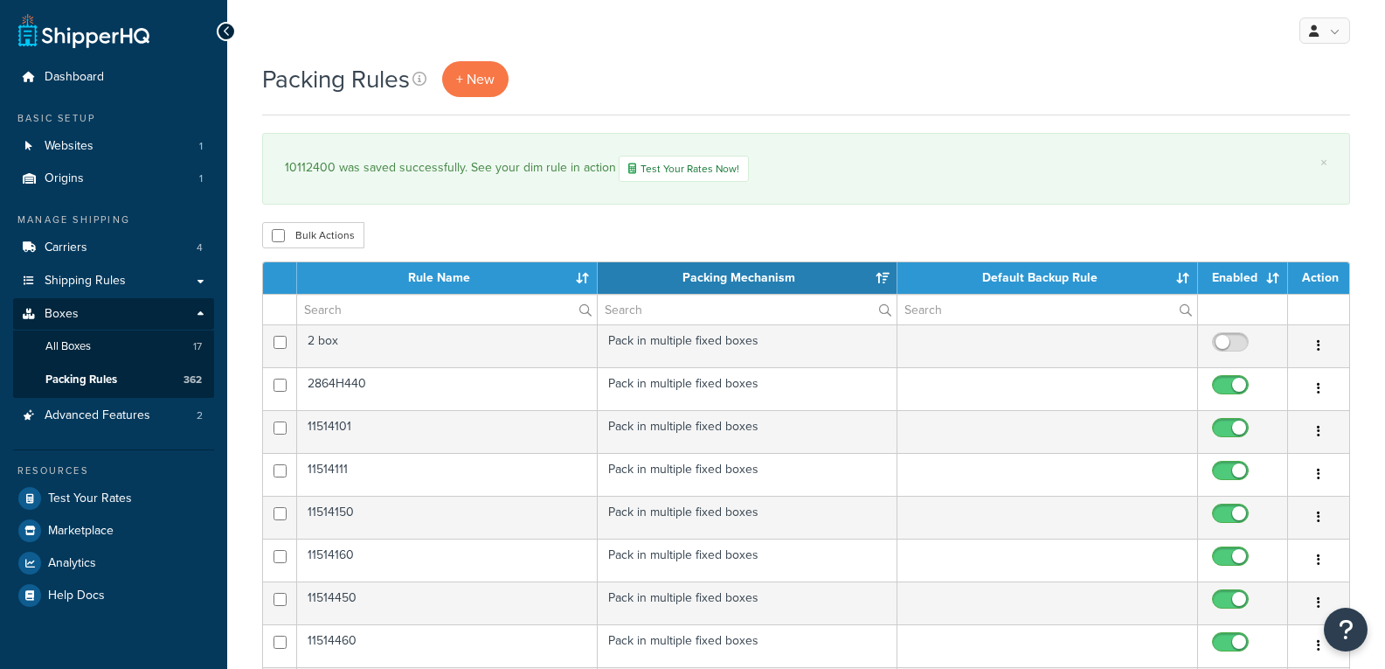
select select "15"
